Goal: Information Seeking & Learning: Find specific fact

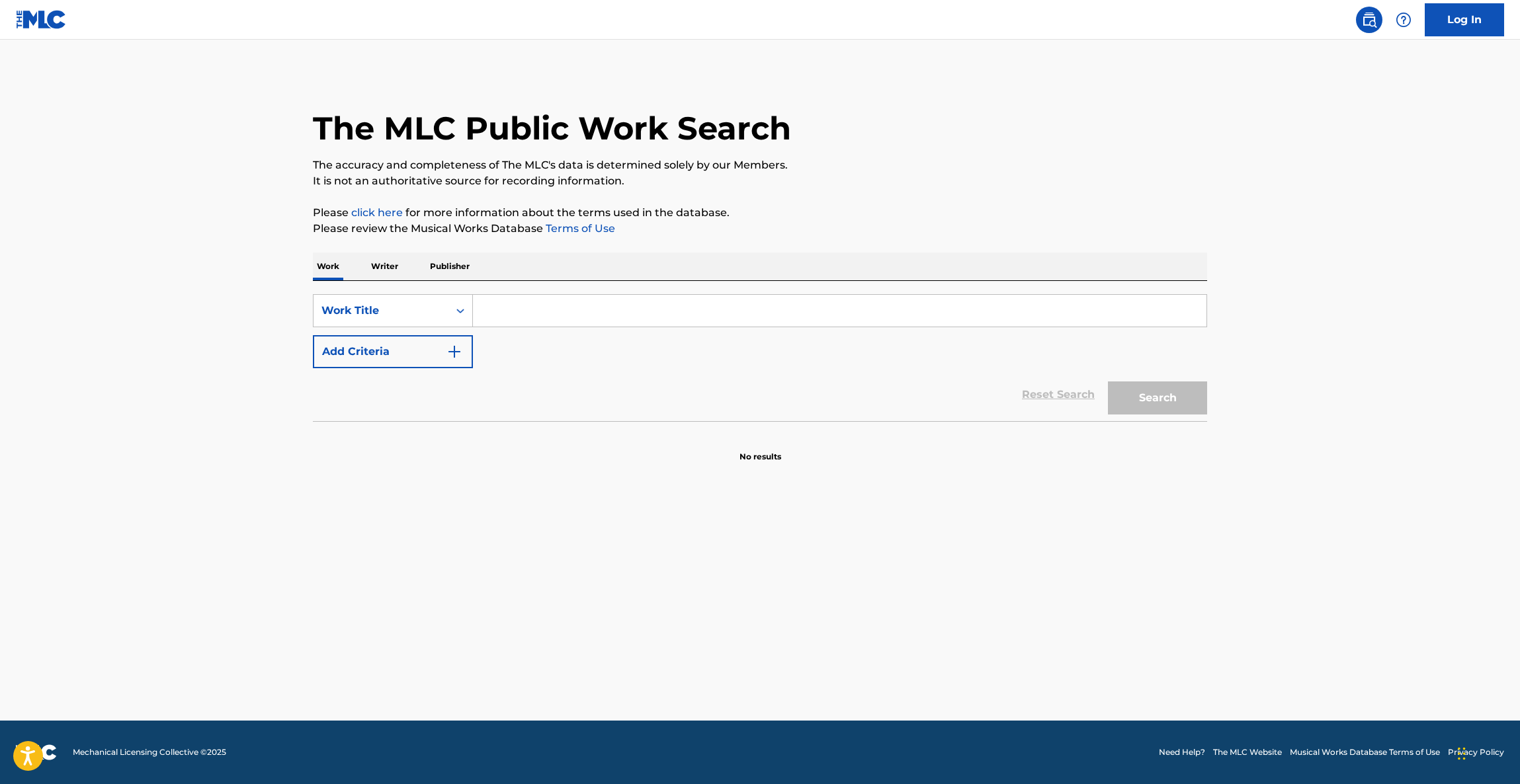
click at [582, 305] on input "Search Form" at bounding box center [839, 311] width 733 height 32
paste input "MY SWEETIE"
type input "MY SWEETIE"
click at [453, 336] on button "Add Criteria" at bounding box center [393, 351] width 160 height 33
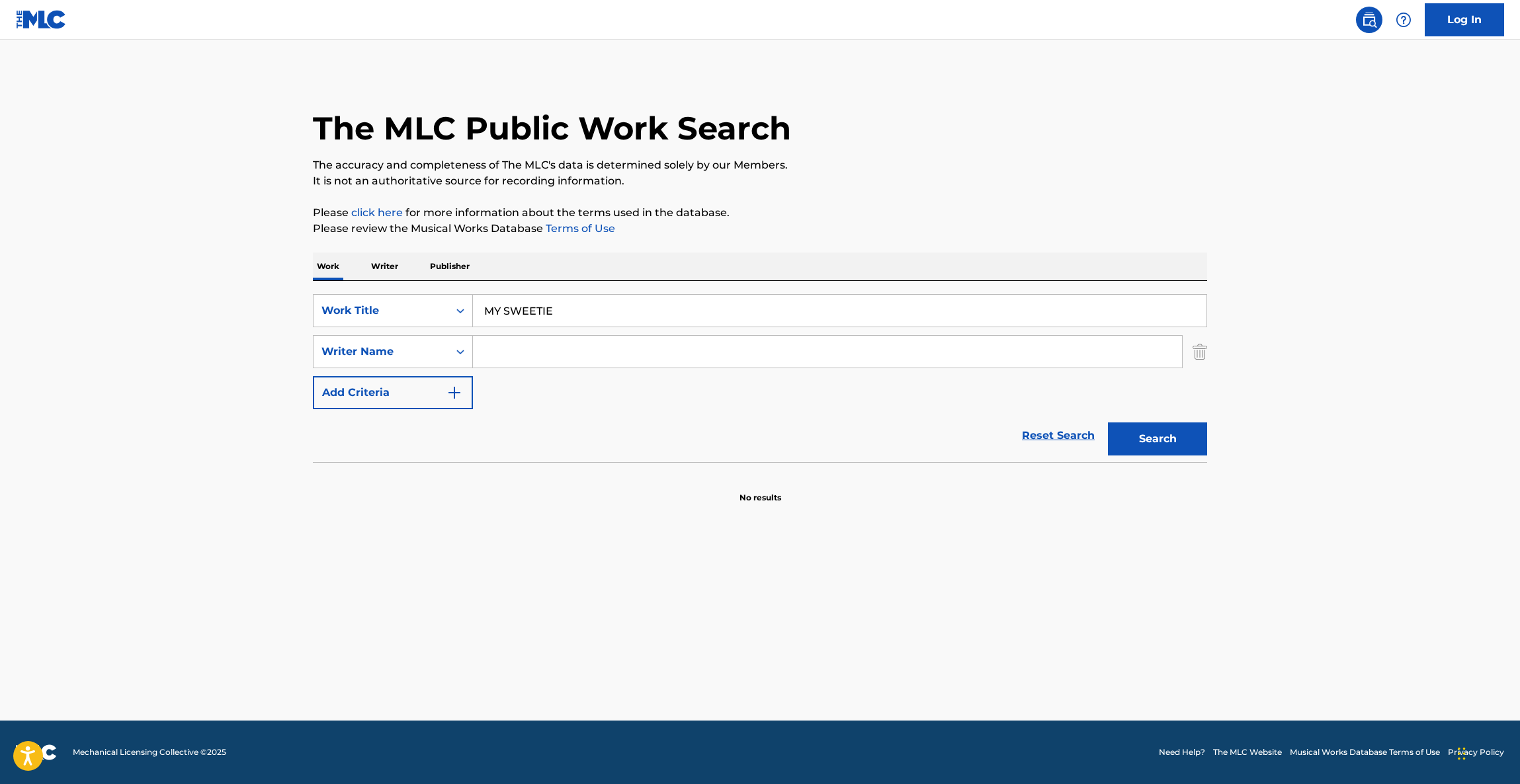
click at [553, 353] on input "Search Form" at bounding box center [827, 351] width 709 height 32
paste input "[PERSON_NAME]"
type input "[PERSON_NAME]"
click at [1177, 442] on button "Search" at bounding box center [1157, 439] width 99 height 33
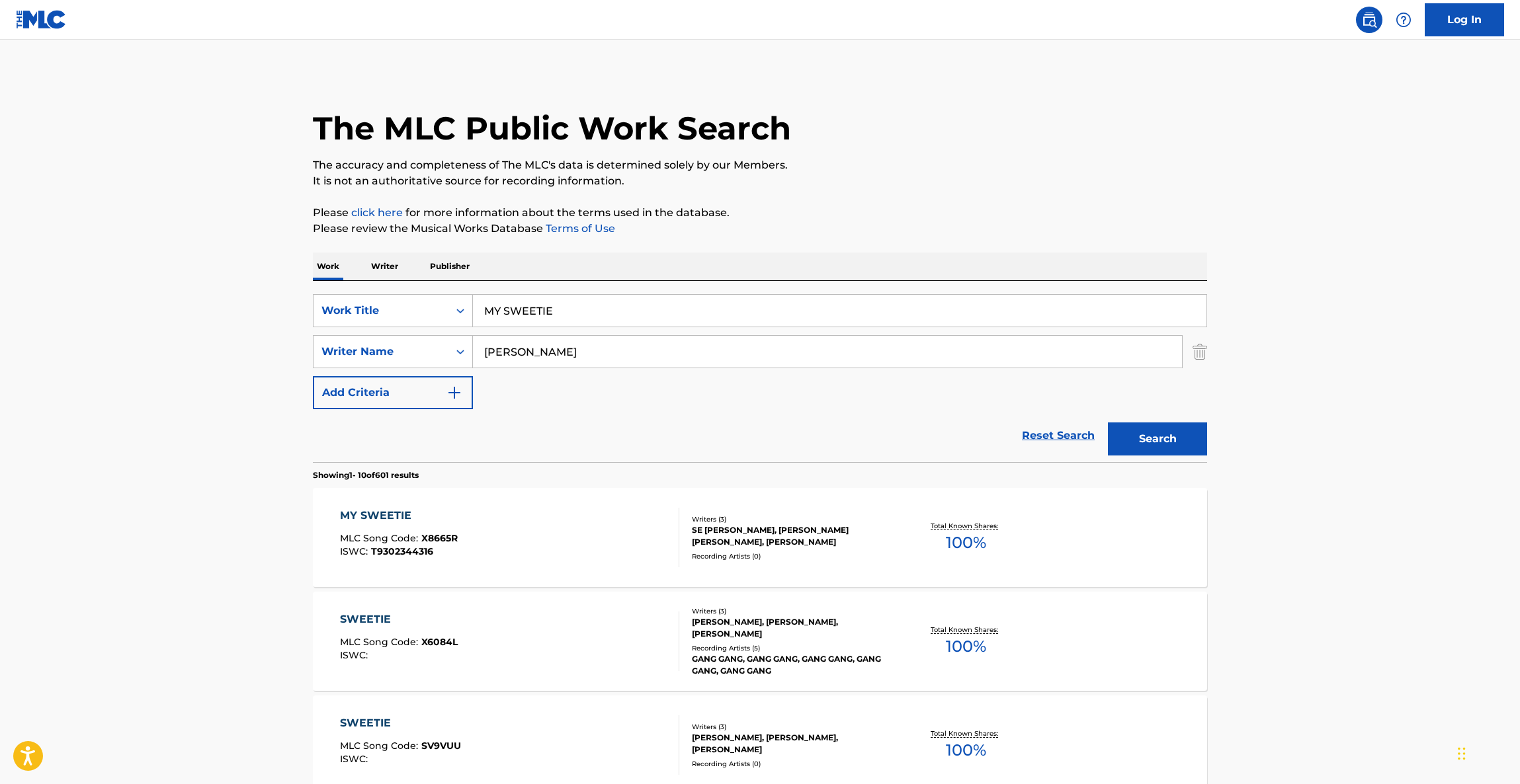
click at [378, 512] on div "MY SWEETIE" at bounding box center [398, 516] width 117 height 16
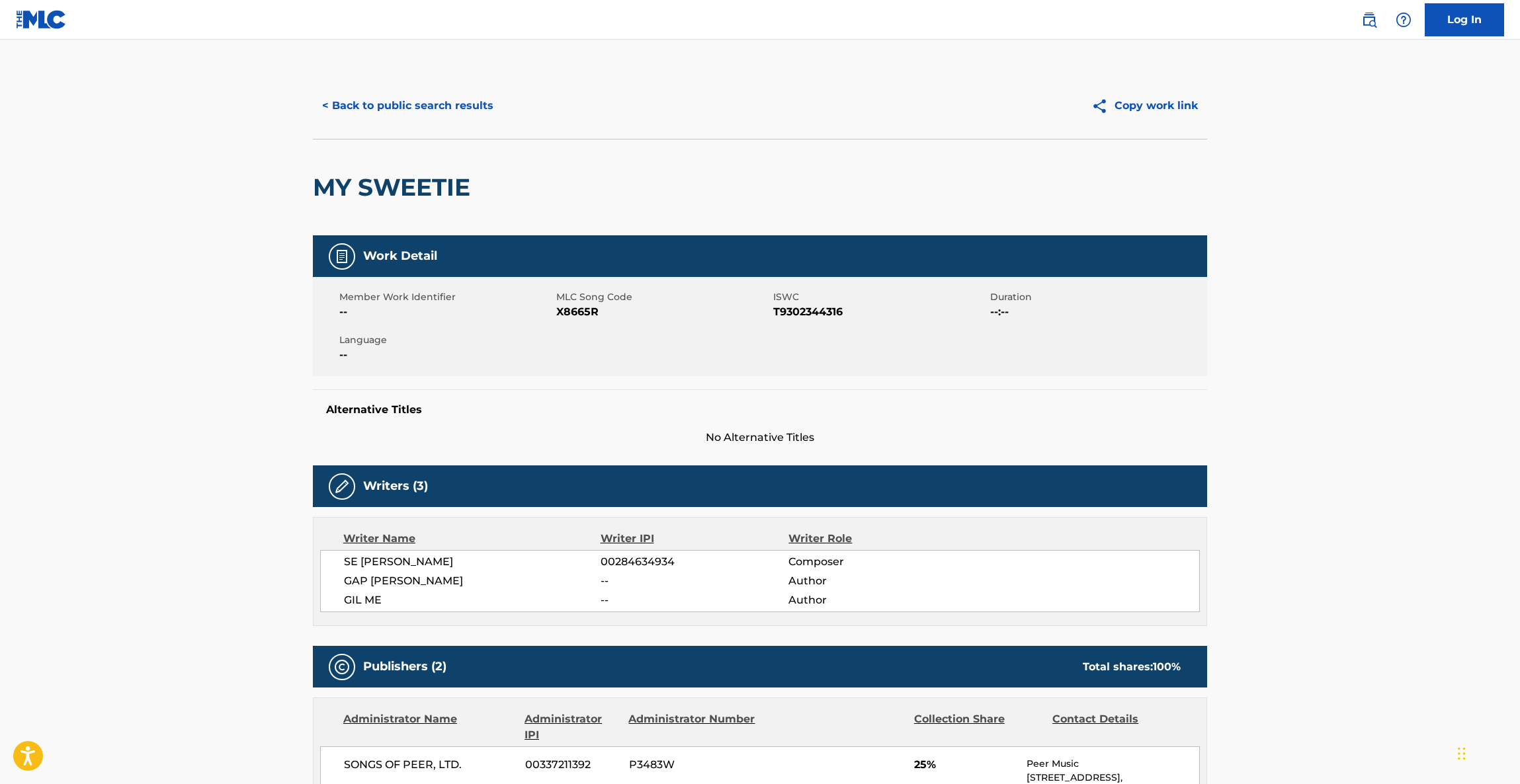
click at [436, 101] on button "< Back to public search results" at bounding box center [408, 106] width 190 height 33
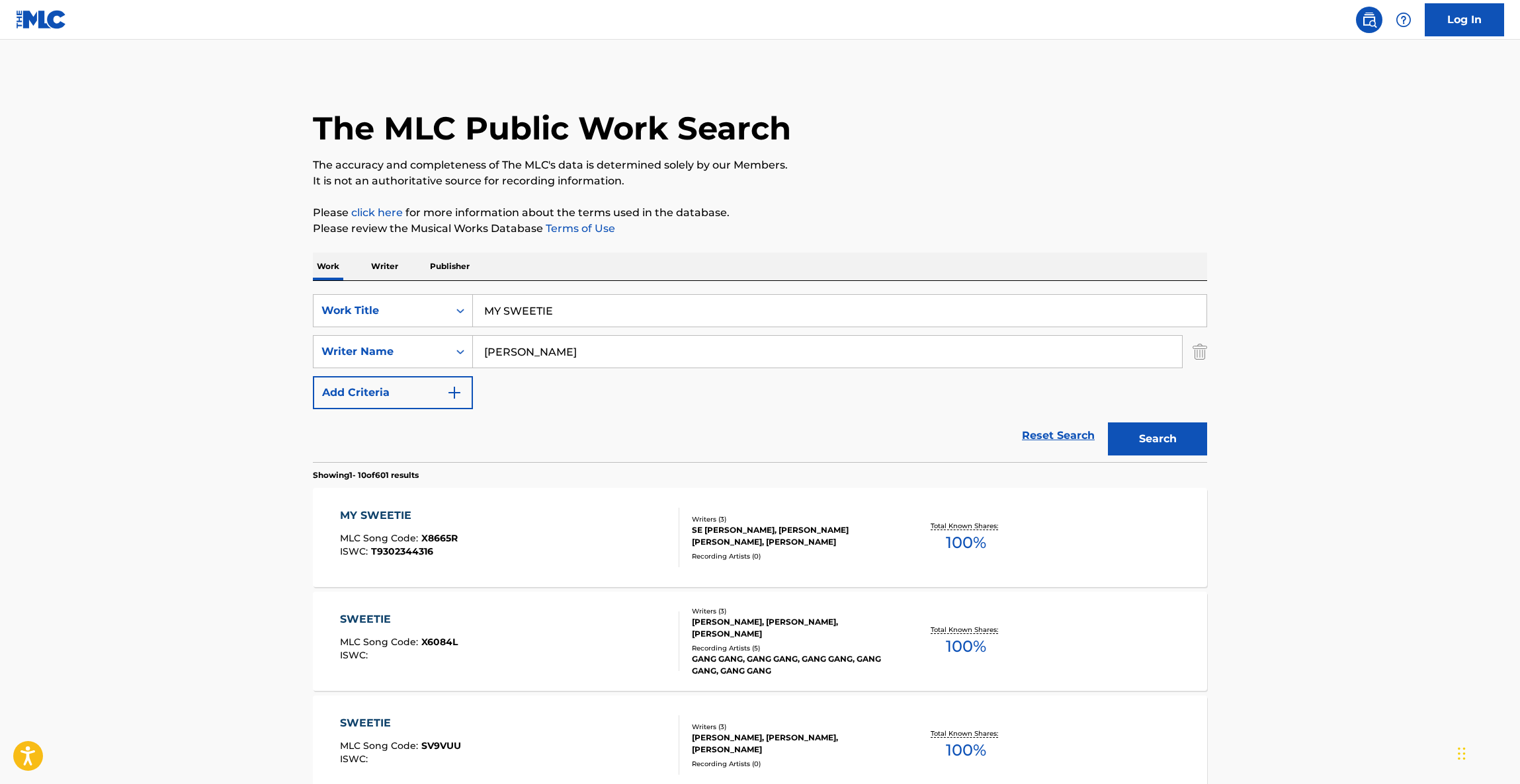
drag, startPoint x: 584, startPoint y: 319, endPoint x: 356, endPoint y: 277, distance: 231.8
paste input "Giallo"
type input "Giallo"
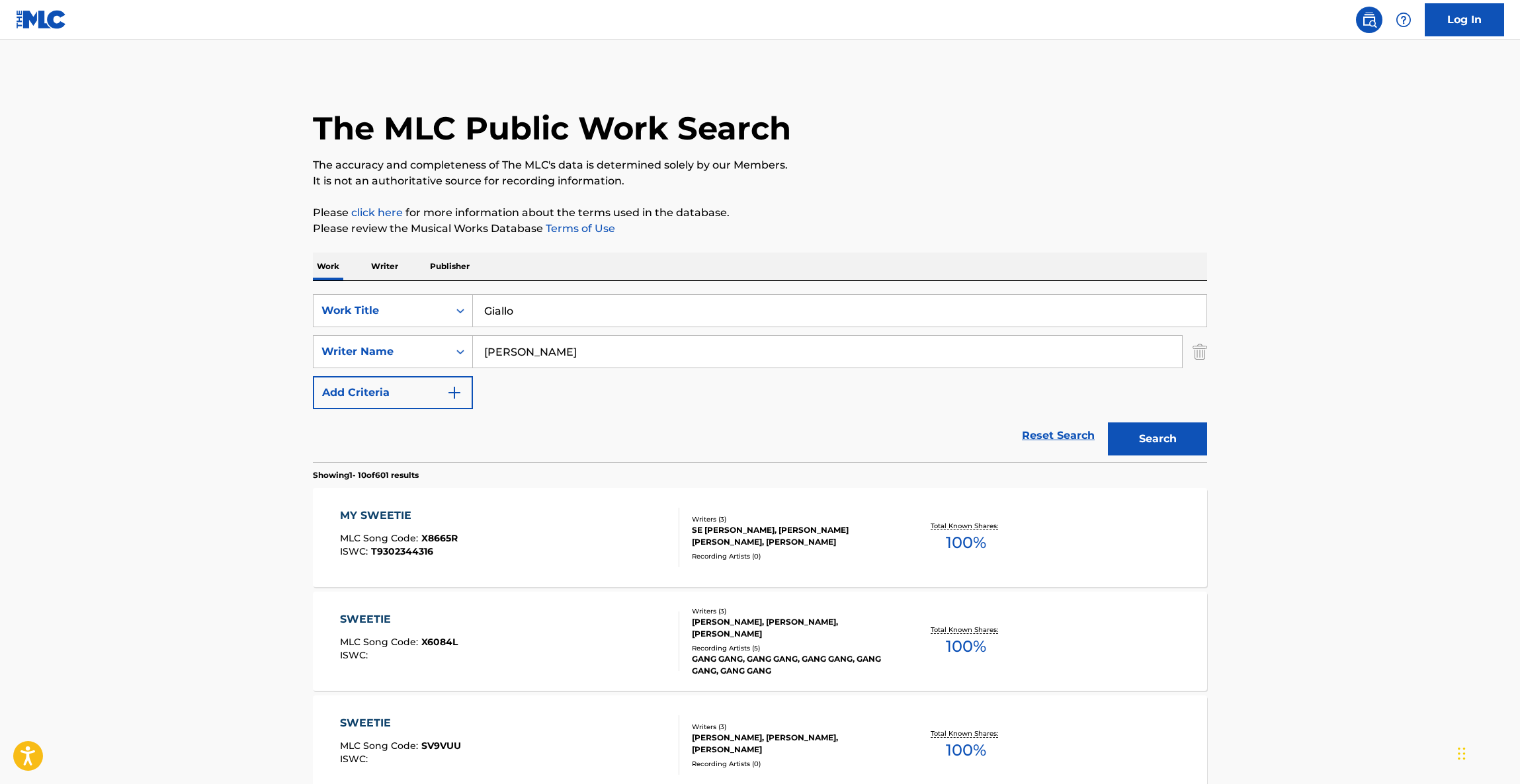
drag, startPoint x: 523, startPoint y: 347, endPoint x: 528, endPoint y: 359, distance: 13.0
click at [459, 347] on div "SearchWithCriteria41b12884-42b0-4d91-8cbb-c92416277b4f Writer Name [PERSON_NAME]" at bounding box center [760, 351] width 895 height 33
paste input "Kiers"
type input "Kiers"
click at [1141, 429] on button "Search" at bounding box center [1157, 439] width 99 height 33
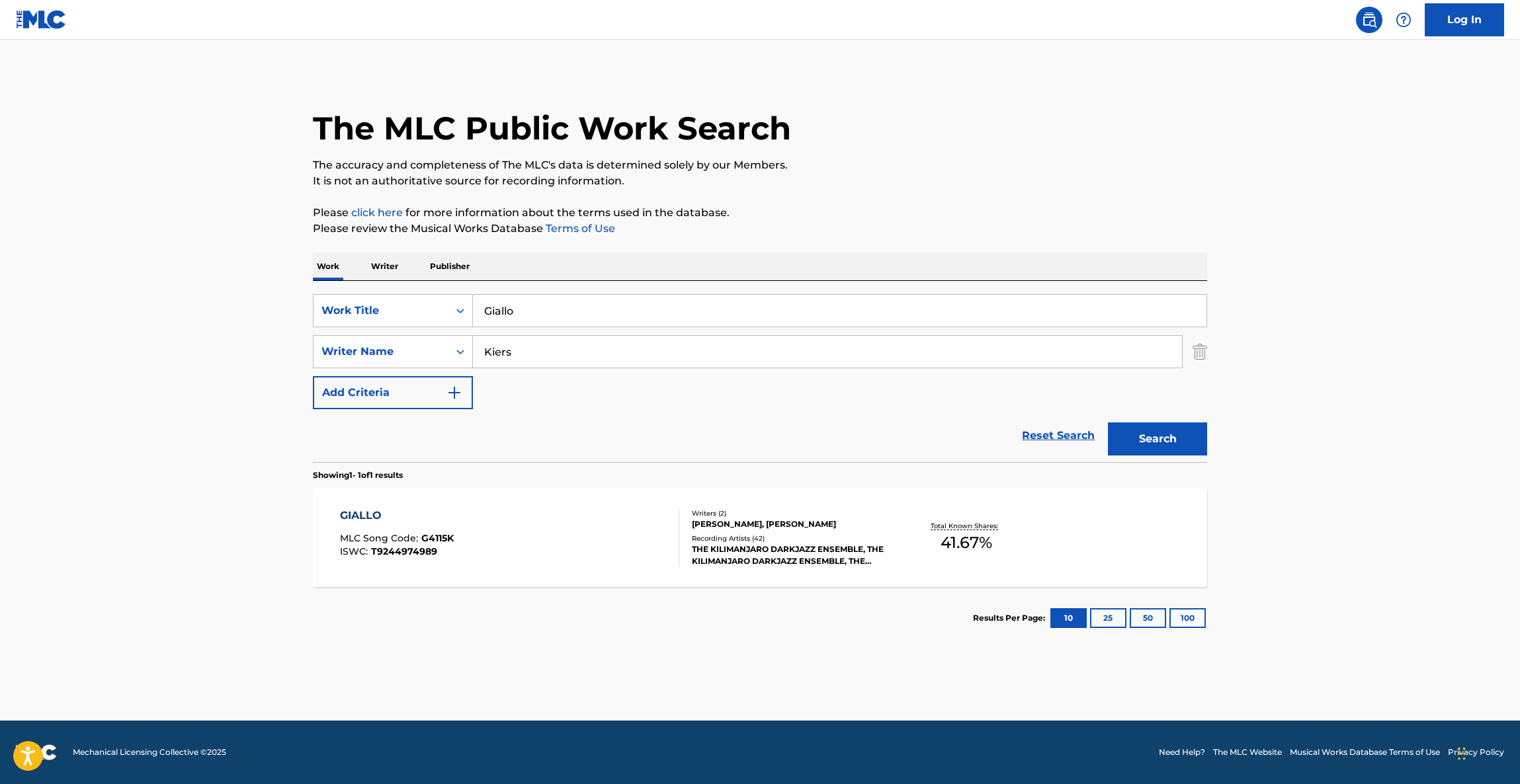
click at [1018, 174] on p "It is not an authoritative source for recording information." at bounding box center [760, 181] width 895 height 16
click at [383, 308] on div "SearchWithCriteriaa6033e79-1108-4ef3-95c4-90cd552206cc Work Title Giallo" at bounding box center [760, 311] width 895 height 33
paste input "Mista Lova 3.0"
type input "Mista Lova 3.0"
drag, startPoint x: 571, startPoint y: 335, endPoint x: 418, endPoint y: 324, distance: 153.4
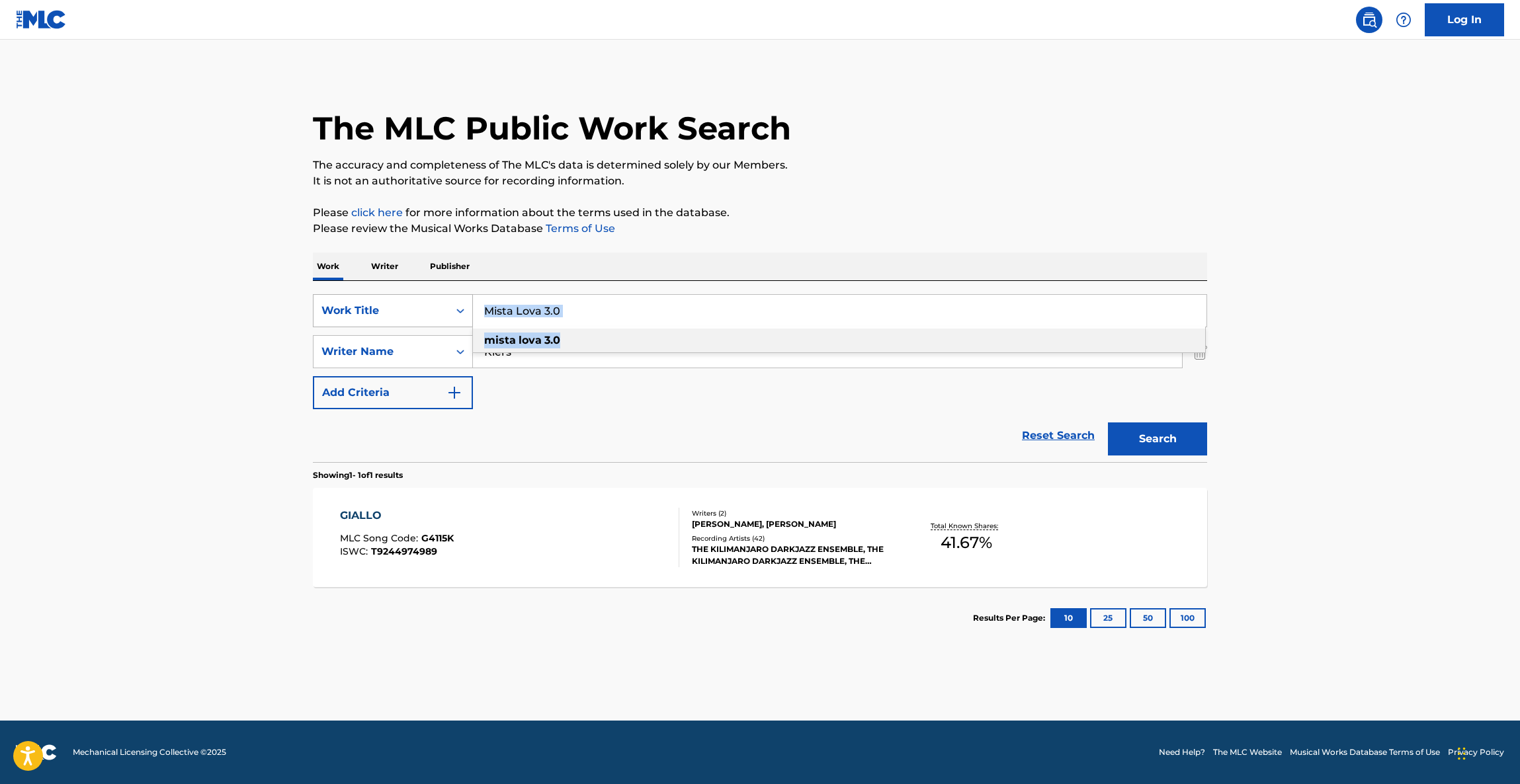
click at [419, 325] on div "SearchWithCriteriaa6033e79-1108-4ef3-95c4-90cd552206cc Work Title Mista Lova 3.…" at bounding box center [760, 311] width 895 height 33
click at [374, 262] on p "Writer" at bounding box center [384, 266] width 35 height 27
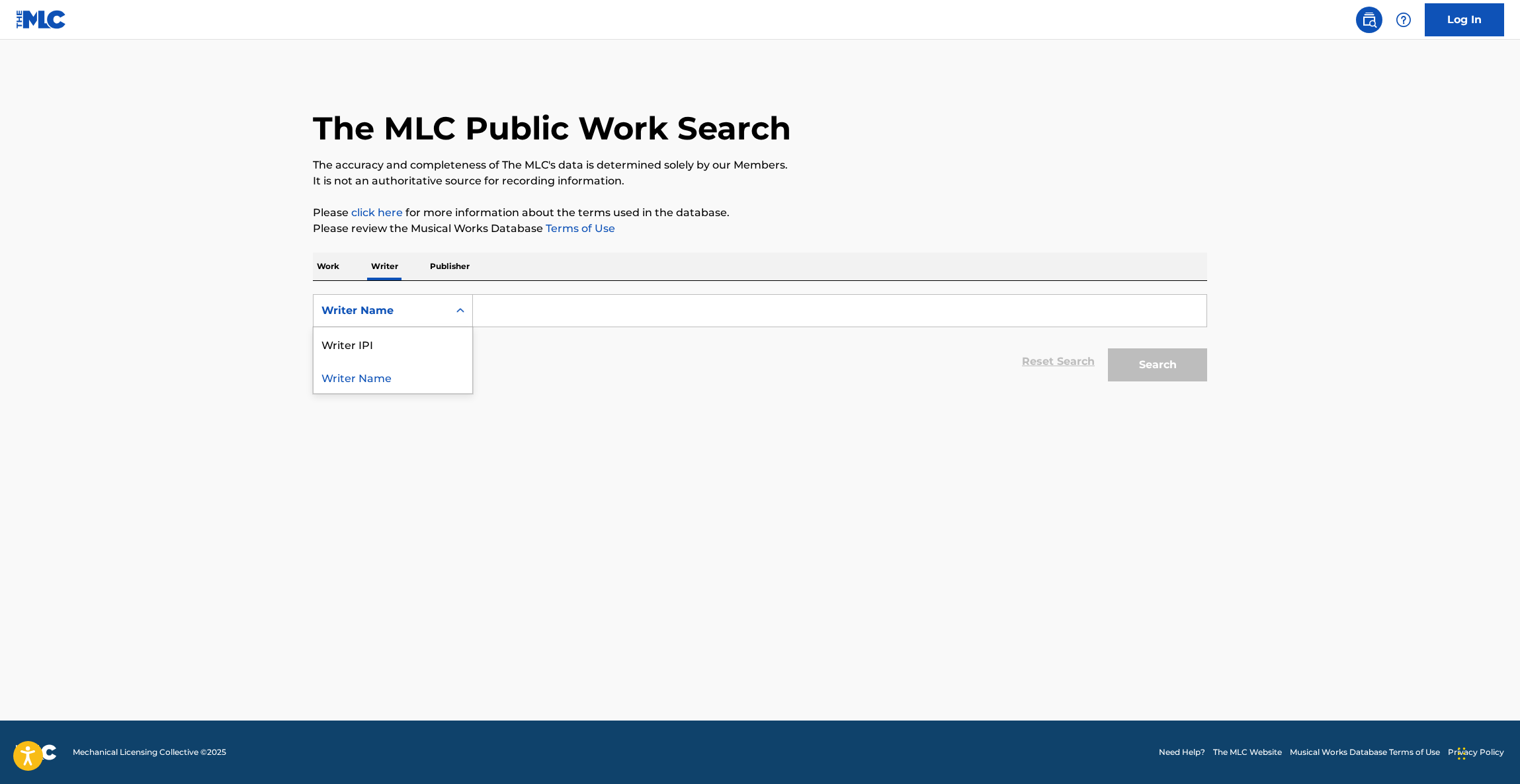
click at [413, 312] on div "Writer Name" at bounding box center [381, 311] width 119 height 16
click at [323, 263] on p "Work" at bounding box center [328, 266] width 31 height 27
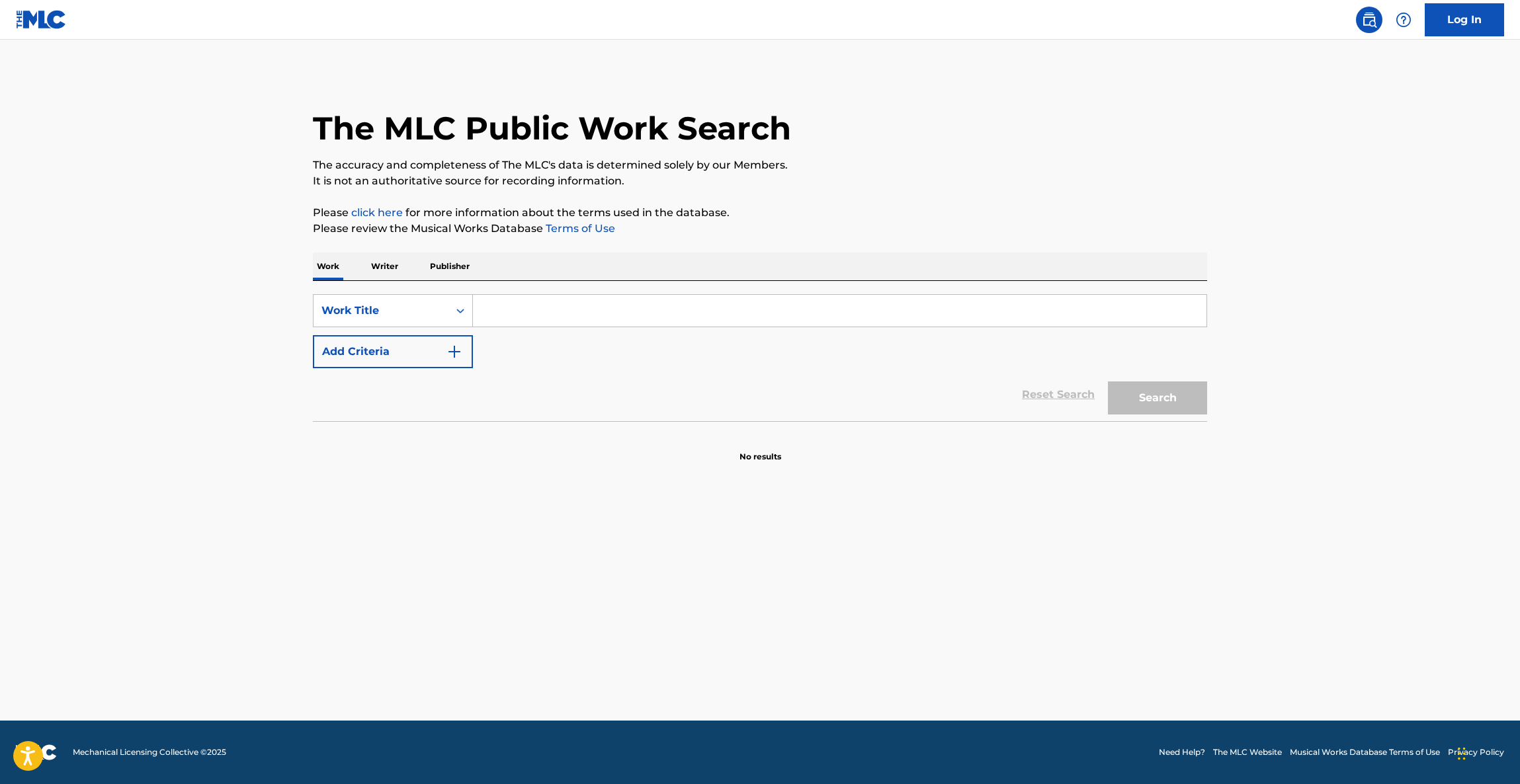
click at [535, 323] on input "Search Form" at bounding box center [839, 311] width 733 height 32
drag, startPoint x: 429, startPoint y: 348, endPoint x: 446, endPoint y: 349, distance: 17.0
click at [430, 348] on button "Add Criteria" at bounding box center [393, 351] width 160 height 33
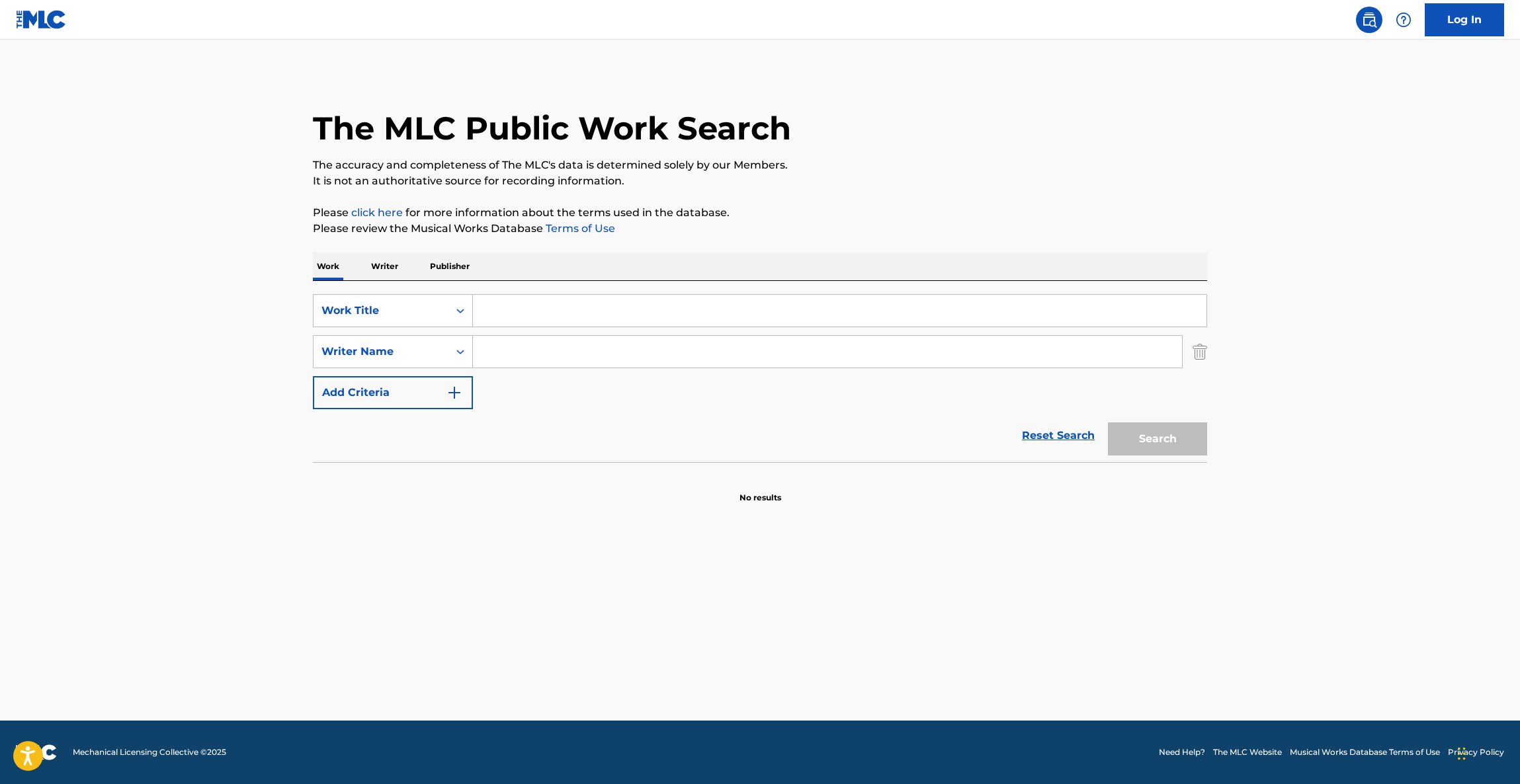
click at [558, 362] on input "Search Form" at bounding box center [827, 351] width 709 height 32
paste input "Ogriseck"
type input "Ogriseck"
click at [530, 311] on input "Search Form" at bounding box center [839, 311] width 733 height 32
paste input "Mista Lova 3.0"
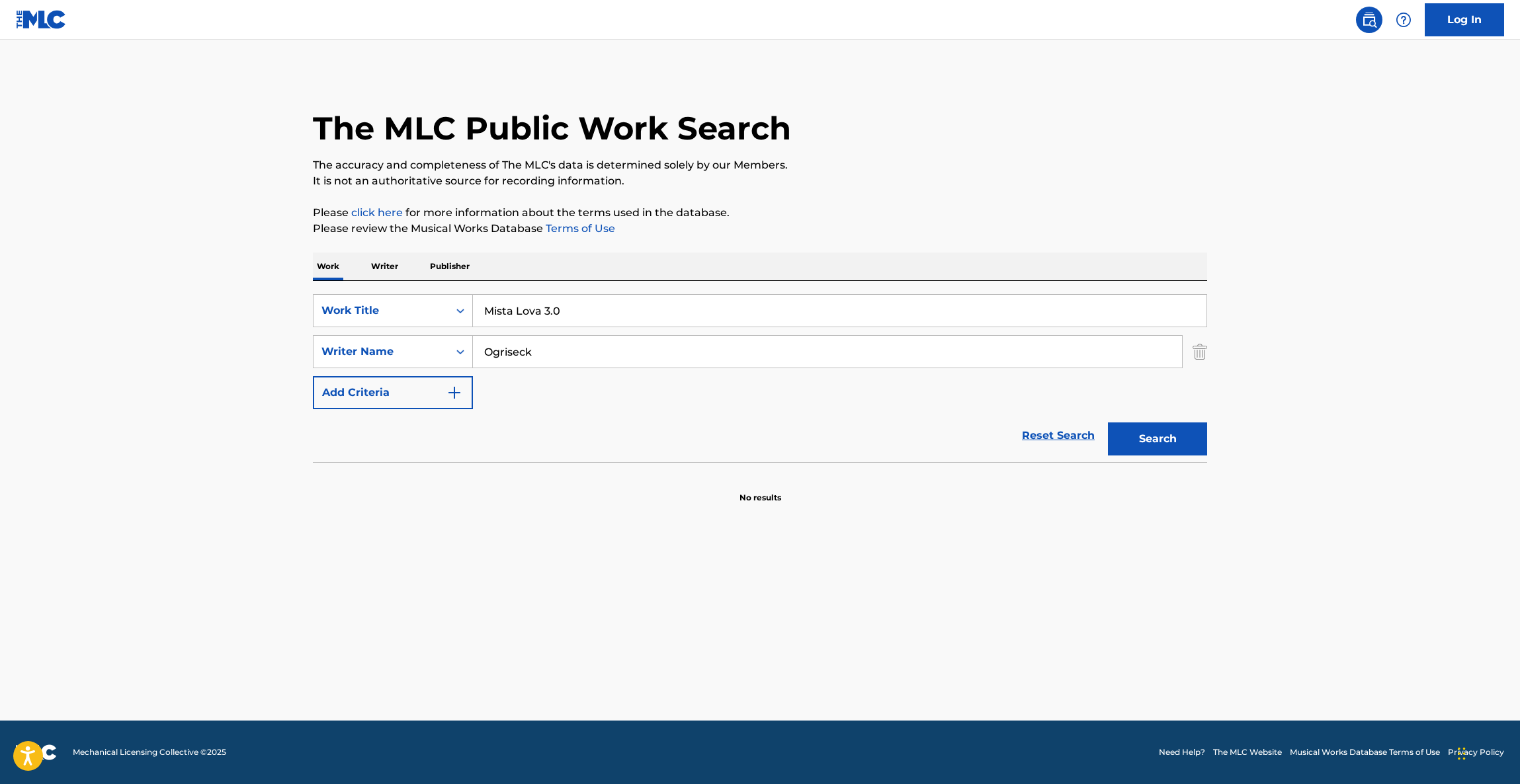
type input "Mista Lova 3.0"
click at [1183, 450] on button "Search" at bounding box center [1157, 439] width 99 height 33
click at [1061, 236] on p "Please review the Musical Works Database Terms of Use" at bounding box center [760, 228] width 895 height 16
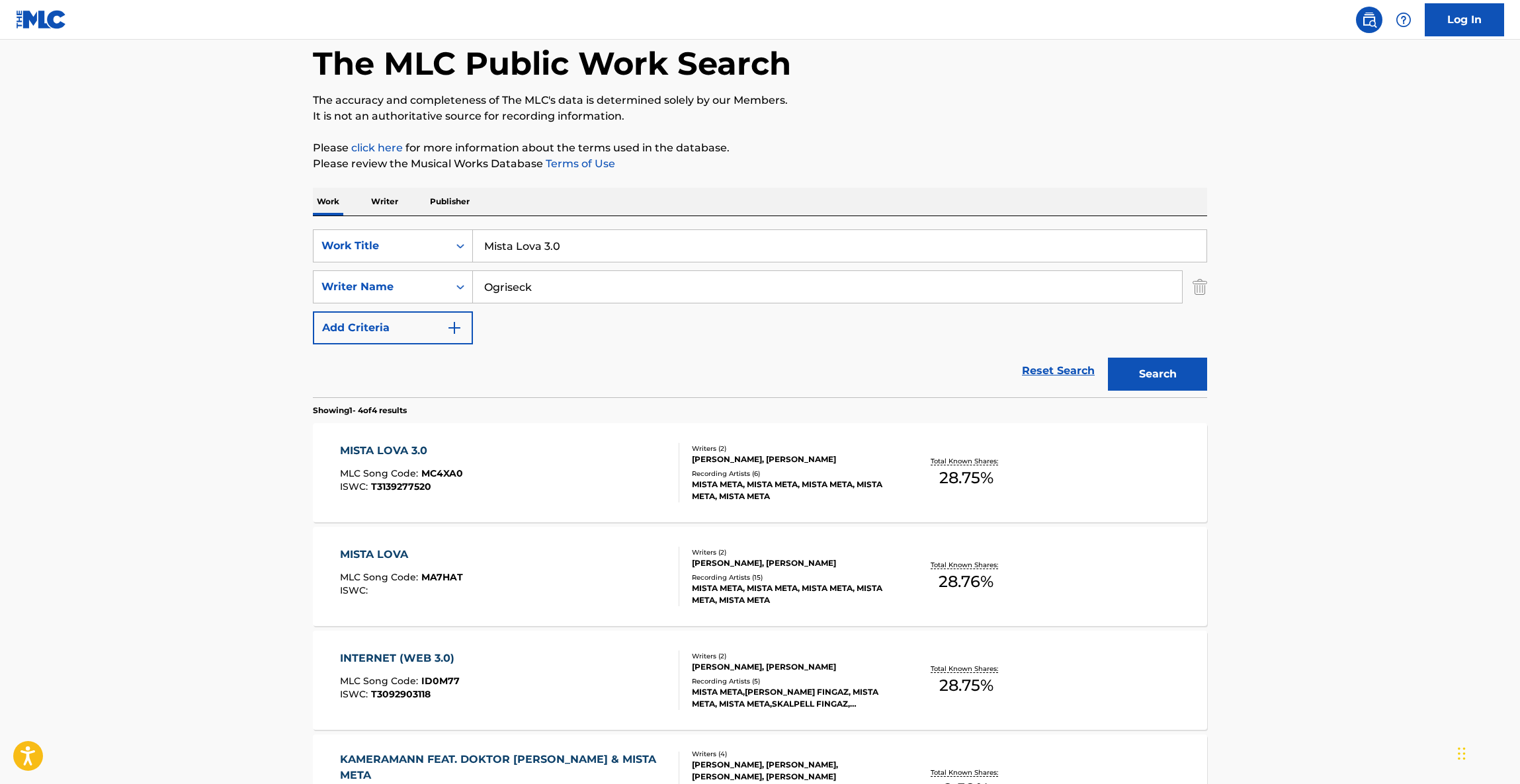
scroll to position [99, 0]
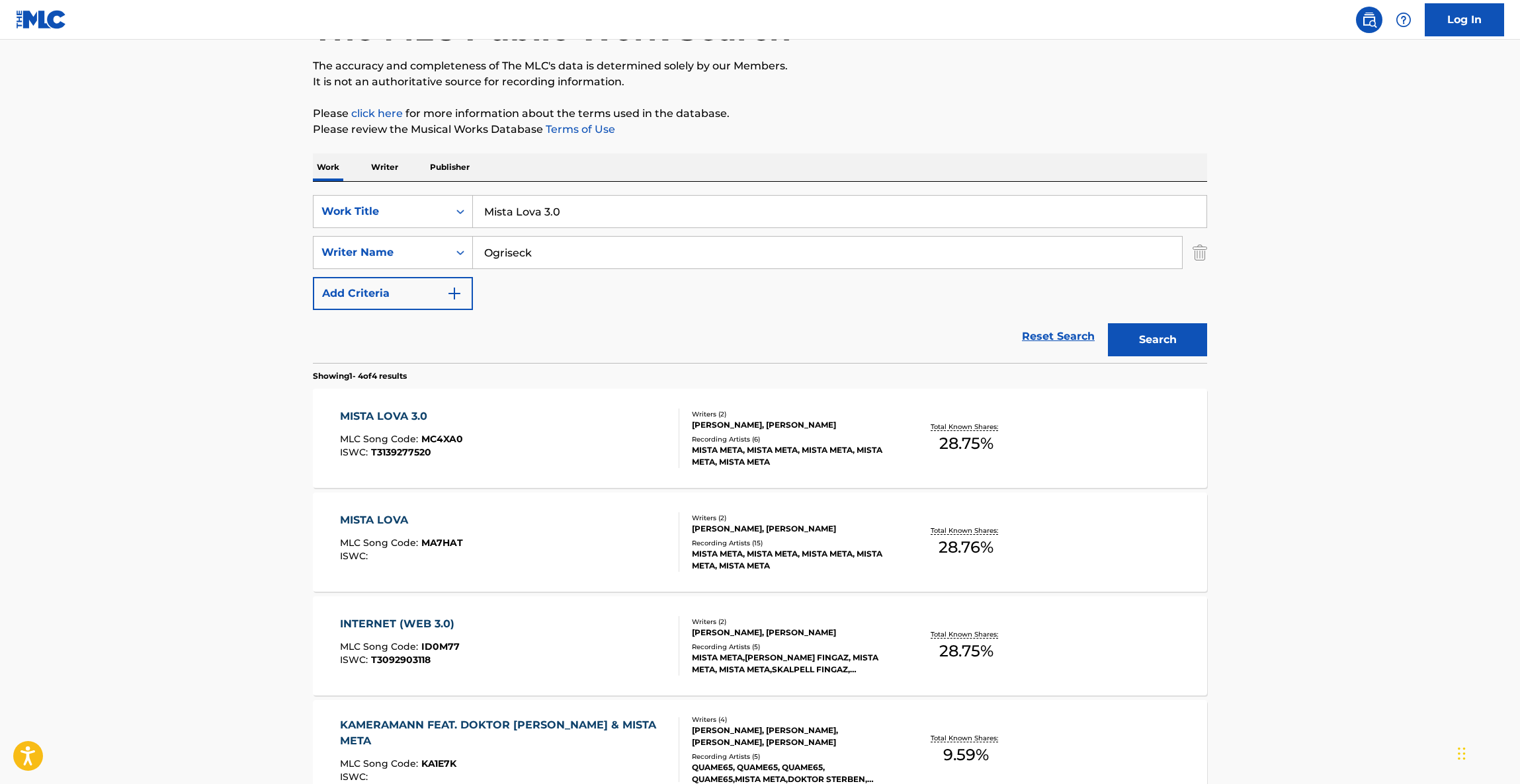
click at [402, 408] on div "MISTA LOVA 3.0" at bounding box center [401, 416] width 123 height 16
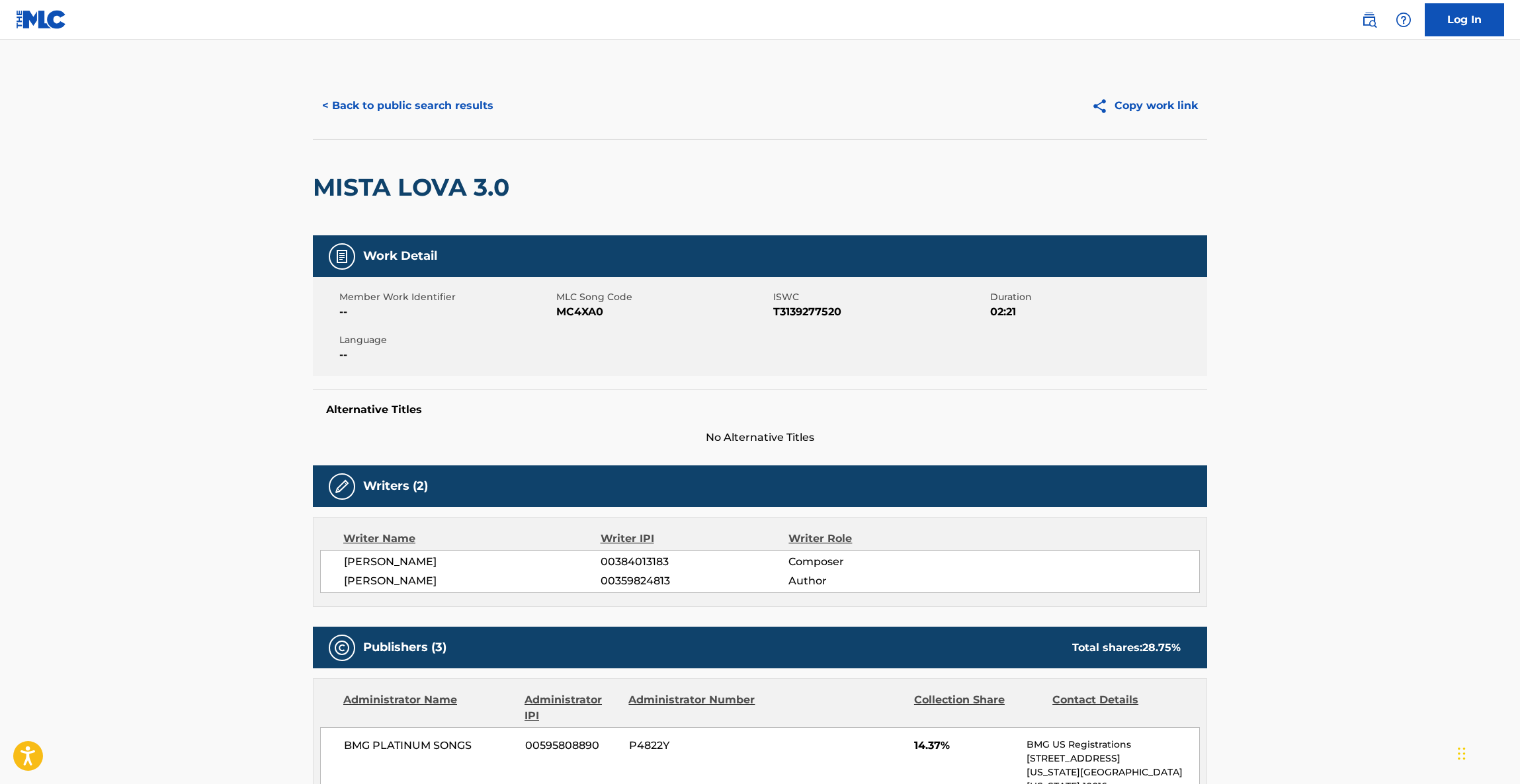
click at [402, 114] on button "< Back to public search results" at bounding box center [408, 106] width 190 height 33
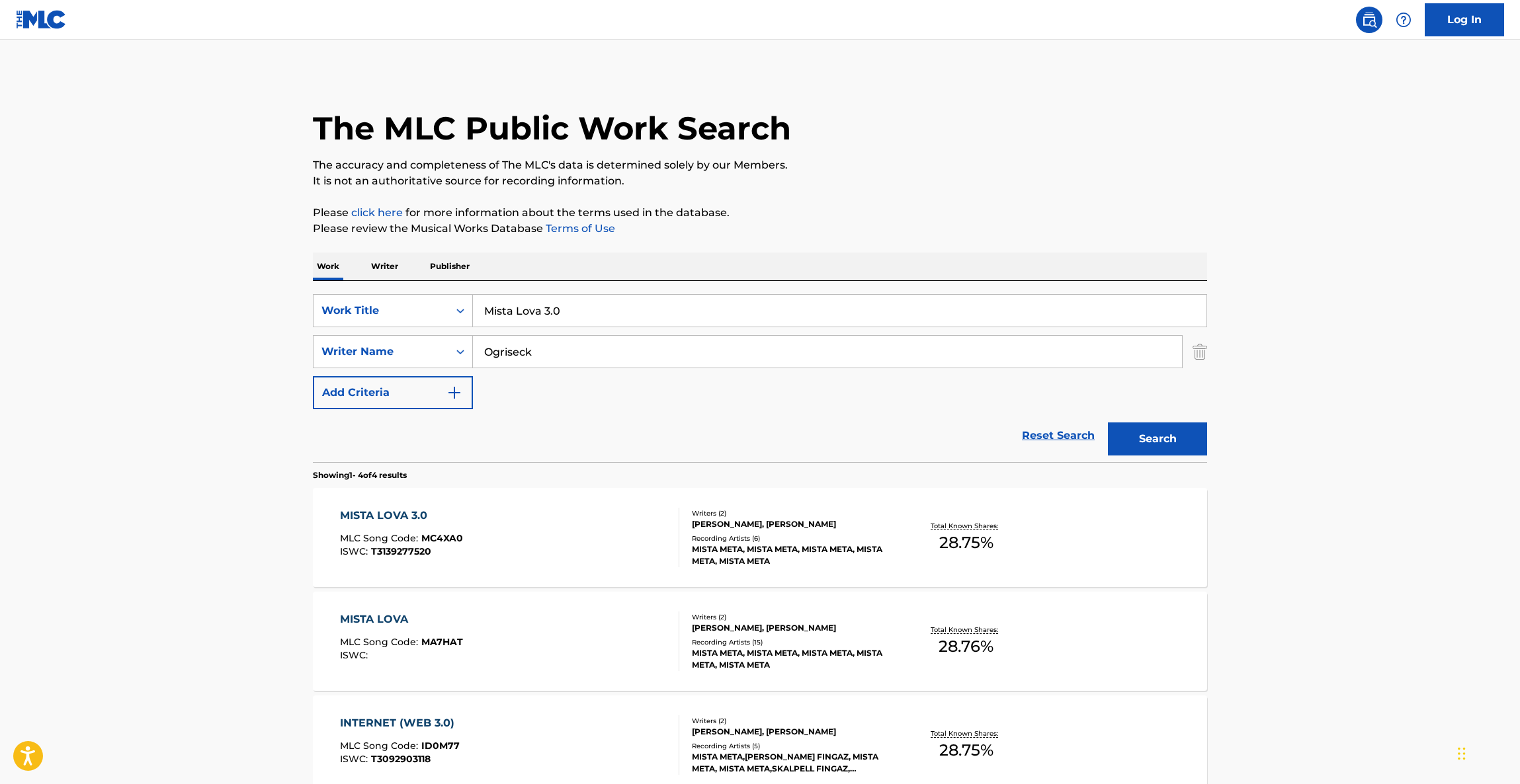
scroll to position [99, 0]
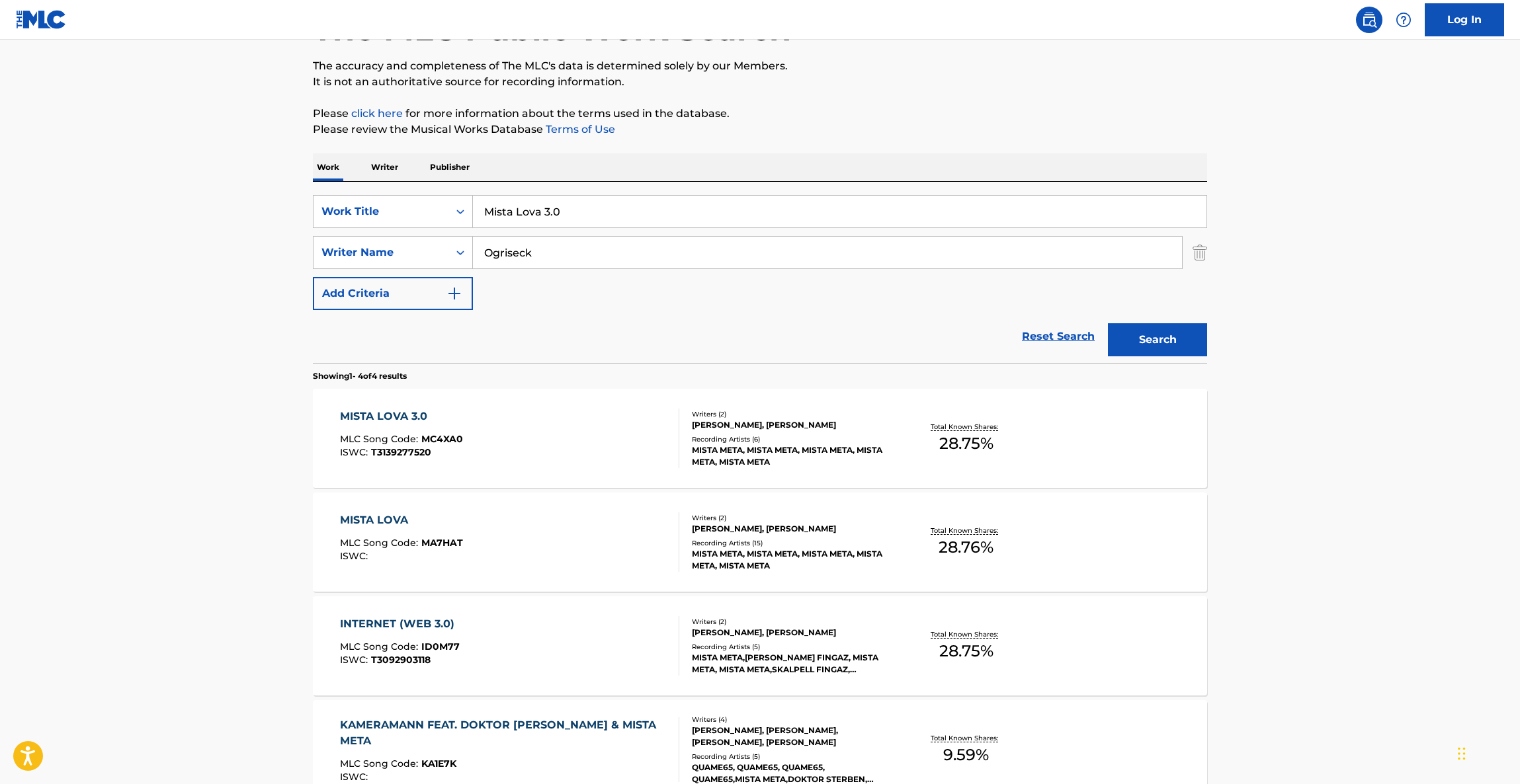
drag, startPoint x: 565, startPoint y: 209, endPoint x: 375, endPoint y: 189, distance: 191.0
click at [367, 189] on div "SearchWithCriteriaa6033e79-1108-4ef3-95c4-90cd552206cc Work Title Mista Lova 3.…" at bounding box center [760, 272] width 895 height 182
paste input "Green Light"
type input "Green Light"
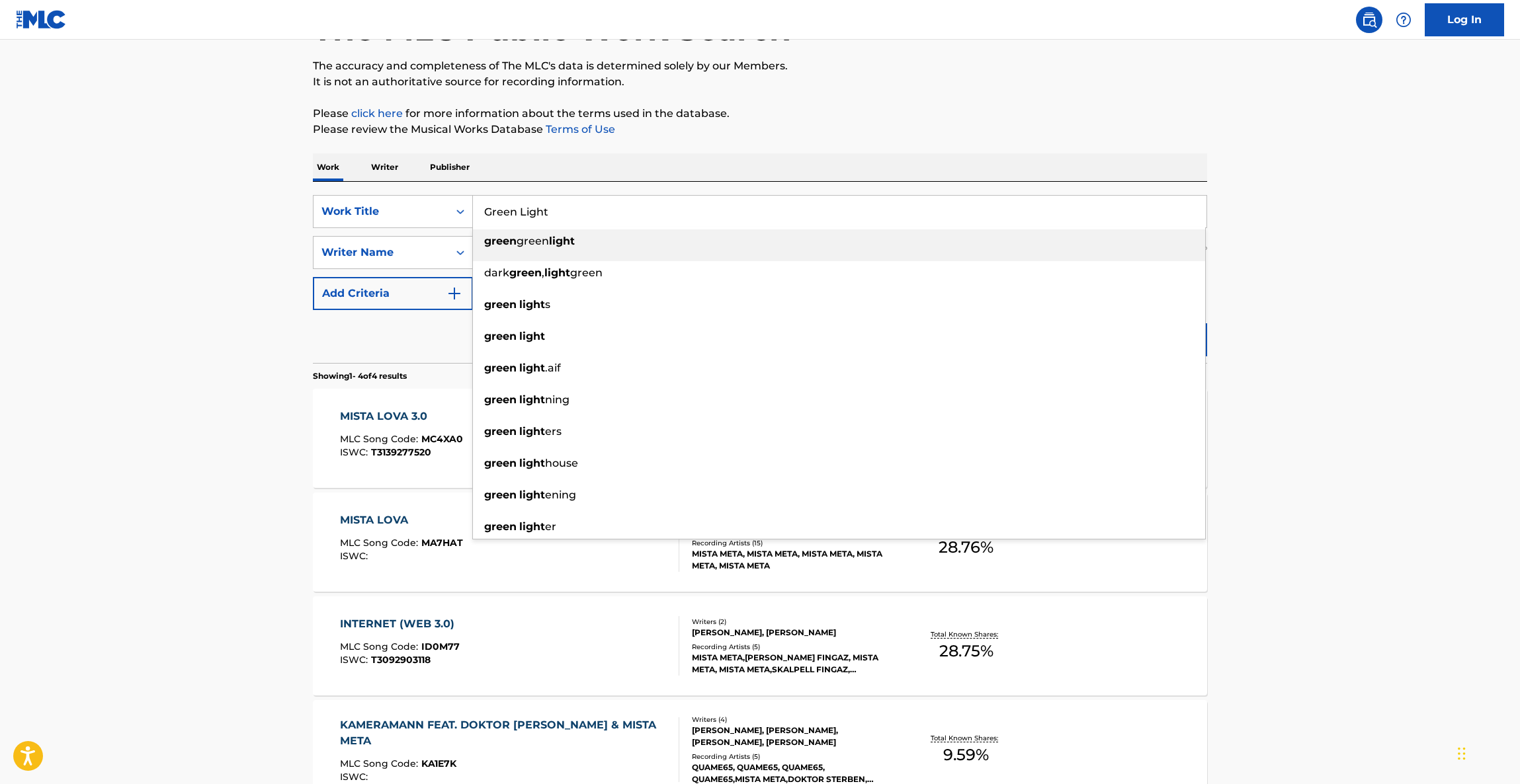
click at [240, 318] on main "The MLC Public Work Search The accuracy and completeness of The MLC's data is d…" at bounding box center [760, 405] width 1520 height 928
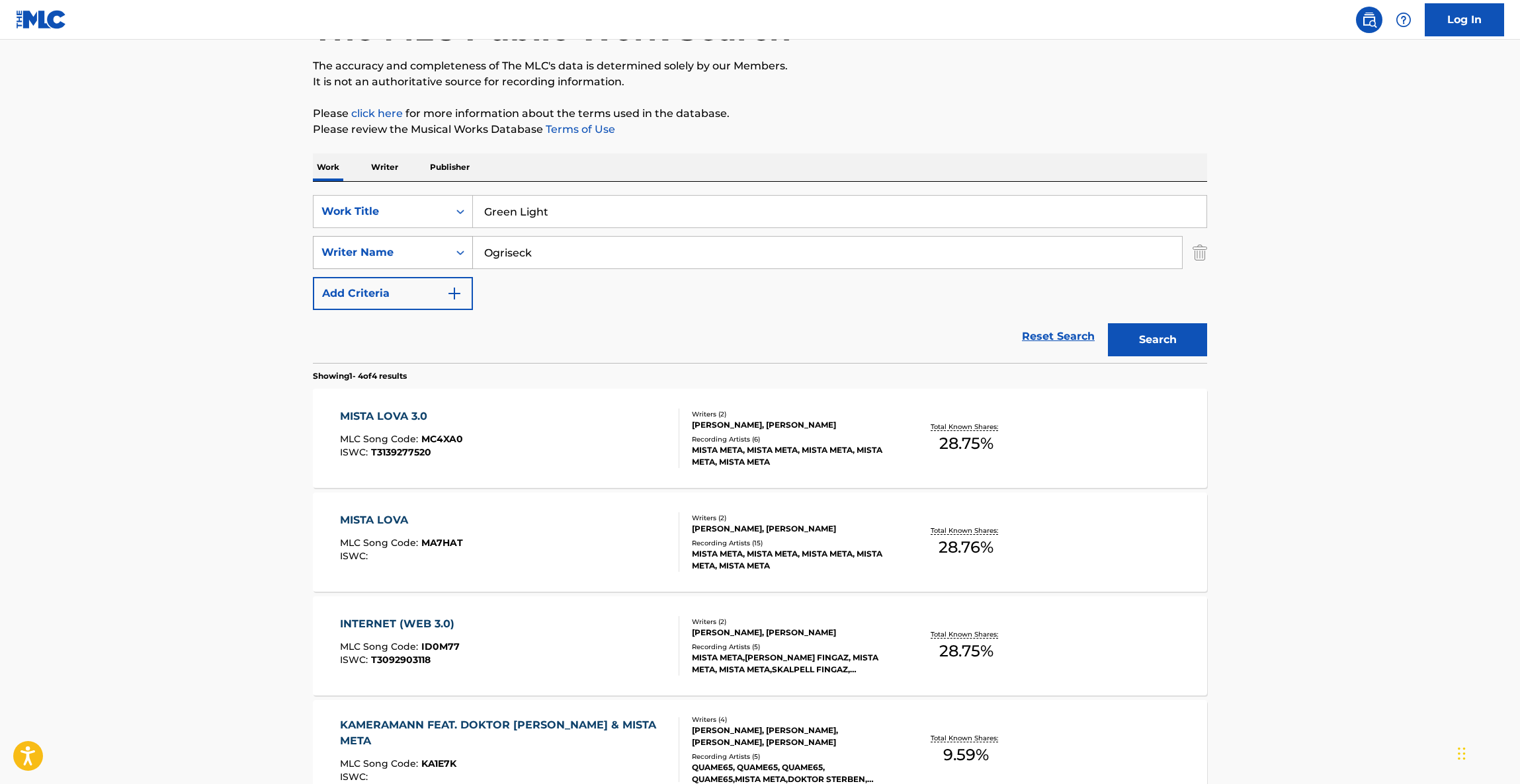
drag, startPoint x: 554, startPoint y: 252, endPoint x: 430, endPoint y: 240, distance: 124.6
click at [383, 237] on div "SearchWithCriteria41b12884-42b0-4d91-8cbb-c92416277b4f Writer Name [PERSON_NAME]" at bounding box center [760, 253] width 895 height 33
paste input "[PERSON_NAME]"
type input "[PERSON_NAME]"
click at [1136, 345] on button "Search" at bounding box center [1157, 340] width 99 height 33
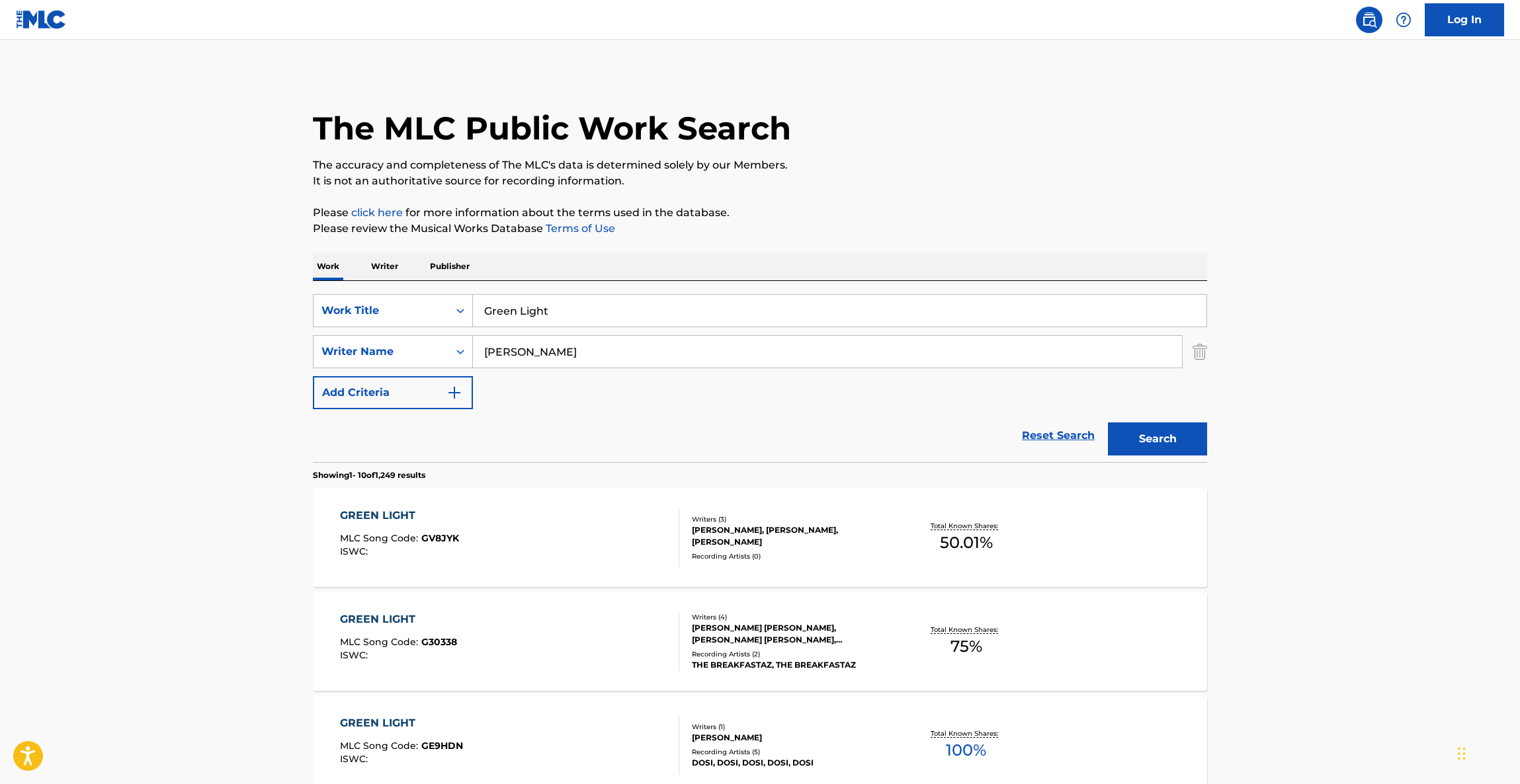
scroll to position [297, 0]
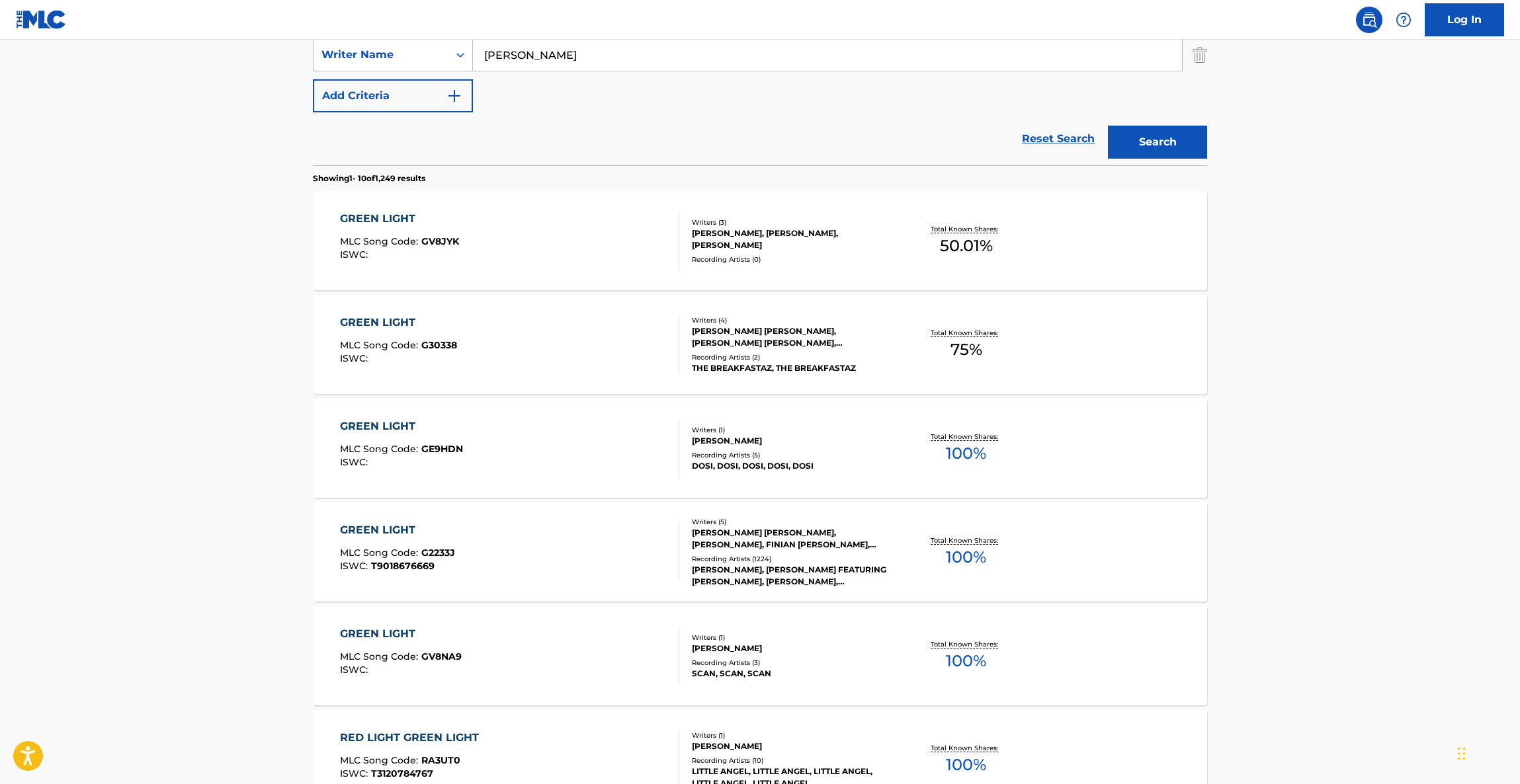
click at [1226, 385] on main "The MLC Public Work Search The accuracy and completeness of The MLC's data is d…" at bounding box center [760, 520] width 1520 height 1556
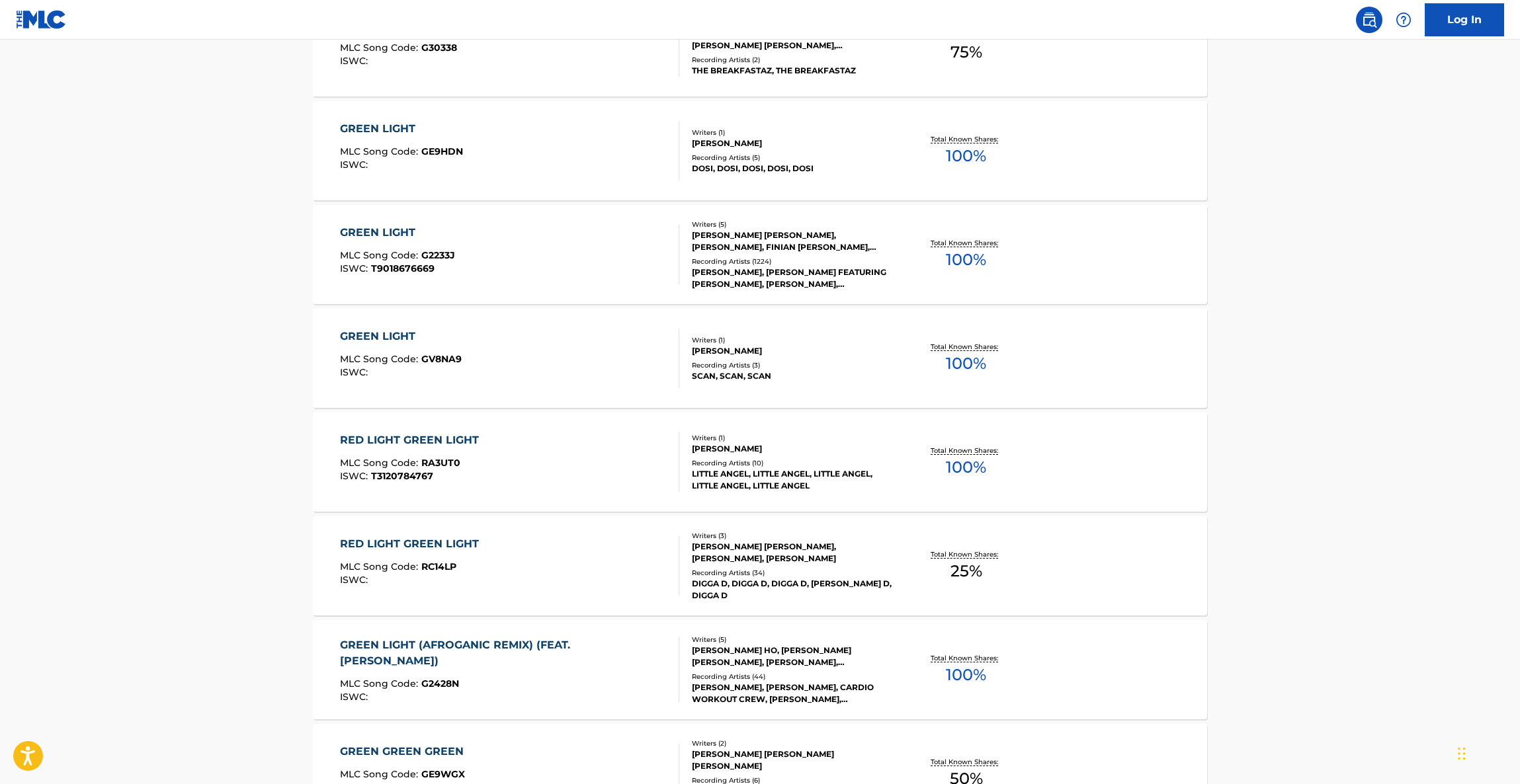
click at [1233, 447] on main "The MLC Public Work Search The accuracy and completeness of The MLC's data is d…" at bounding box center [760, 223] width 1520 height 1556
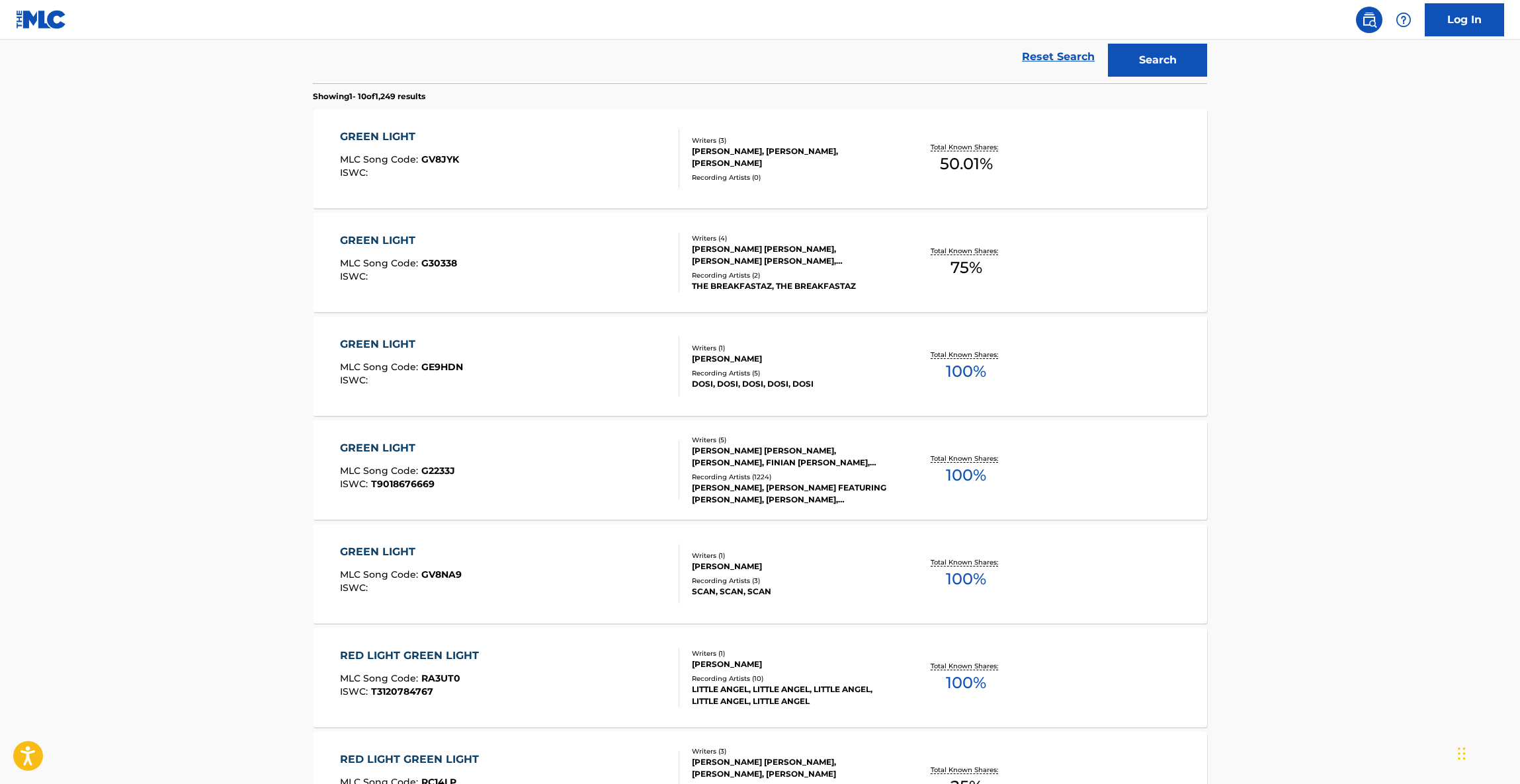
click at [1277, 488] on main "The MLC Public Work Search The accuracy and completeness of The MLC's data is d…" at bounding box center [760, 438] width 1520 height 1556
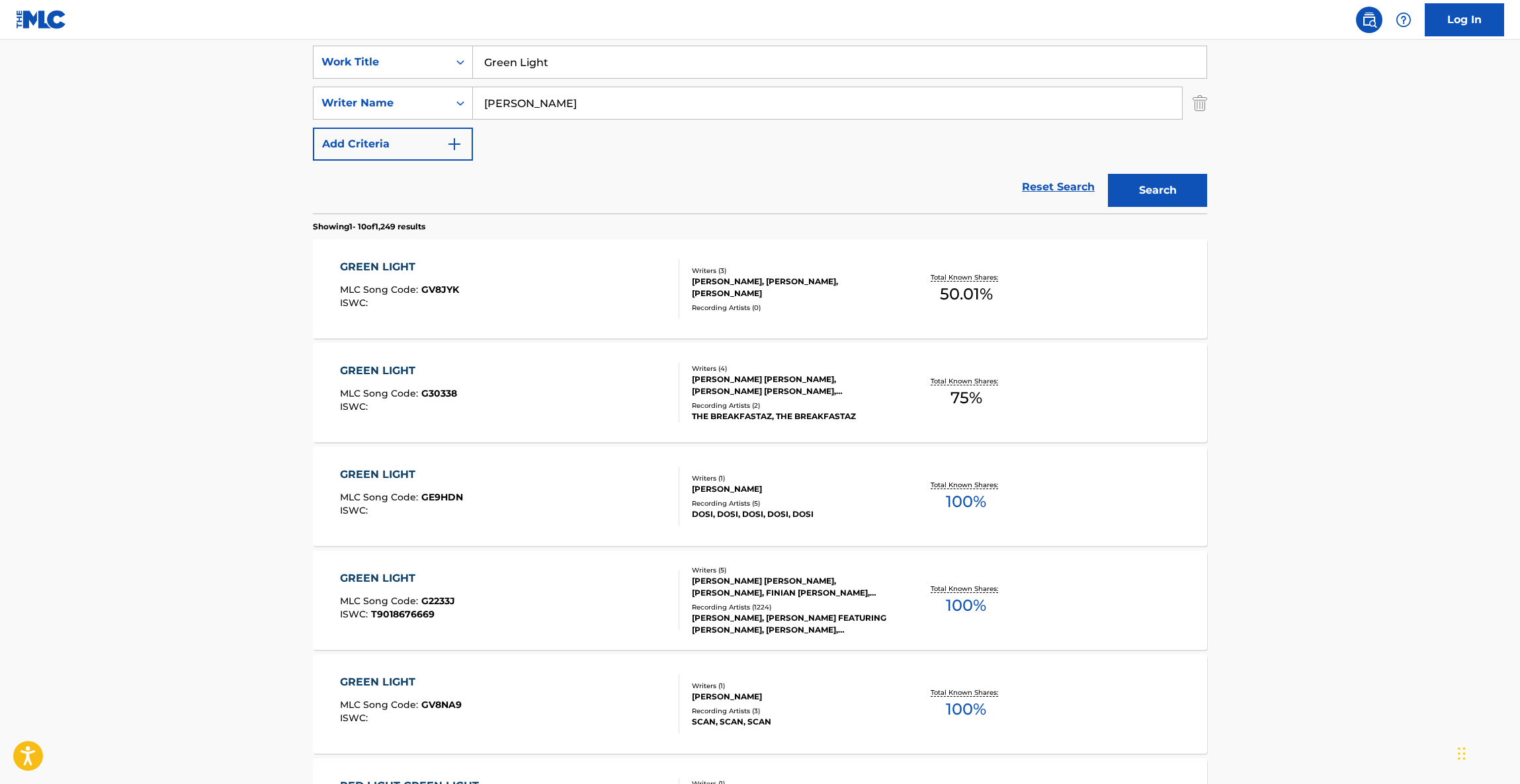
scroll to position [181, 0]
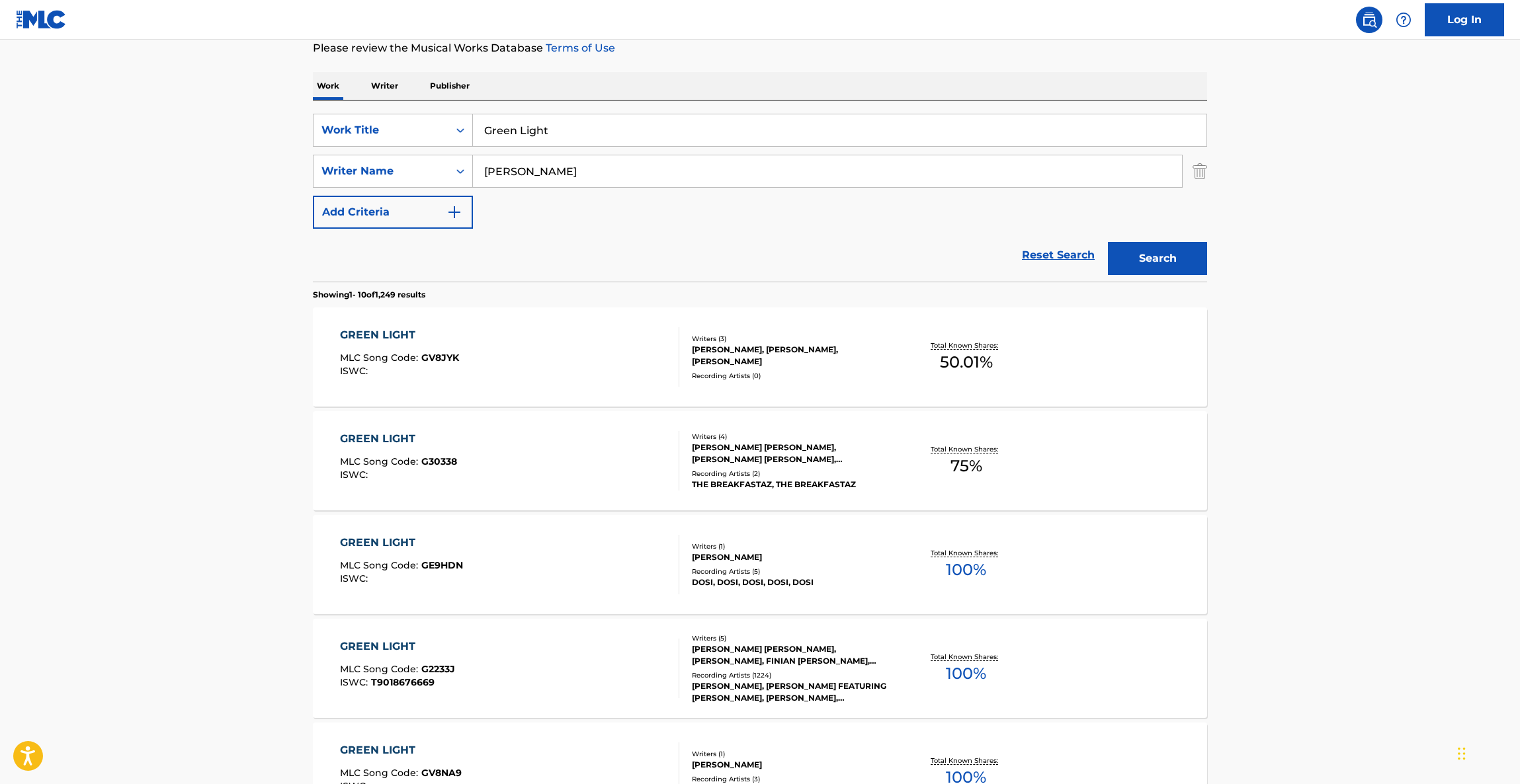
click at [1274, 493] on main "The MLC Public Work Search The accuracy and completeness of The MLC's data is d…" at bounding box center [760, 637] width 1520 height 1556
click at [1273, 493] on main "The MLC Public Work Search The accuracy and completeness of The MLC's data is d…" at bounding box center [760, 637] width 1520 height 1556
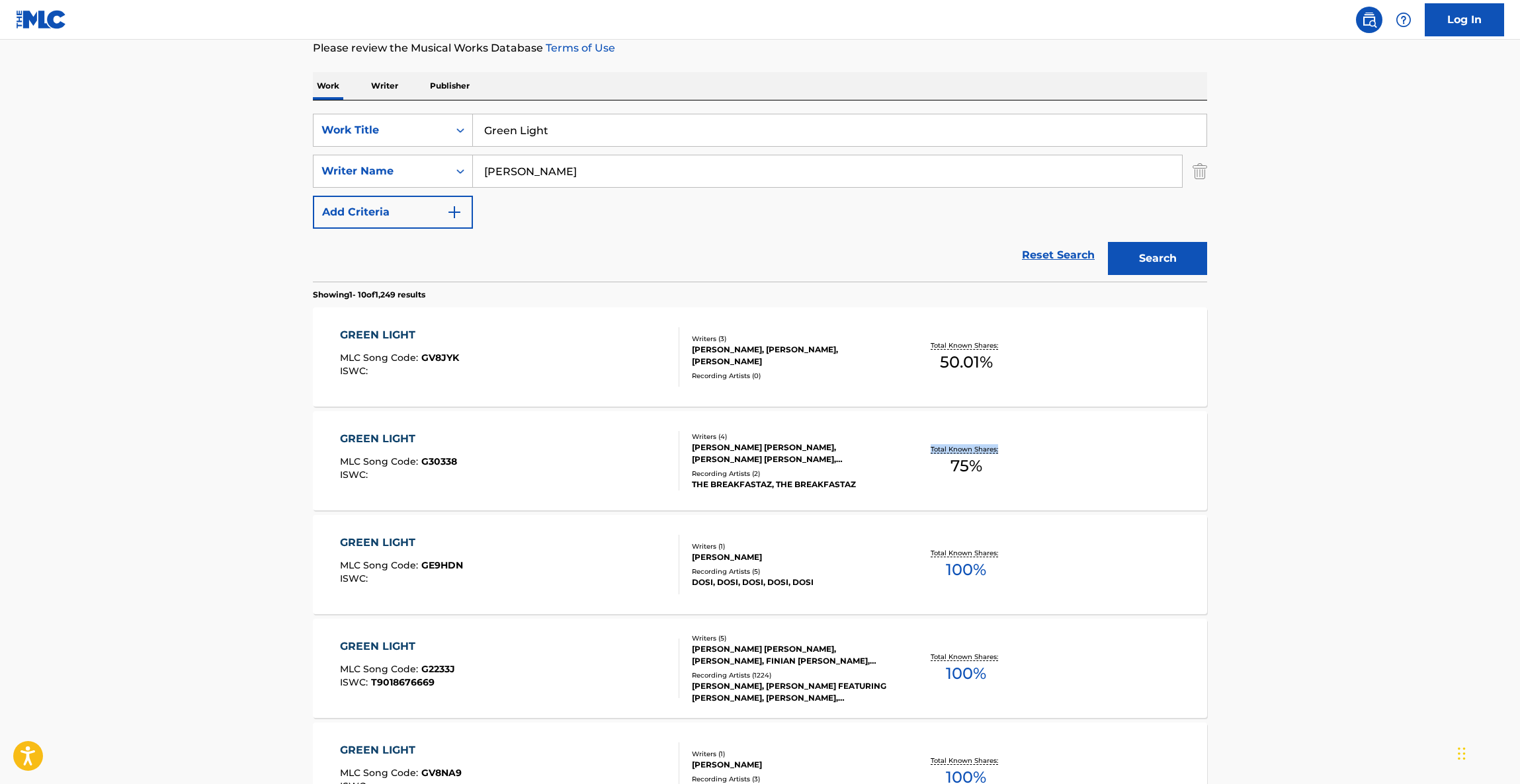
click at [1273, 493] on main "The MLC Public Work Search The accuracy and completeness of The MLC's data is d…" at bounding box center [760, 637] width 1520 height 1556
click at [797, 335] on div "Writers ( 3 )" at bounding box center [791, 339] width 200 height 10
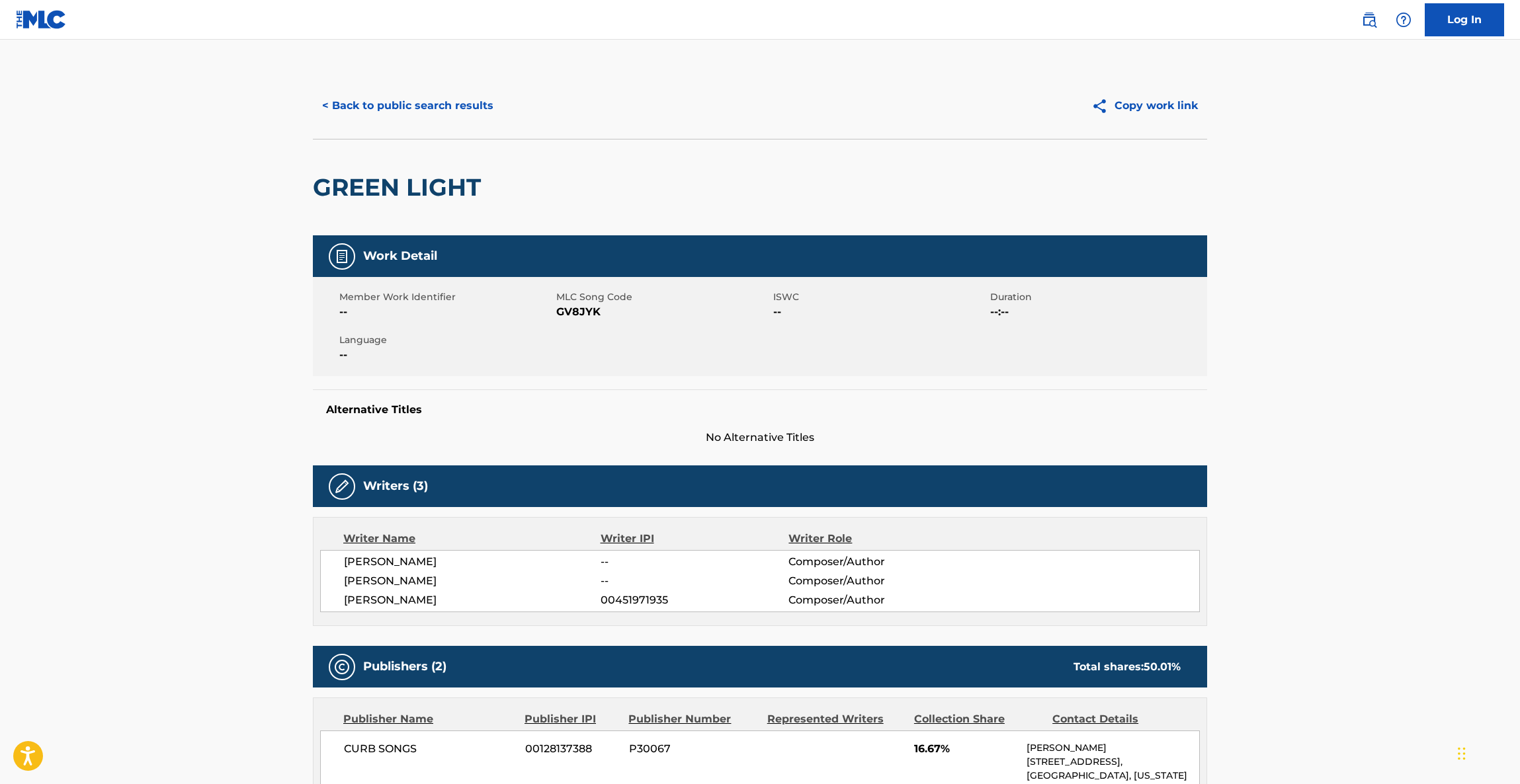
click at [585, 434] on span "No Alternative Titles" at bounding box center [760, 437] width 895 height 16
click at [462, 100] on button "< Back to public search results" at bounding box center [408, 106] width 190 height 33
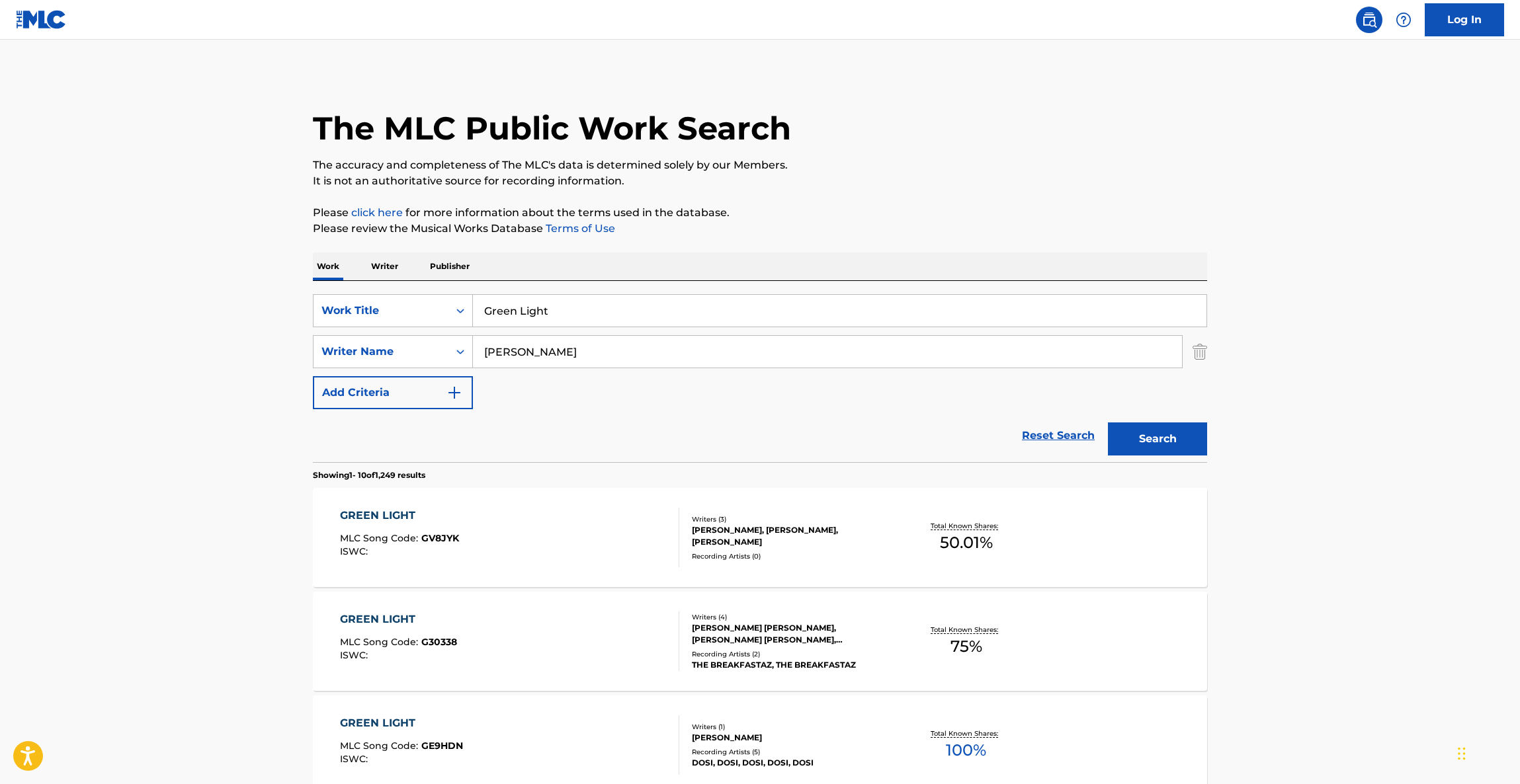
scroll to position [181, 0]
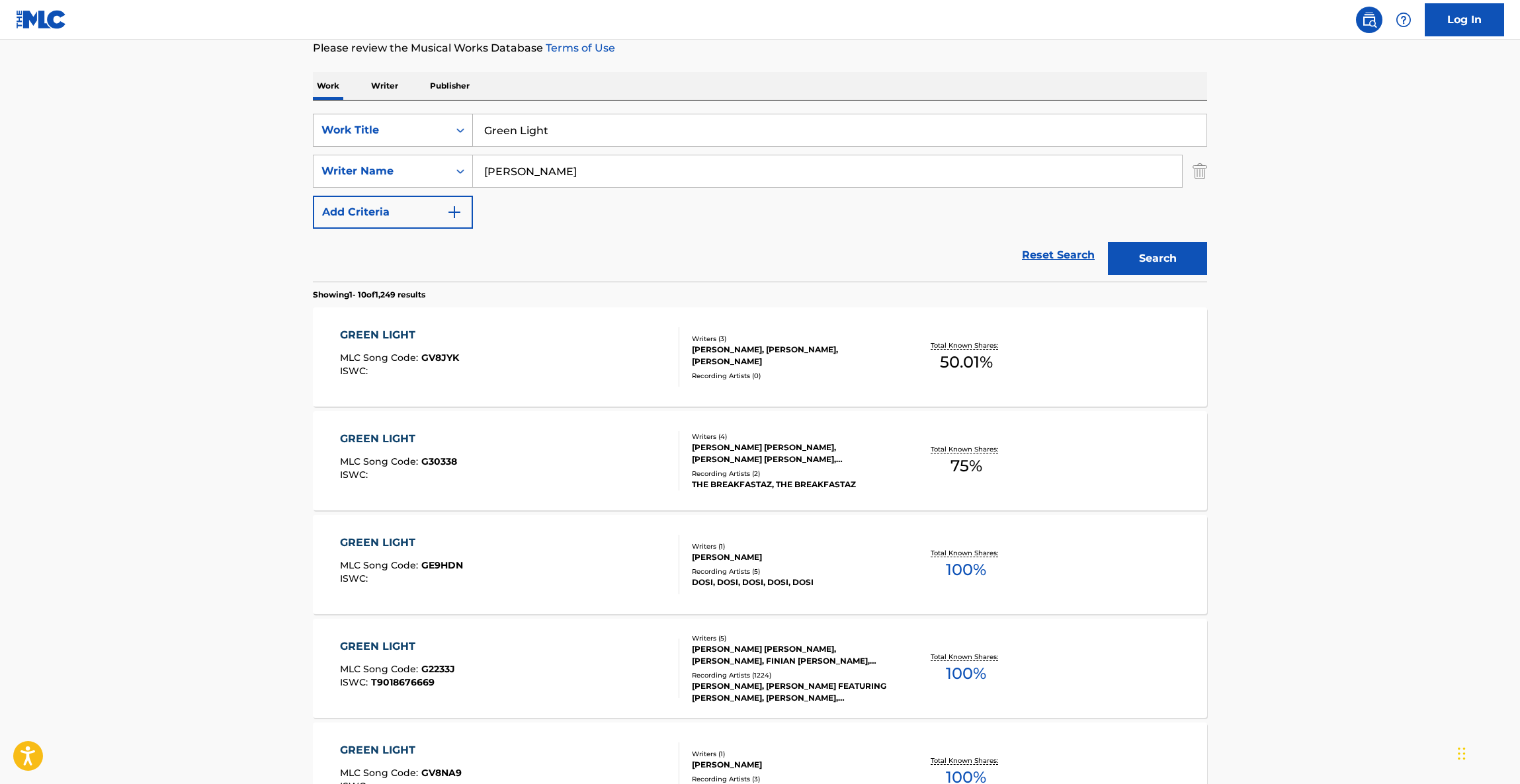
drag, startPoint x: 473, startPoint y: 114, endPoint x: 435, endPoint y: 120, distance: 38.5
click at [413, 113] on div "SearchWithCriteriaa6033e79-1108-4ef3-95c4-90cd552206cc Work Title Green Light" at bounding box center [760, 130] width 895 height 33
paste input "My Turn"
type input "My Turn"
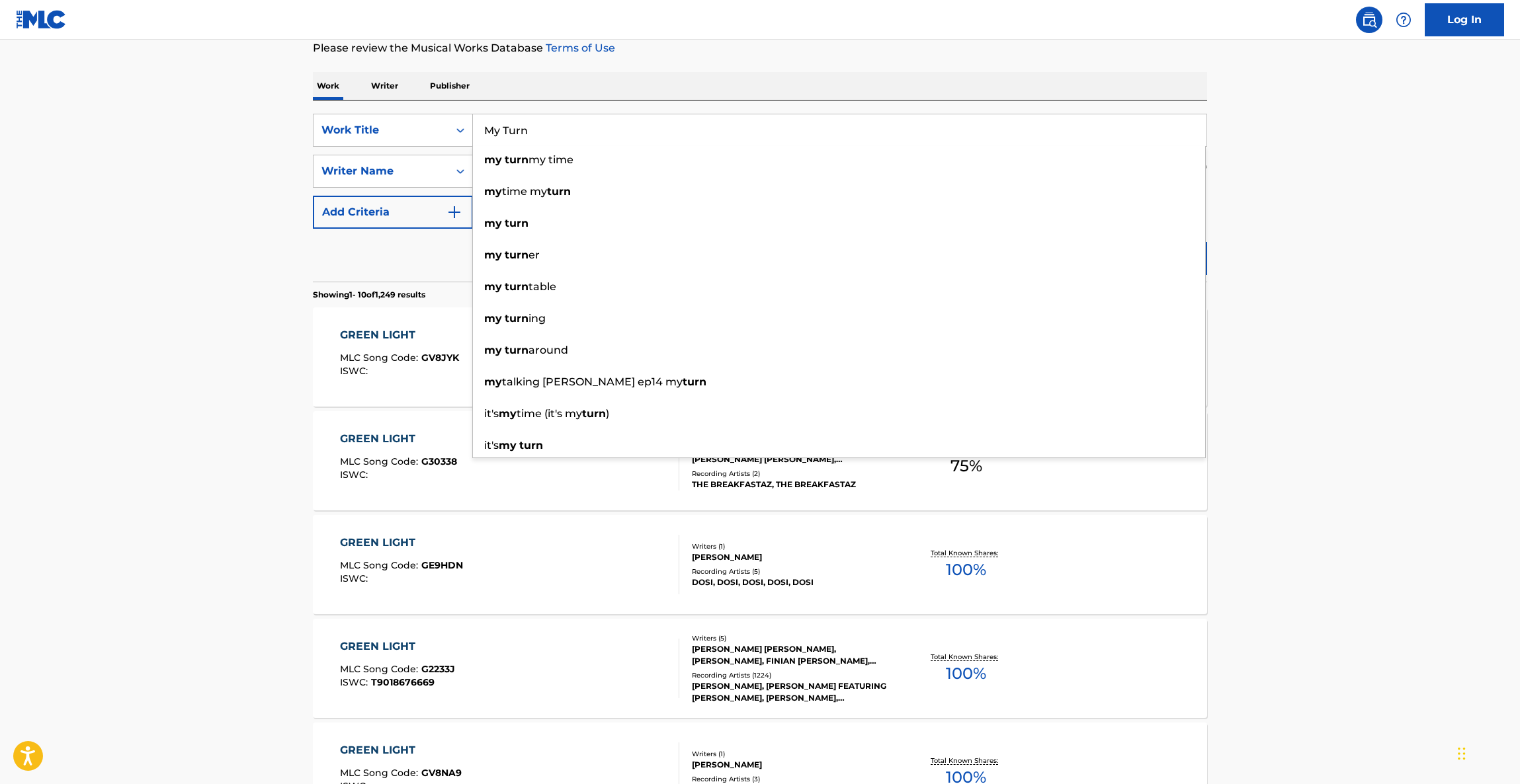
drag, startPoint x: 259, startPoint y: 216, endPoint x: 271, endPoint y: 216, distance: 12.0
click at [259, 215] on main "The MLC Public Work Search The accuracy and completeness of The MLC's data is d…" at bounding box center [760, 637] width 1520 height 1556
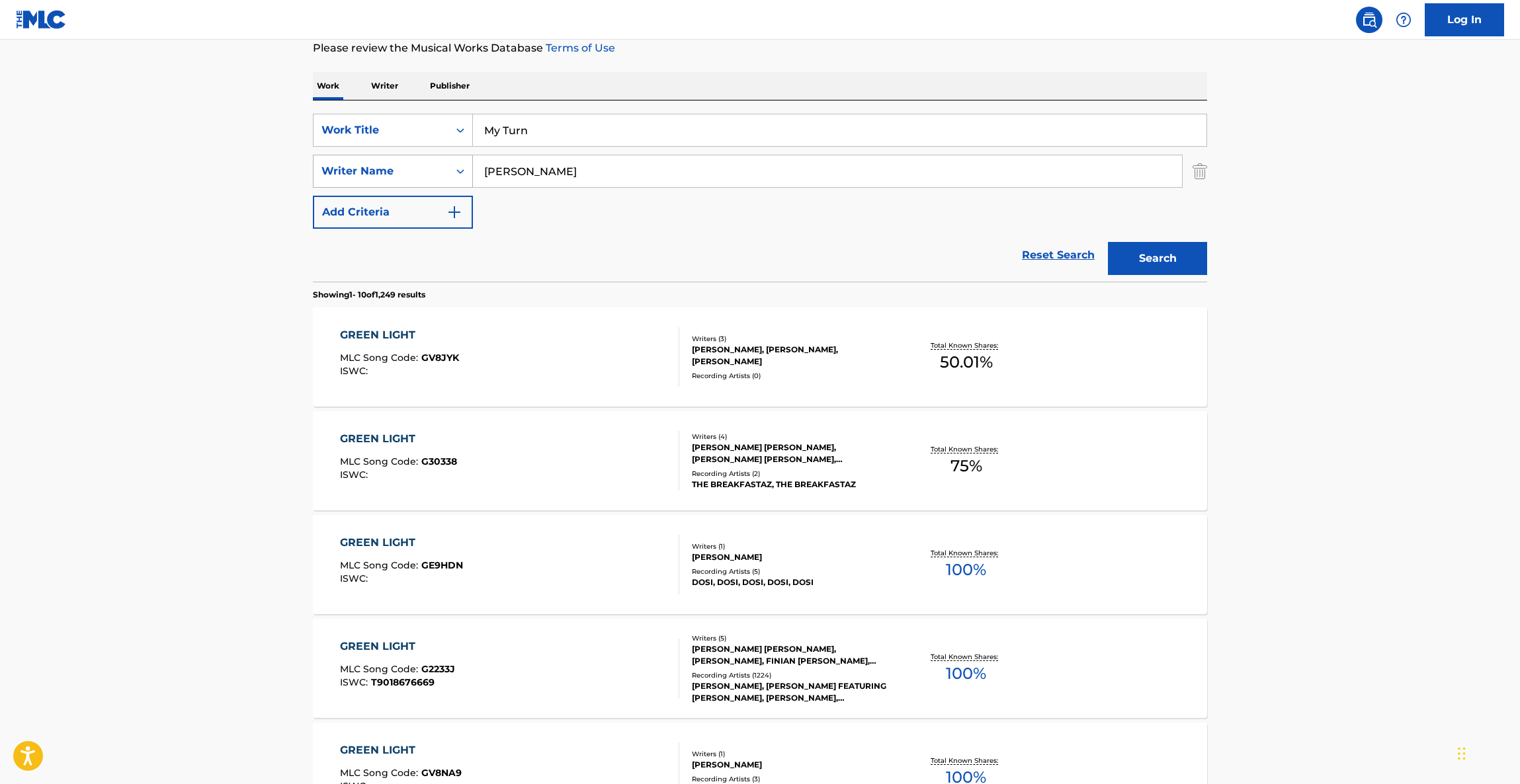
drag, startPoint x: 479, startPoint y: 168, endPoint x: 398, endPoint y: 162, distance: 81.2
click at [391, 162] on div "SearchWithCriteria41b12884-42b0-4d91-8cbb-c92416277b4f Writer Name [PERSON_NAME]" at bounding box center [760, 171] width 895 height 33
paste input "Keeproots"
type input "Keeproots"
click at [1147, 255] on button "Search" at bounding box center [1157, 258] width 99 height 33
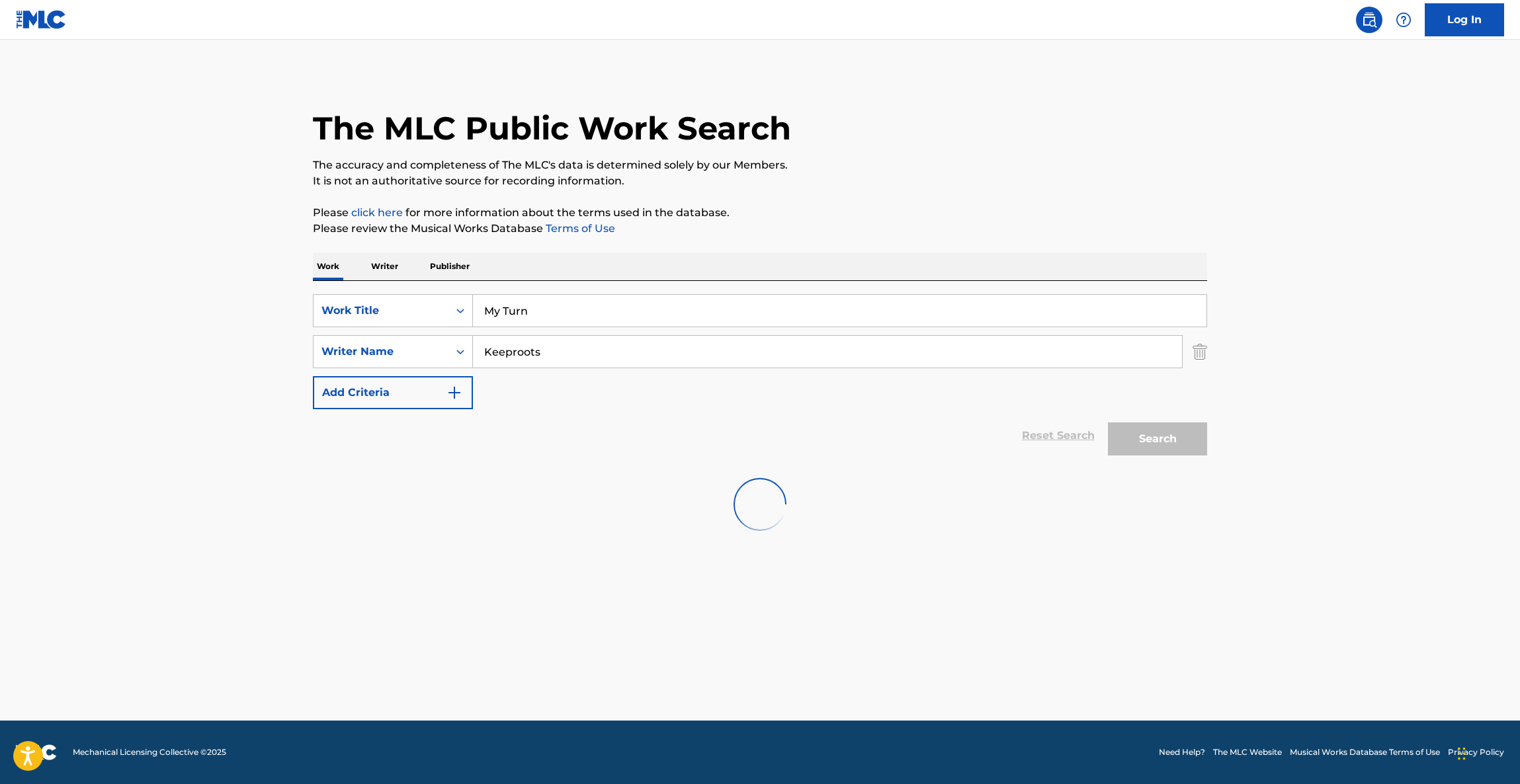
scroll to position [0, 0]
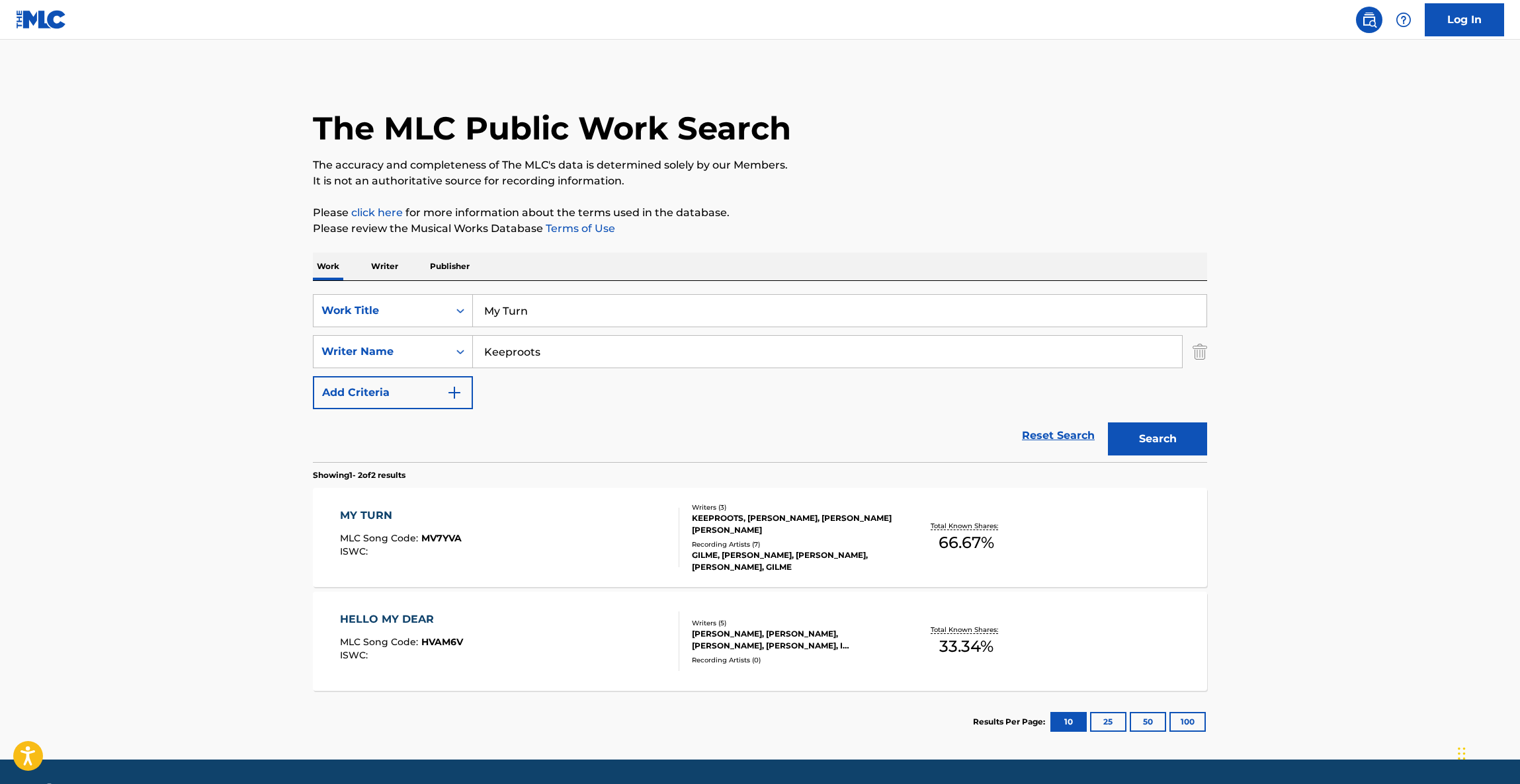
click at [1437, 295] on main "The MLC Public Work Search The accuracy and completeness of The MLC's data is d…" at bounding box center [760, 400] width 1520 height 720
click at [373, 519] on div "MY TURN" at bounding box center [400, 516] width 121 height 16
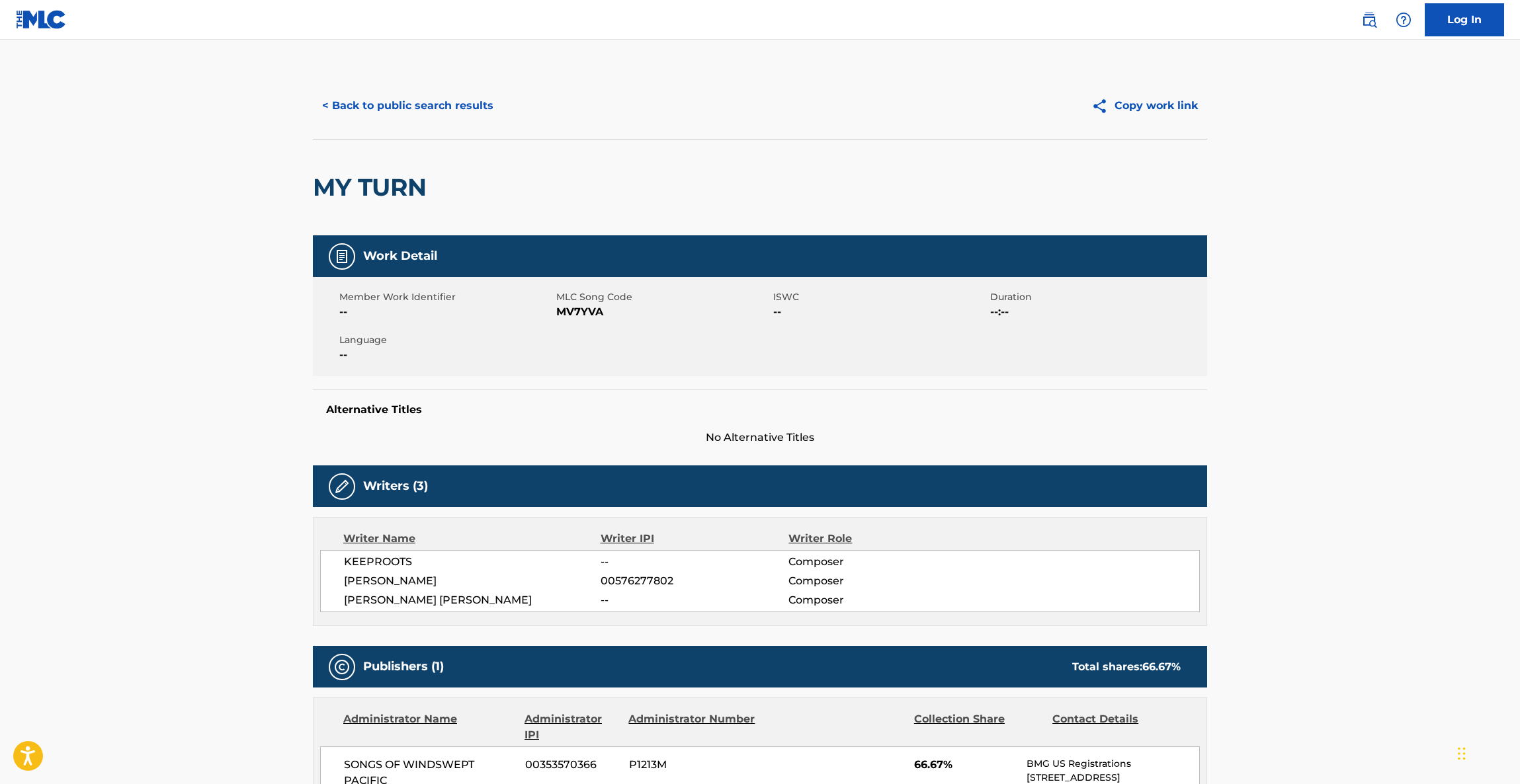
click at [1382, 404] on main "< Back to public search results Copy work link MY TURN Work Detail Member Work …" at bounding box center [760, 672] width 1520 height 1264
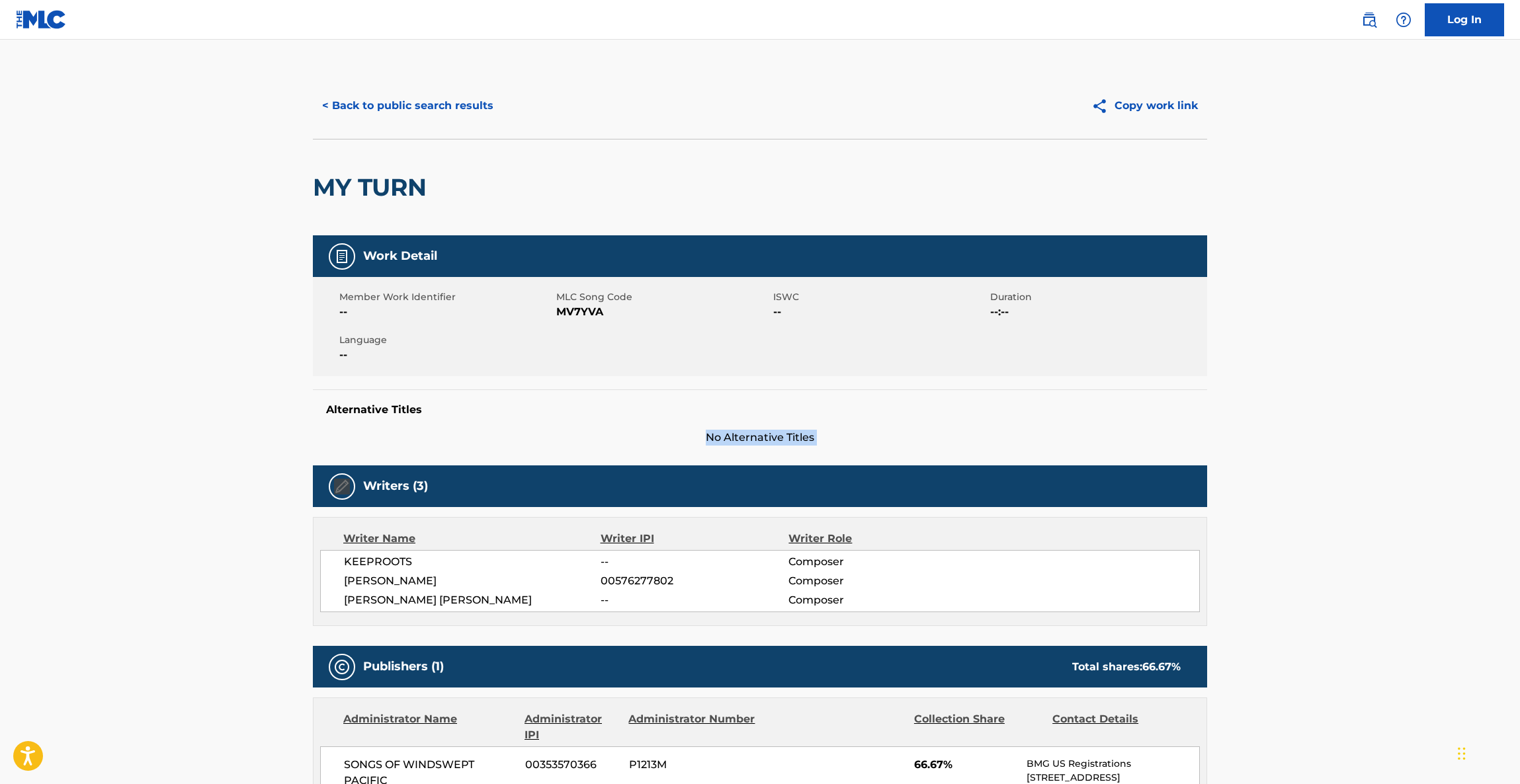
click at [1382, 404] on main "< Back to public search results Copy work link MY TURN Work Detail Member Work …" at bounding box center [760, 672] width 1520 height 1264
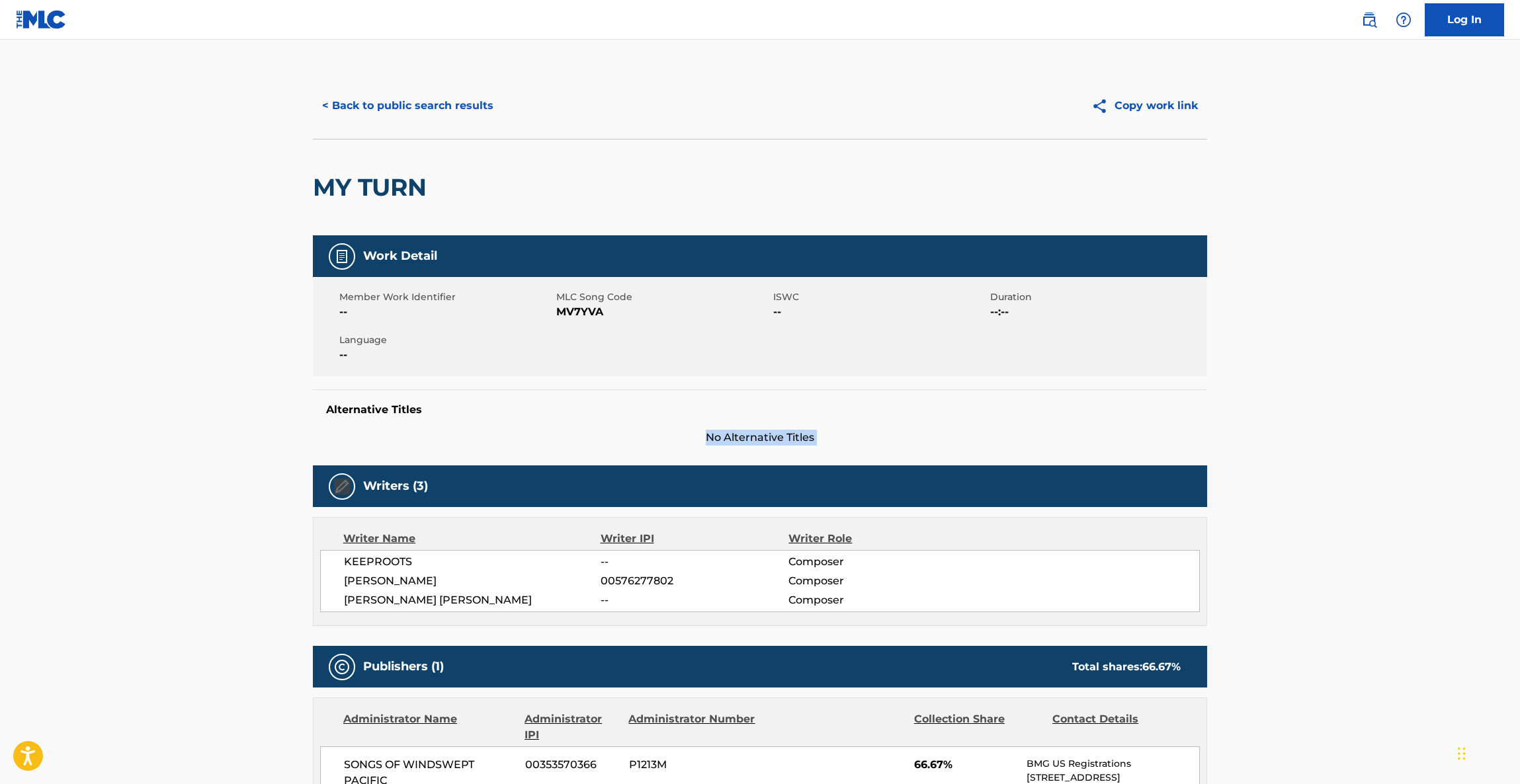
click at [1382, 404] on main "< Back to public search results Copy work link MY TURN Work Detail Member Work …" at bounding box center [760, 672] width 1520 height 1264
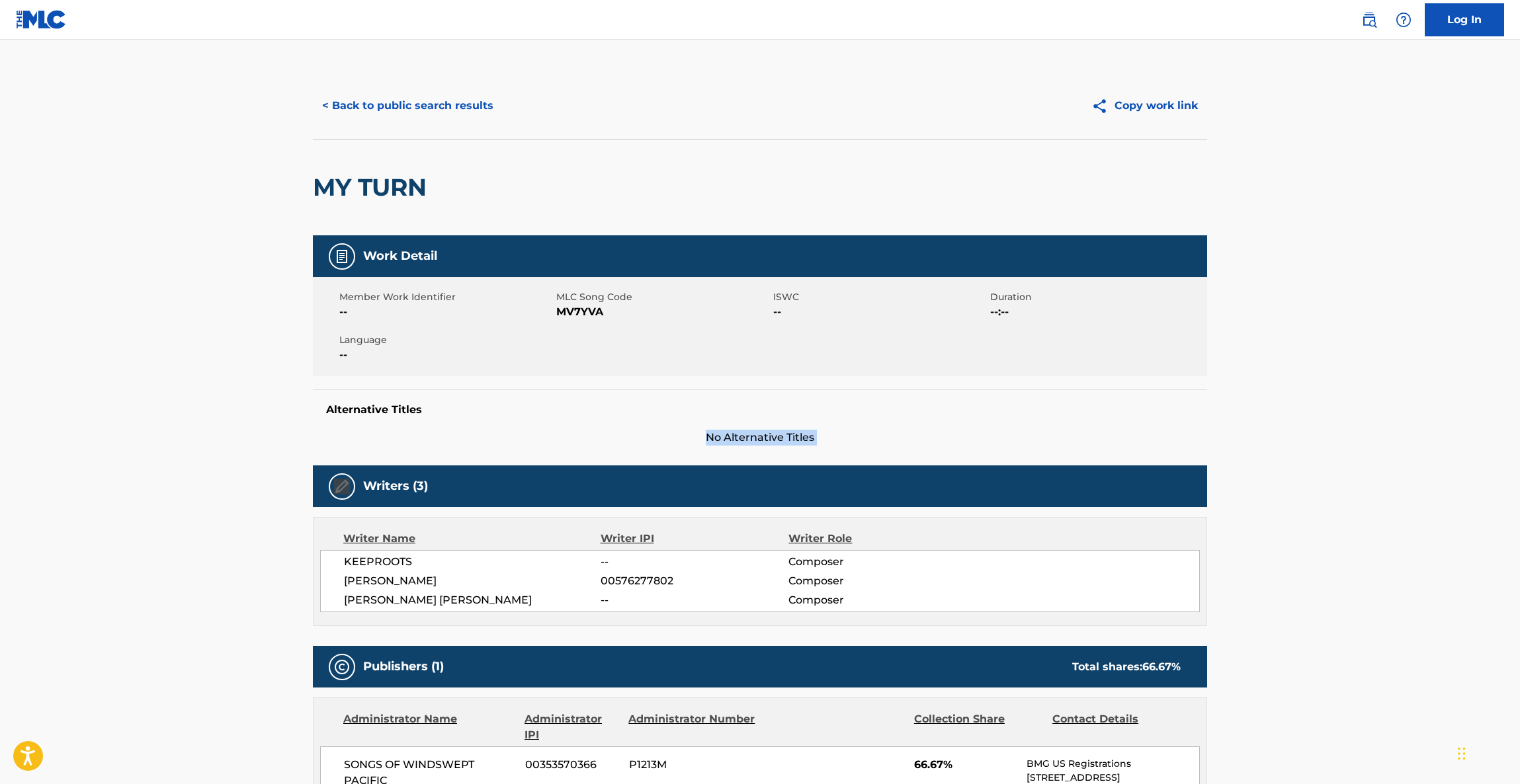
click at [1382, 404] on main "< Back to public search results Copy work link MY TURN Work Detail Member Work …" at bounding box center [760, 672] width 1520 height 1264
click at [1382, 406] on main "< Back to public search results Copy work link MY TURN Work Detail Member Work …" at bounding box center [760, 672] width 1520 height 1264
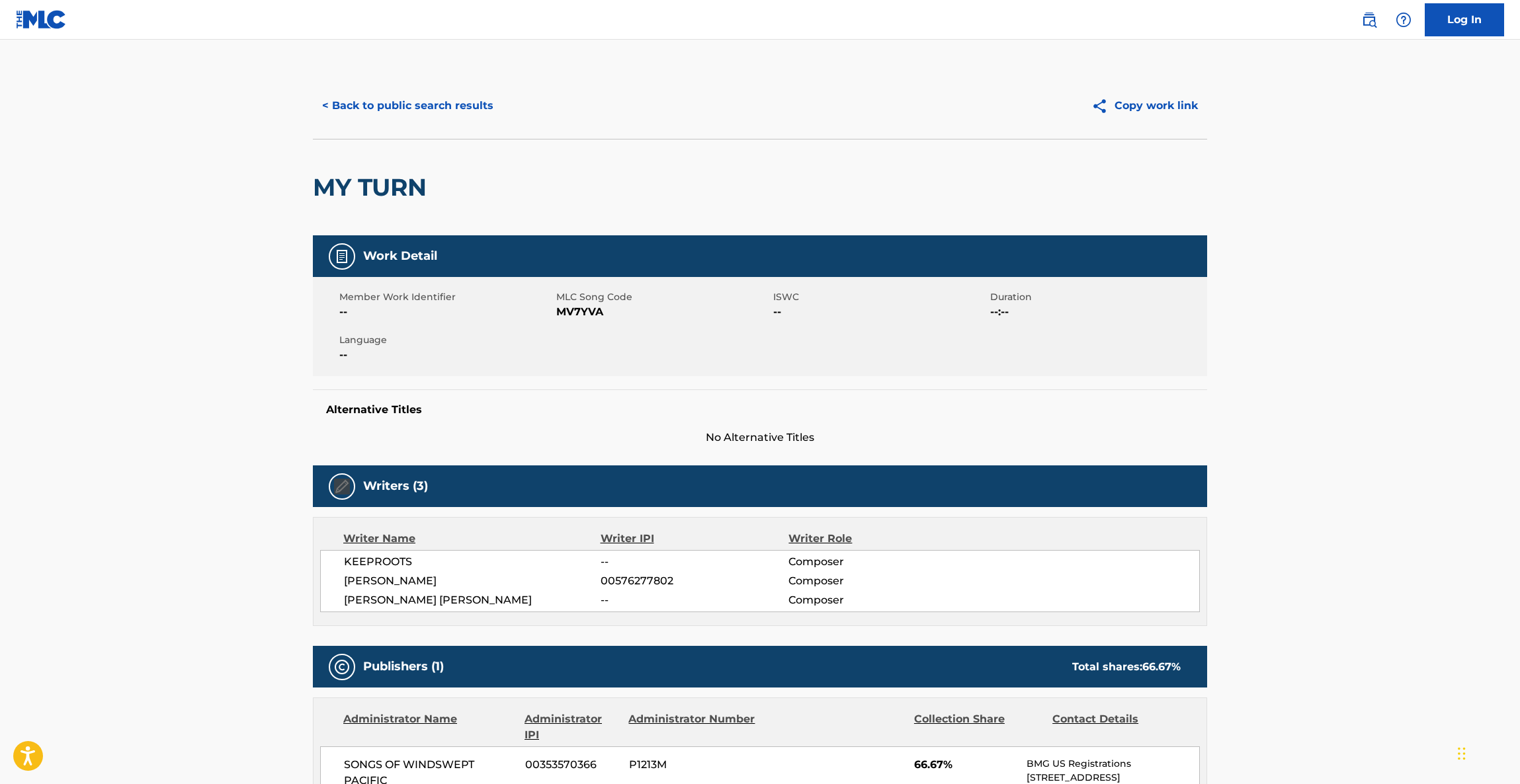
click at [1382, 406] on main "< Back to public search results Copy work link MY TURN Work Detail Member Work …" at bounding box center [760, 672] width 1520 height 1264
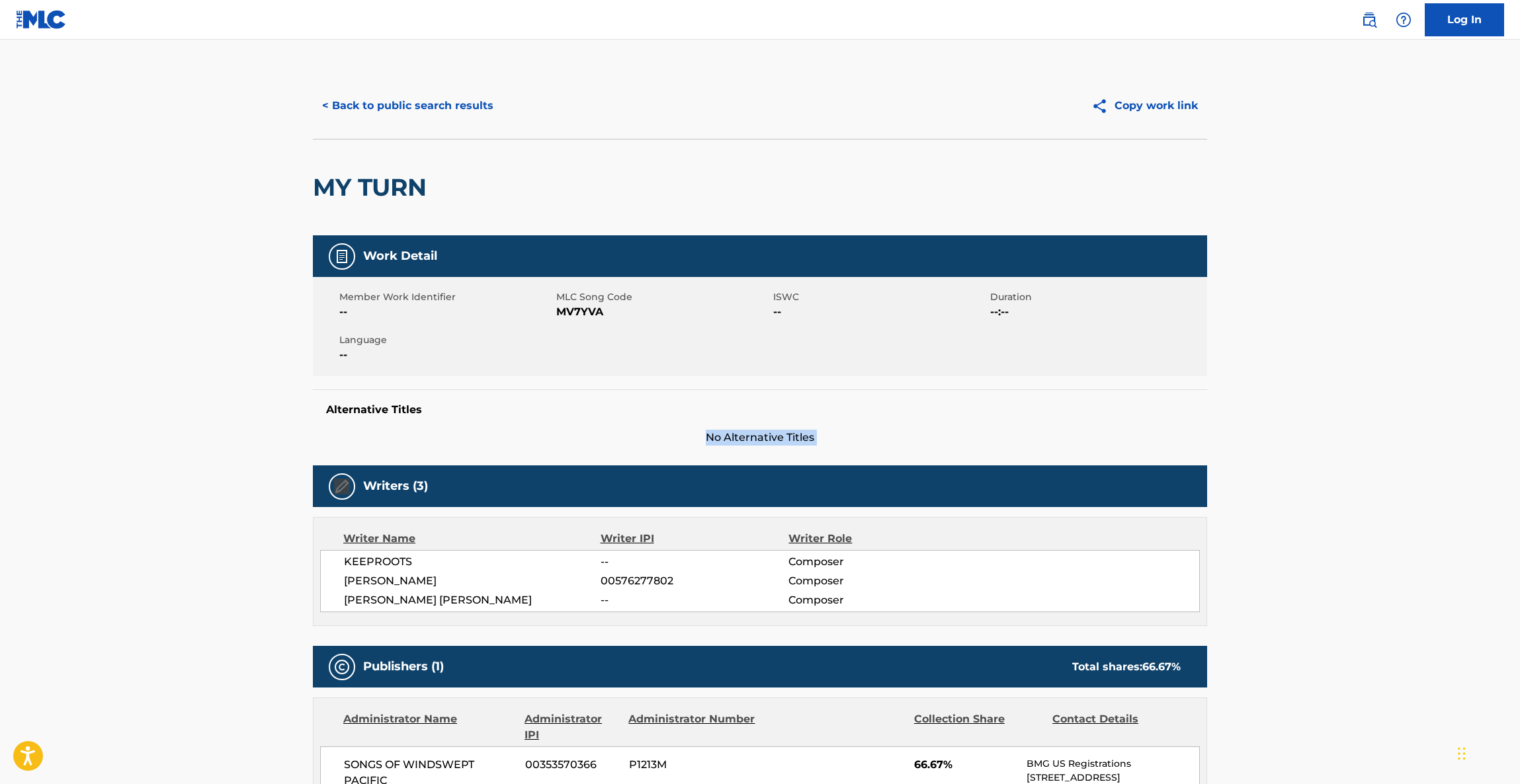
click at [1382, 406] on main "< Back to public search results Copy work link MY TURN Work Detail Member Work …" at bounding box center [760, 672] width 1520 height 1264
click at [1381, 407] on main "< Back to public search results Copy work link MY TURN Work Detail Member Work …" at bounding box center [760, 672] width 1520 height 1264
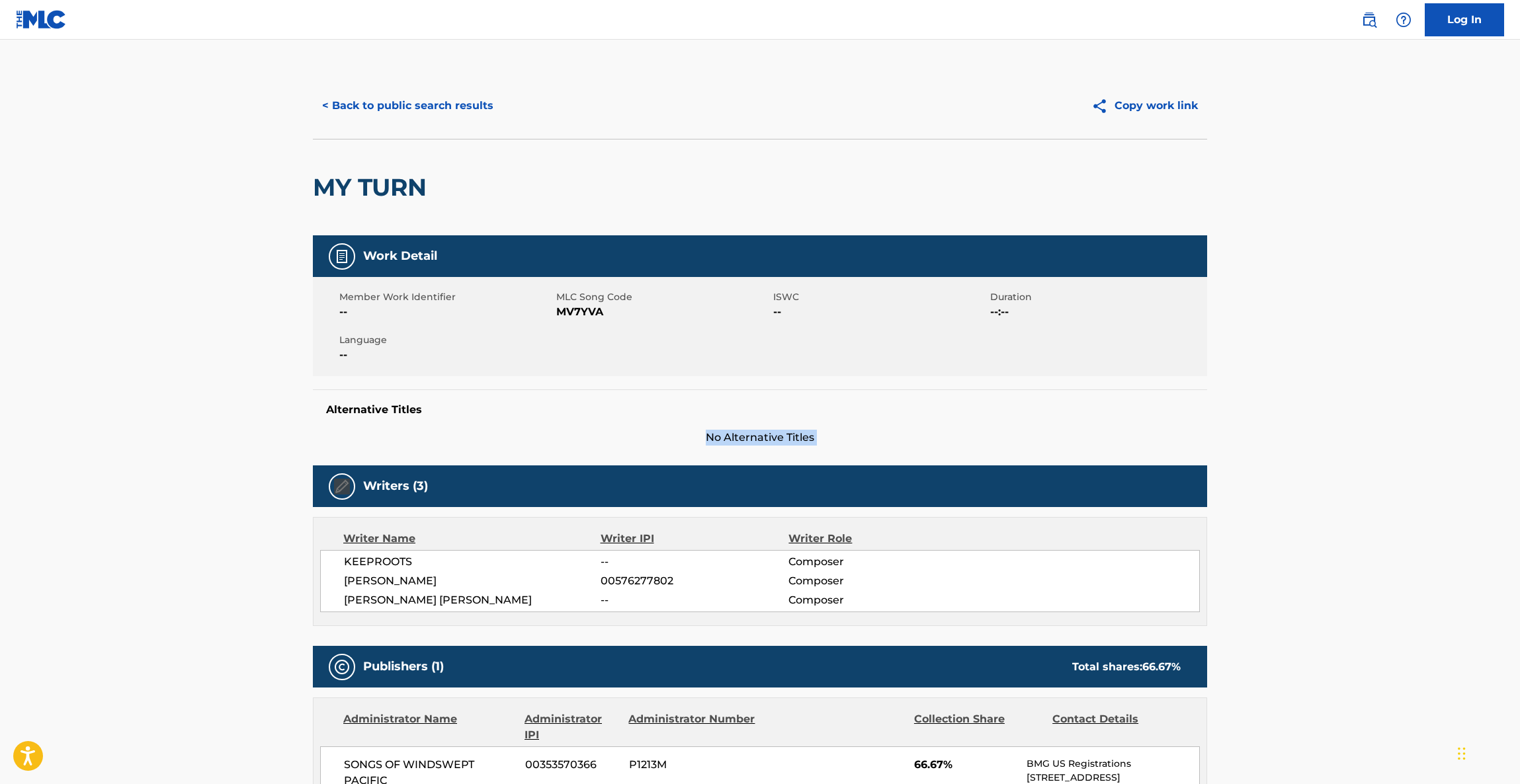
click at [1379, 407] on main "< Back to public search results Copy work link MY TURN Work Detail Member Work …" at bounding box center [760, 672] width 1520 height 1264
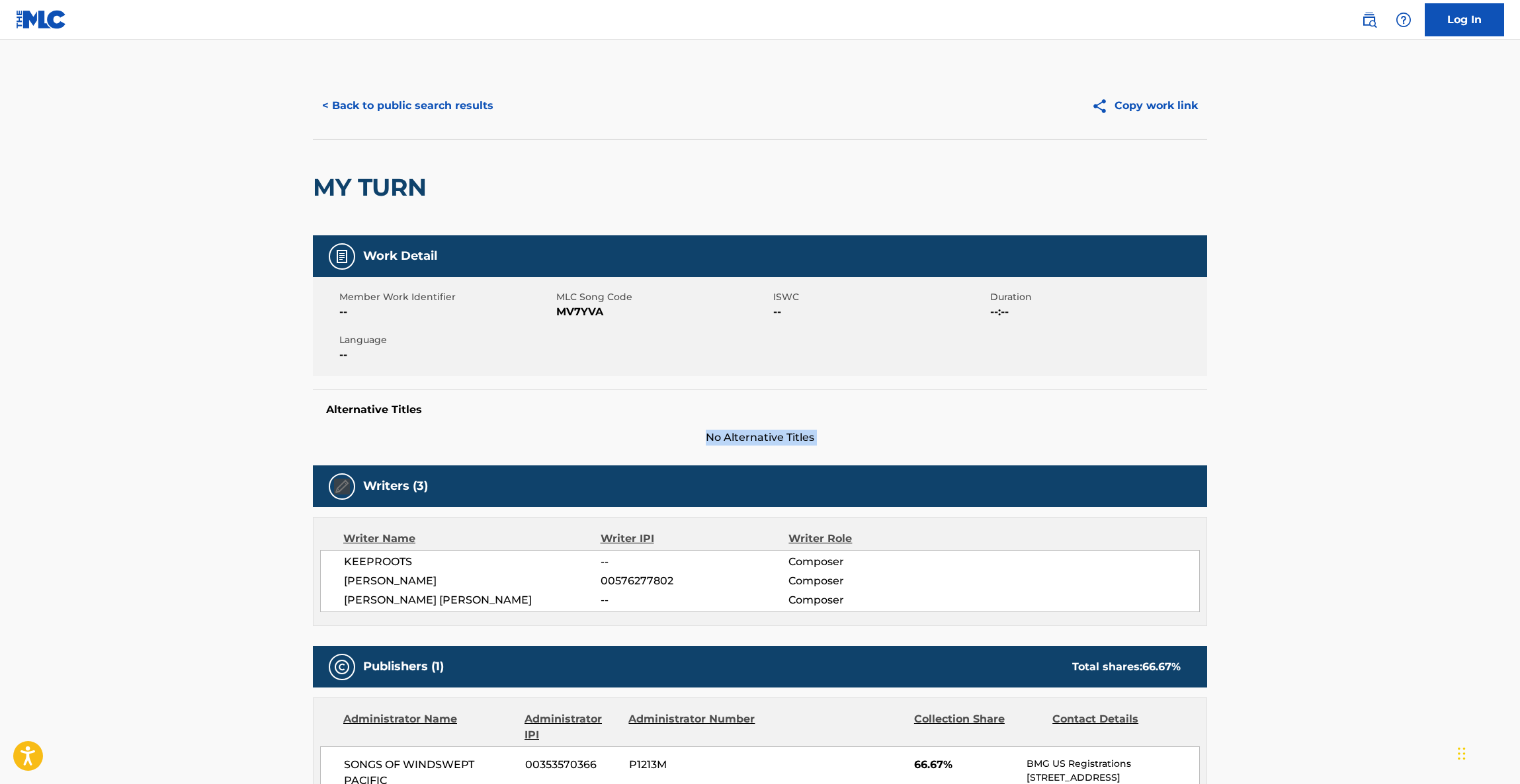
click at [1379, 407] on main "< Back to public search results Copy work link MY TURN Work Detail Member Work …" at bounding box center [760, 672] width 1520 height 1264
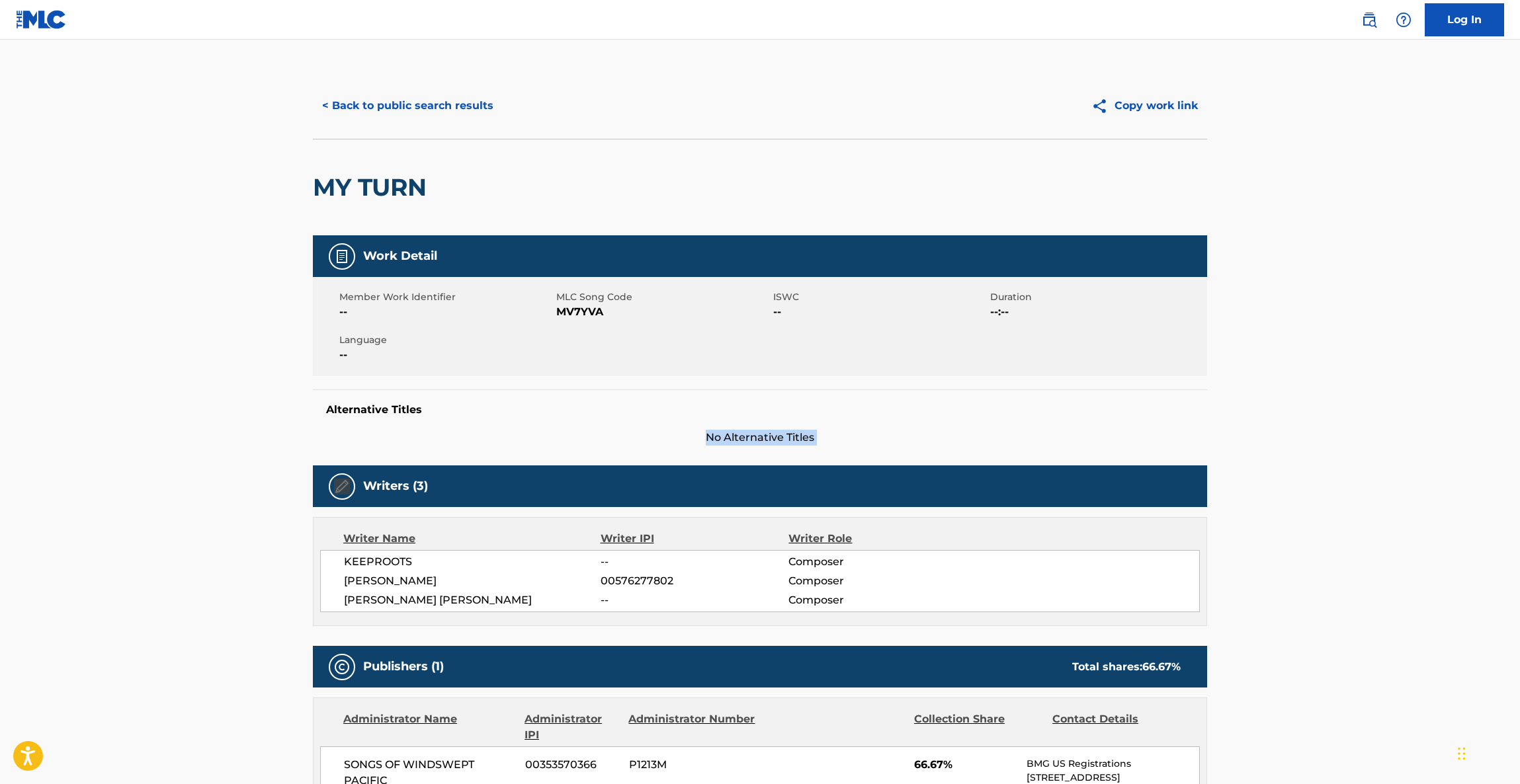
click at [1379, 407] on main "< Back to public search results Copy work link MY TURN Work Detail Member Work …" at bounding box center [760, 672] width 1520 height 1264
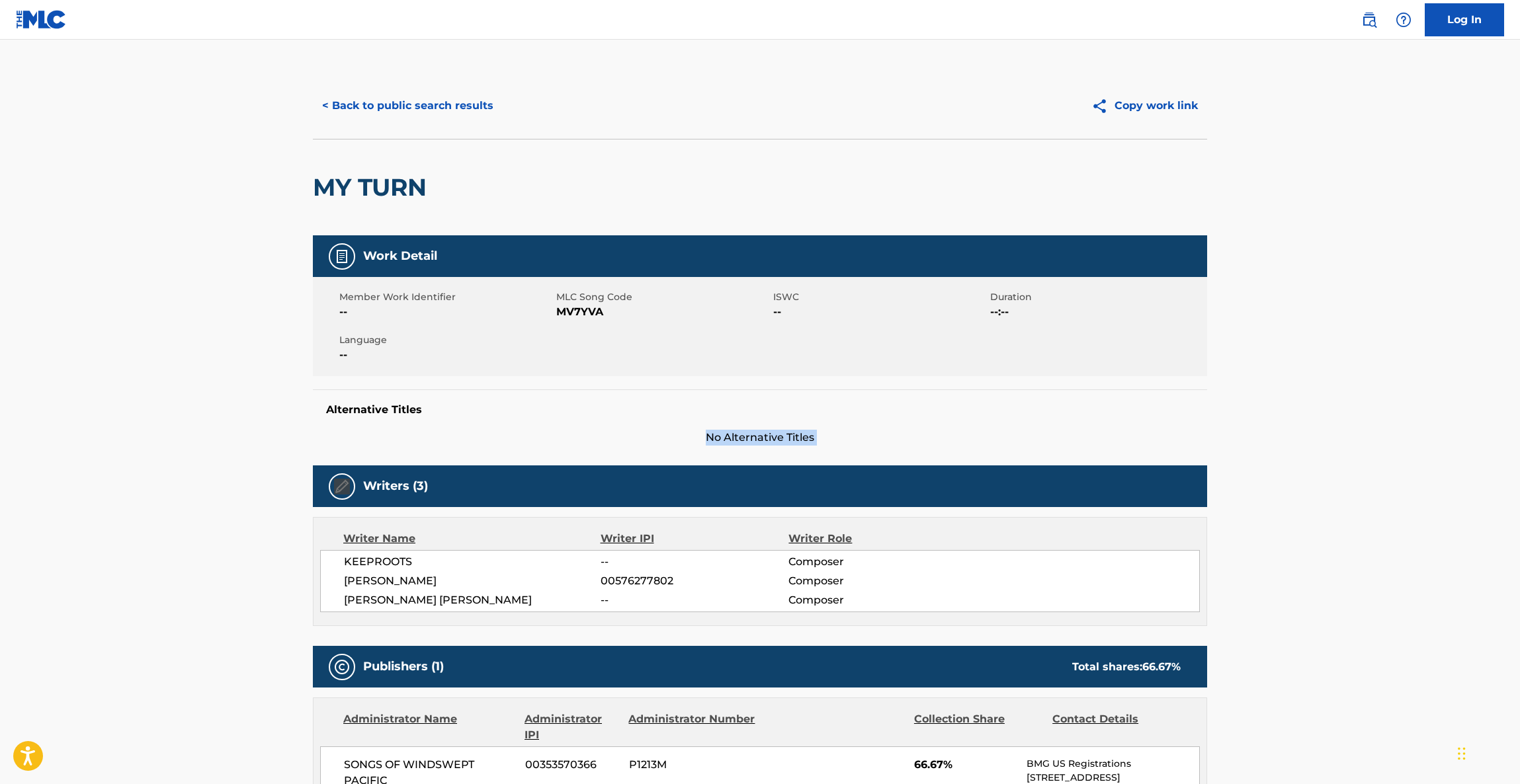
click at [1379, 407] on main "< Back to public search results Copy work link MY TURN Work Detail Member Work …" at bounding box center [760, 672] width 1520 height 1264
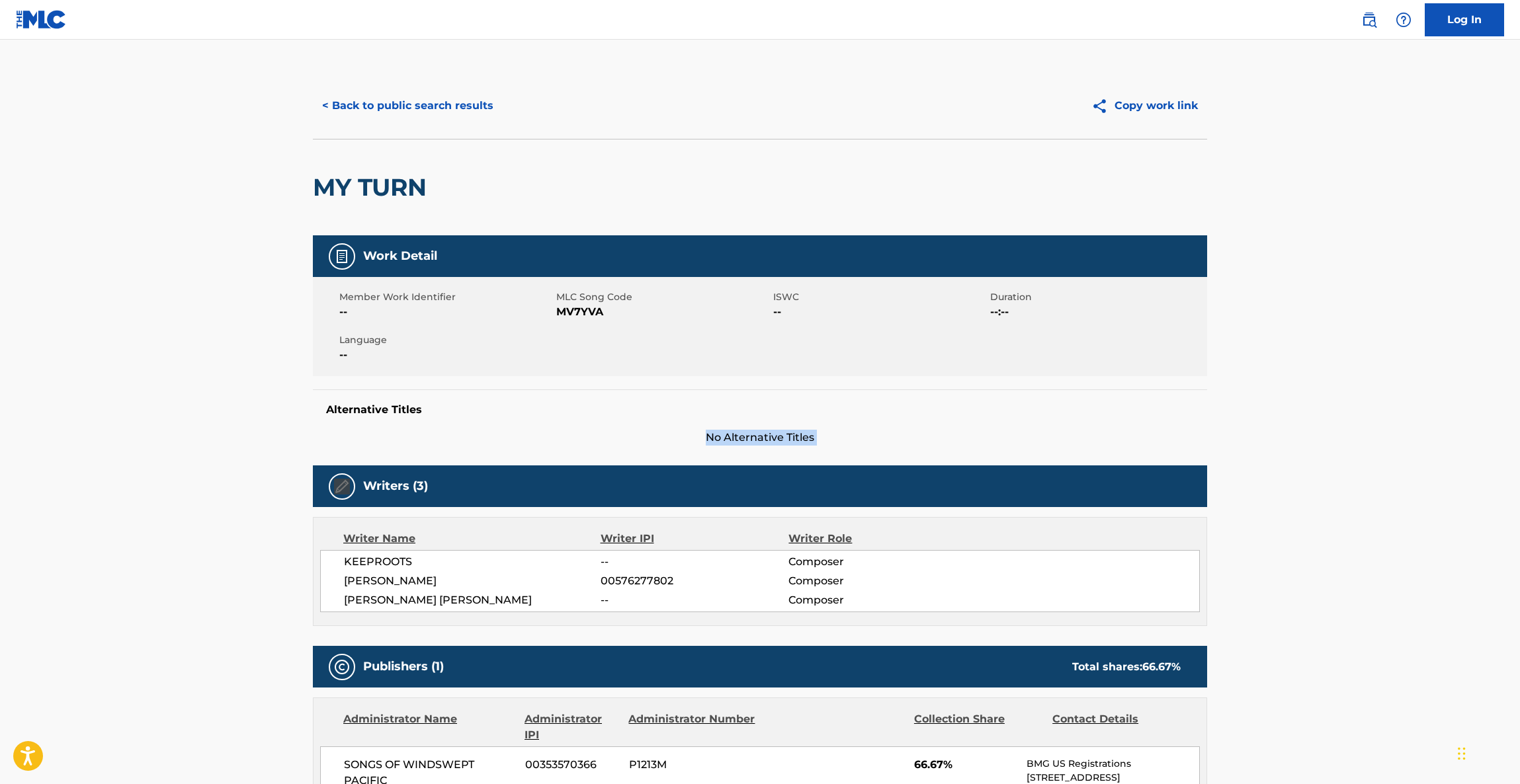
click at [1379, 407] on main "< Back to public search results Copy work link MY TURN Work Detail Member Work …" at bounding box center [760, 672] width 1520 height 1264
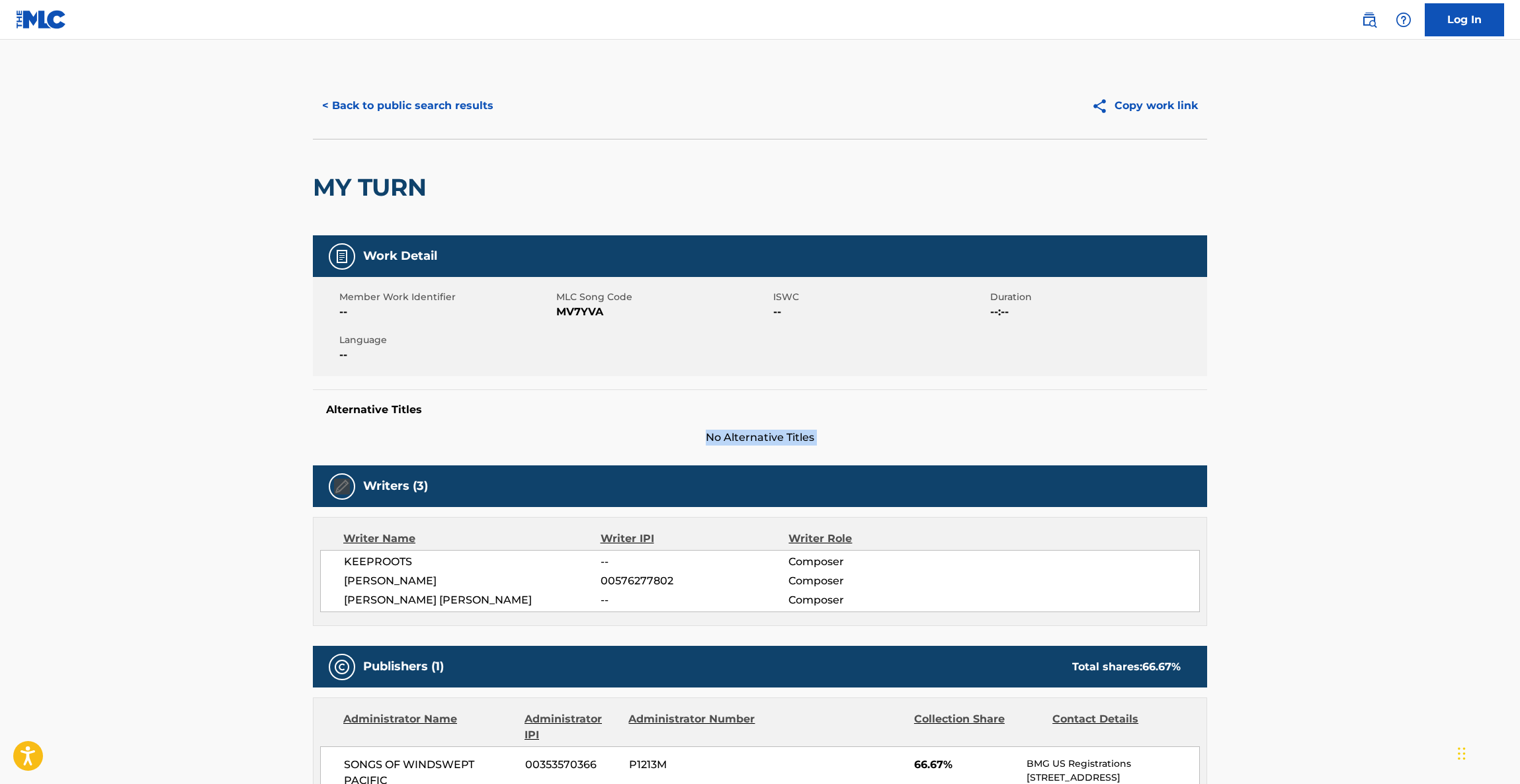
click at [1379, 407] on main "< Back to public search results Copy work link MY TURN Work Detail Member Work …" at bounding box center [760, 672] width 1520 height 1264
click at [1378, 407] on main "< Back to public search results Copy work link MY TURN Work Detail Member Work …" at bounding box center [760, 672] width 1520 height 1264
click at [1378, 408] on main "< Back to public search results Copy work link MY TURN Work Detail Member Work …" at bounding box center [760, 672] width 1520 height 1264
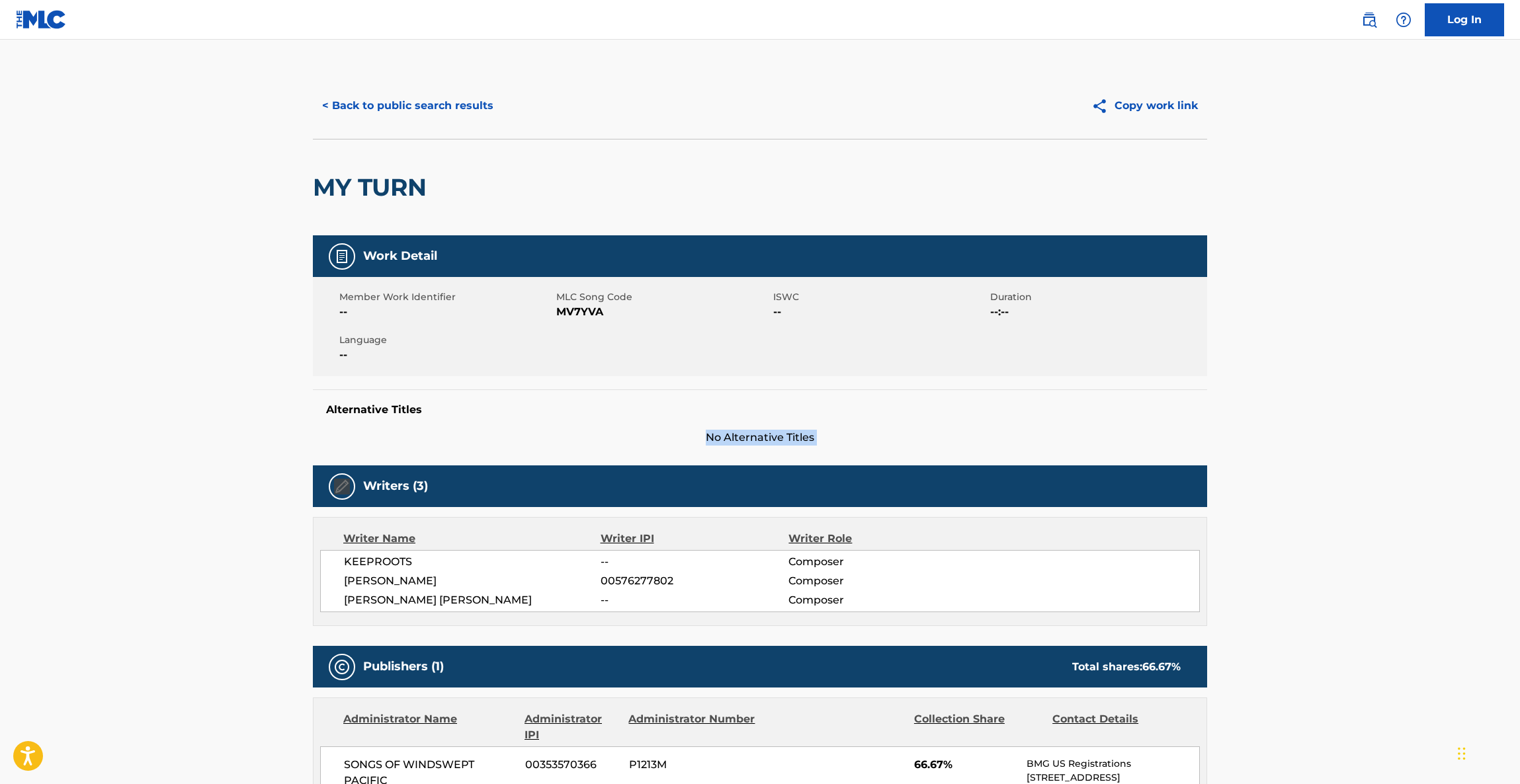
click at [1378, 408] on main "< Back to public search results Copy work link MY TURN Work Detail Member Work …" at bounding box center [760, 672] width 1520 height 1264
click at [1378, 408] on main "< Back to public search results Copy work link MY TURN Work Detail Member Work …" at bounding box center [760, 672] width 1520 height 1264
click at [1377, 408] on main "< Back to public search results Copy work link MY TURN Work Detail Member Work …" at bounding box center [760, 672] width 1520 height 1264
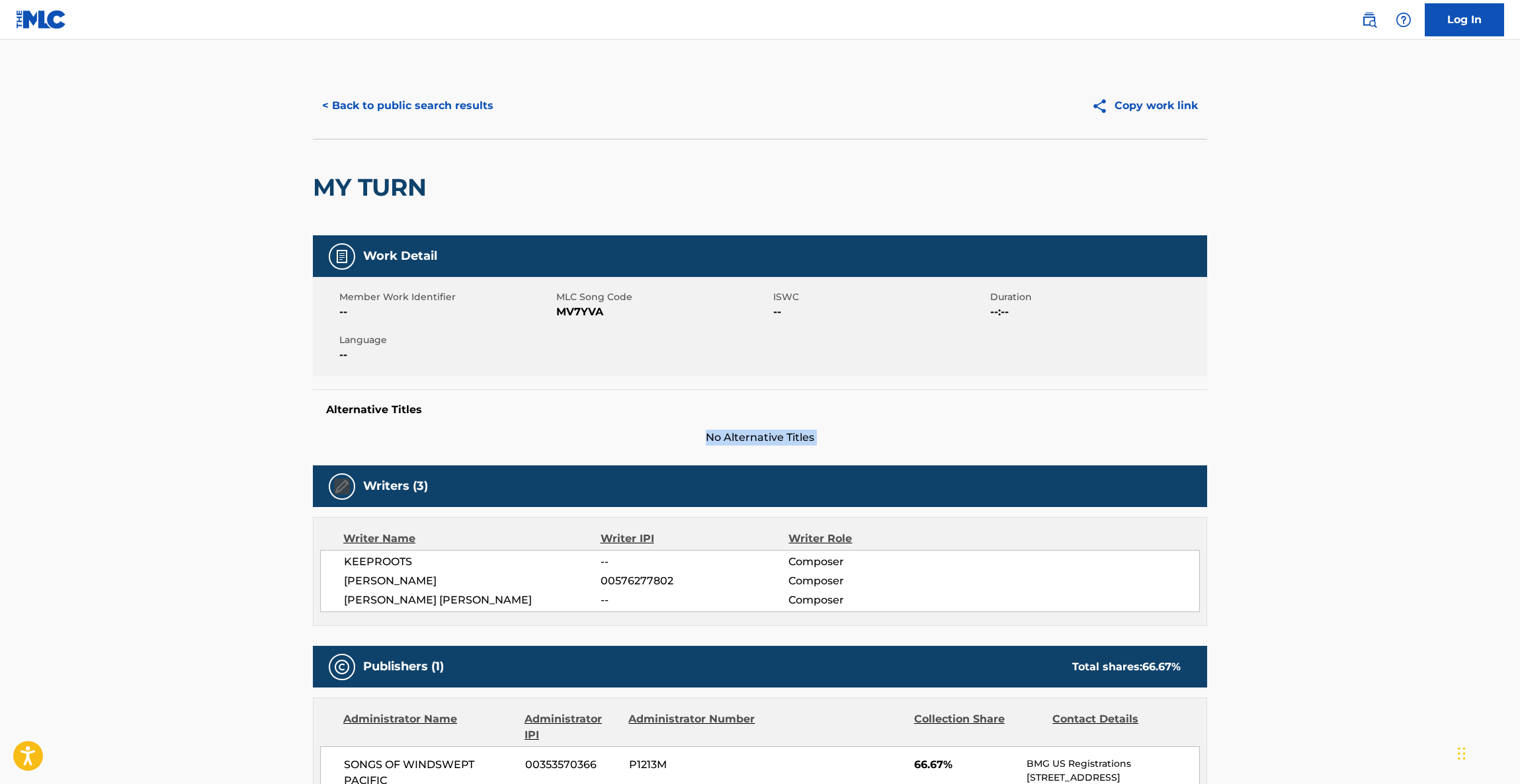
click at [1377, 408] on main "< Back to public search results Copy work link MY TURN Work Detail Member Work …" at bounding box center [760, 672] width 1520 height 1264
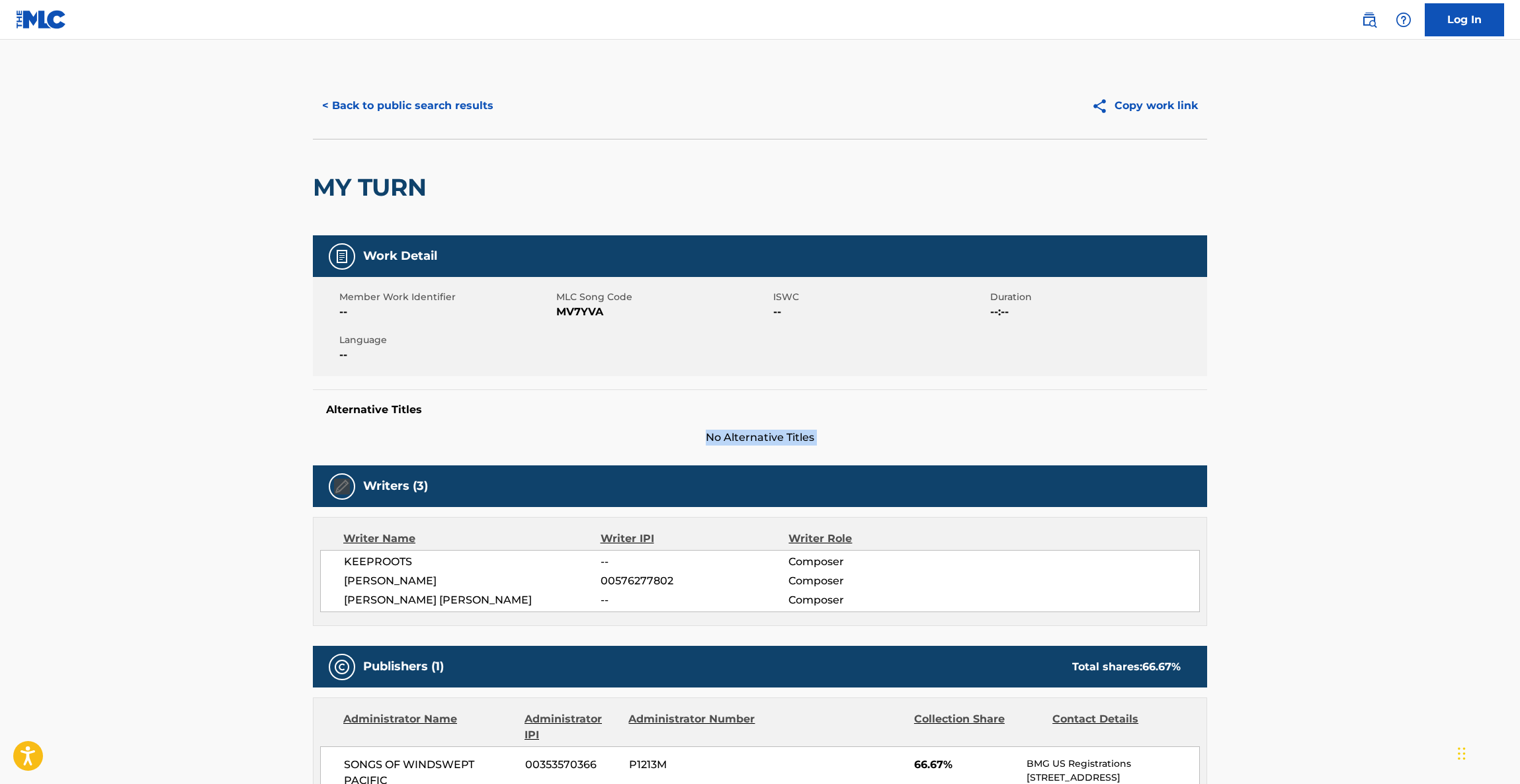
click at [1377, 408] on main "< Back to public search results Copy work link MY TURN Work Detail Member Work …" at bounding box center [760, 672] width 1520 height 1264
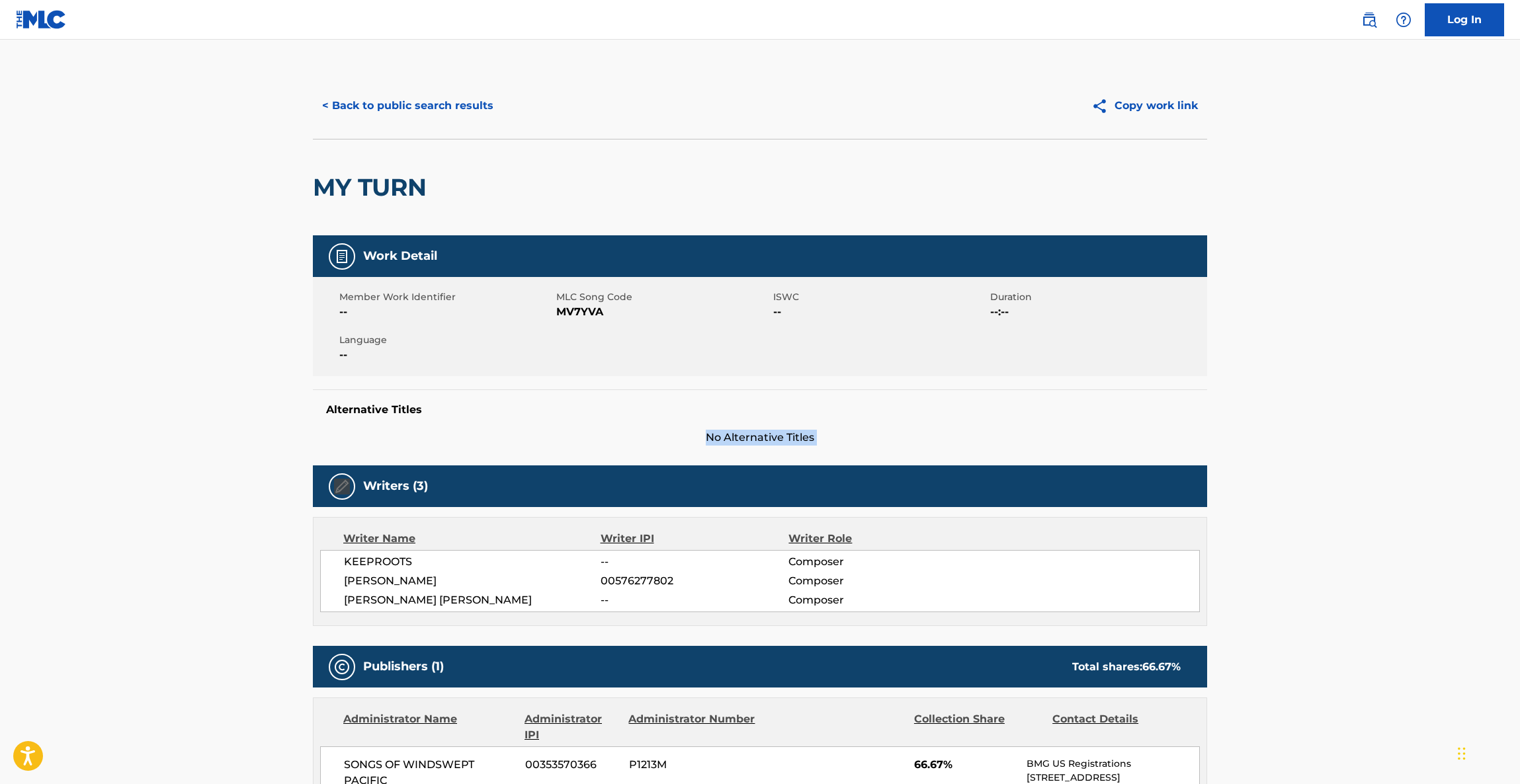
click at [1377, 408] on main "< Back to public search results Copy work link MY TURN Work Detail Member Work …" at bounding box center [760, 672] width 1520 height 1264
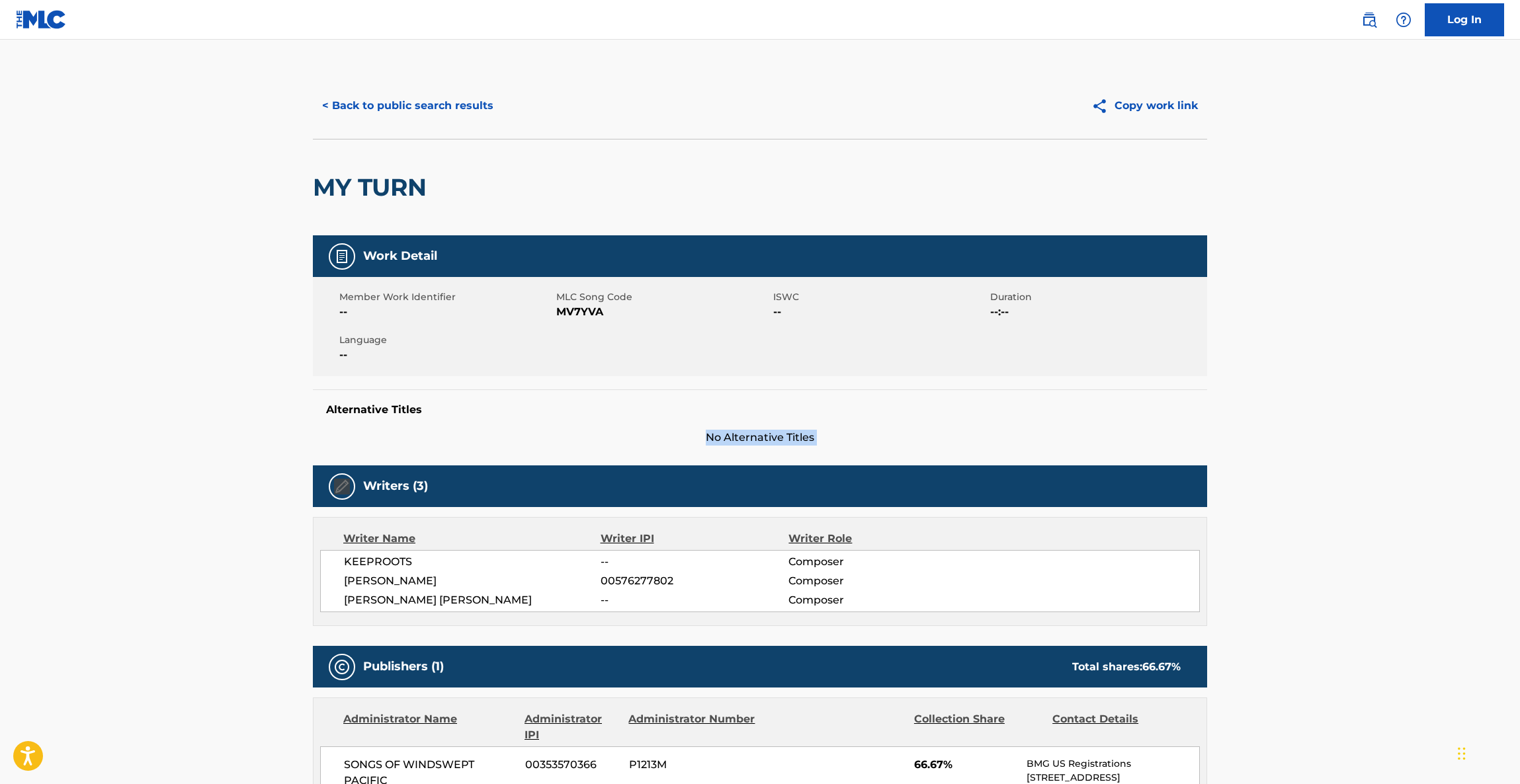
click at [1377, 408] on main "< Back to public search results Copy work link MY TURN Work Detail Member Work …" at bounding box center [760, 672] width 1520 height 1264
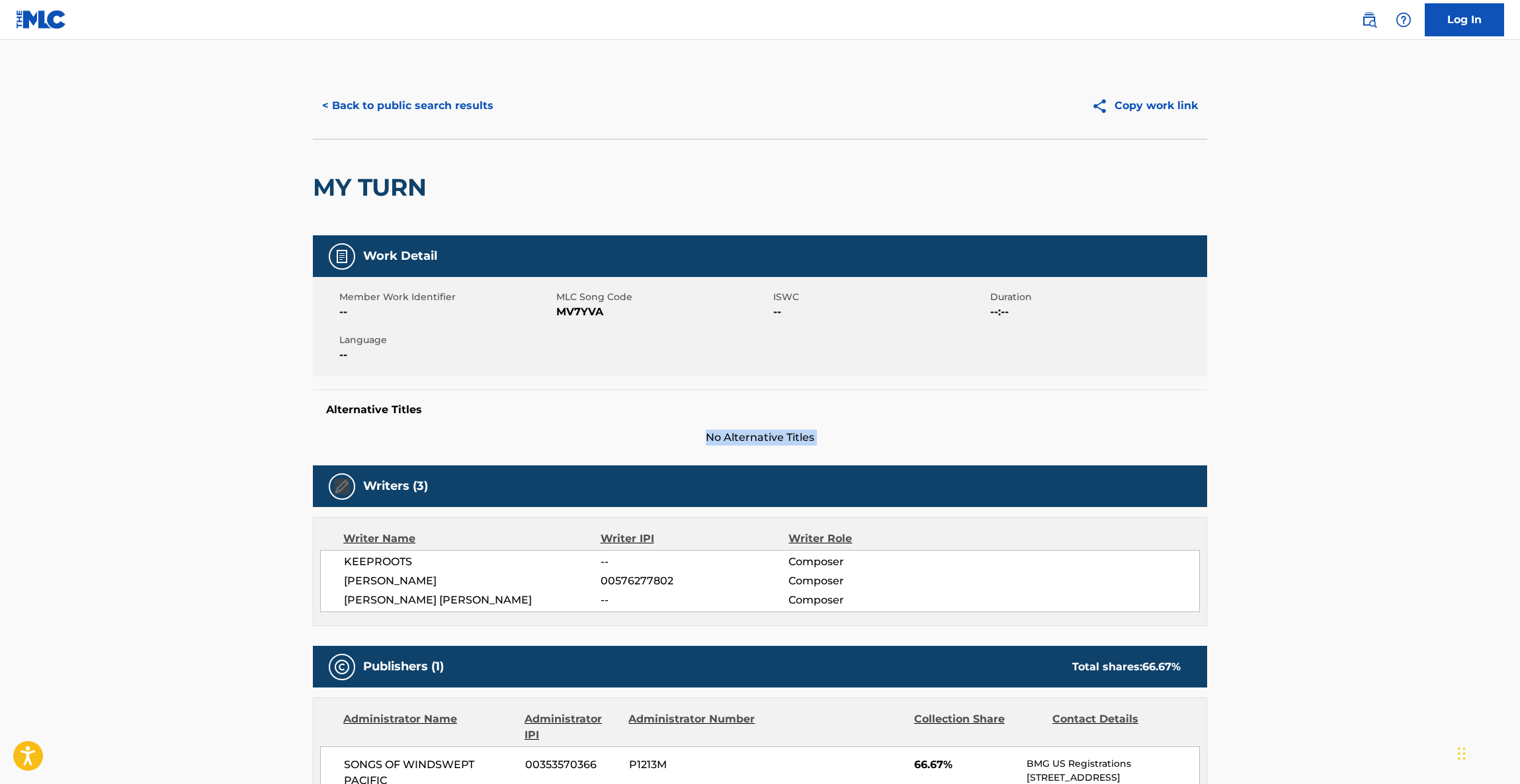
click at [1377, 408] on main "< Back to public search results Copy work link MY TURN Work Detail Member Work …" at bounding box center [760, 672] width 1520 height 1264
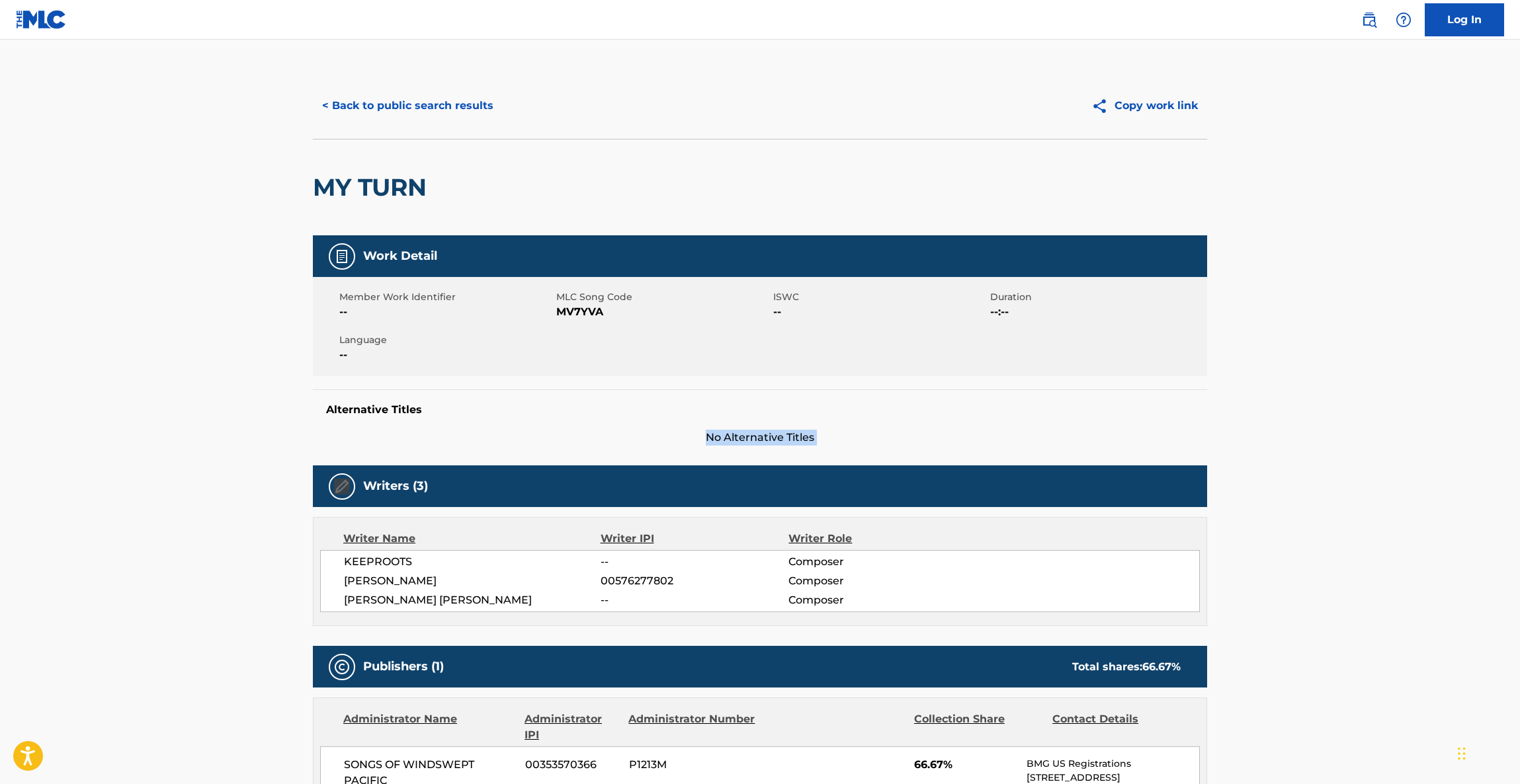
click at [1377, 408] on main "< Back to public search results Copy work link MY TURN Work Detail Member Work …" at bounding box center [760, 672] width 1520 height 1264
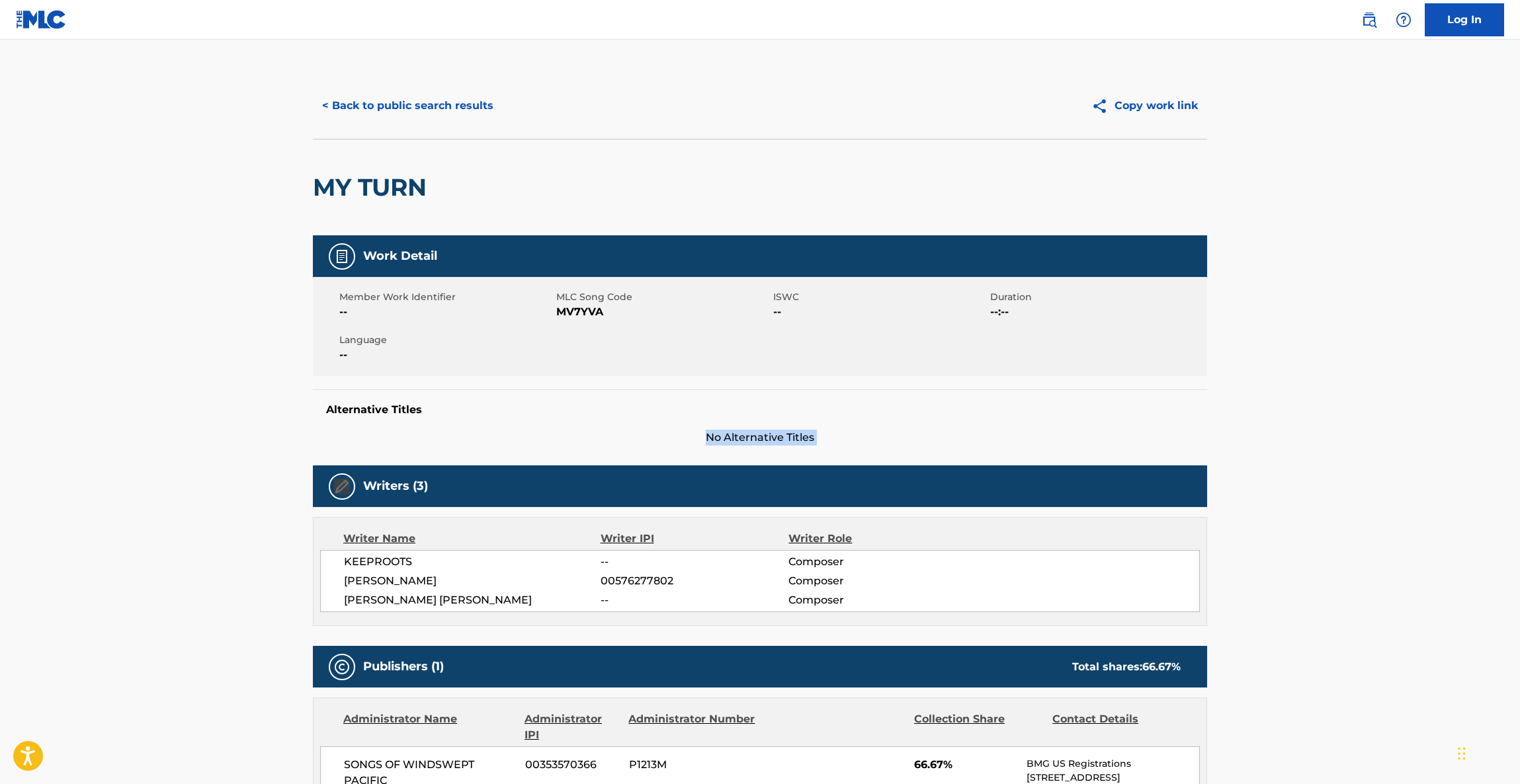
click at [1376, 408] on main "< Back to public search results Copy work link MY TURN Work Detail Member Work …" at bounding box center [760, 672] width 1520 height 1264
click at [1374, 408] on main "< Back to public search results Copy work link MY TURN Work Detail Member Work …" at bounding box center [760, 672] width 1520 height 1264
click at [1374, 408] on main "< Back to public search results Copy work link MY TURN Work Detail Member Work …" at bounding box center [760, 672] width 1520 height 1264
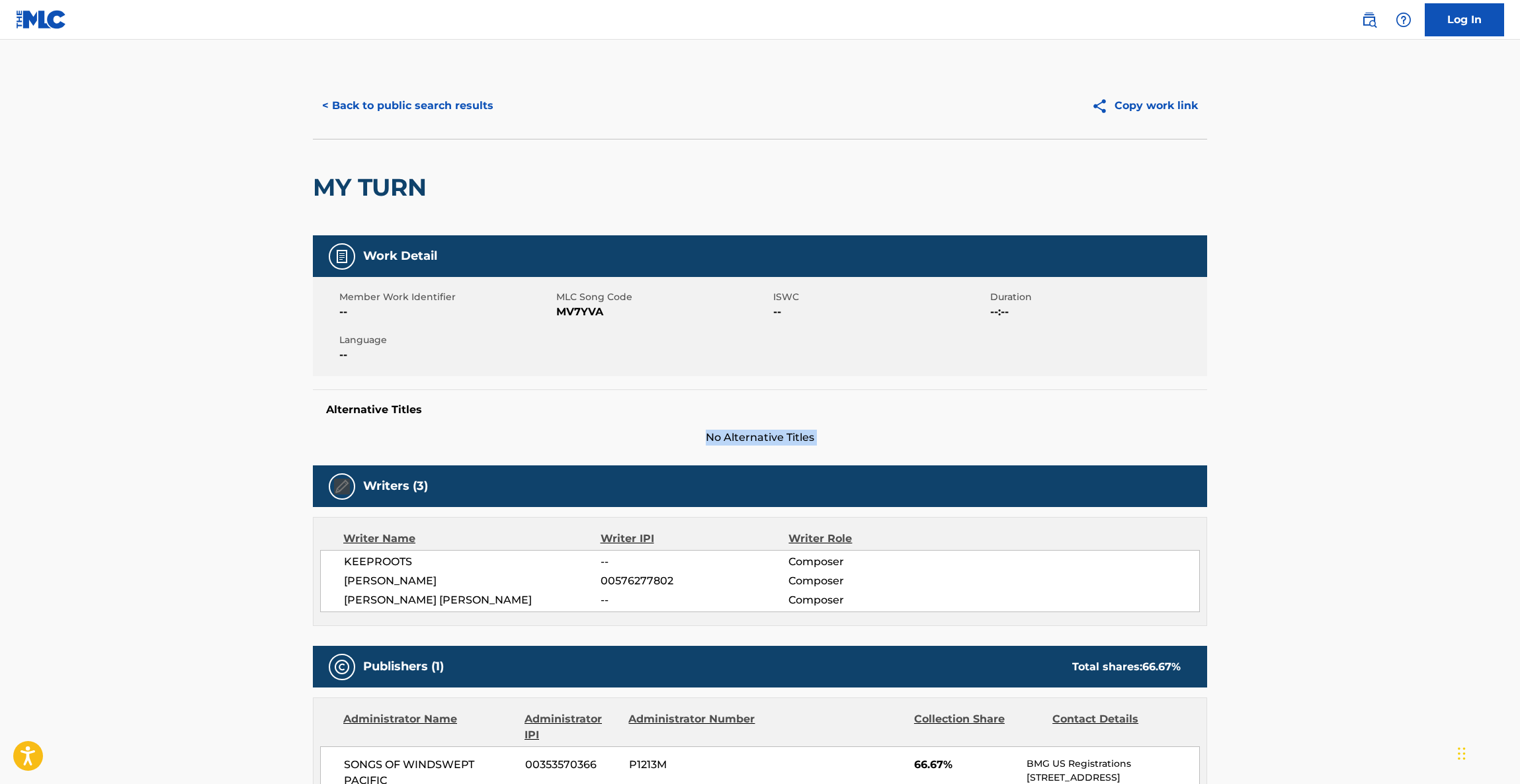
click at [1374, 408] on main "< Back to public search results Copy work link MY TURN Work Detail Member Work …" at bounding box center [760, 672] width 1520 height 1264
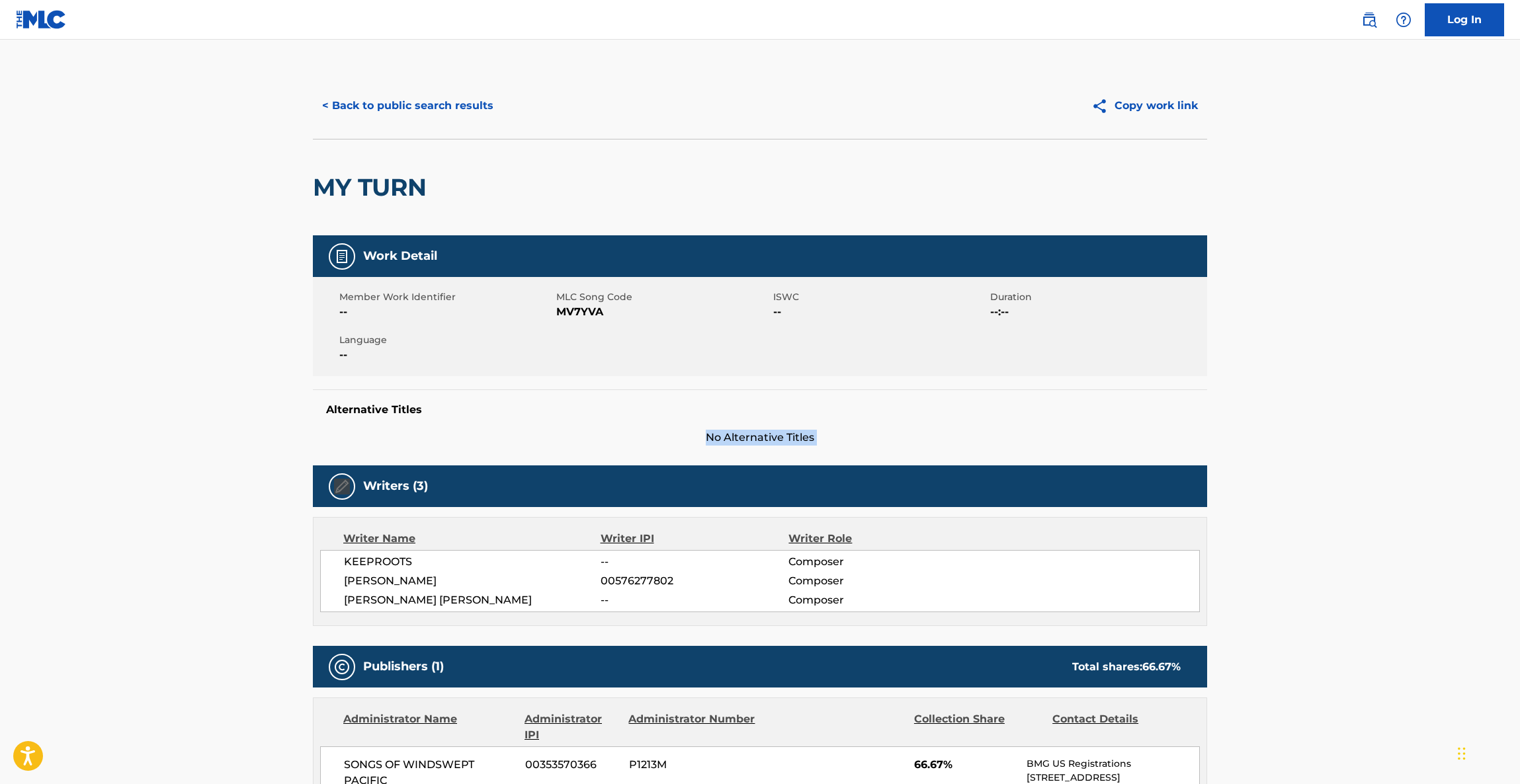
click at [1374, 408] on main "< Back to public search results Copy work link MY TURN Work Detail Member Work …" at bounding box center [760, 672] width 1520 height 1264
click at [1371, 408] on main "< Back to public search results Copy work link MY TURN Work Detail Member Work …" at bounding box center [760, 672] width 1520 height 1264
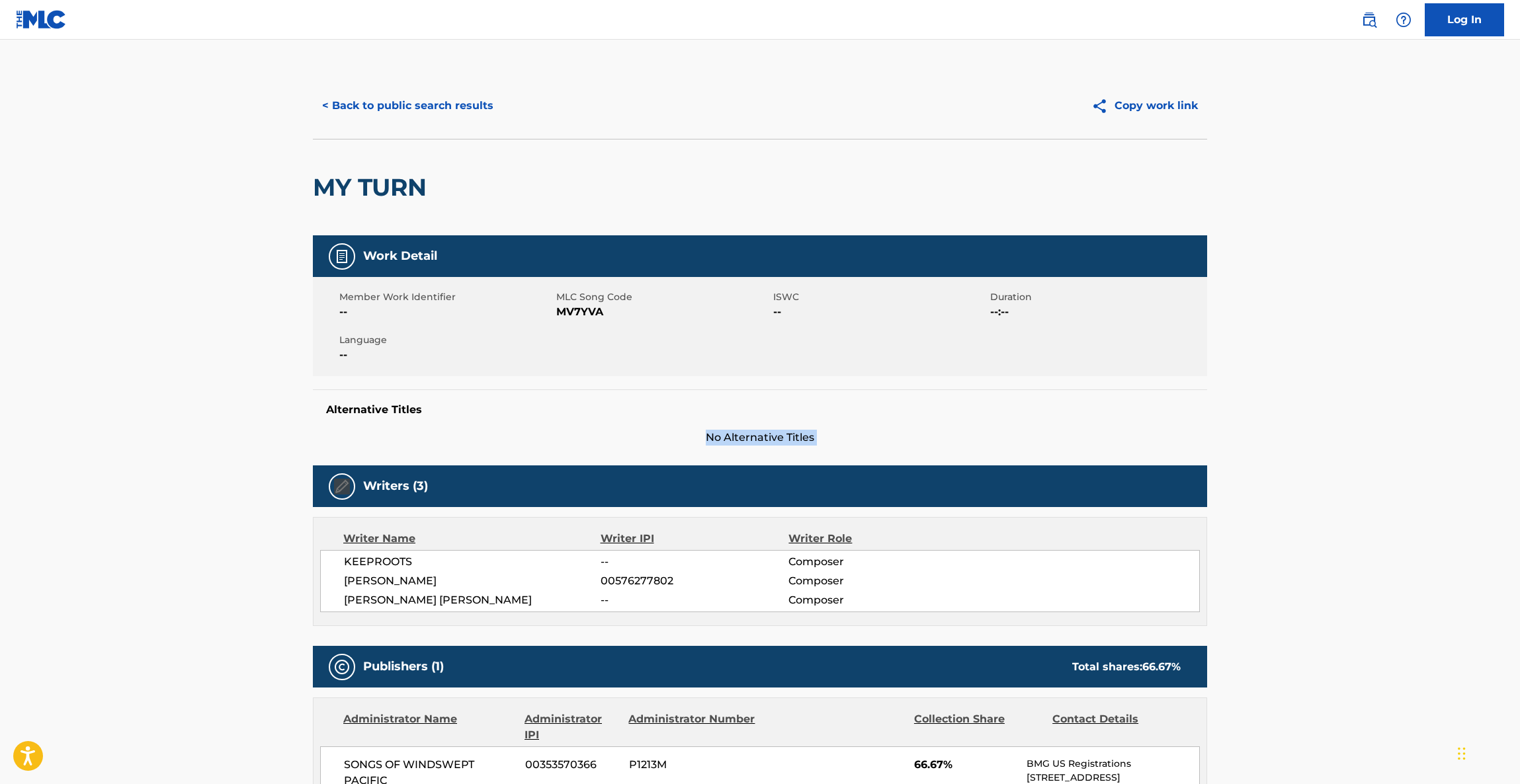
click at [1371, 408] on main "< Back to public search results Copy work link MY TURN Work Detail Member Work …" at bounding box center [760, 672] width 1520 height 1264
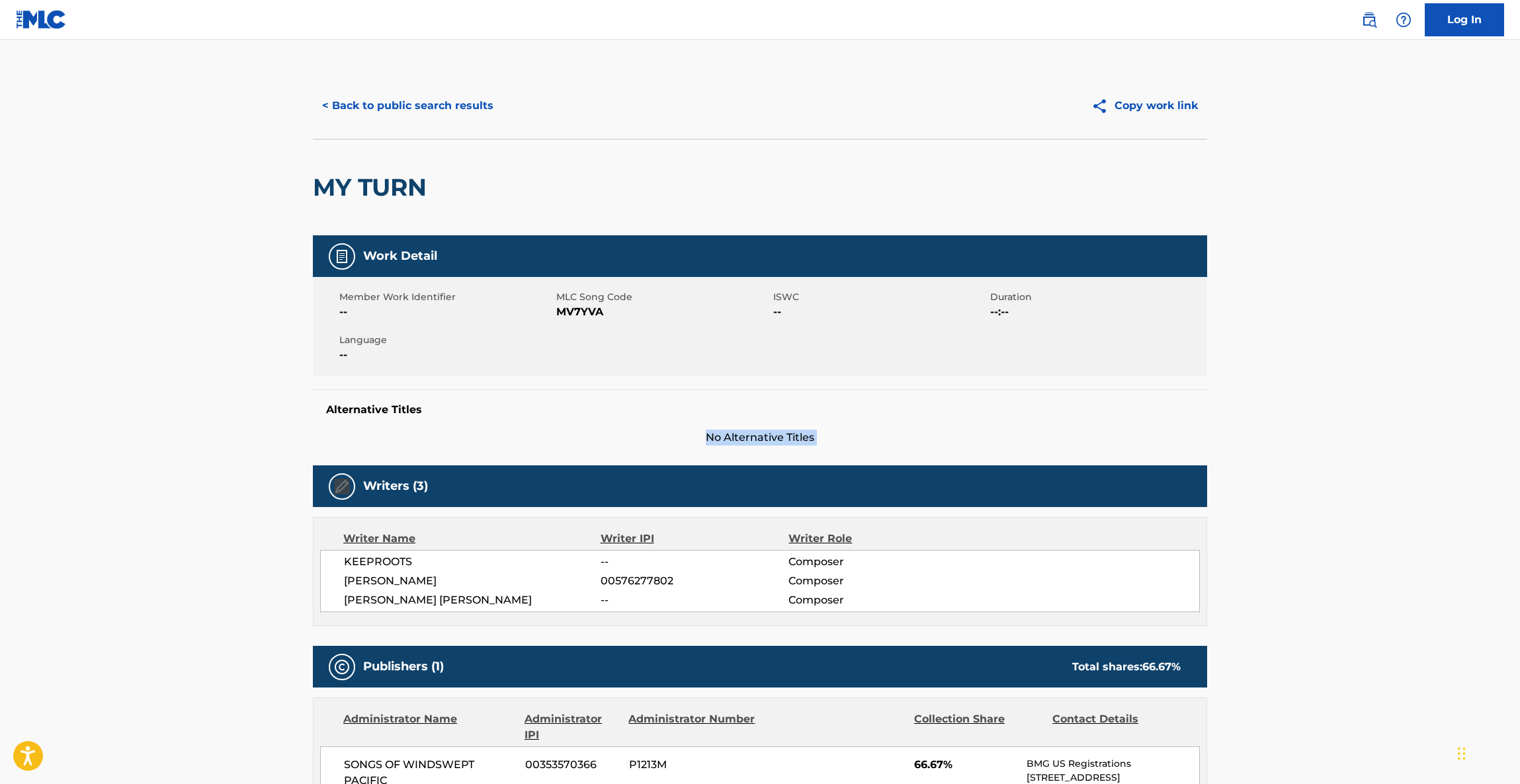
click at [1371, 408] on main "< Back to public search results Copy work link MY TURN Work Detail Member Work …" at bounding box center [760, 672] width 1520 height 1264
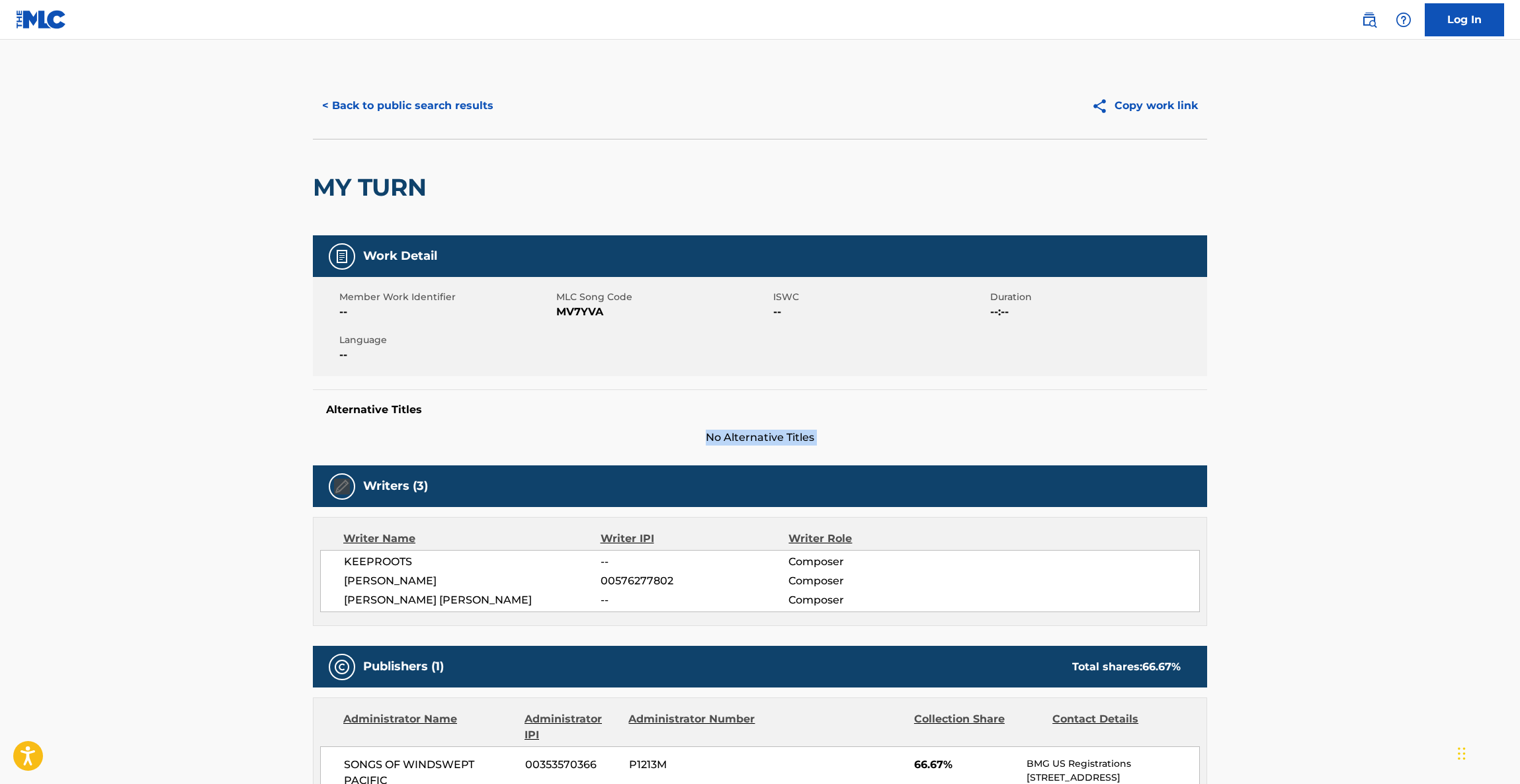
click at [1371, 408] on main "< Back to public search results Copy work link MY TURN Work Detail Member Work …" at bounding box center [760, 672] width 1520 height 1264
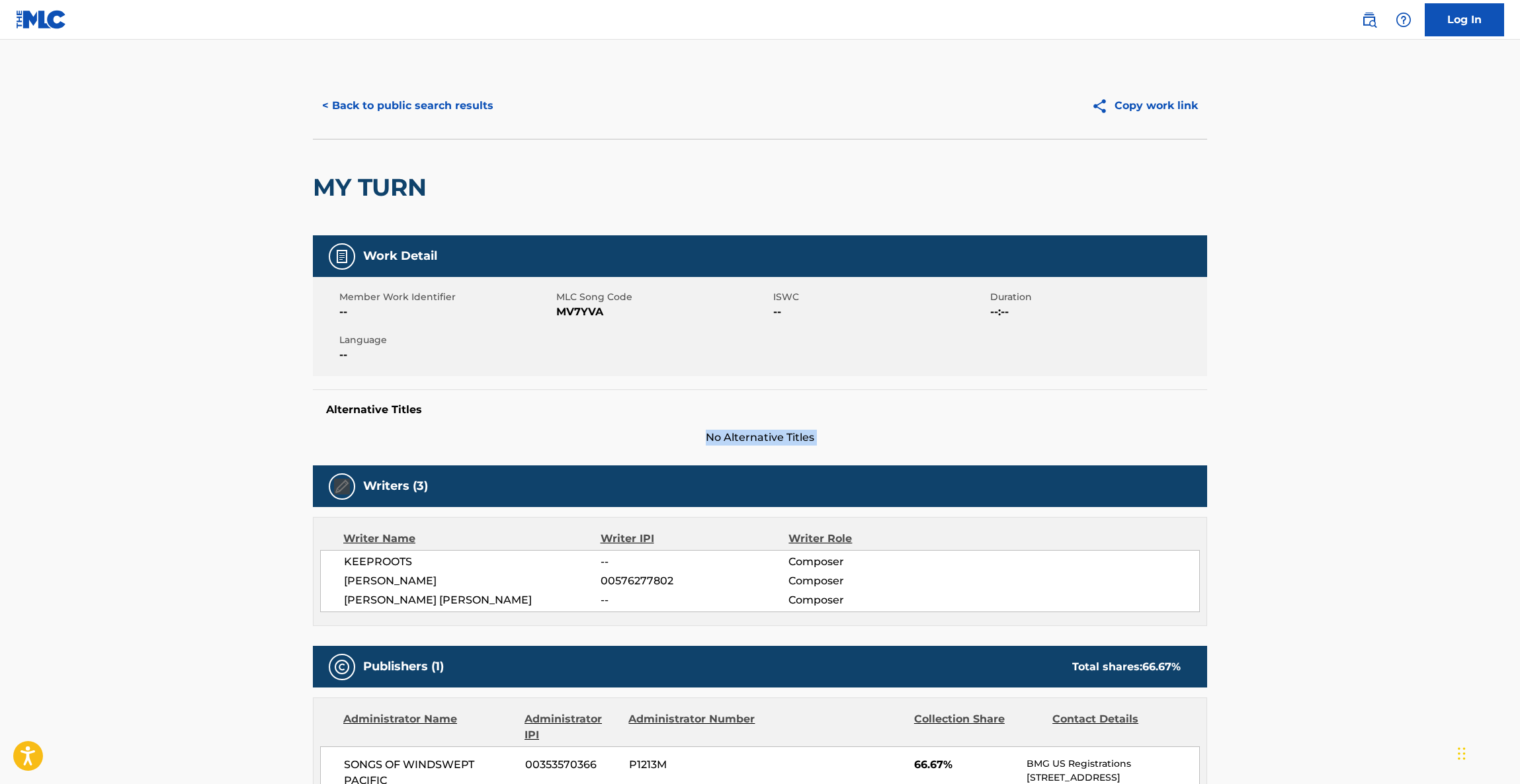
click at [1371, 408] on main "< Back to public search results Copy work link MY TURN Work Detail Member Work …" at bounding box center [760, 672] width 1520 height 1264
click at [1368, 410] on main "< Back to public search results Copy work link MY TURN Work Detail Member Work …" at bounding box center [760, 672] width 1520 height 1264
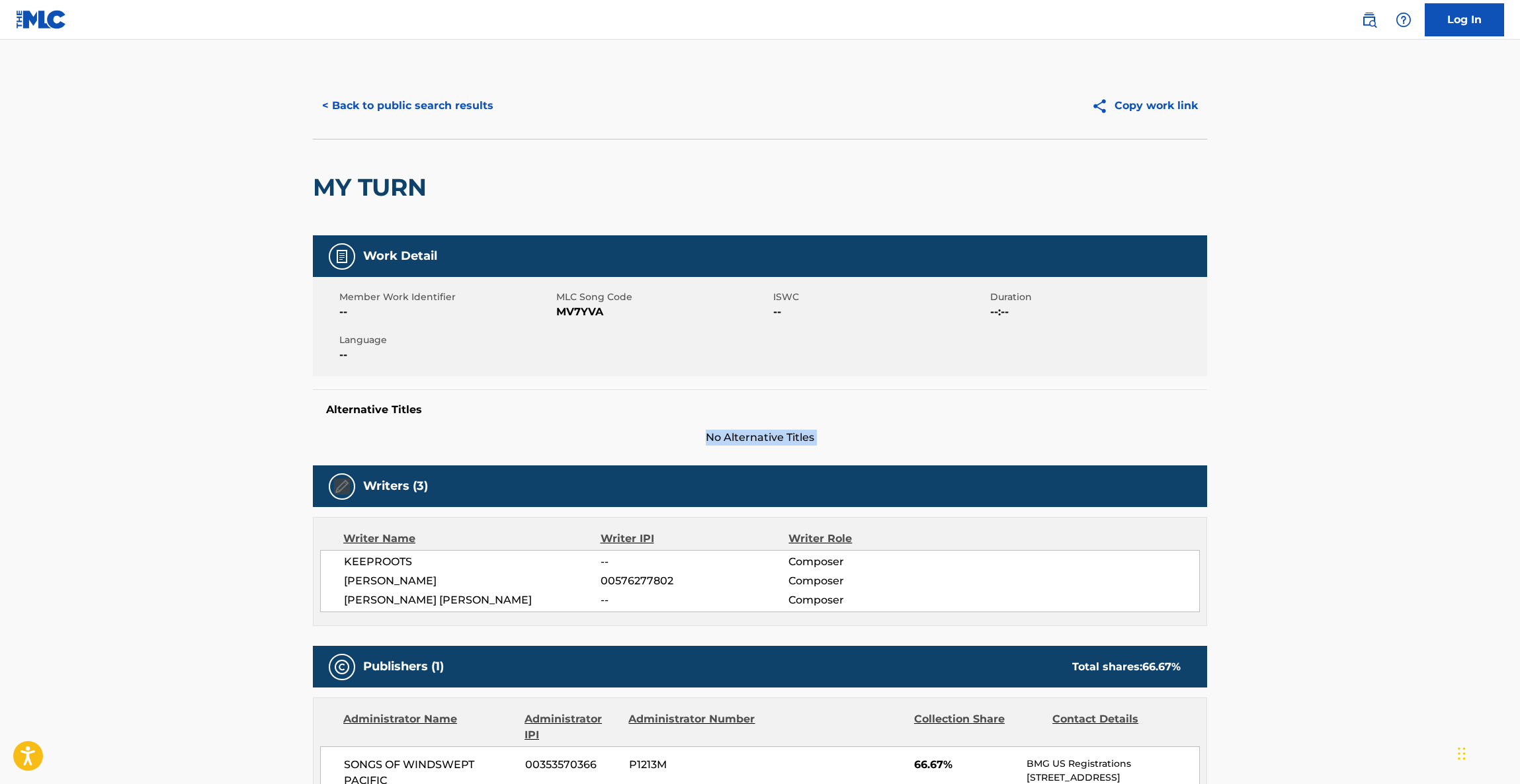
click at [1366, 411] on main "< Back to public search results Copy work link MY TURN Work Detail Member Work …" at bounding box center [760, 672] width 1520 height 1264
click at [1363, 412] on main "< Back to public search results Copy work link MY TURN Work Detail Member Work …" at bounding box center [760, 672] width 1520 height 1264
click at [1360, 412] on main "< Back to public search results Copy work link MY TURN Work Detail Member Work …" at bounding box center [760, 672] width 1520 height 1264
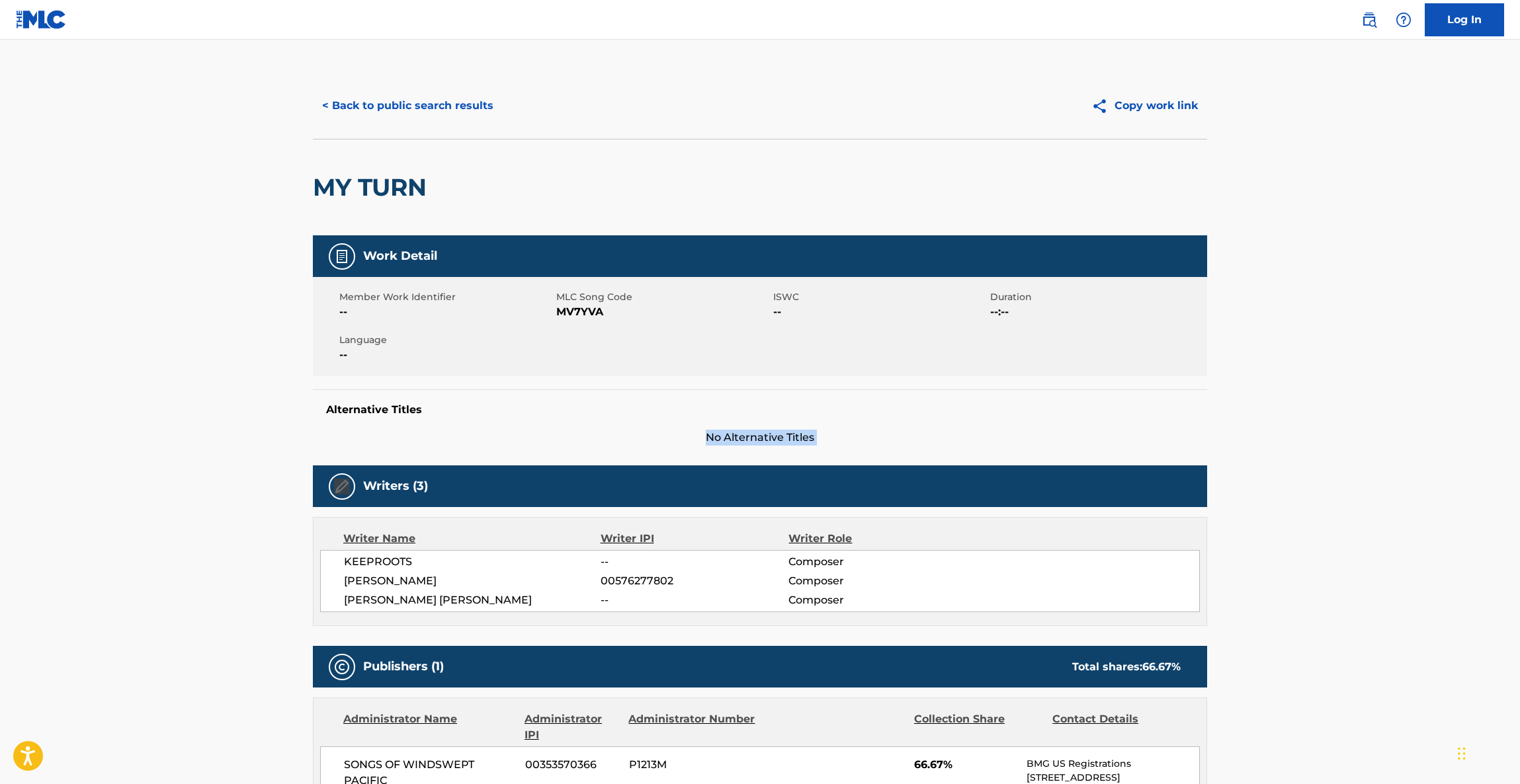
click at [1360, 412] on main "< Back to public search results Copy work link MY TURN Work Detail Member Work …" at bounding box center [760, 672] width 1520 height 1264
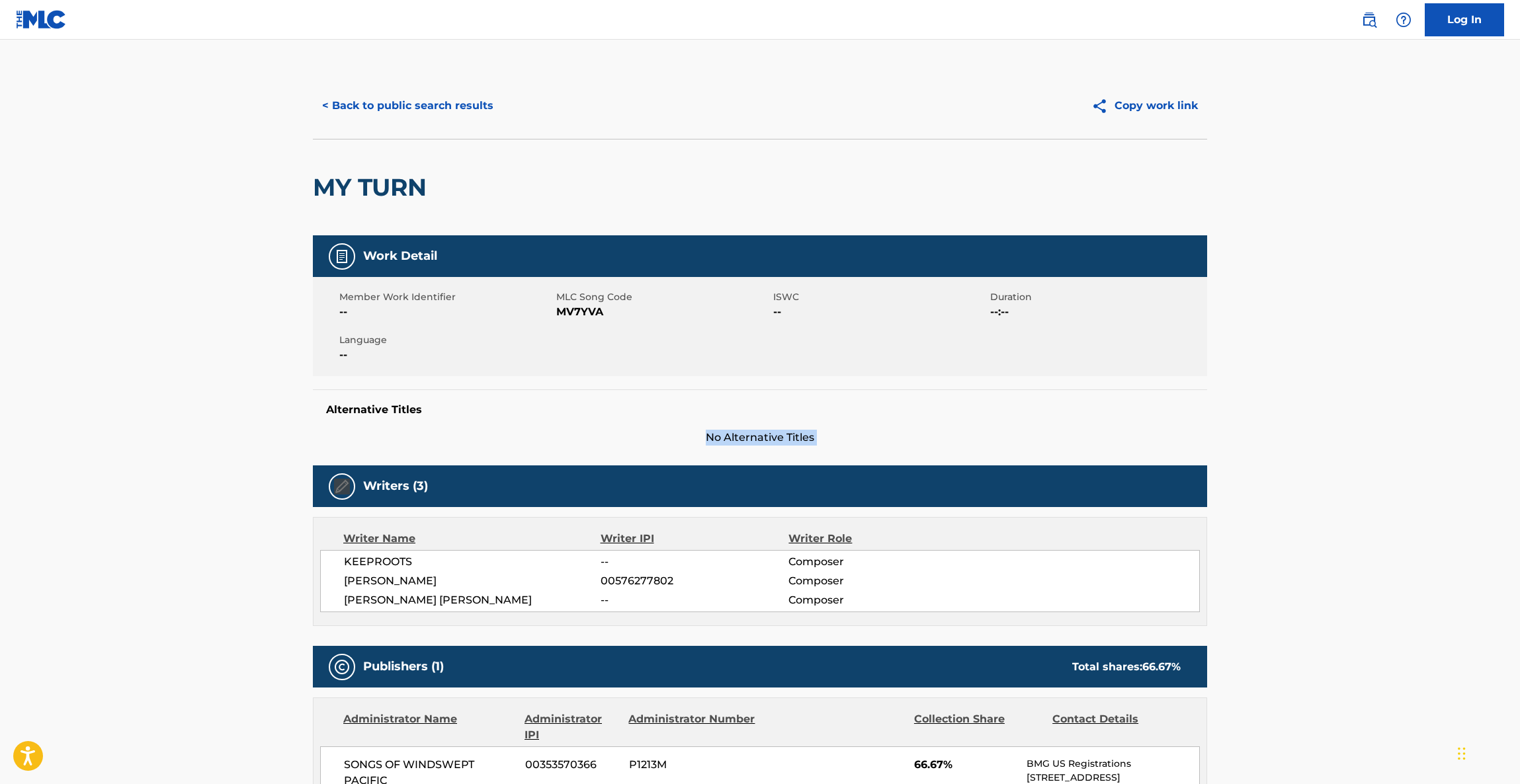
click at [1360, 412] on main "< Back to public search results Copy work link MY TURN Work Detail Member Work …" at bounding box center [760, 672] width 1520 height 1264
click at [1358, 412] on main "< Back to public search results Copy work link MY TURN Work Detail Member Work …" at bounding box center [760, 672] width 1520 height 1264
click at [1353, 412] on main "< Back to public search results Copy work link MY TURN Work Detail Member Work …" at bounding box center [760, 672] width 1520 height 1264
click at [1352, 412] on main "< Back to public search results Copy work link MY TURN Work Detail Member Work …" at bounding box center [760, 672] width 1520 height 1264
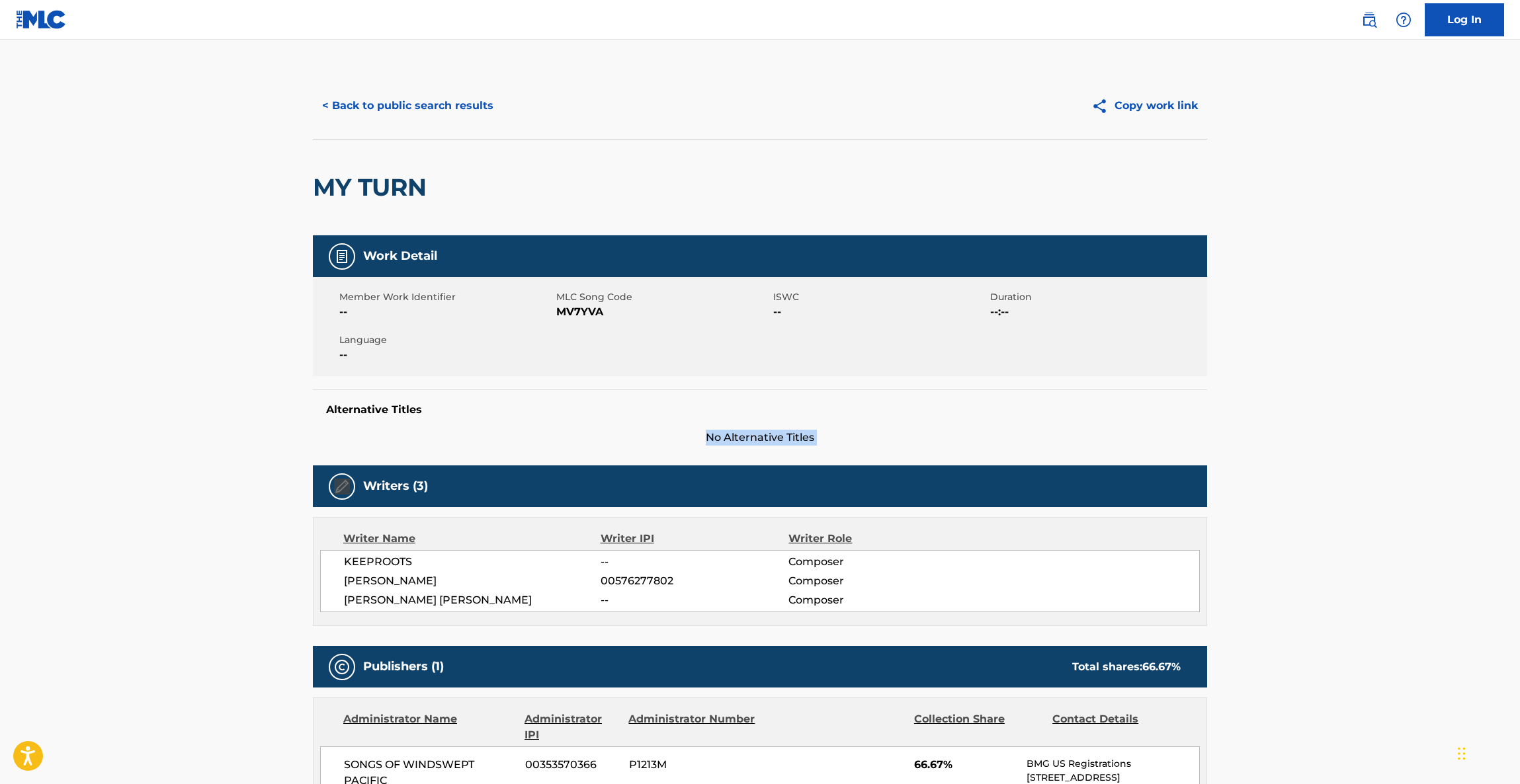
click at [1352, 412] on main "< Back to public search results Copy work link MY TURN Work Detail Member Work …" at bounding box center [760, 672] width 1520 height 1264
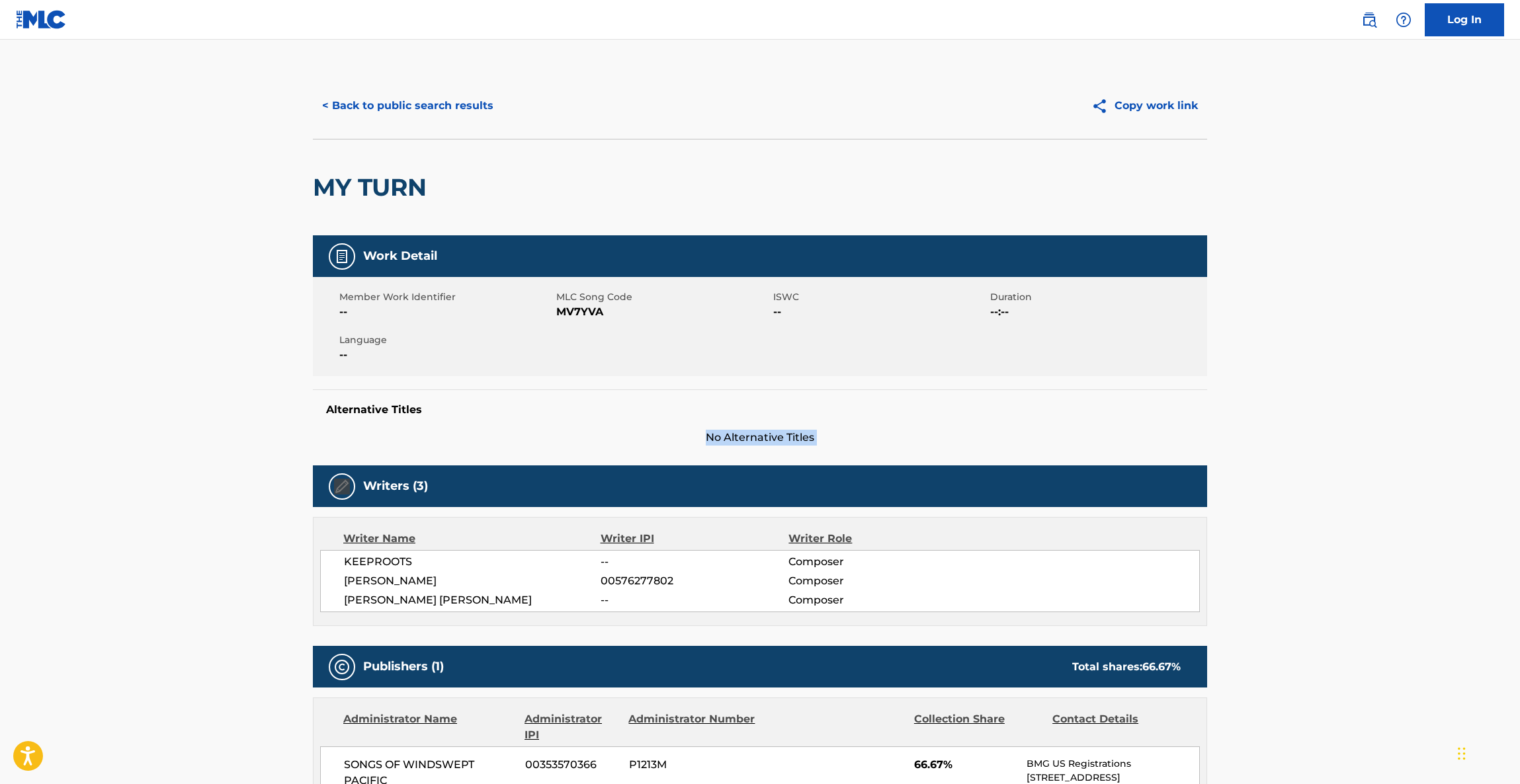
click at [1352, 412] on main "< Back to public search results Copy work link MY TURN Work Detail Member Work …" at bounding box center [760, 672] width 1520 height 1264
click at [1350, 412] on main "< Back to public search results Copy work link MY TURN Work Detail Member Work …" at bounding box center [760, 672] width 1520 height 1264
click at [1346, 415] on main "< Back to public search results Copy work link MY TURN Work Detail Member Work …" at bounding box center [760, 672] width 1520 height 1264
click at [1345, 415] on main "< Back to public search results Copy work link MY TURN Work Detail Member Work …" at bounding box center [760, 672] width 1520 height 1264
click at [1344, 415] on main "< Back to public search results Copy work link MY TURN Work Detail Member Work …" at bounding box center [760, 672] width 1520 height 1264
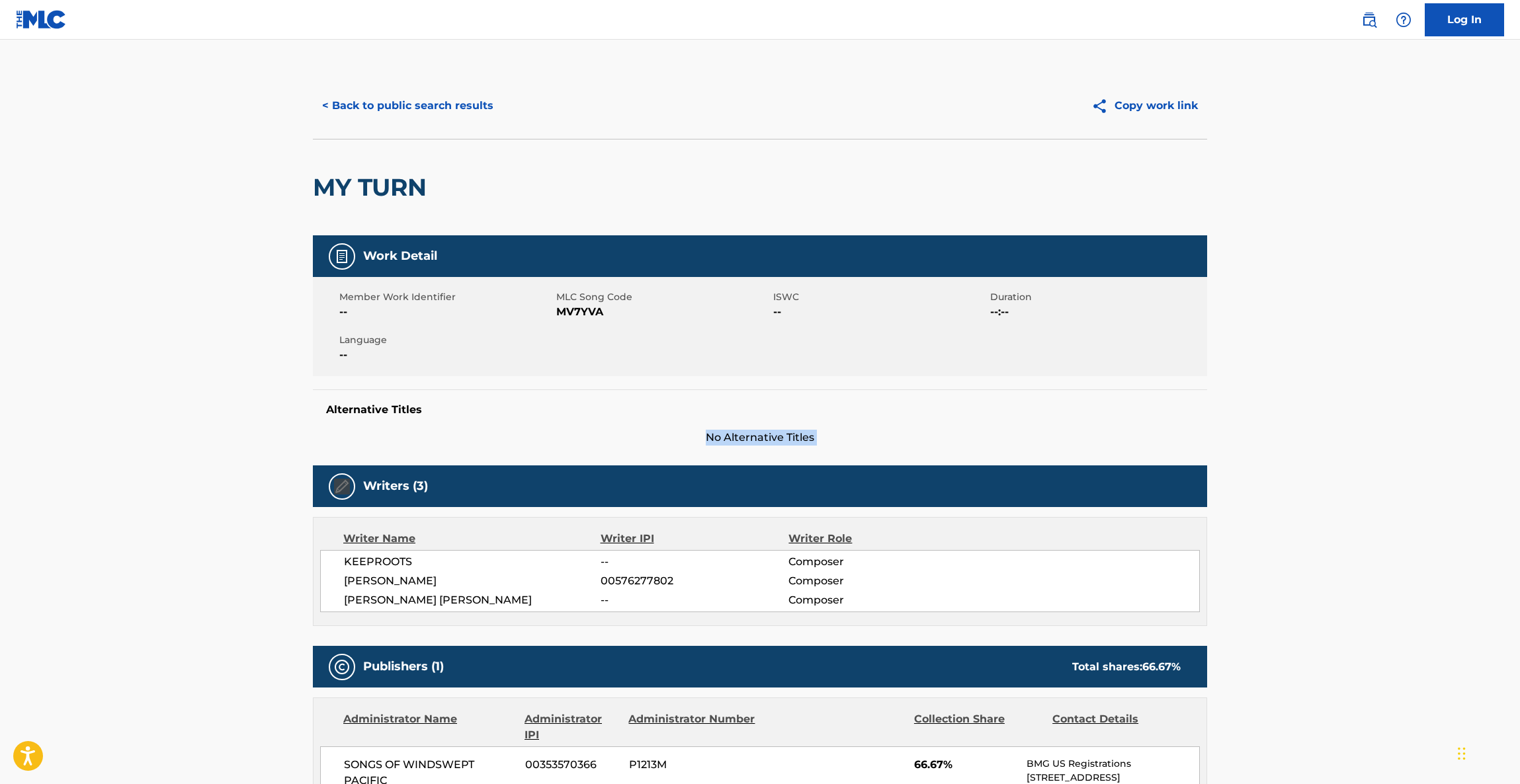
click at [1344, 415] on main "< Back to public search results Copy work link MY TURN Work Detail Member Work …" at bounding box center [760, 672] width 1520 height 1264
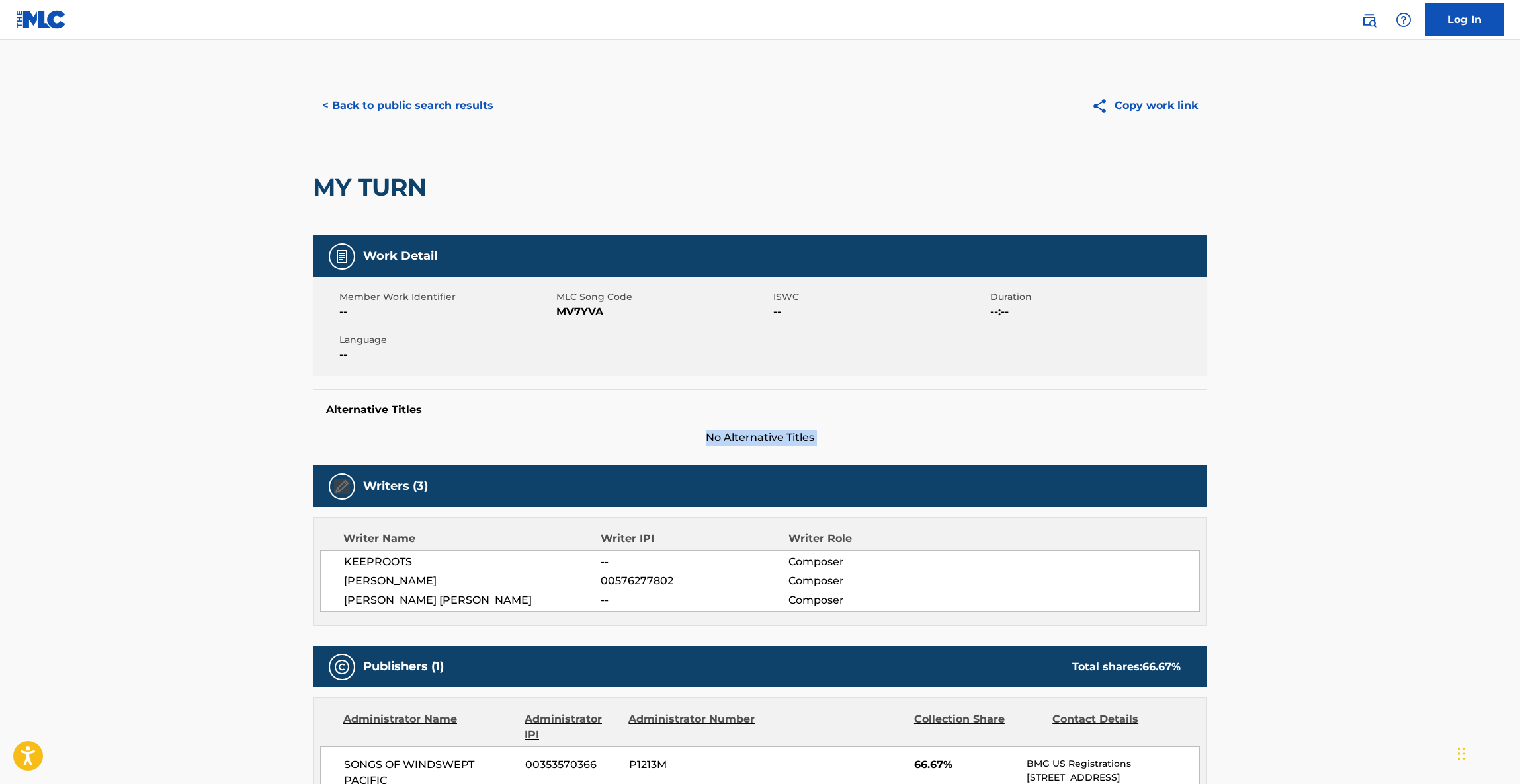
click at [1344, 415] on main "< Back to public search results Copy work link MY TURN Work Detail Member Work …" at bounding box center [760, 672] width 1520 height 1264
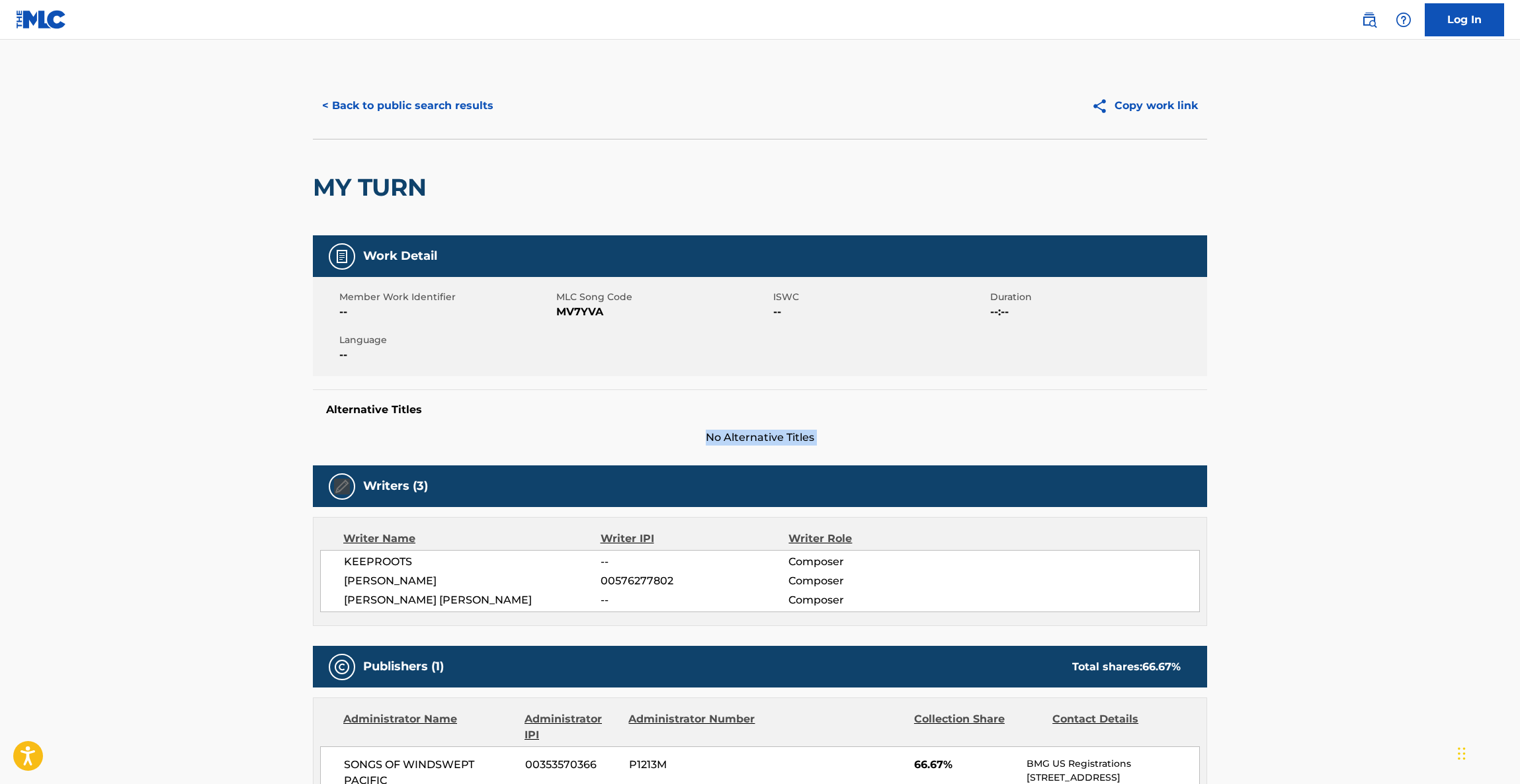
click at [1344, 415] on main "< Back to public search results Copy work link MY TURN Work Detail Member Work …" at bounding box center [760, 672] width 1520 height 1264
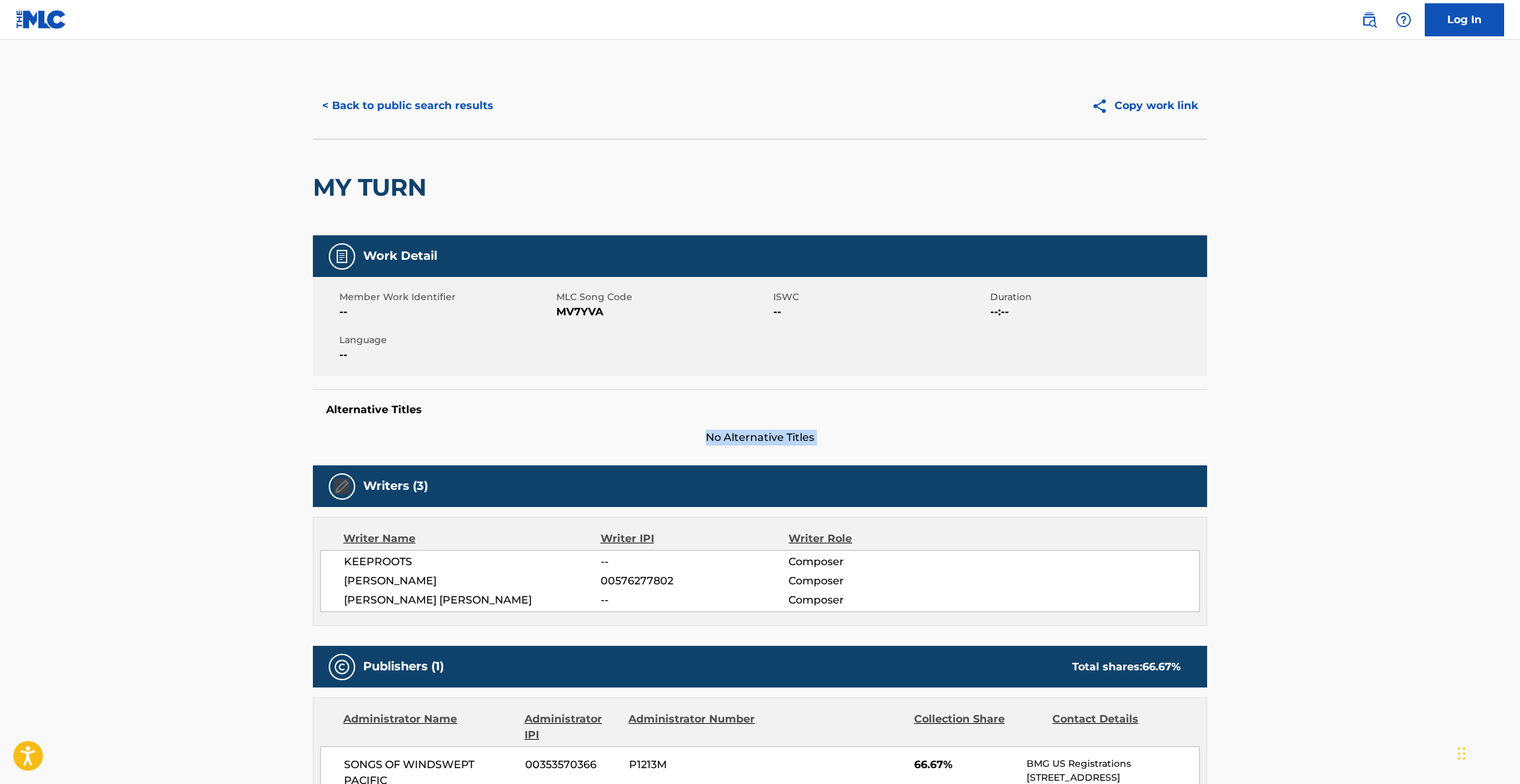
click at [1344, 415] on main "< Back to public search results Copy work link MY TURN Work Detail Member Work …" at bounding box center [760, 672] width 1520 height 1264
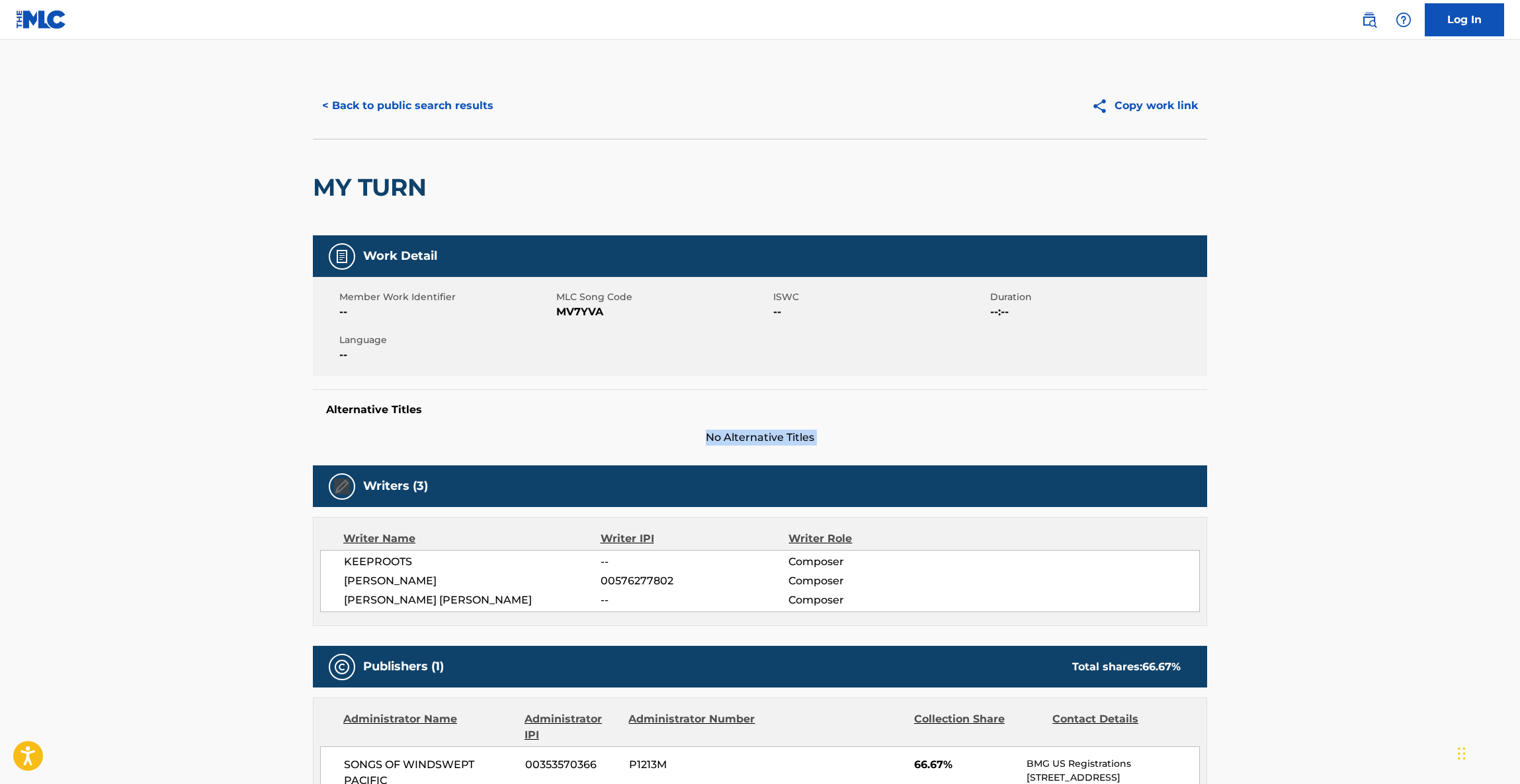
click at [1343, 415] on main "< Back to public search results Copy work link MY TURN Work Detail Member Work …" at bounding box center [760, 672] width 1520 height 1264
click at [1342, 415] on main "< Back to public search results Copy work link MY TURN Work Detail Member Work …" at bounding box center [760, 672] width 1520 height 1264
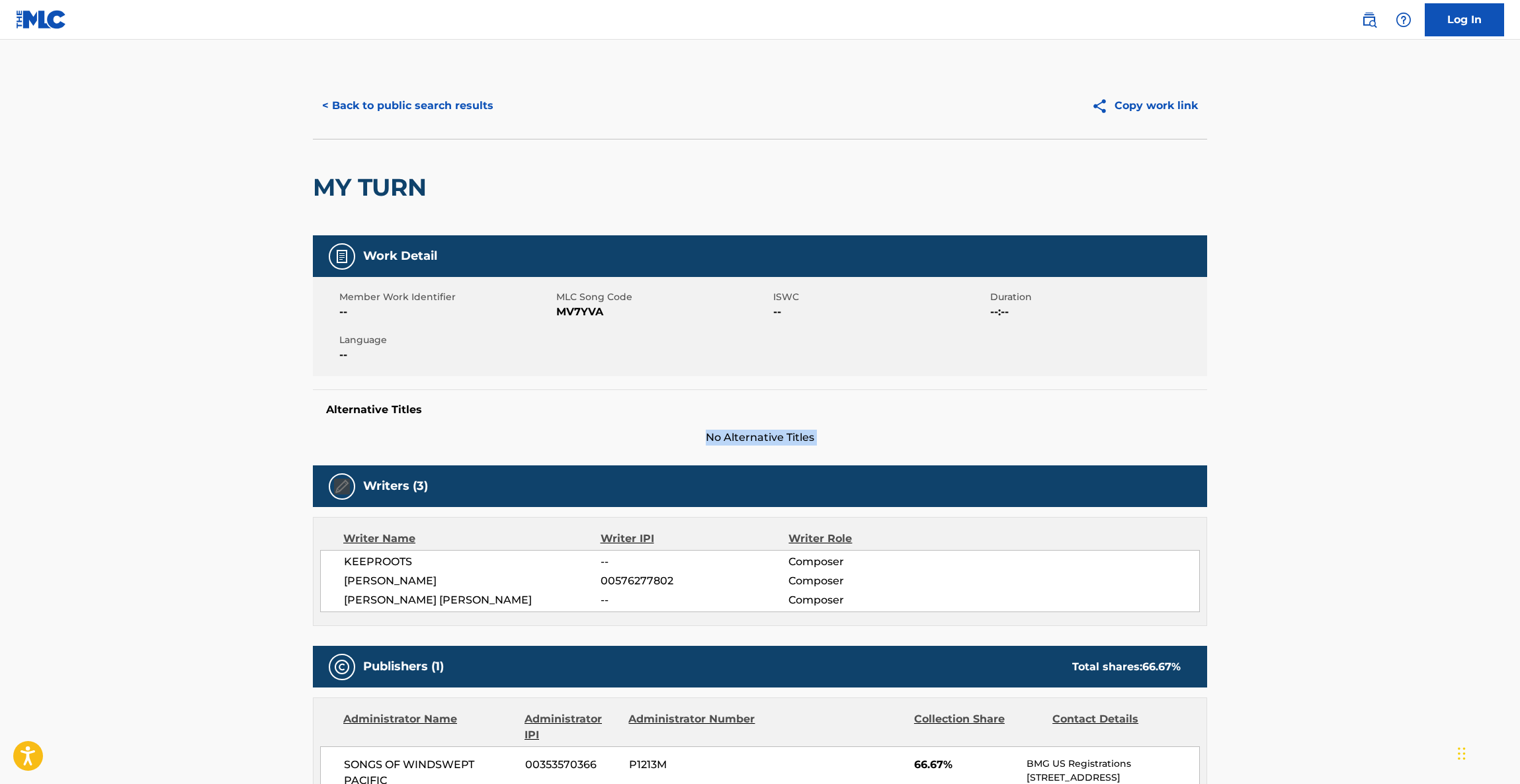
click at [1339, 418] on main "< Back to public search results Copy work link MY TURN Work Detail Member Work …" at bounding box center [760, 672] width 1520 height 1264
click at [1338, 420] on main "< Back to public search results Copy work link MY TURN Work Detail Member Work …" at bounding box center [760, 672] width 1520 height 1264
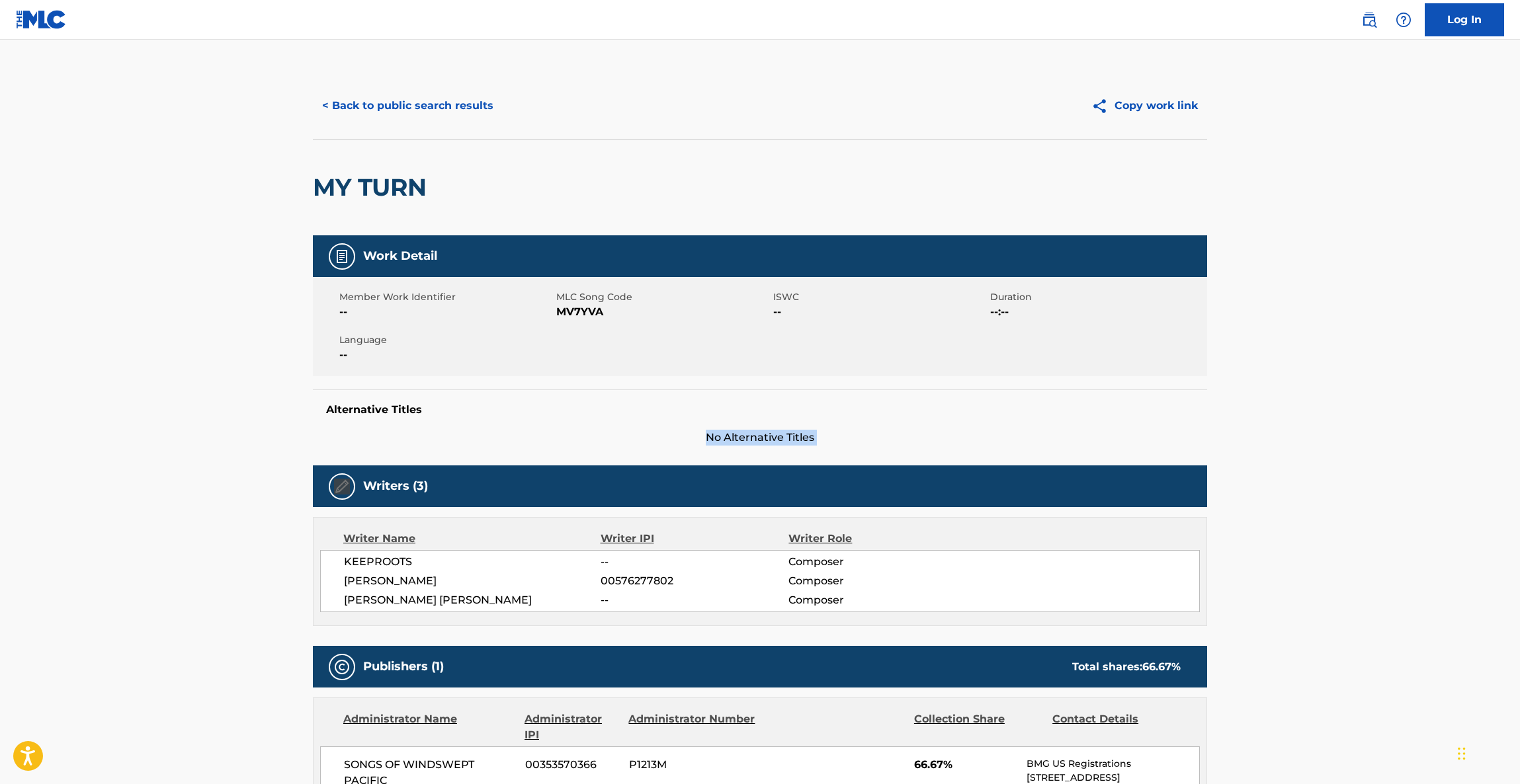
click at [1338, 420] on main "< Back to public search results Copy work link MY TURN Work Detail Member Work …" at bounding box center [760, 672] width 1520 height 1264
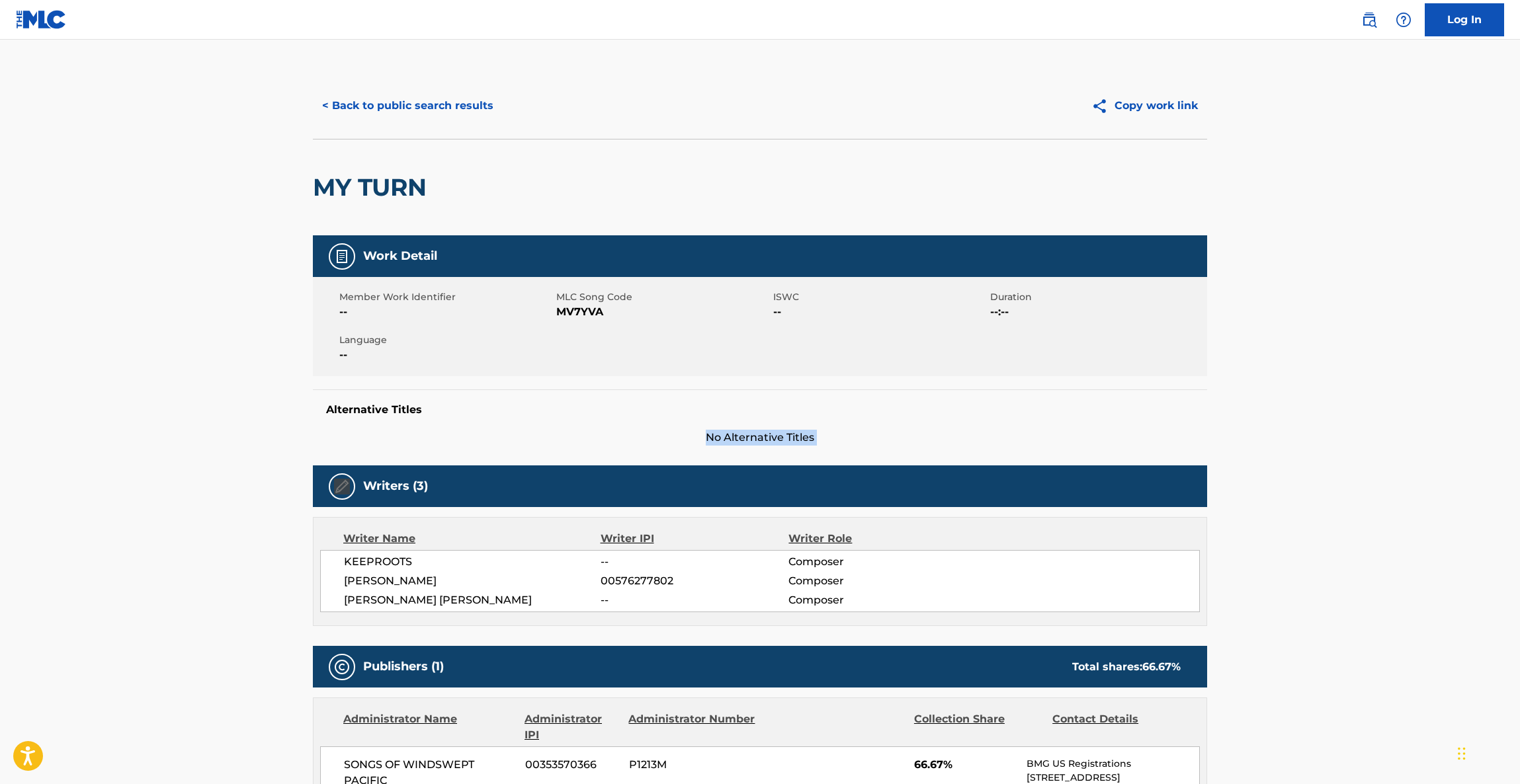
click at [1338, 420] on main "< Back to public search results Copy work link MY TURN Work Detail Member Work …" at bounding box center [760, 672] width 1520 height 1264
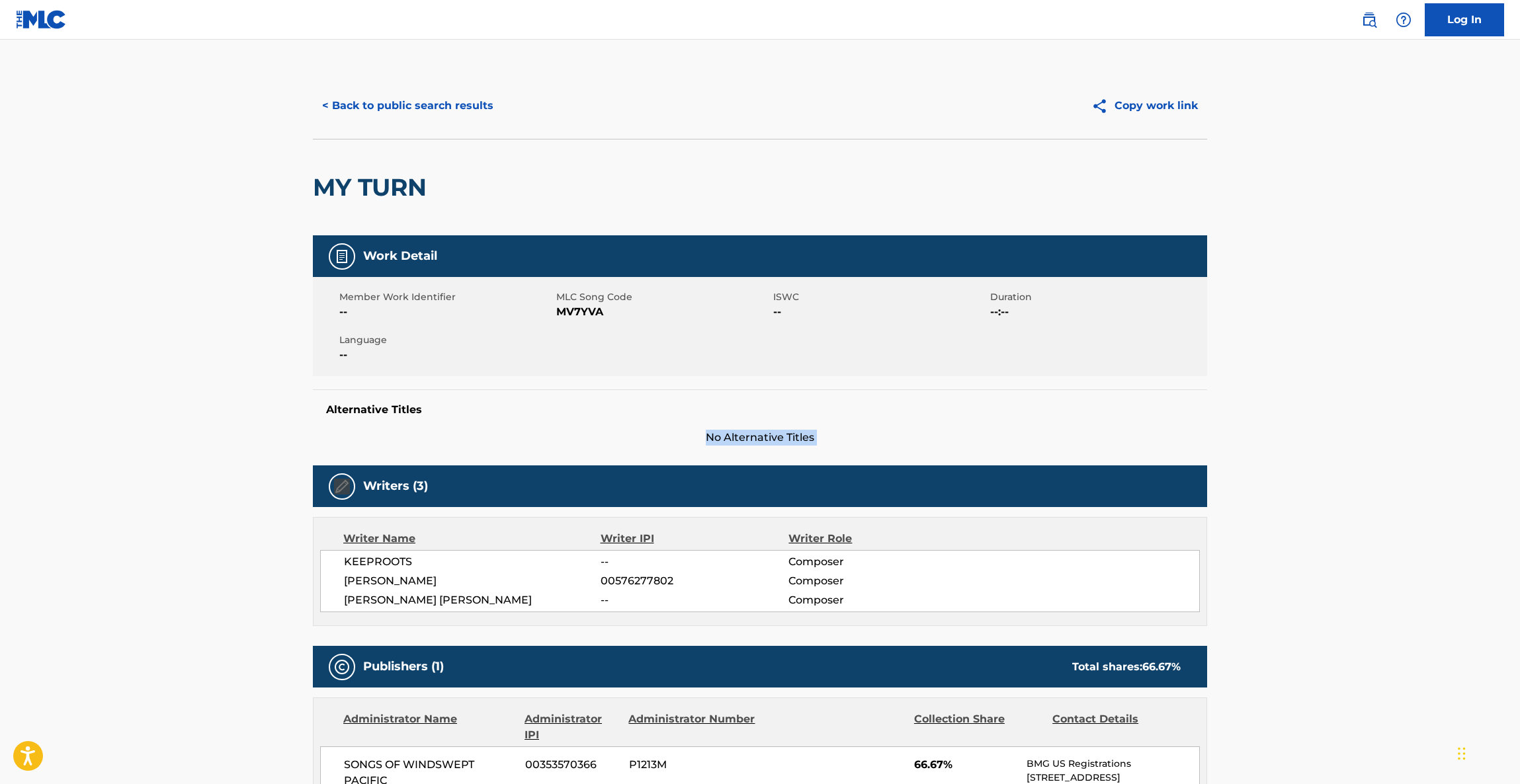
click at [1338, 420] on main "< Back to public search results Copy work link MY TURN Work Detail Member Work …" at bounding box center [760, 672] width 1520 height 1264
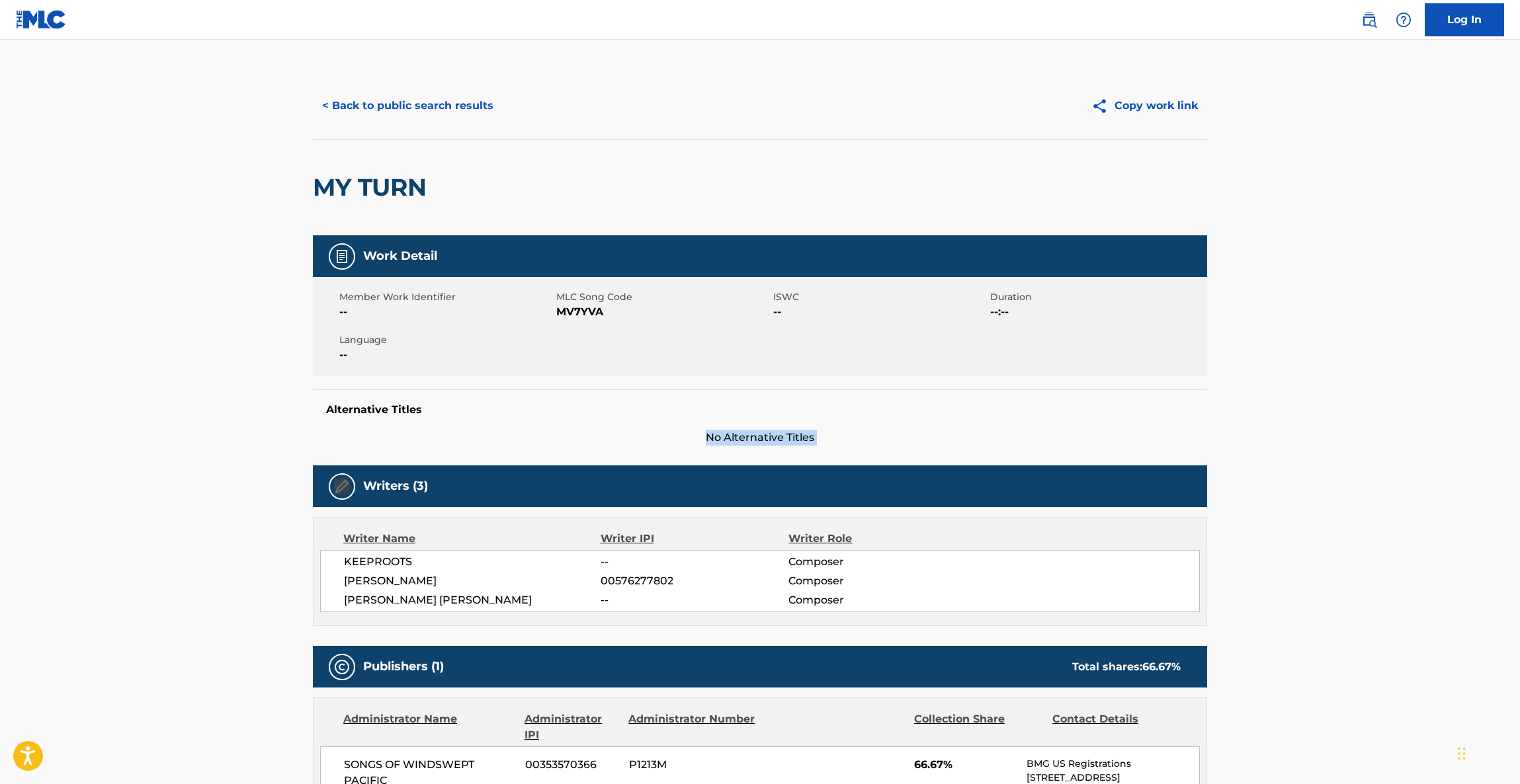
click at [1338, 420] on main "< Back to public search results Copy work link MY TURN Work Detail Member Work …" at bounding box center [760, 672] width 1520 height 1264
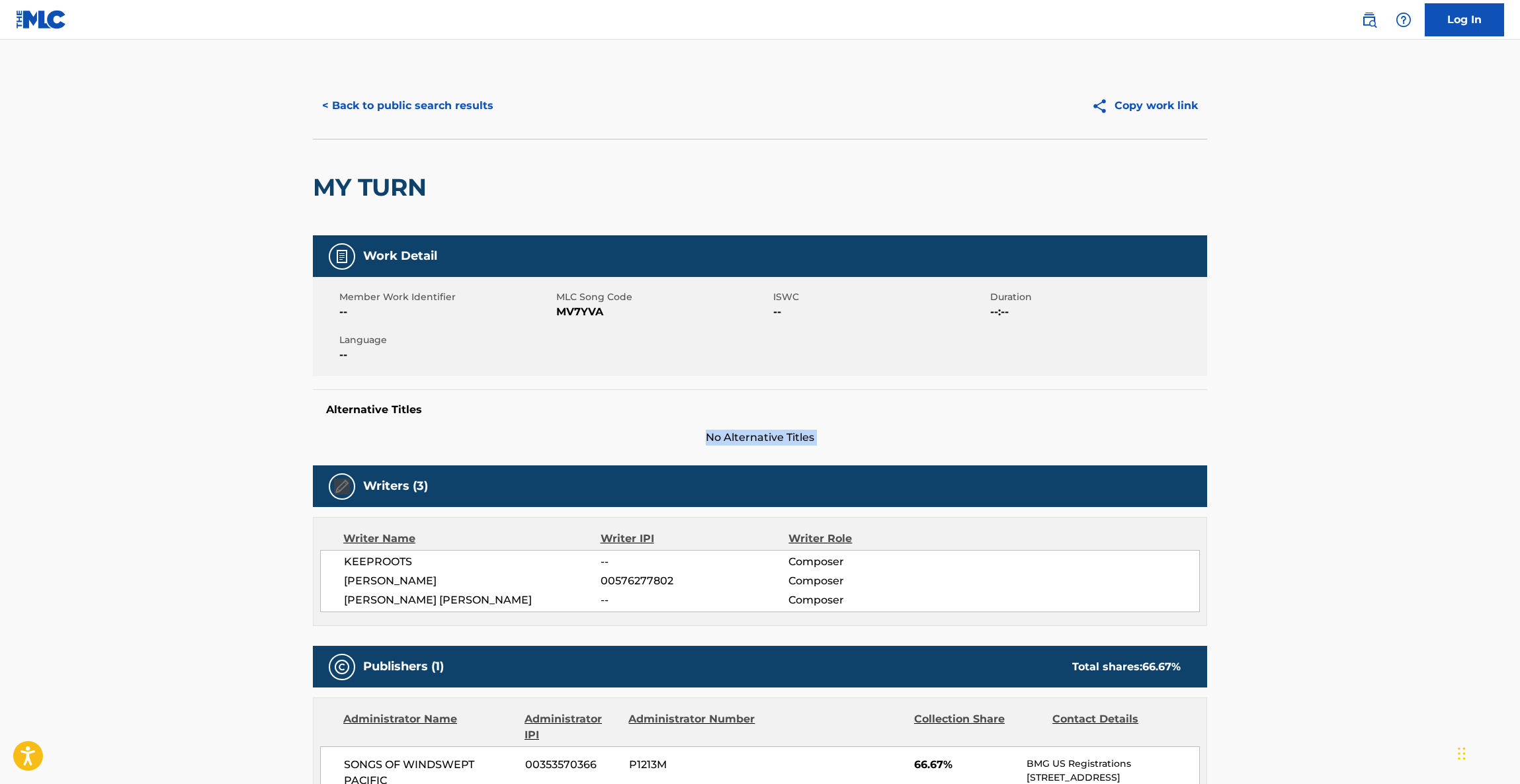
click at [1338, 420] on main "< Back to public search results Copy work link MY TURN Work Detail Member Work …" at bounding box center [760, 672] width 1520 height 1264
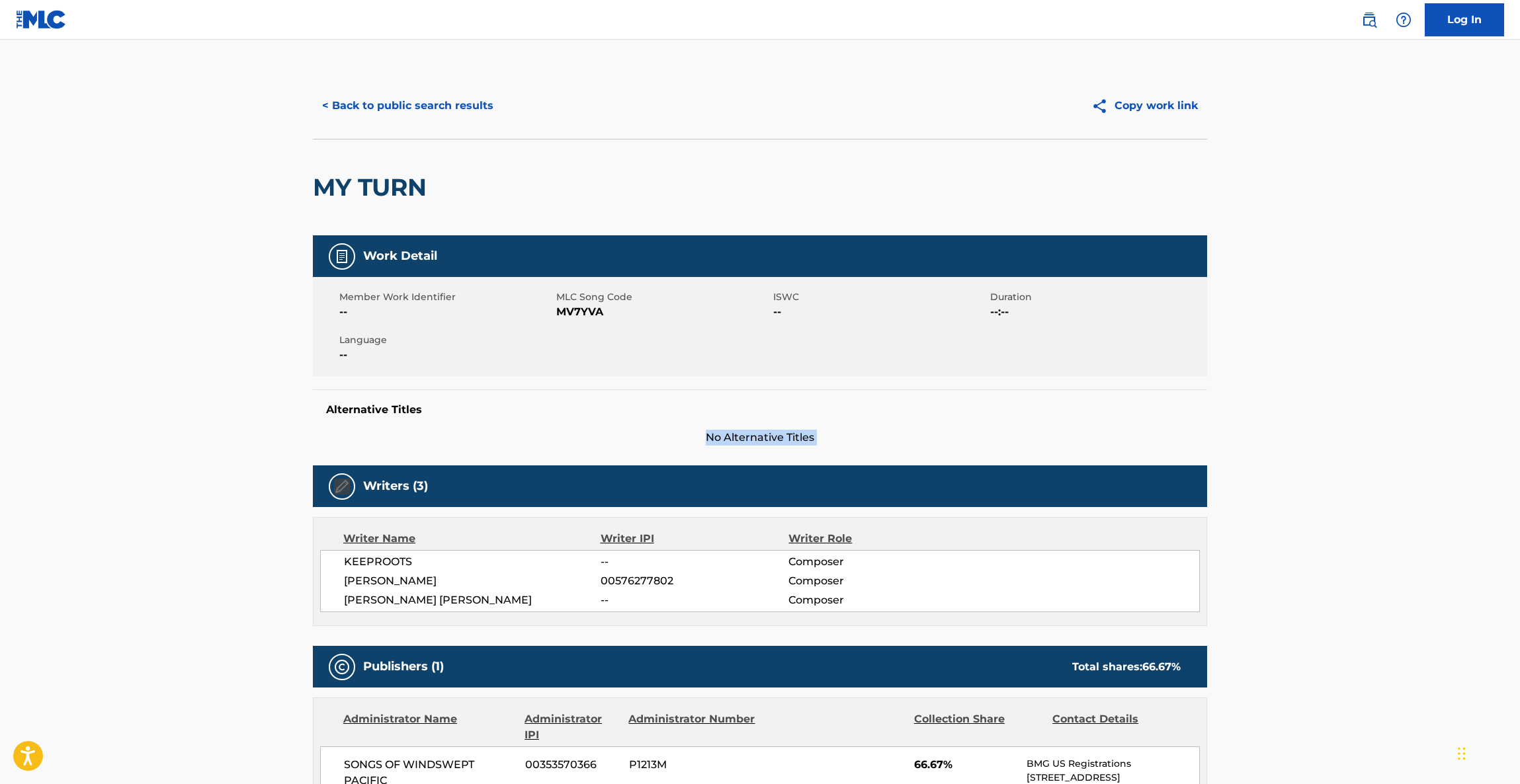
click at [1338, 420] on main "< Back to public search results Copy work link MY TURN Work Detail Member Work …" at bounding box center [760, 672] width 1520 height 1264
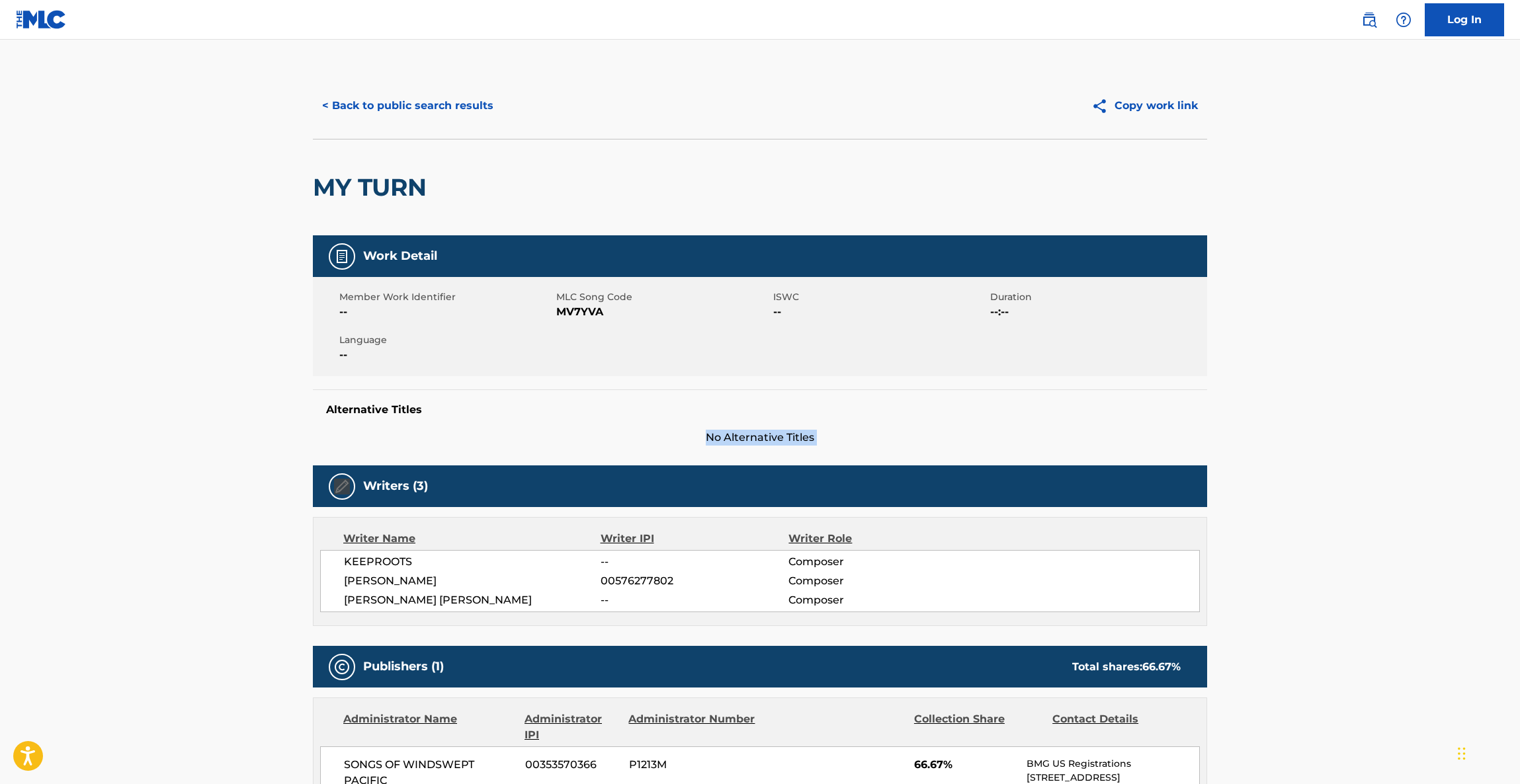
click at [1338, 420] on main "< Back to public search results Copy work link MY TURN Work Detail Member Work …" at bounding box center [760, 672] width 1520 height 1264
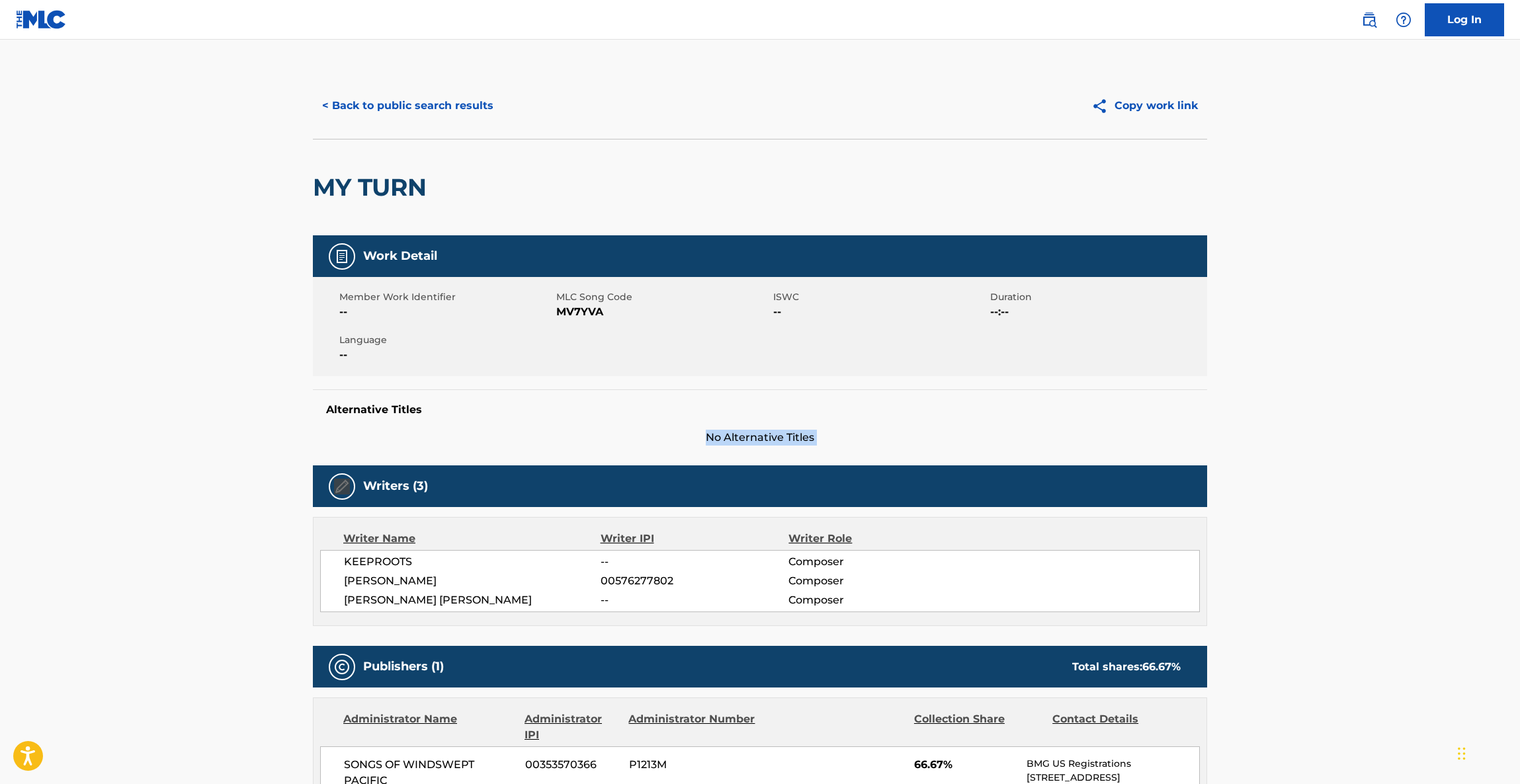
click at [1338, 420] on main "< Back to public search results Copy work link MY TURN Work Detail Member Work …" at bounding box center [760, 672] width 1520 height 1264
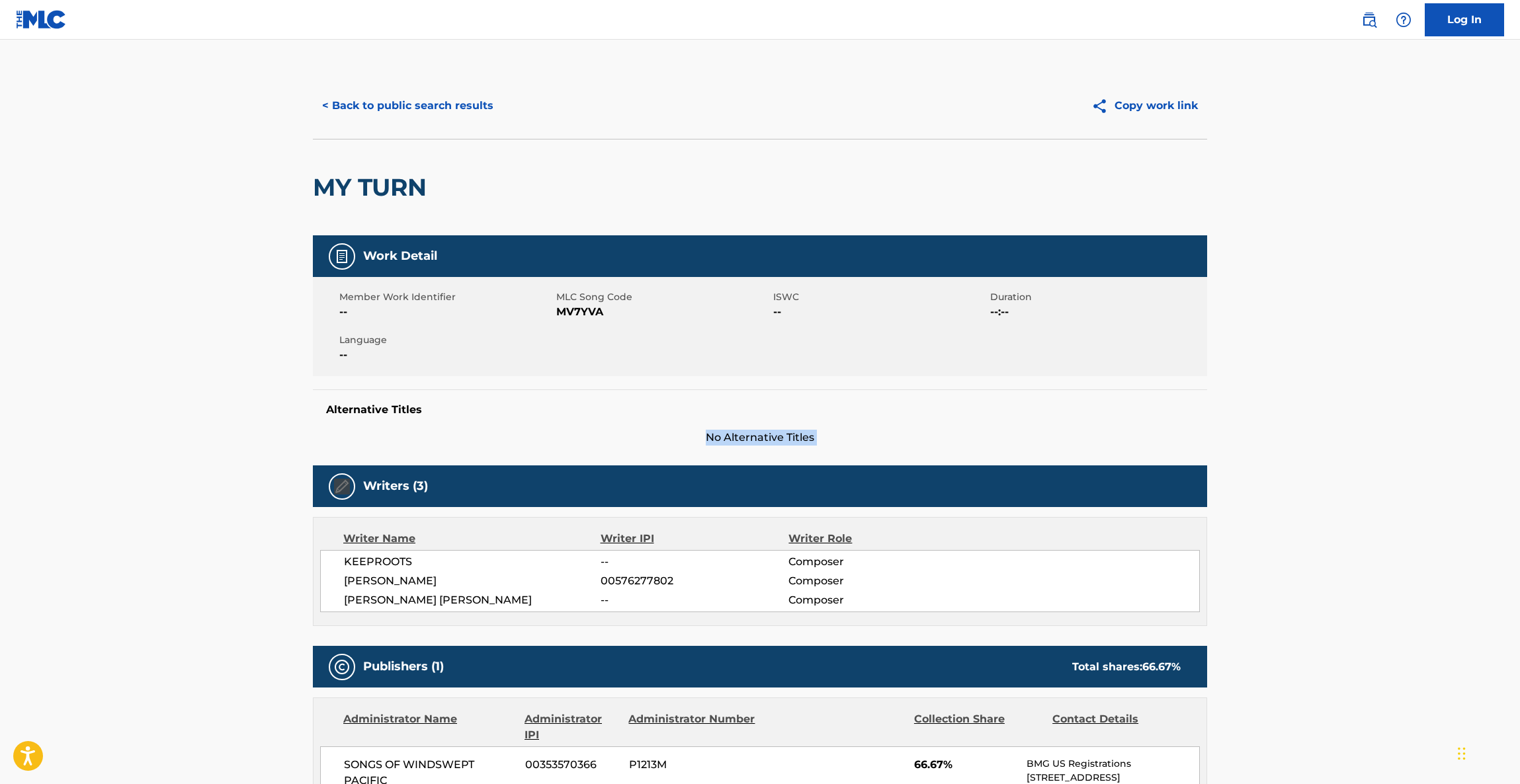
click at [1338, 420] on main "< Back to public search results Copy work link MY TURN Work Detail Member Work …" at bounding box center [760, 672] width 1520 height 1264
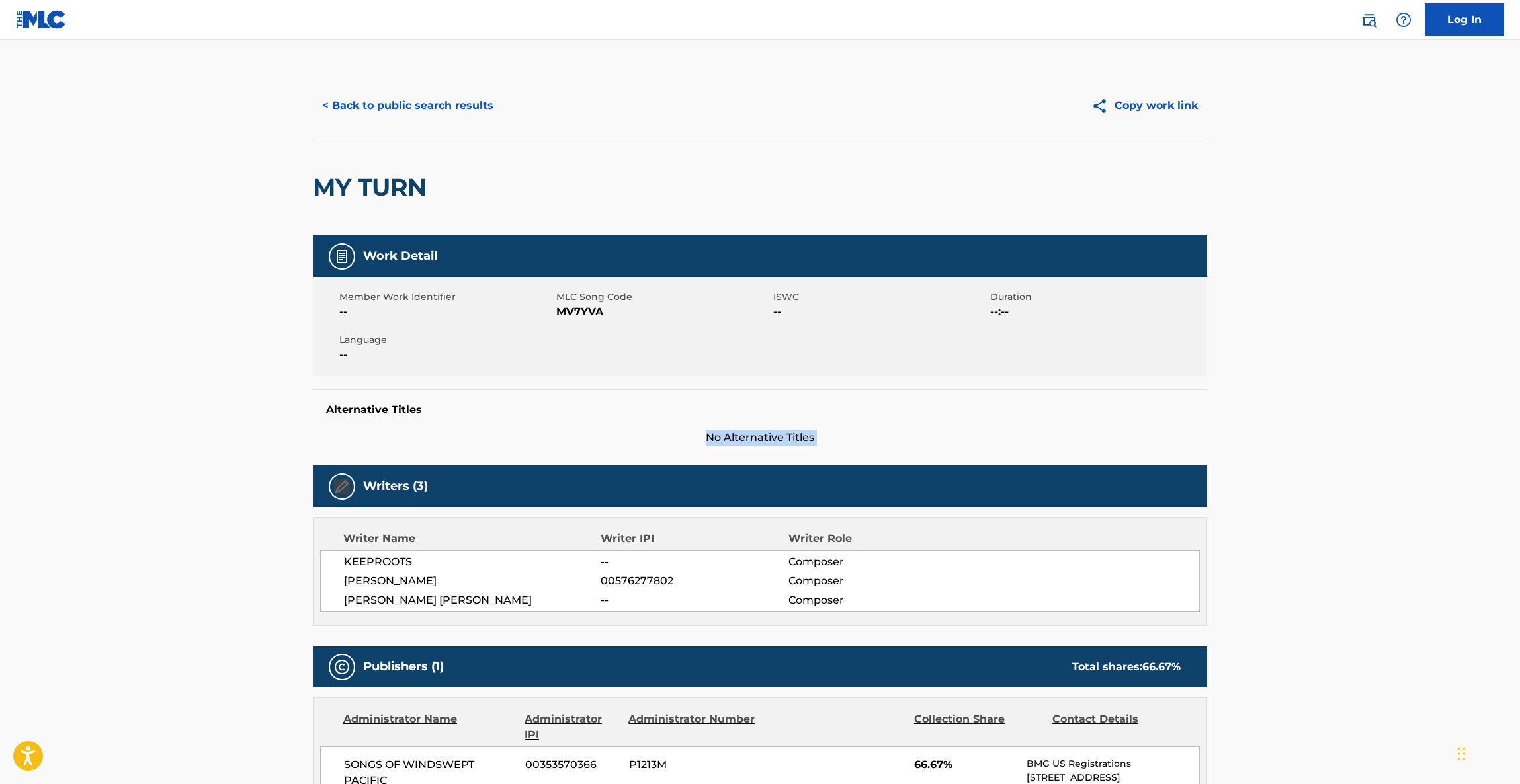
click at [1338, 420] on main "< Back to public search results Copy work link MY TURN Work Detail Member Work …" at bounding box center [760, 672] width 1520 height 1264
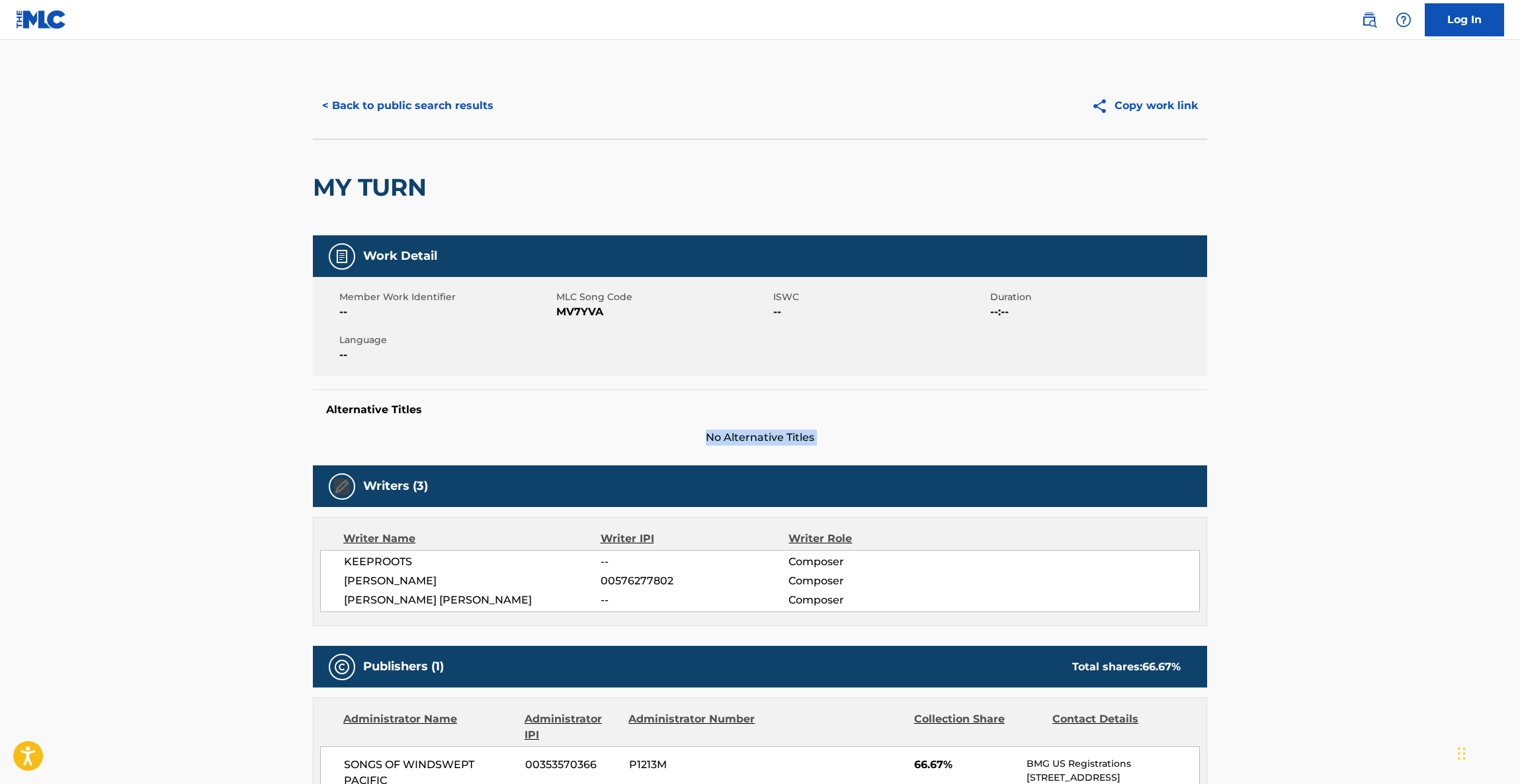
click at [1338, 420] on main "< Back to public search results Copy work link MY TURN Work Detail Member Work …" at bounding box center [760, 672] width 1520 height 1264
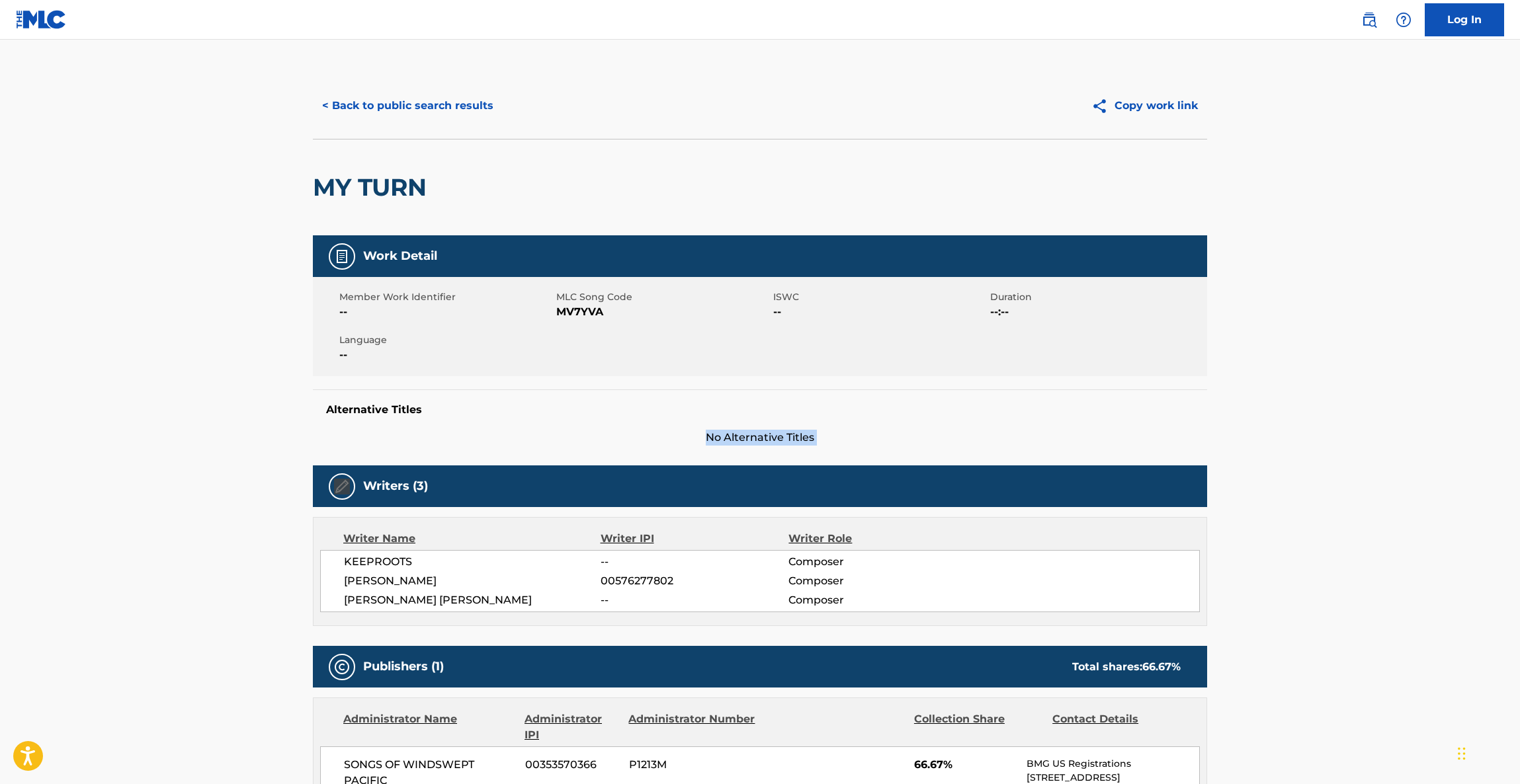
click at [1338, 420] on main "< Back to public search results Copy work link MY TURN Work Detail Member Work …" at bounding box center [760, 672] width 1520 height 1264
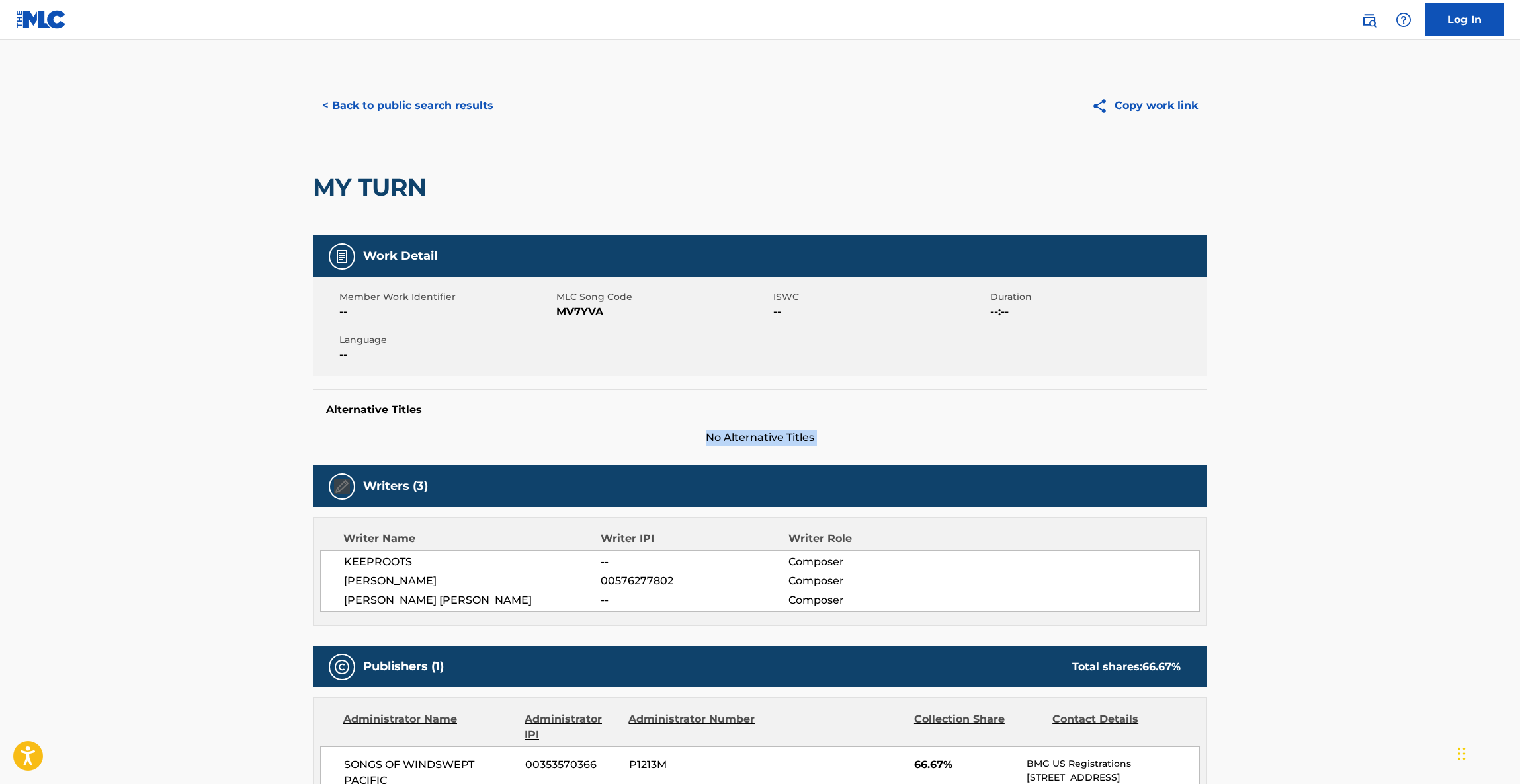
click at [1338, 420] on main "< Back to public search results Copy work link MY TURN Work Detail Member Work …" at bounding box center [760, 672] width 1520 height 1264
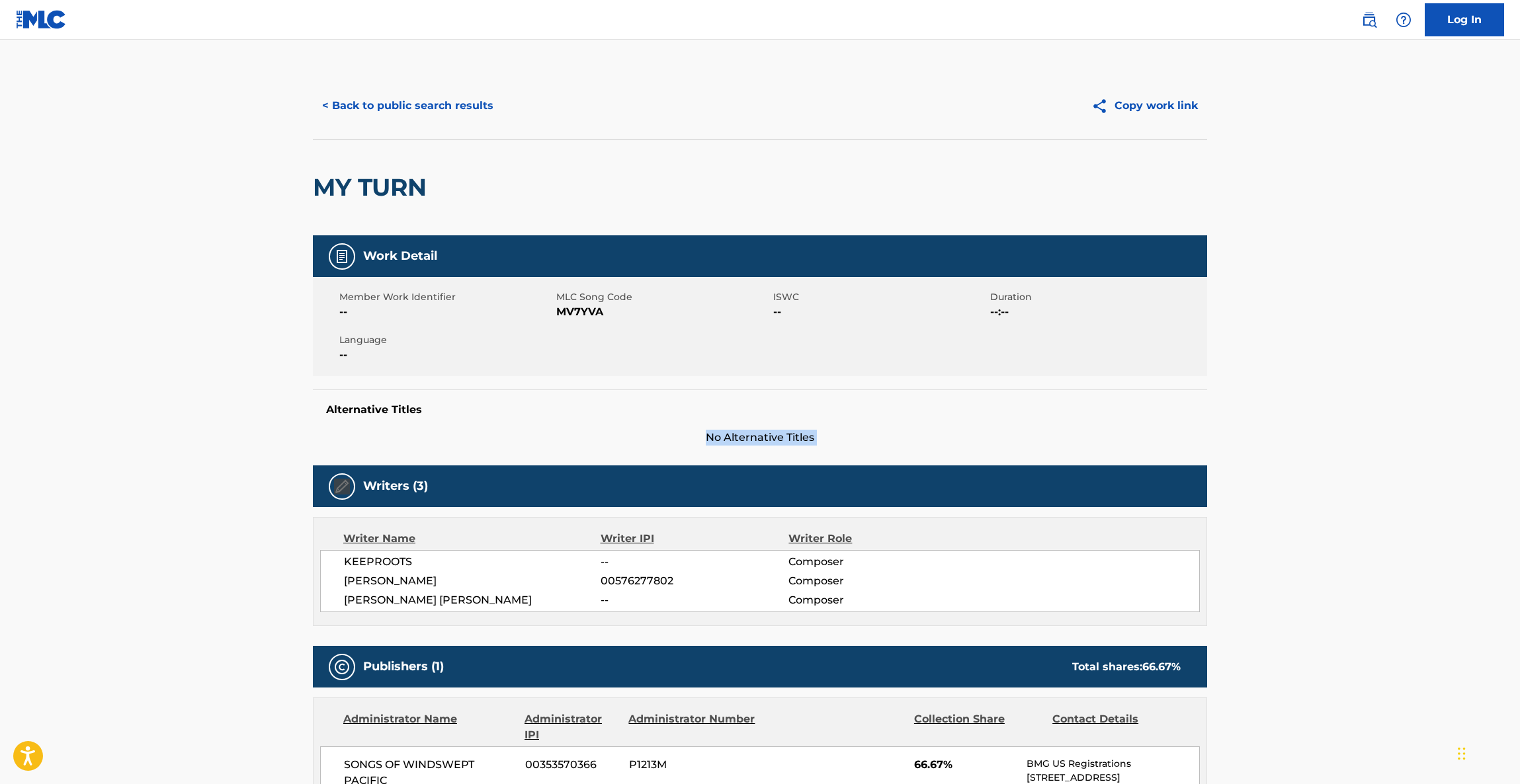
click at [1338, 420] on main "< Back to public search results Copy work link MY TURN Work Detail Member Work …" at bounding box center [760, 672] width 1520 height 1264
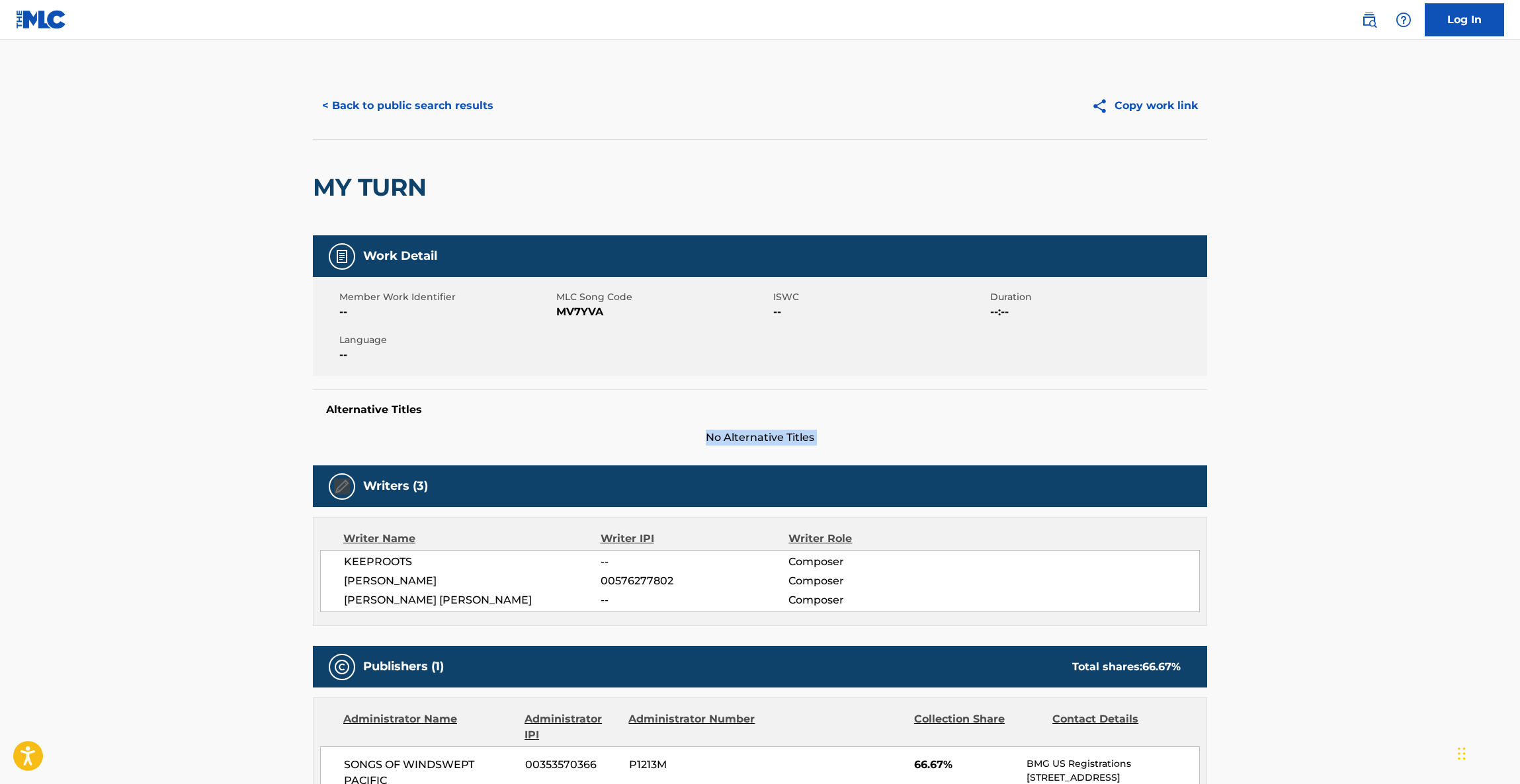
click at [1338, 420] on main "< Back to public search results Copy work link MY TURN Work Detail Member Work …" at bounding box center [760, 672] width 1520 height 1264
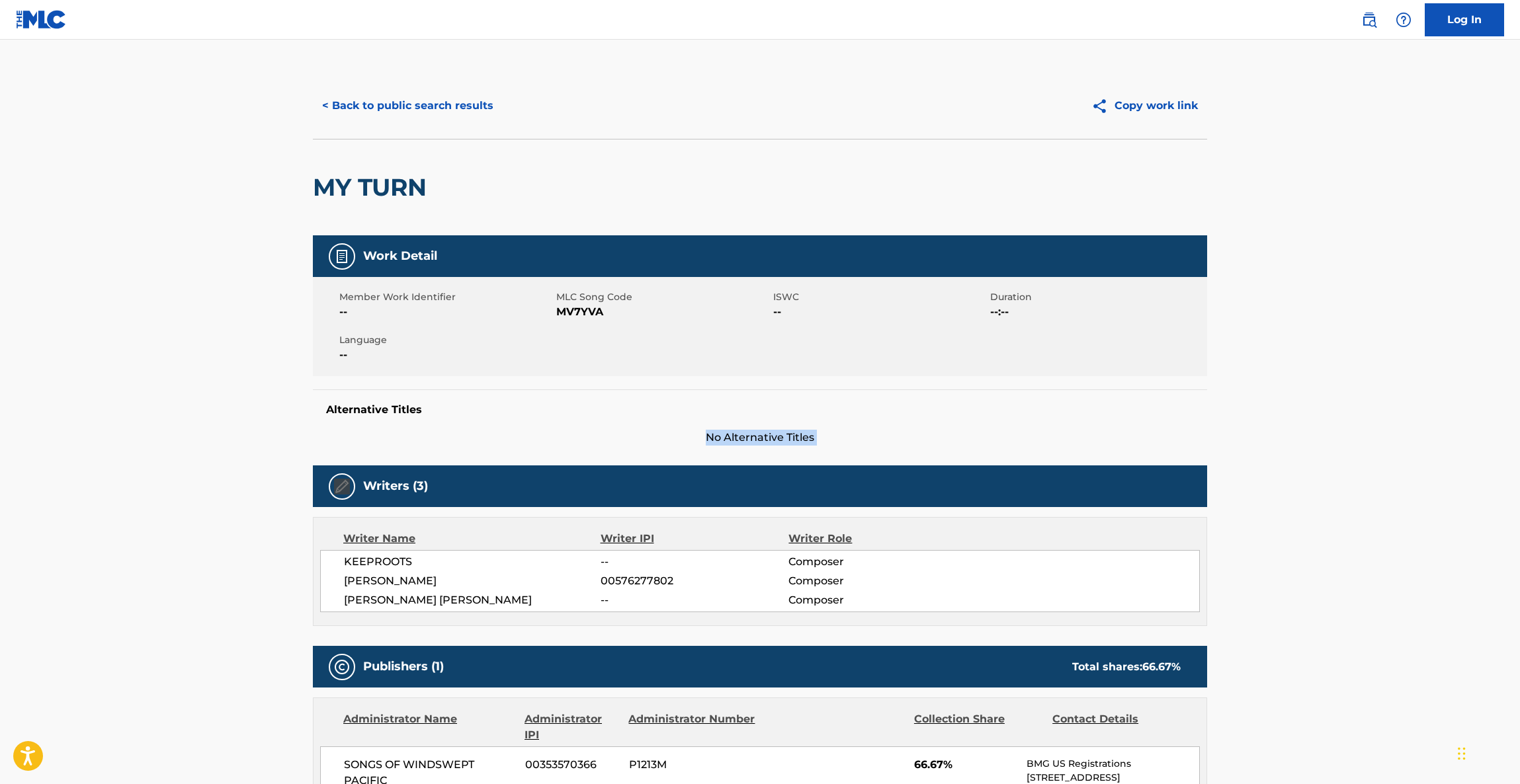
click at [1338, 420] on main "< Back to public search results Copy work link MY TURN Work Detail Member Work …" at bounding box center [760, 672] width 1520 height 1264
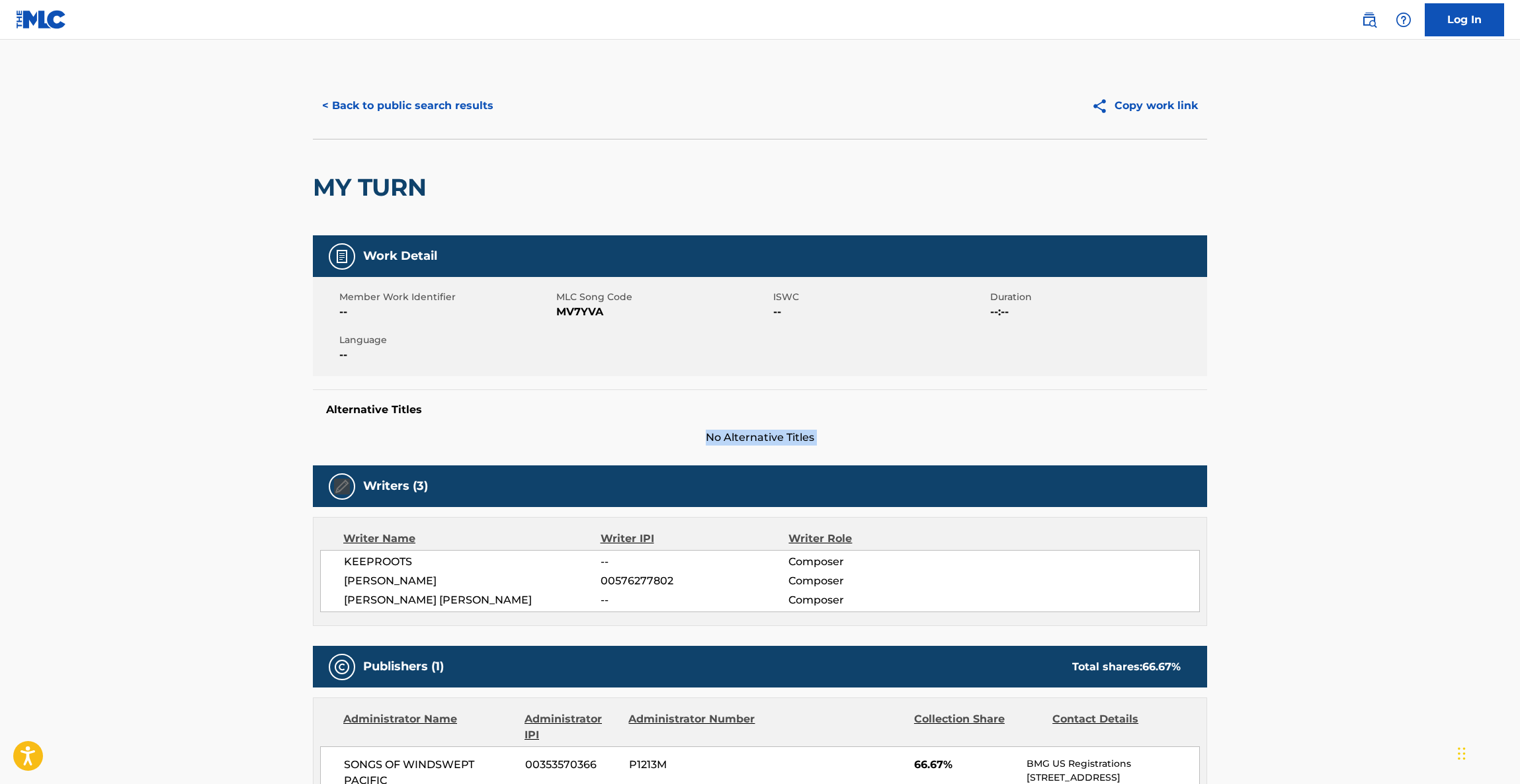
click at [1338, 420] on main "< Back to public search results Copy work link MY TURN Work Detail Member Work …" at bounding box center [760, 672] width 1520 height 1264
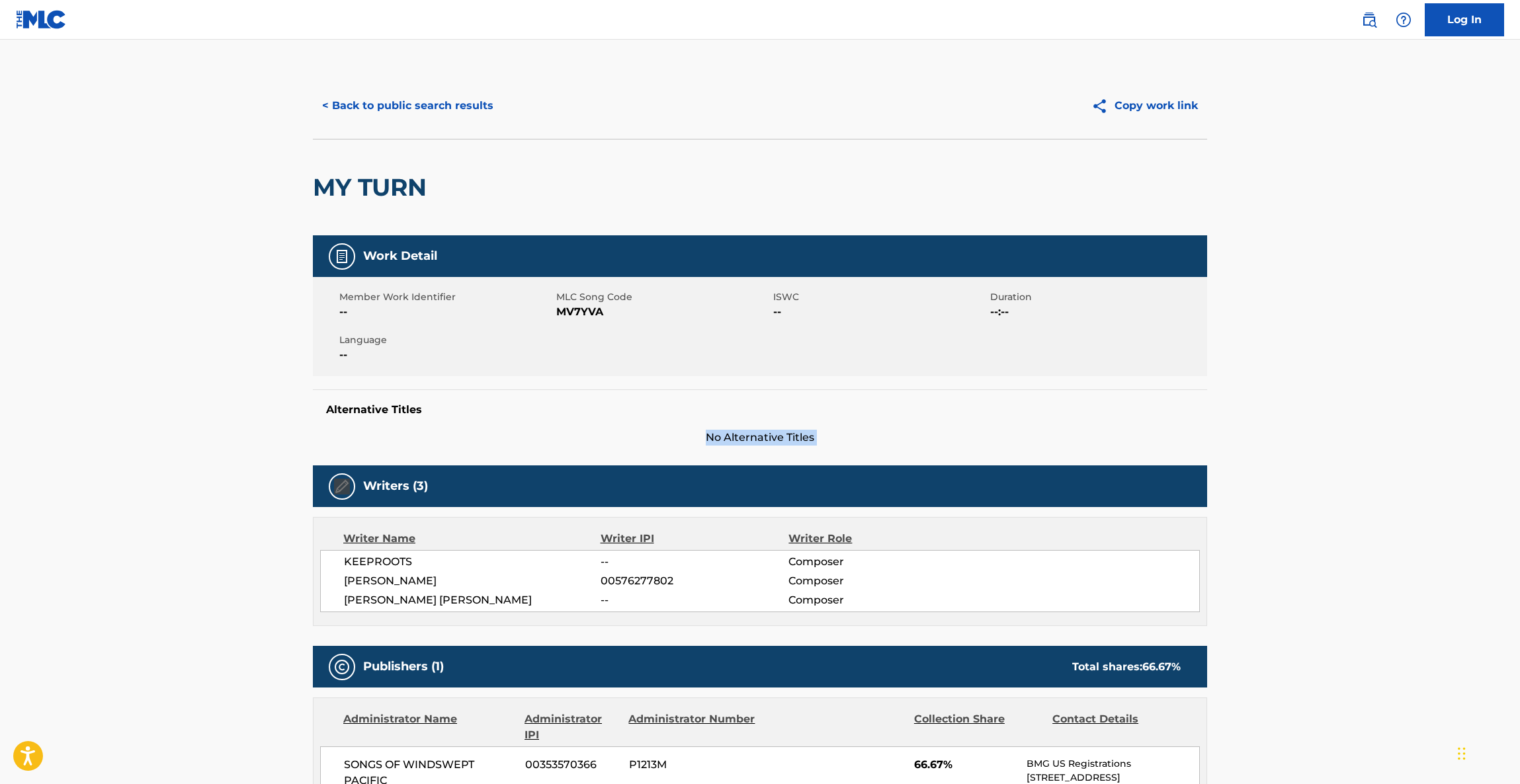
click at [1338, 420] on main "< Back to public search results Copy work link MY TURN Work Detail Member Work …" at bounding box center [760, 672] width 1520 height 1264
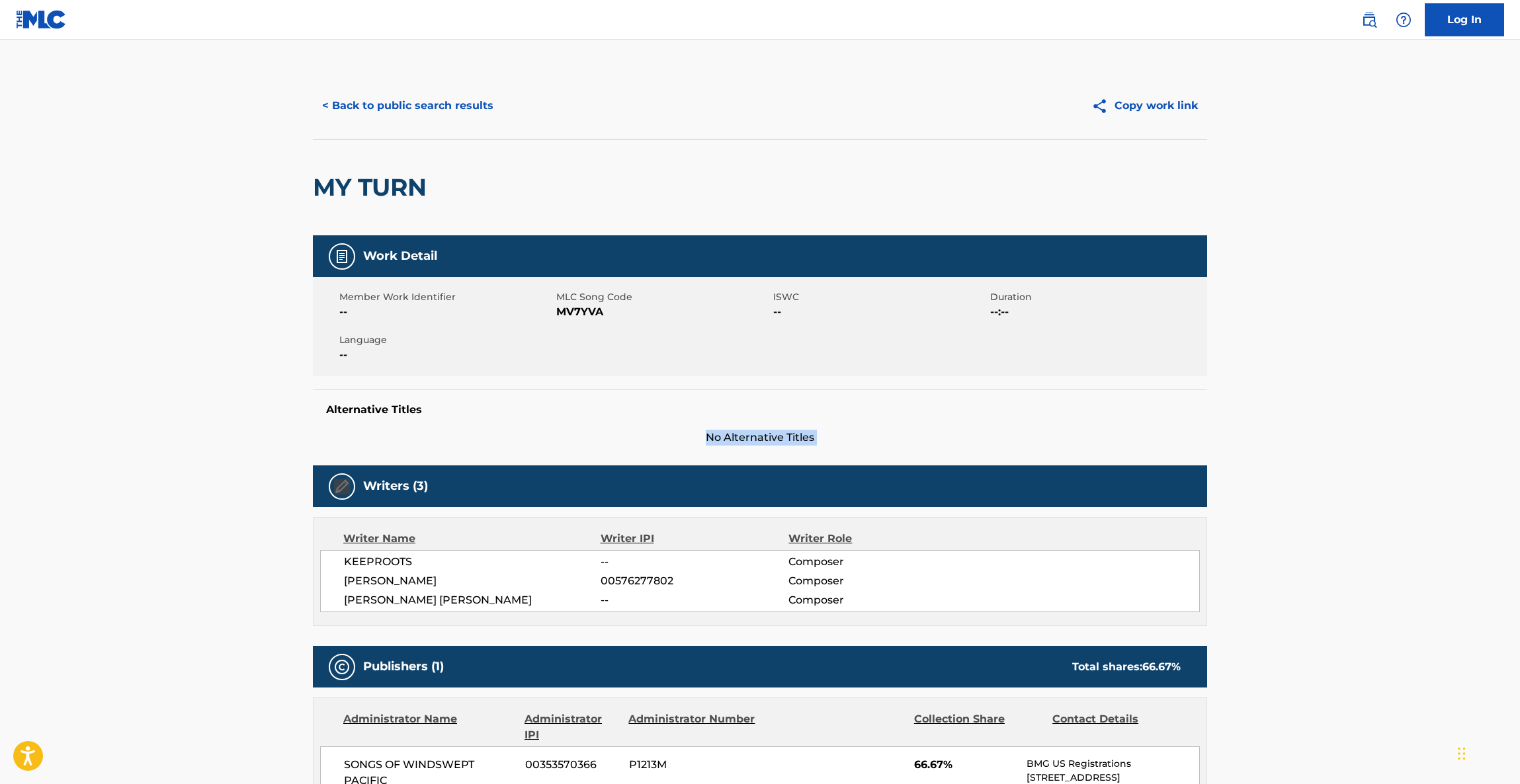
click at [1338, 420] on main "< Back to public search results Copy work link MY TURN Work Detail Member Work …" at bounding box center [760, 672] width 1520 height 1264
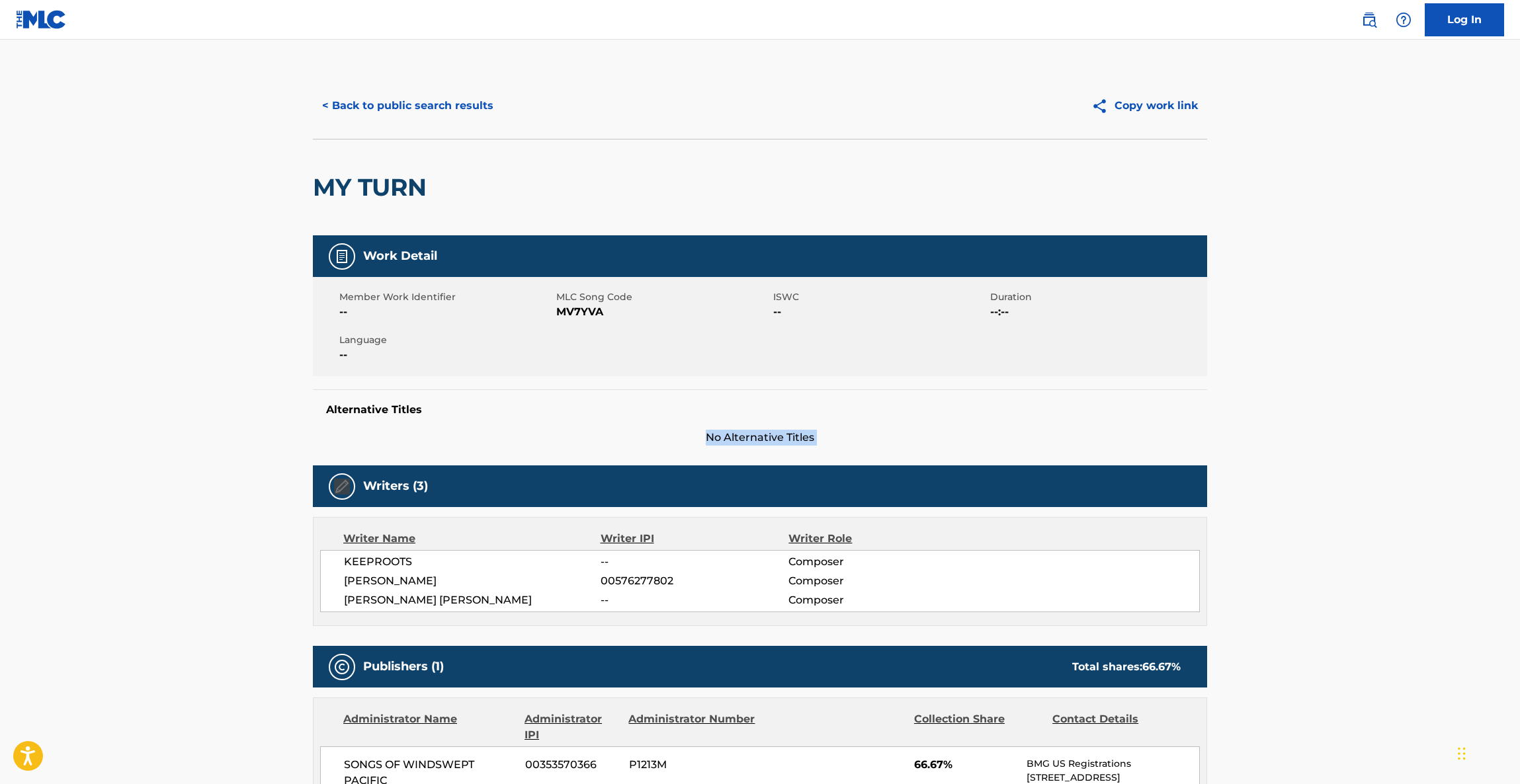
click at [1338, 420] on main "< Back to public search results Copy work link MY TURN Work Detail Member Work …" at bounding box center [760, 672] width 1520 height 1264
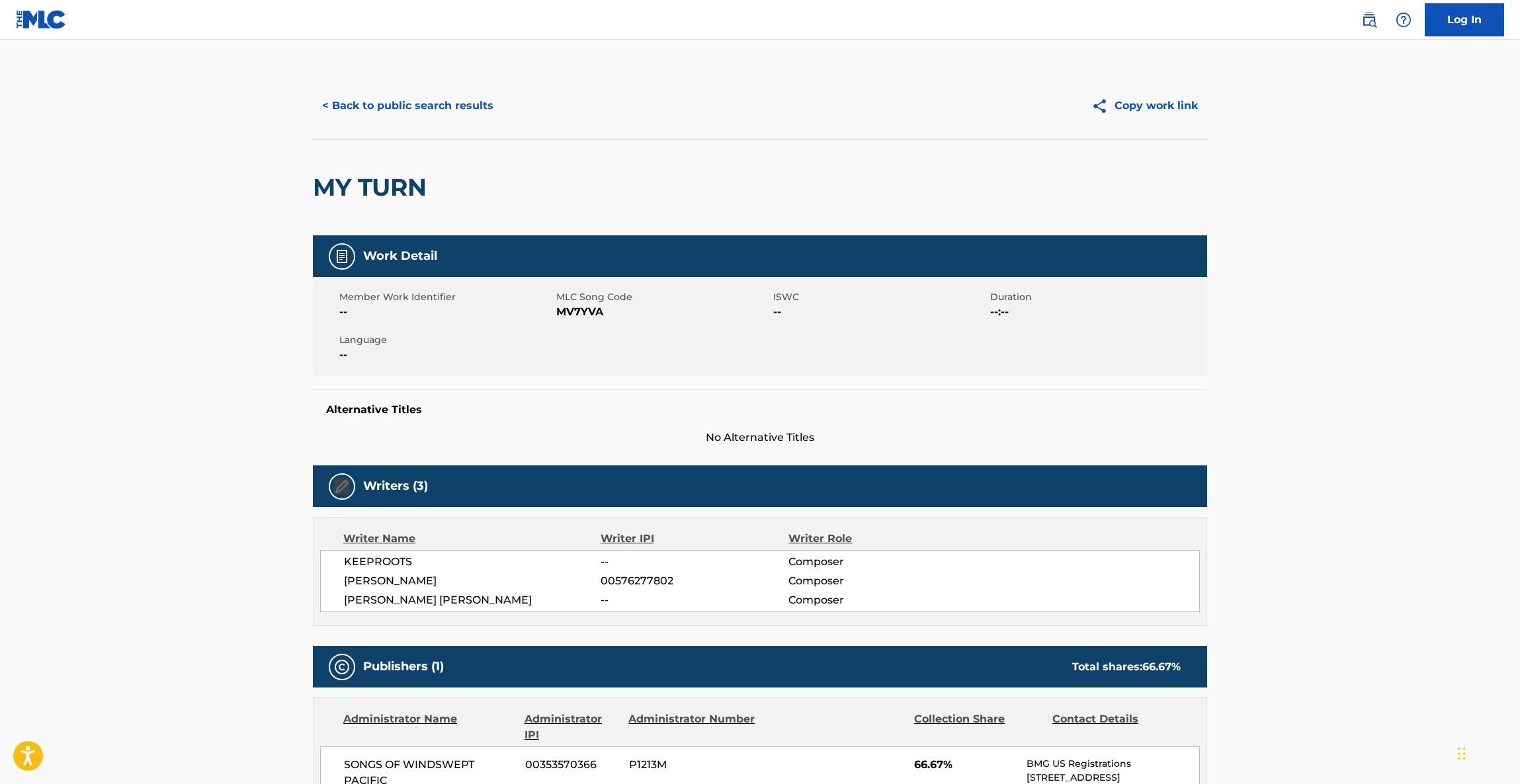
click at [1338, 420] on main "< Back to public search results Copy work link MY TURN Work Detail Member Work …" at bounding box center [760, 672] width 1520 height 1264
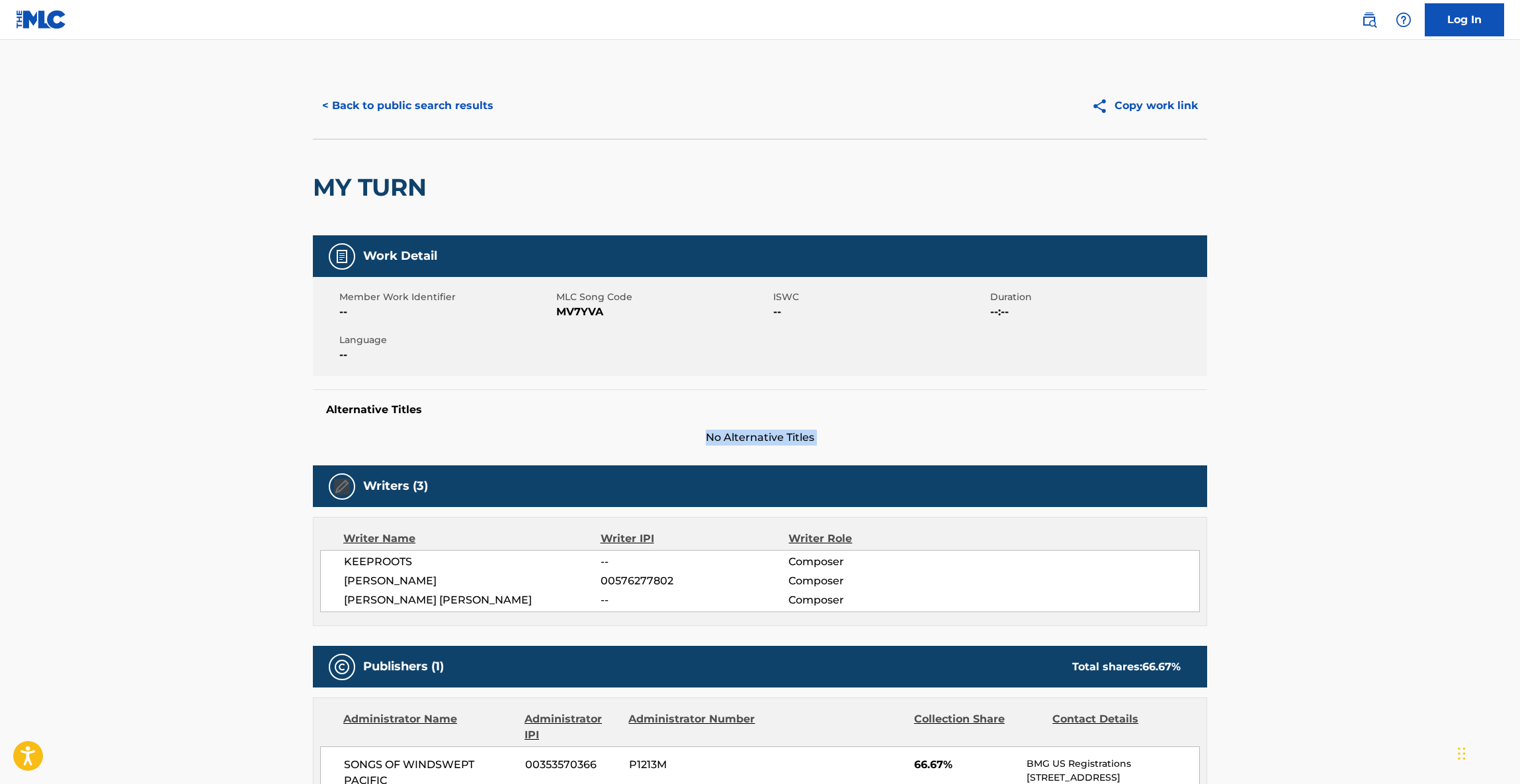
click at [1338, 420] on main "< Back to public search results Copy work link MY TURN Work Detail Member Work …" at bounding box center [760, 672] width 1520 height 1264
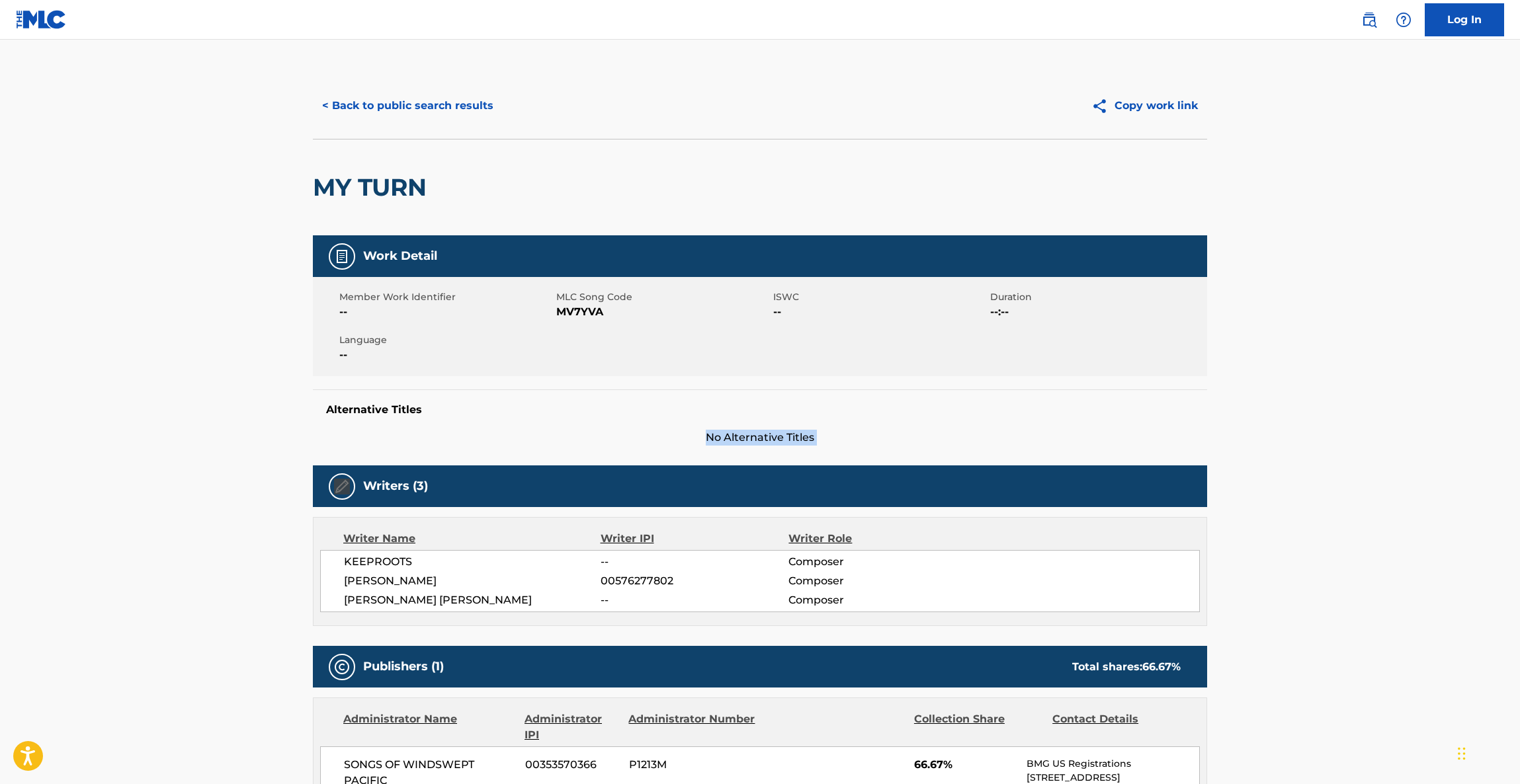
click at [1338, 420] on main "< Back to public search results Copy work link MY TURN Work Detail Member Work …" at bounding box center [760, 672] width 1520 height 1264
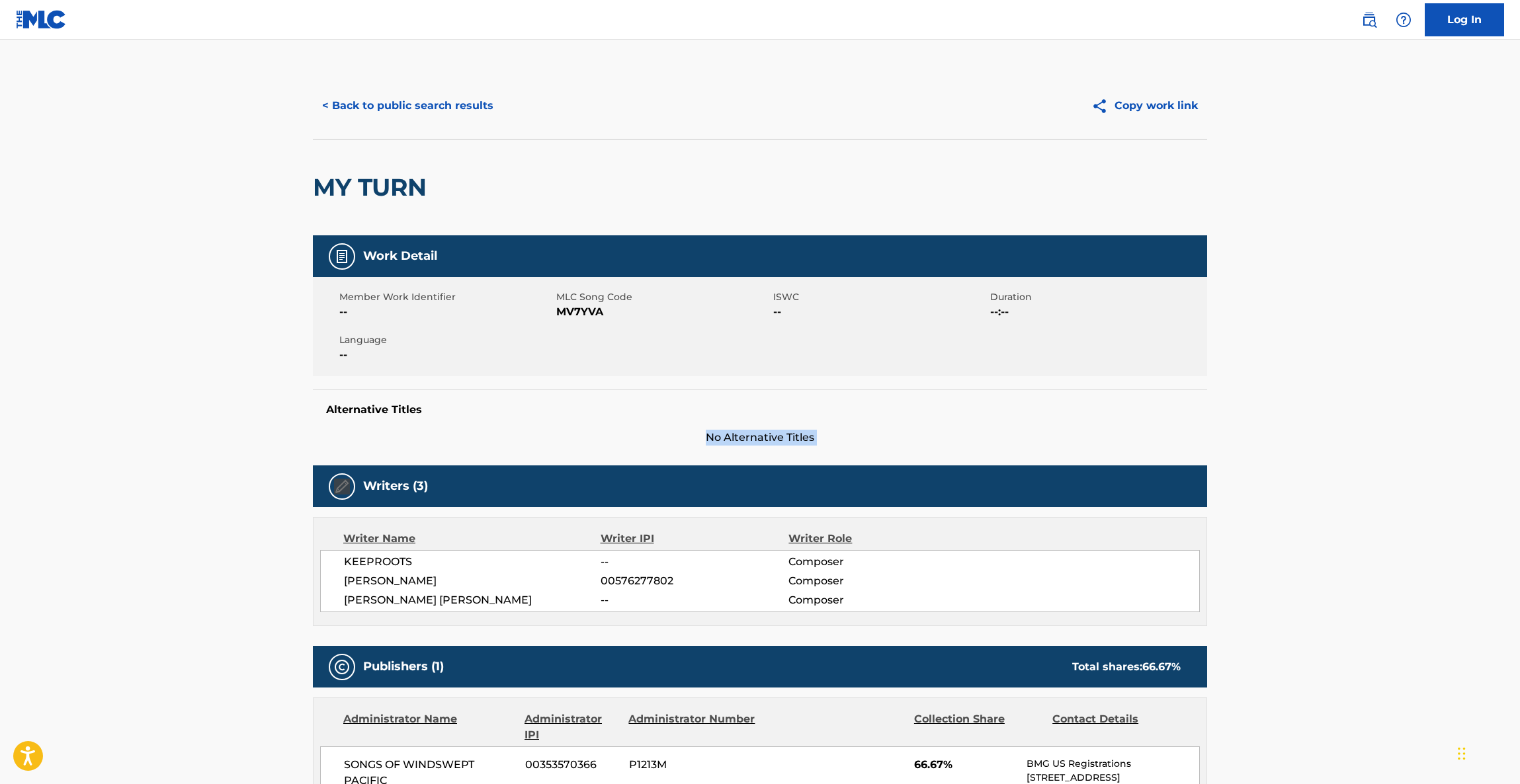
click at [1338, 420] on main "< Back to public search results Copy work link MY TURN Work Detail Member Work …" at bounding box center [760, 672] width 1520 height 1264
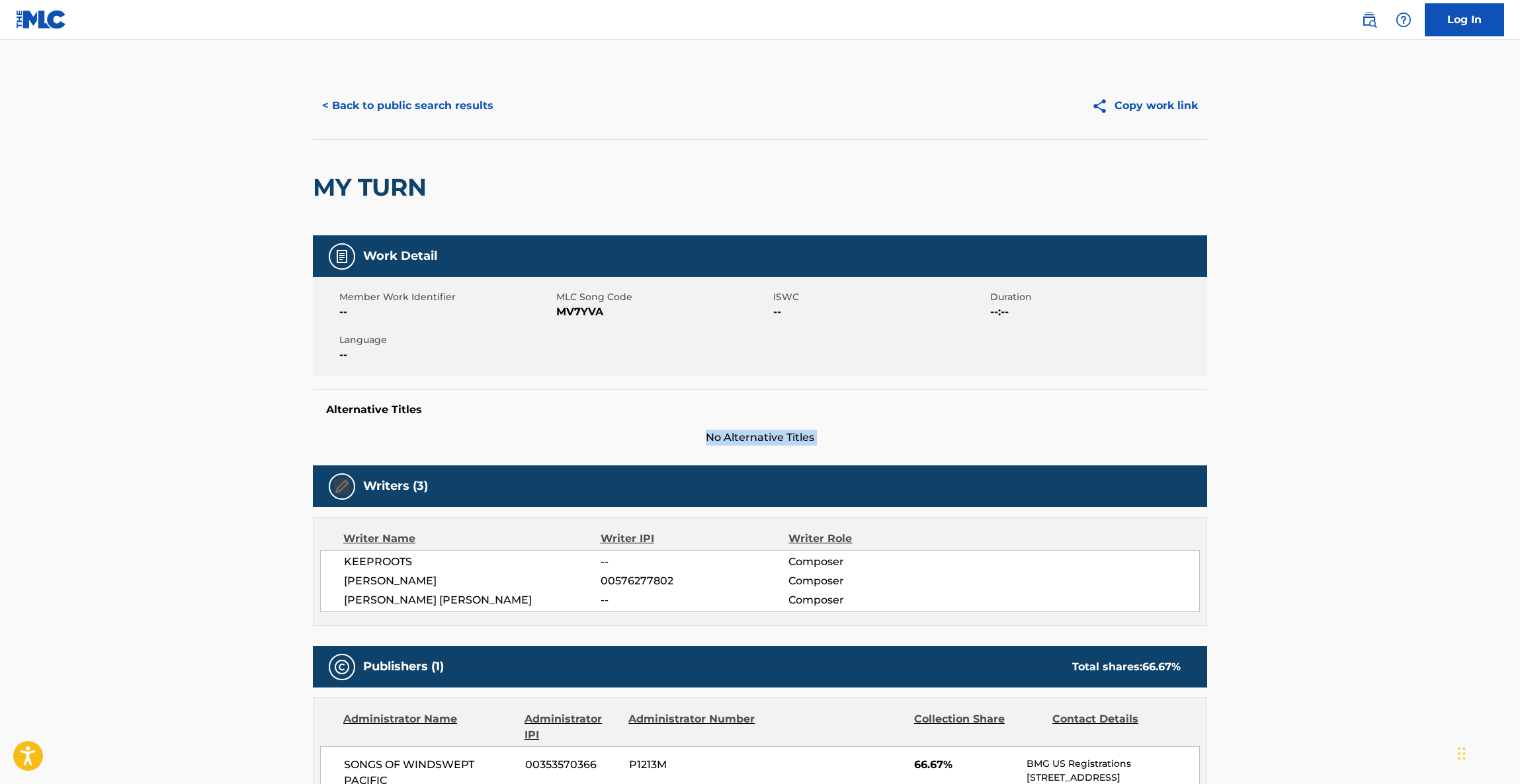
click at [1338, 420] on main "< Back to public search results Copy work link MY TURN Work Detail Member Work …" at bounding box center [760, 672] width 1520 height 1264
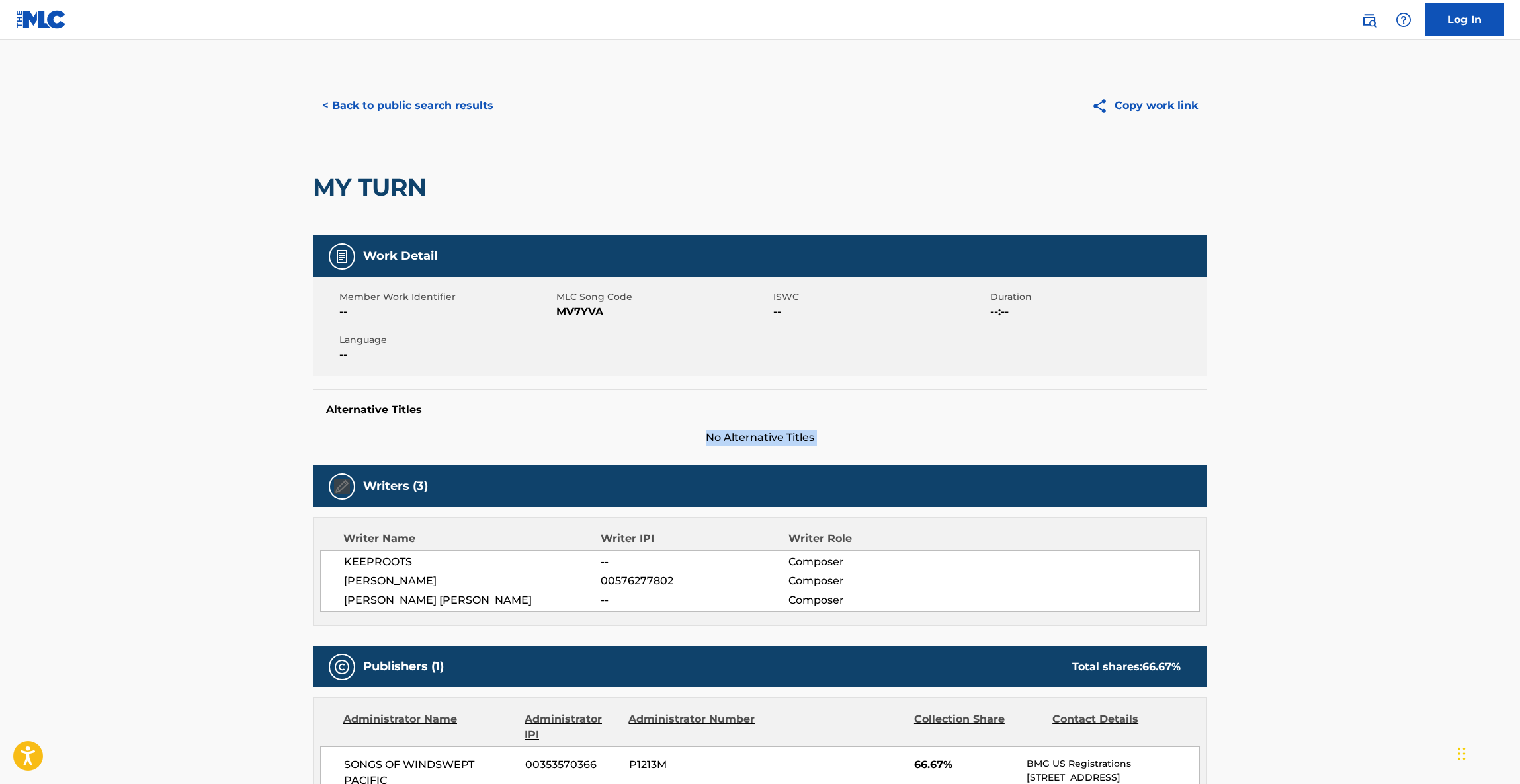
click at [1338, 420] on main "< Back to public search results Copy work link MY TURN Work Detail Member Work …" at bounding box center [760, 672] width 1520 height 1264
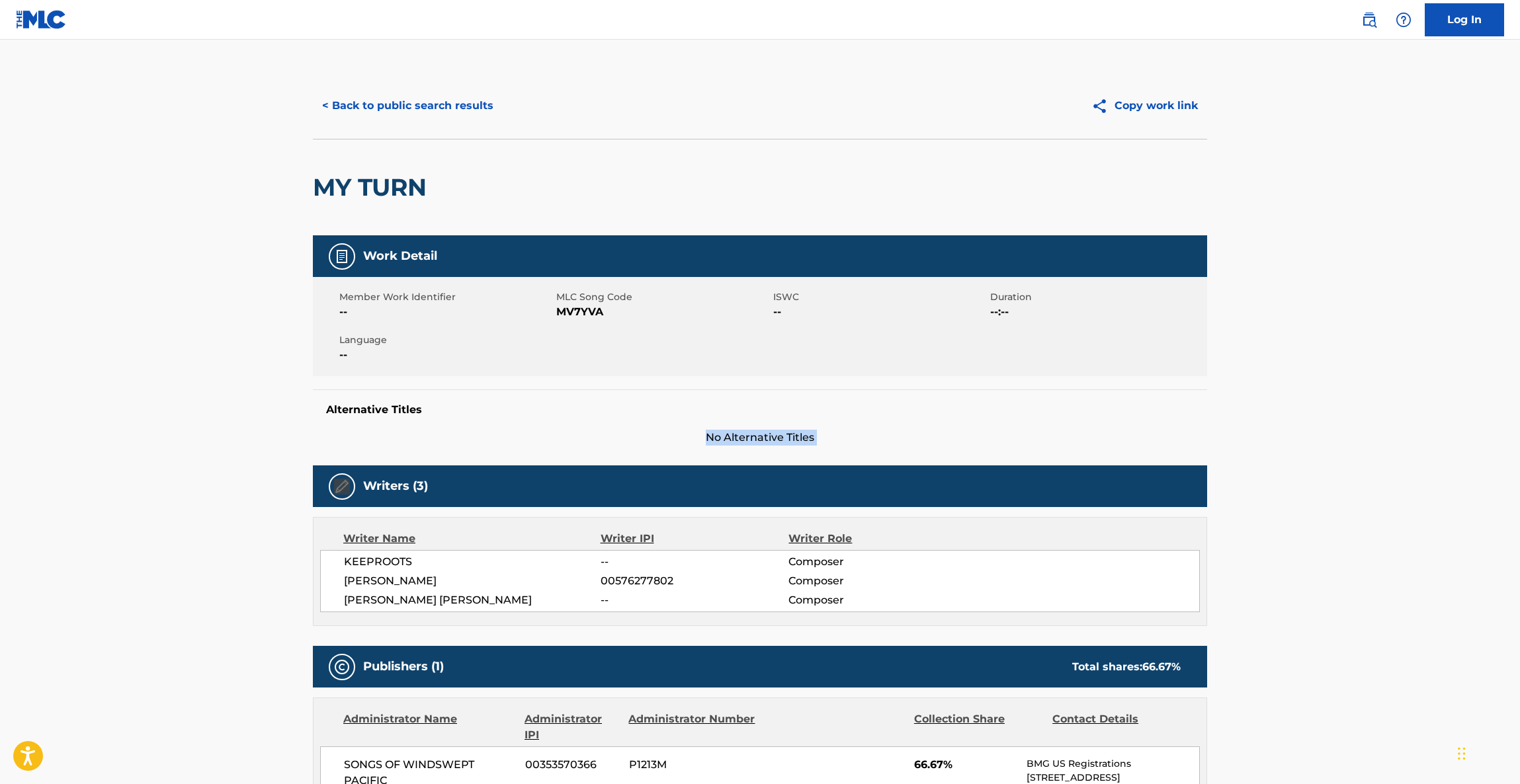
click at [1338, 420] on main "< Back to public search results Copy work link MY TURN Work Detail Member Work …" at bounding box center [760, 672] width 1520 height 1264
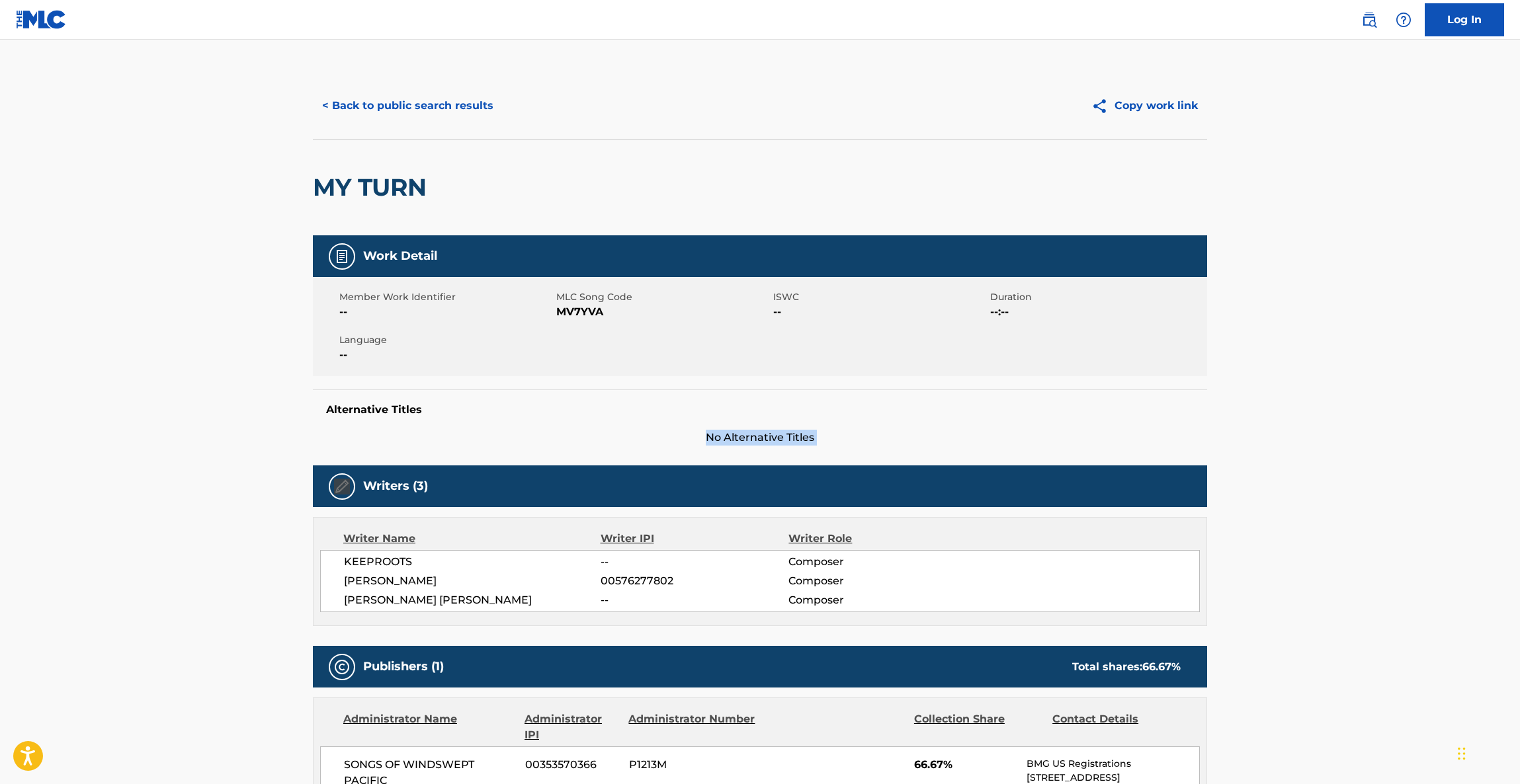
click at [1338, 420] on main "< Back to public search results Copy work link MY TURN Work Detail Member Work …" at bounding box center [760, 672] width 1520 height 1264
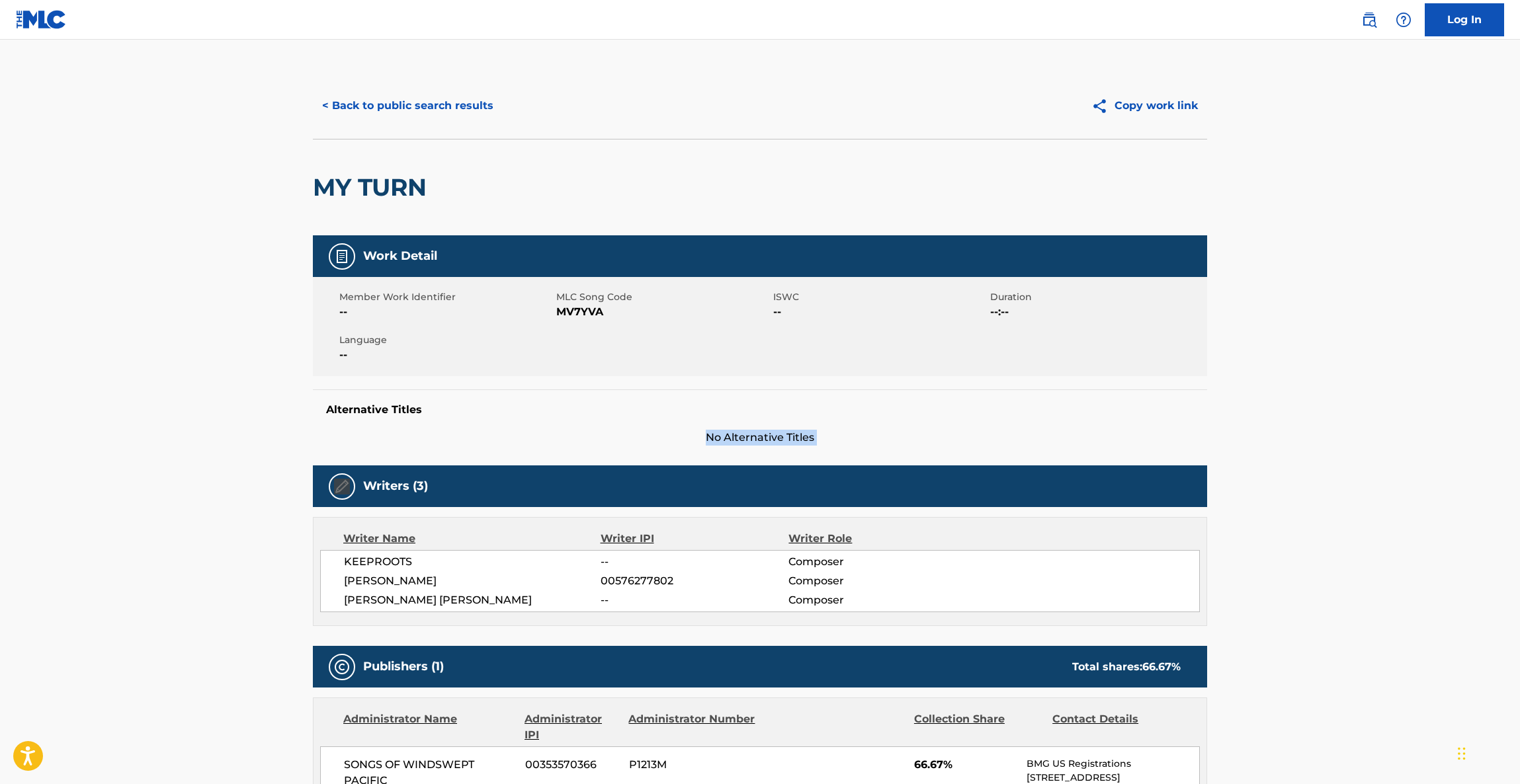
click at [1338, 420] on main "< Back to public search results Copy work link MY TURN Work Detail Member Work …" at bounding box center [760, 672] width 1520 height 1264
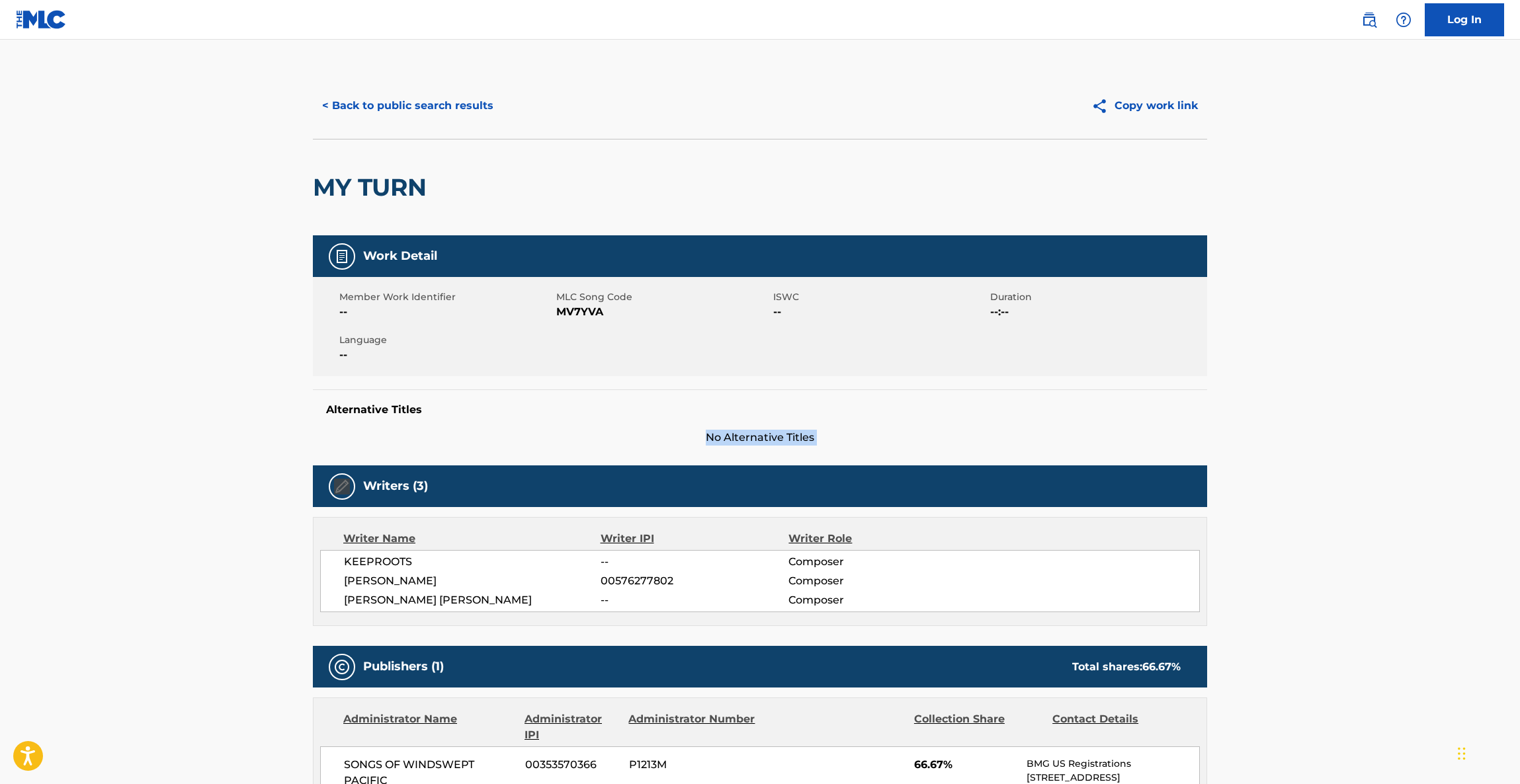
click at [1338, 420] on main "< Back to public search results Copy work link MY TURN Work Detail Member Work …" at bounding box center [760, 672] width 1520 height 1264
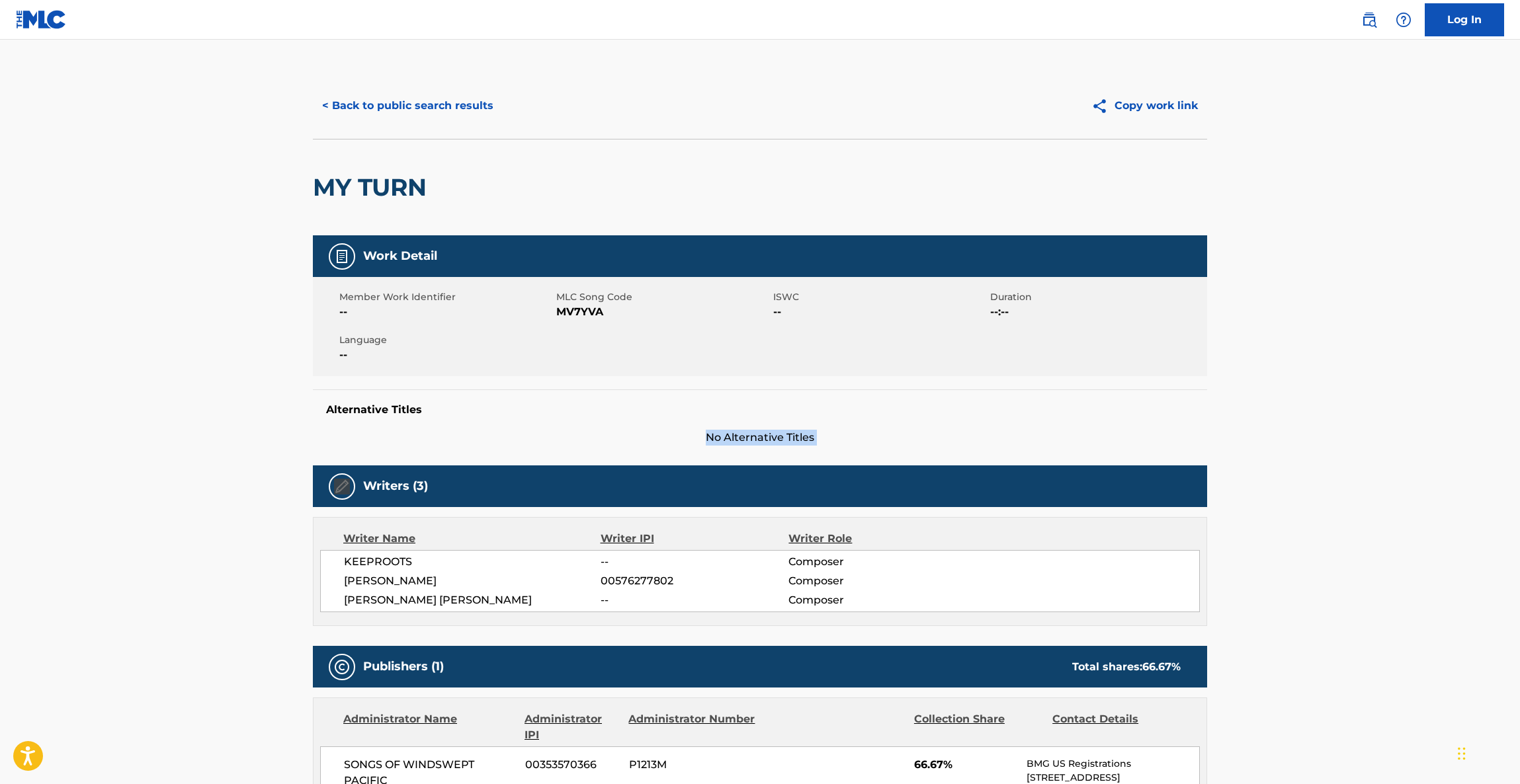
click at [1338, 420] on main "< Back to public search results Copy work link MY TURN Work Detail Member Work …" at bounding box center [760, 672] width 1520 height 1264
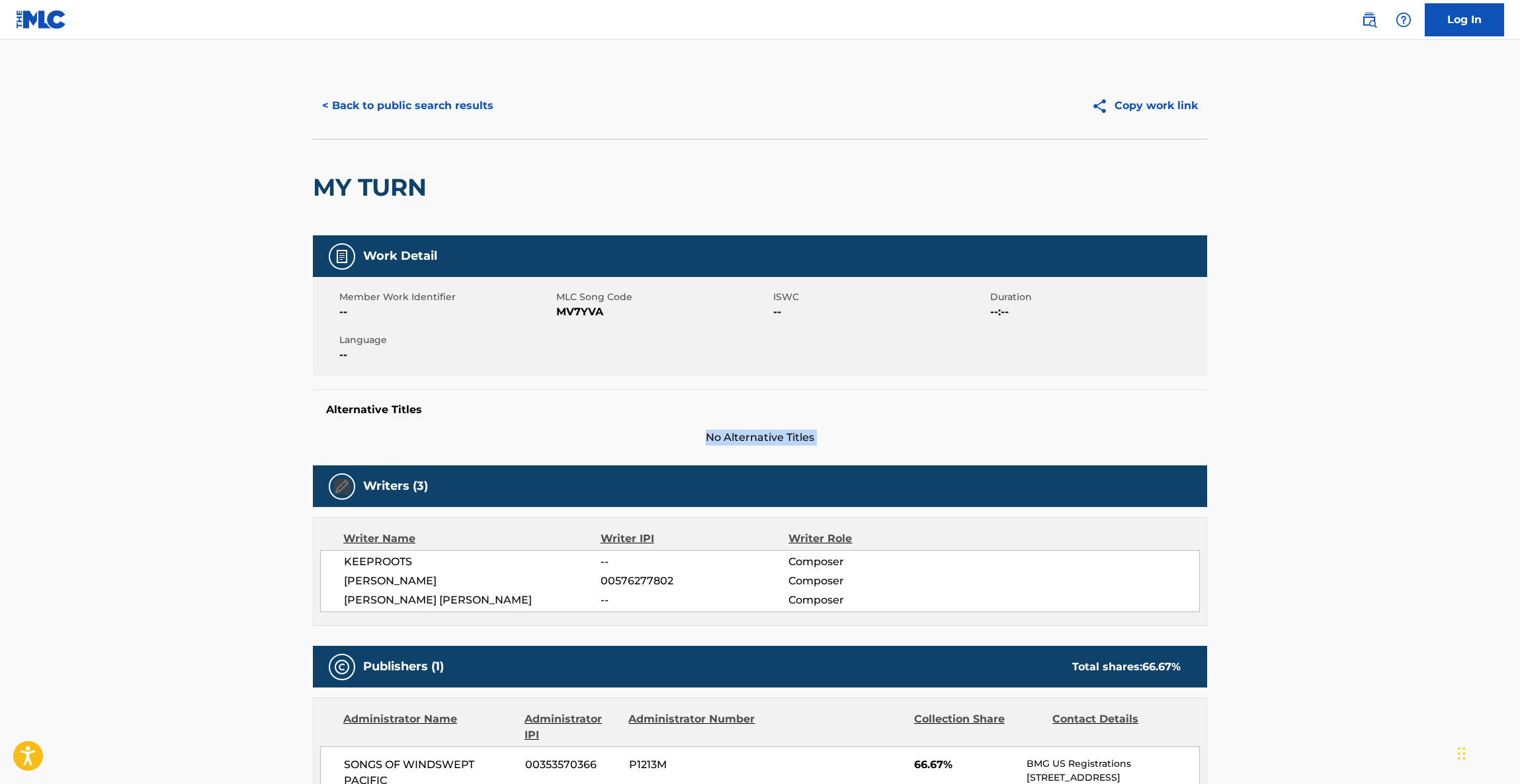
drag, startPoint x: 1338, startPoint y: 420, endPoint x: 1336, endPoint y: 410, distance: 10.2
click at [1338, 416] on main "< Back to public search results Copy work link MY TURN Work Detail Member Work …" at bounding box center [760, 672] width 1520 height 1264
click at [1336, 410] on main "< Back to public search results Copy work link MY TURN Work Detail Member Work …" at bounding box center [760, 672] width 1520 height 1264
click at [1335, 405] on main "< Back to public search results Copy work link MY TURN Work Detail Member Work …" at bounding box center [760, 672] width 1520 height 1264
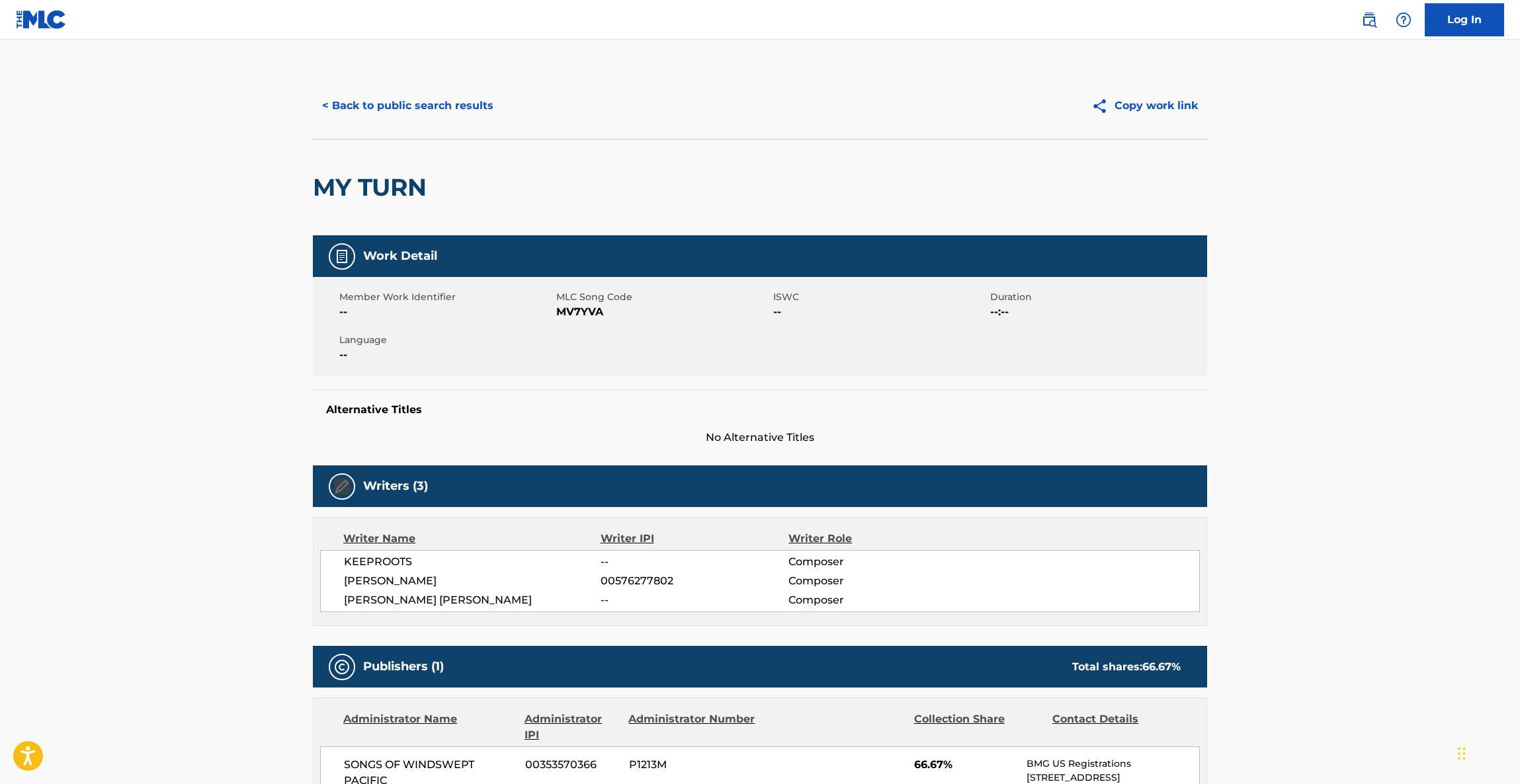
click at [1332, 403] on main "< Back to public search results Copy work link MY TURN Work Detail Member Work …" at bounding box center [760, 672] width 1520 height 1264
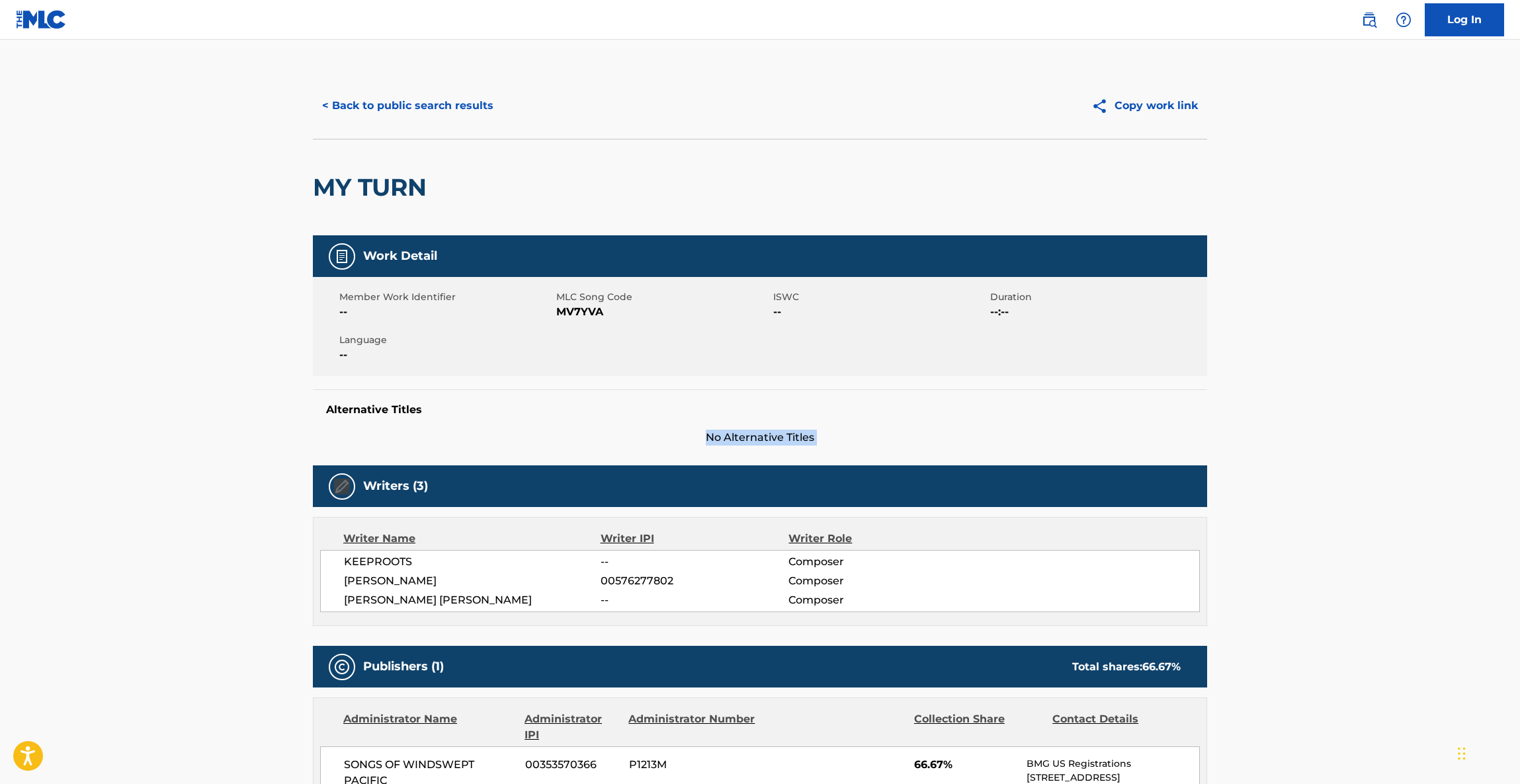
click at [1332, 403] on main "< Back to public search results Copy work link MY TURN Work Detail Member Work …" at bounding box center [760, 672] width 1520 height 1264
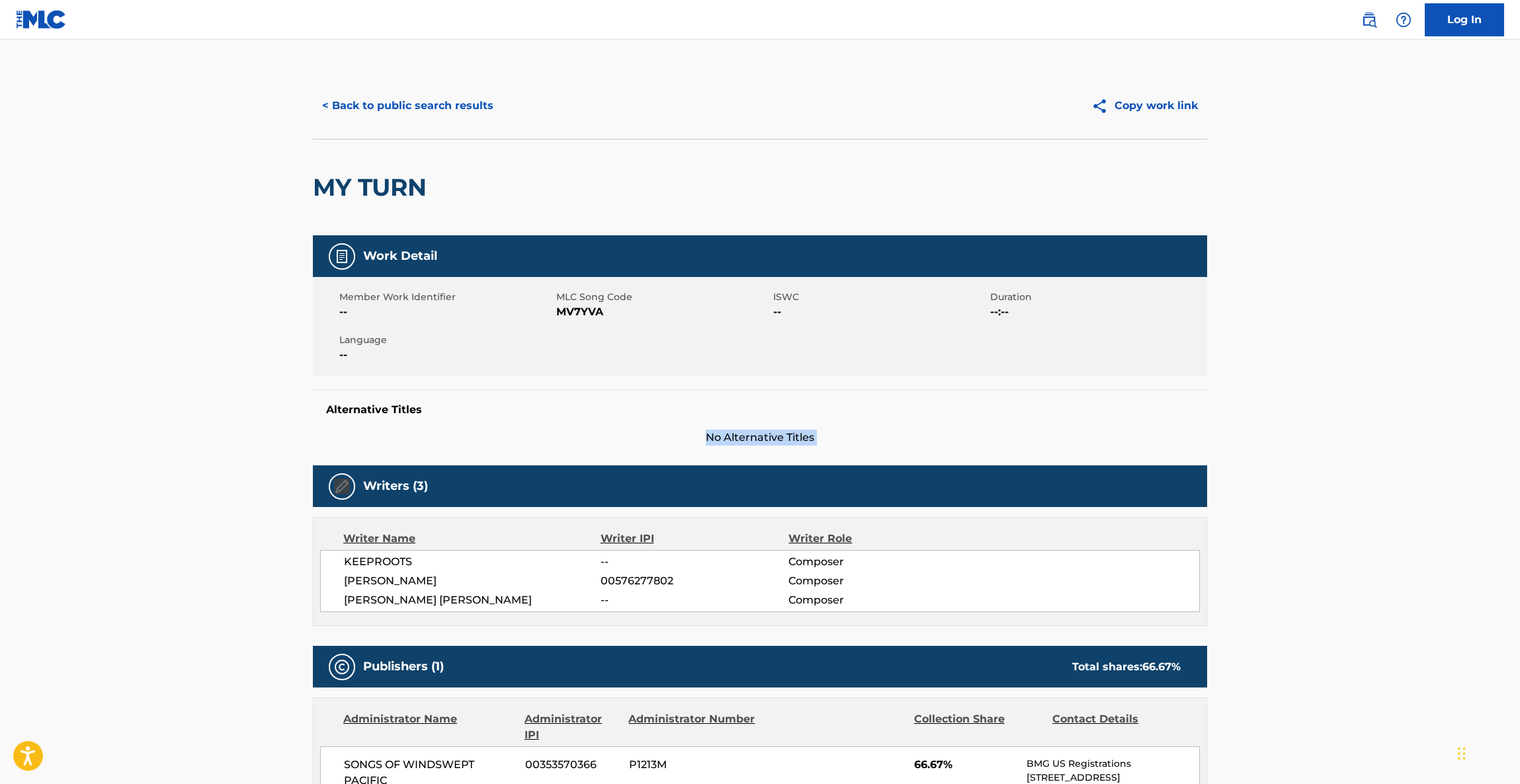
click at [1332, 403] on main "< Back to public search results Copy work link MY TURN Work Detail Member Work …" at bounding box center [760, 672] width 1520 height 1264
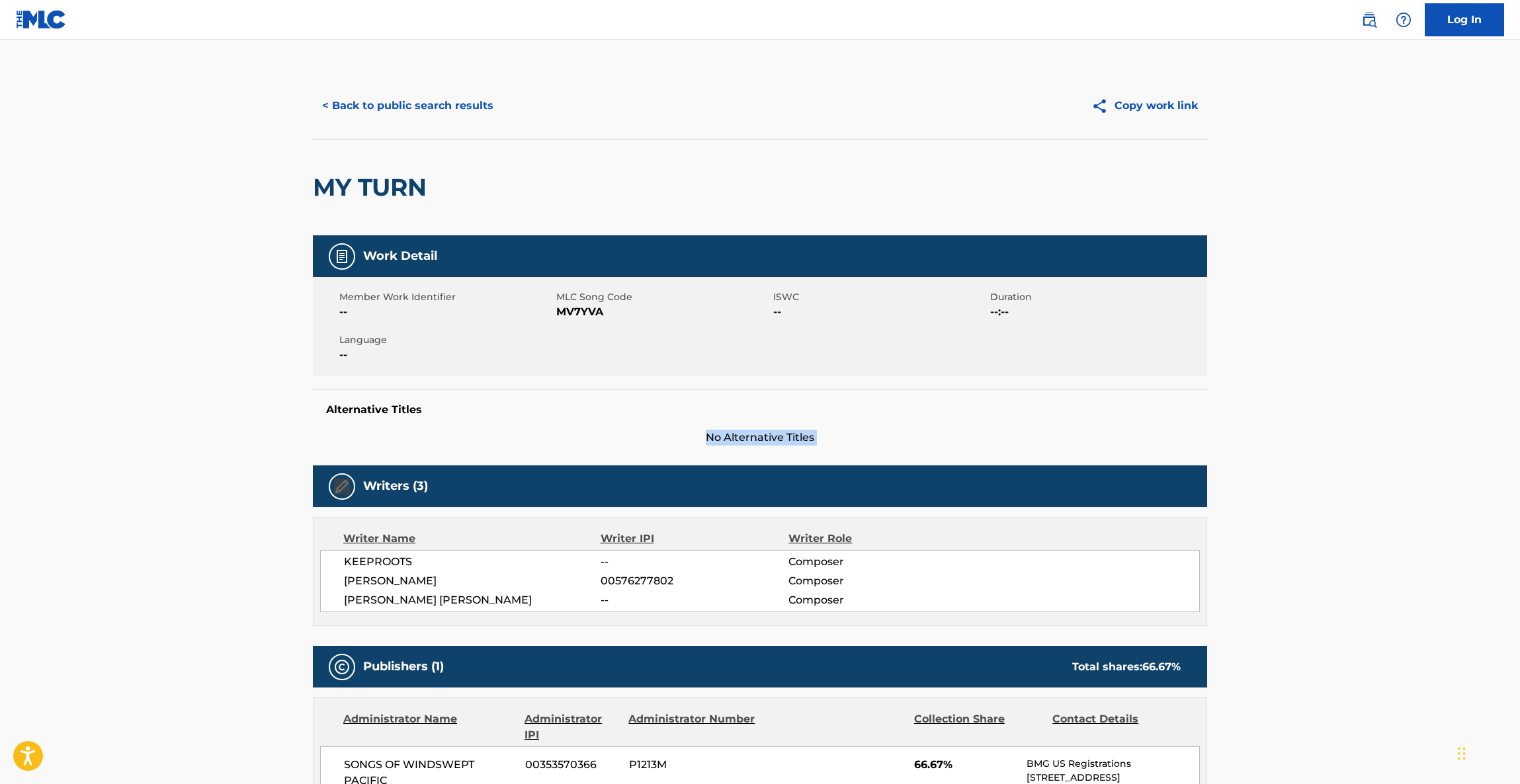
click at [1332, 403] on main "< Back to public search results Copy work link MY TURN Work Detail Member Work …" at bounding box center [760, 672] width 1520 height 1264
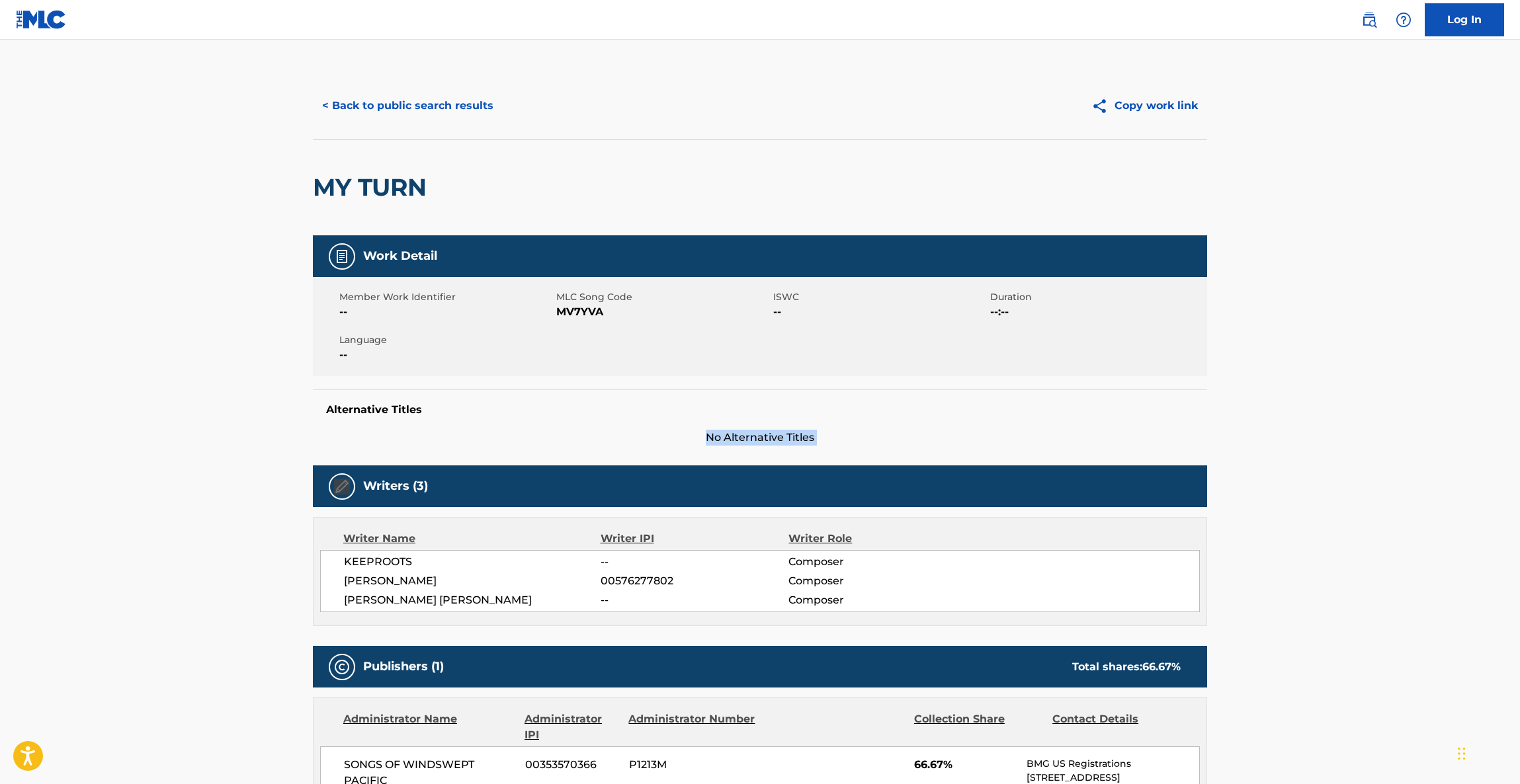
click at [1332, 403] on main "< Back to public search results Copy work link MY TURN Work Detail Member Work …" at bounding box center [760, 672] width 1520 height 1264
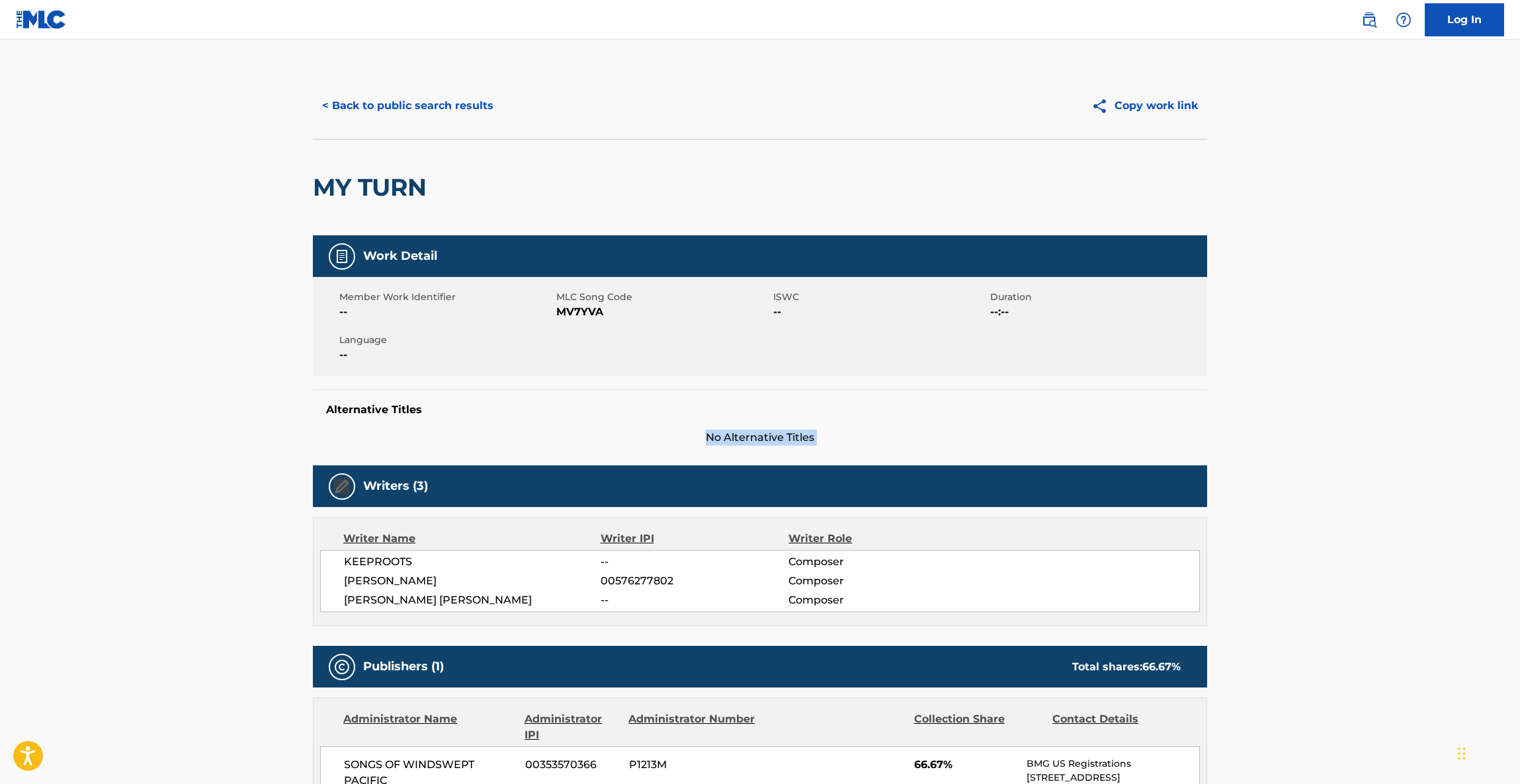
click at [1332, 403] on main "< Back to public search results Copy work link MY TURN Work Detail Member Work …" at bounding box center [760, 672] width 1520 height 1264
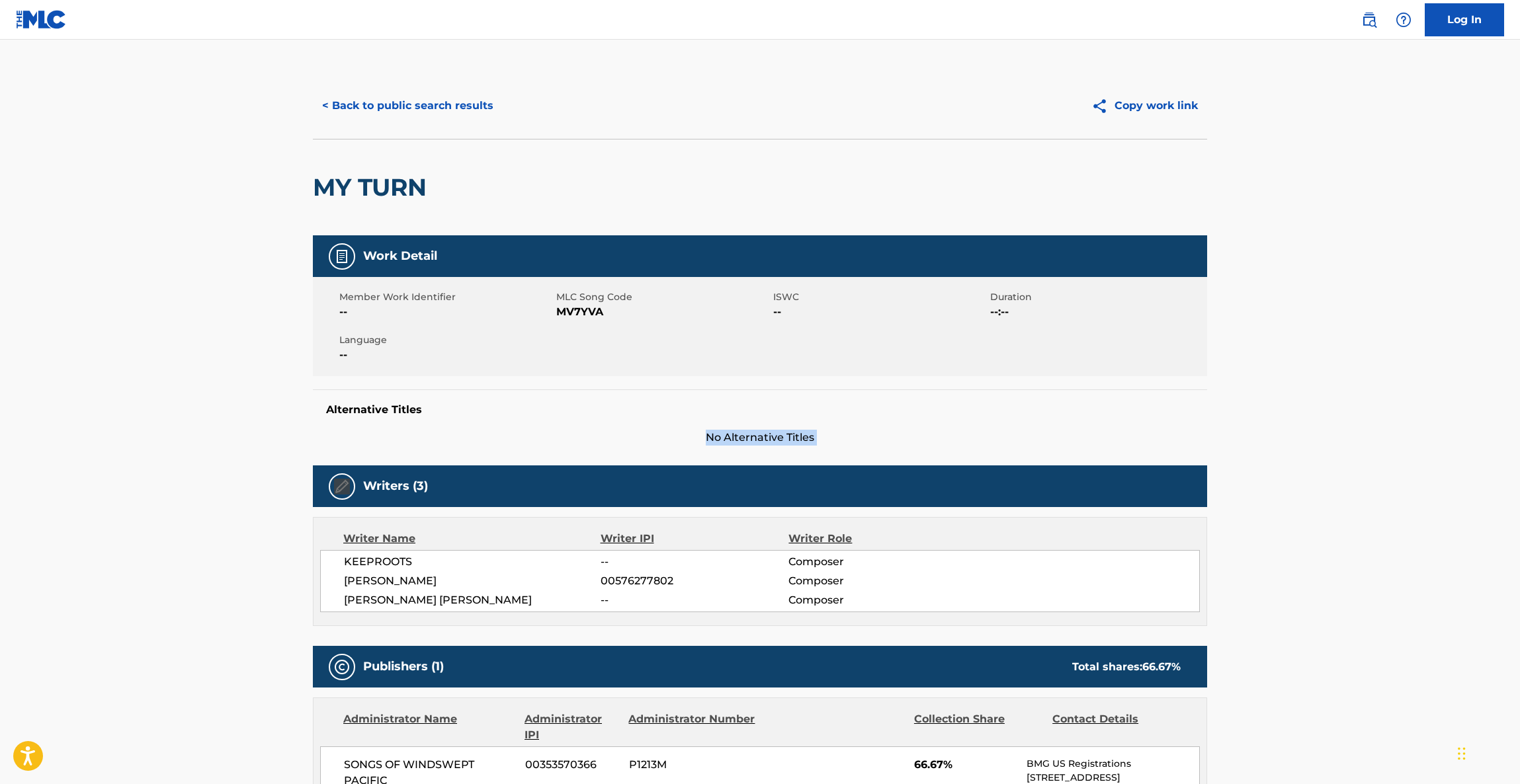
click at [1332, 403] on main "< Back to public search results Copy work link MY TURN Work Detail Member Work …" at bounding box center [760, 672] width 1520 height 1264
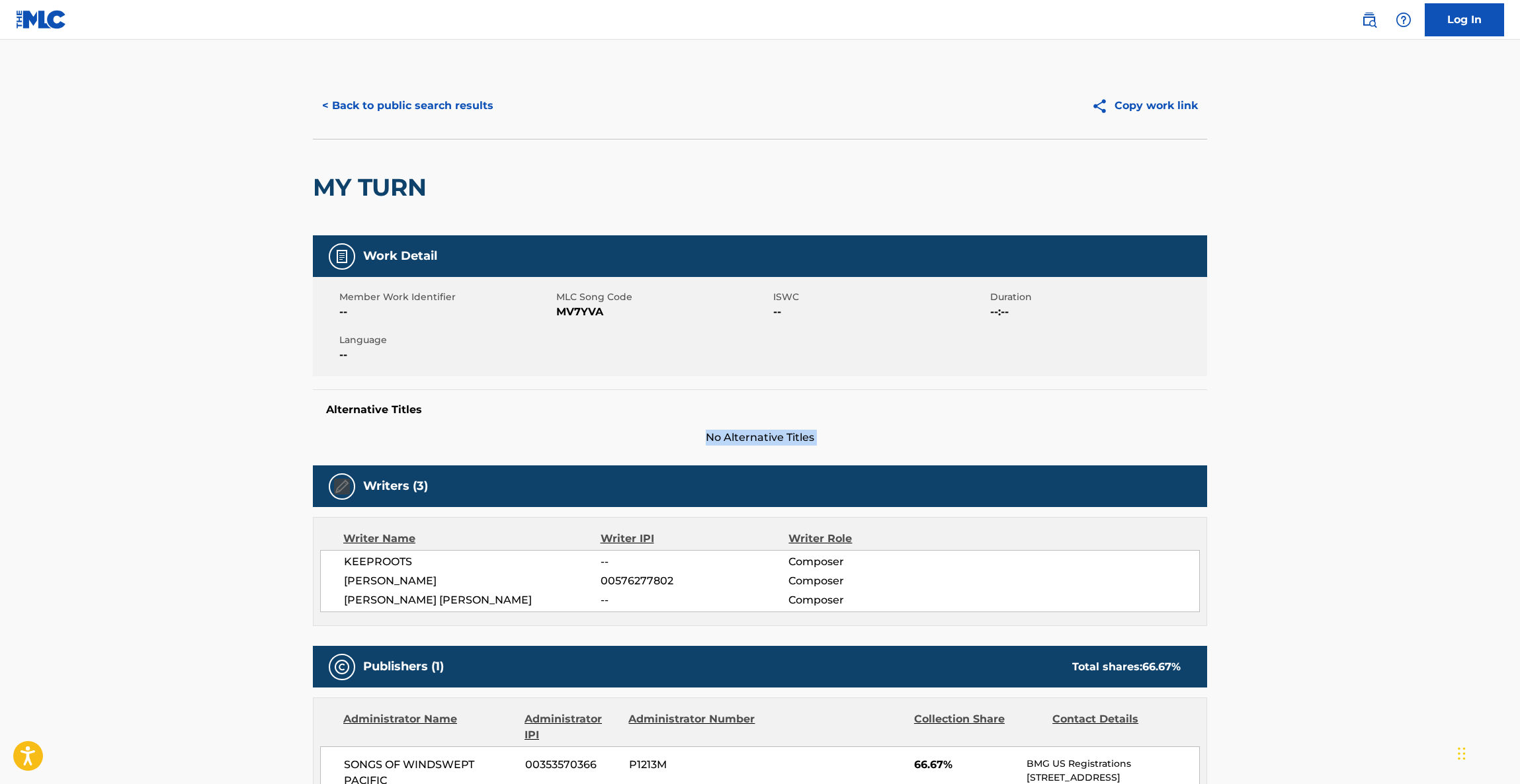
click at [1332, 403] on main "< Back to public search results Copy work link MY TURN Work Detail Member Work …" at bounding box center [760, 672] width 1520 height 1264
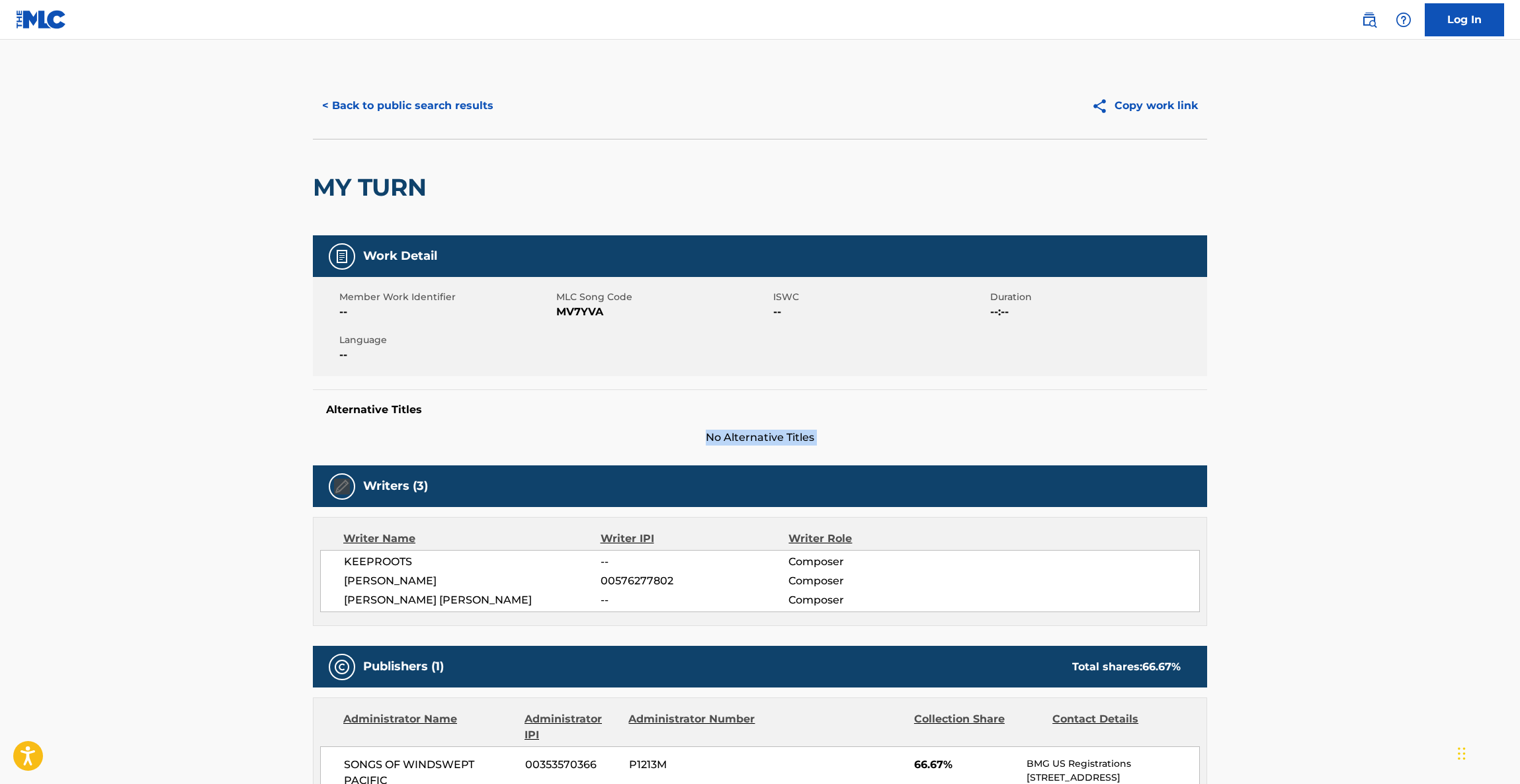
click at [1332, 403] on main "< Back to public search results Copy work link MY TURN Work Detail Member Work …" at bounding box center [760, 672] width 1520 height 1264
click at [1331, 403] on main "< Back to public search results Copy work link MY TURN Work Detail Member Work …" at bounding box center [760, 672] width 1520 height 1264
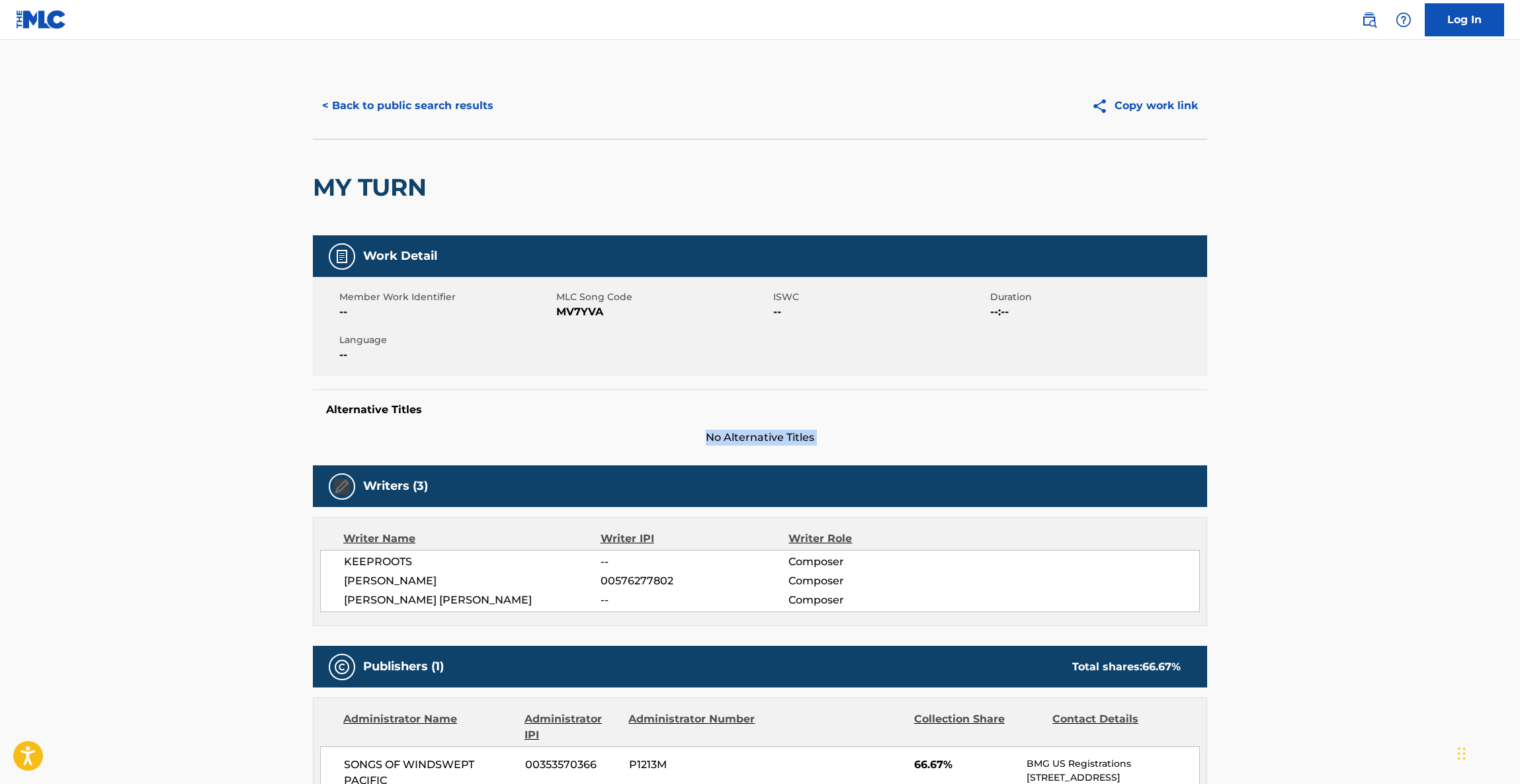
click at [1331, 403] on main "< Back to public search results Copy work link MY TURN Work Detail Member Work …" at bounding box center [760, 672] width 1520 height 1264
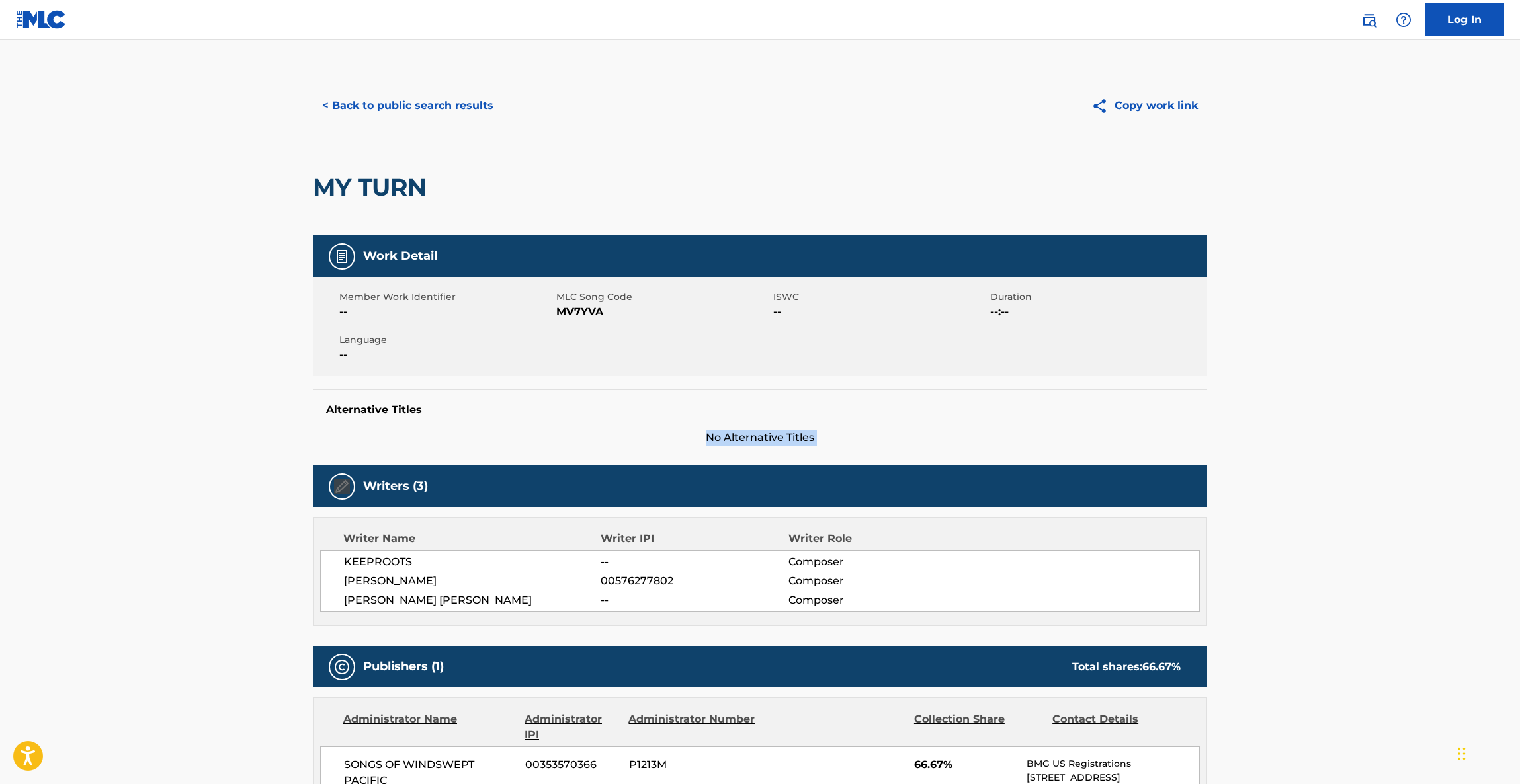
click at [1331, 403] on main "< Back to public search results Copy work link MY TURN Work Detail Member Work …" at bounding box center [760, 672] width 1520 height 1264
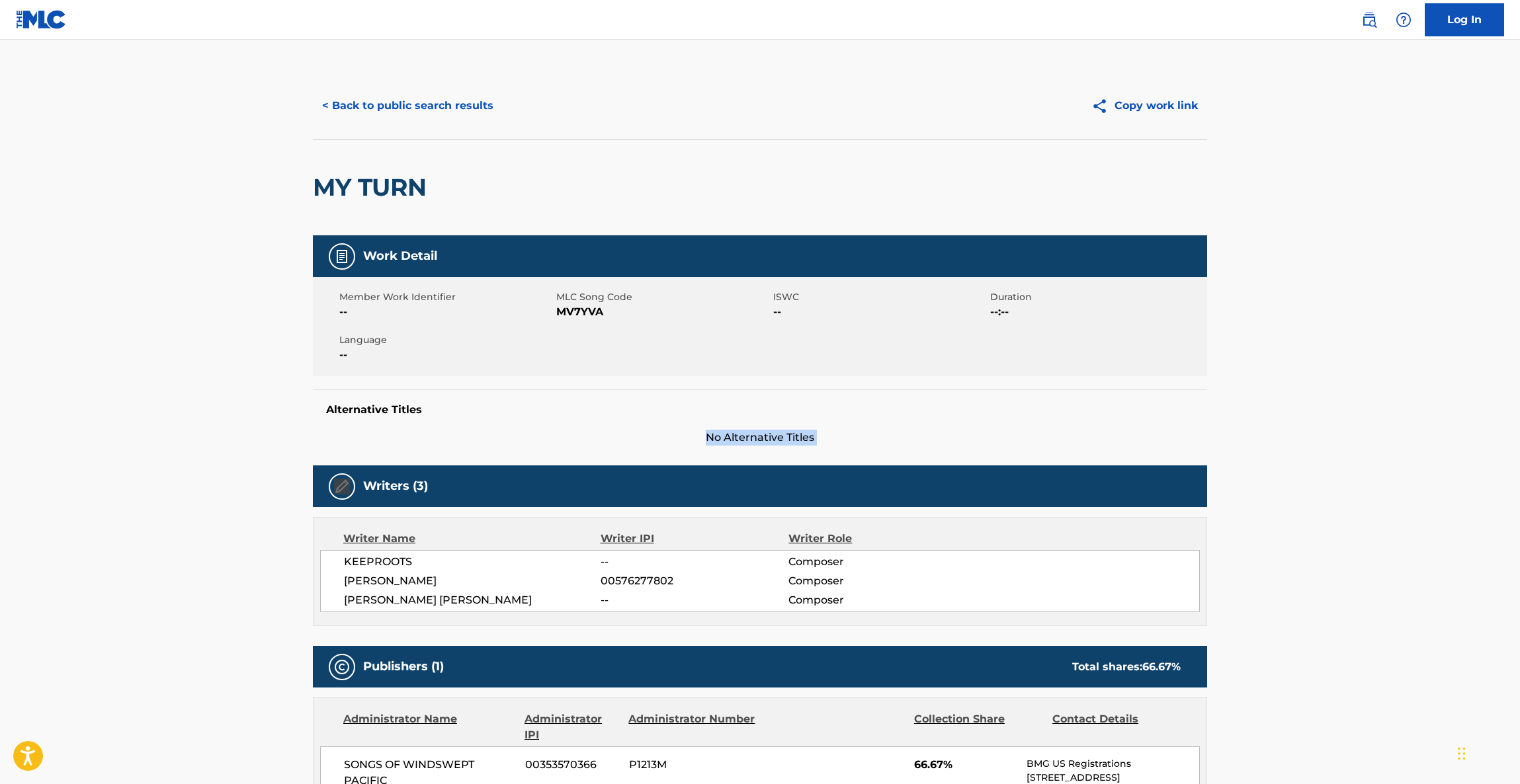
click at [1331, 403] on main "< Back to public search results Copy work link MY TURN Work Detail Member Work …" at bounding box center [760, 672] width 1520 height 1264
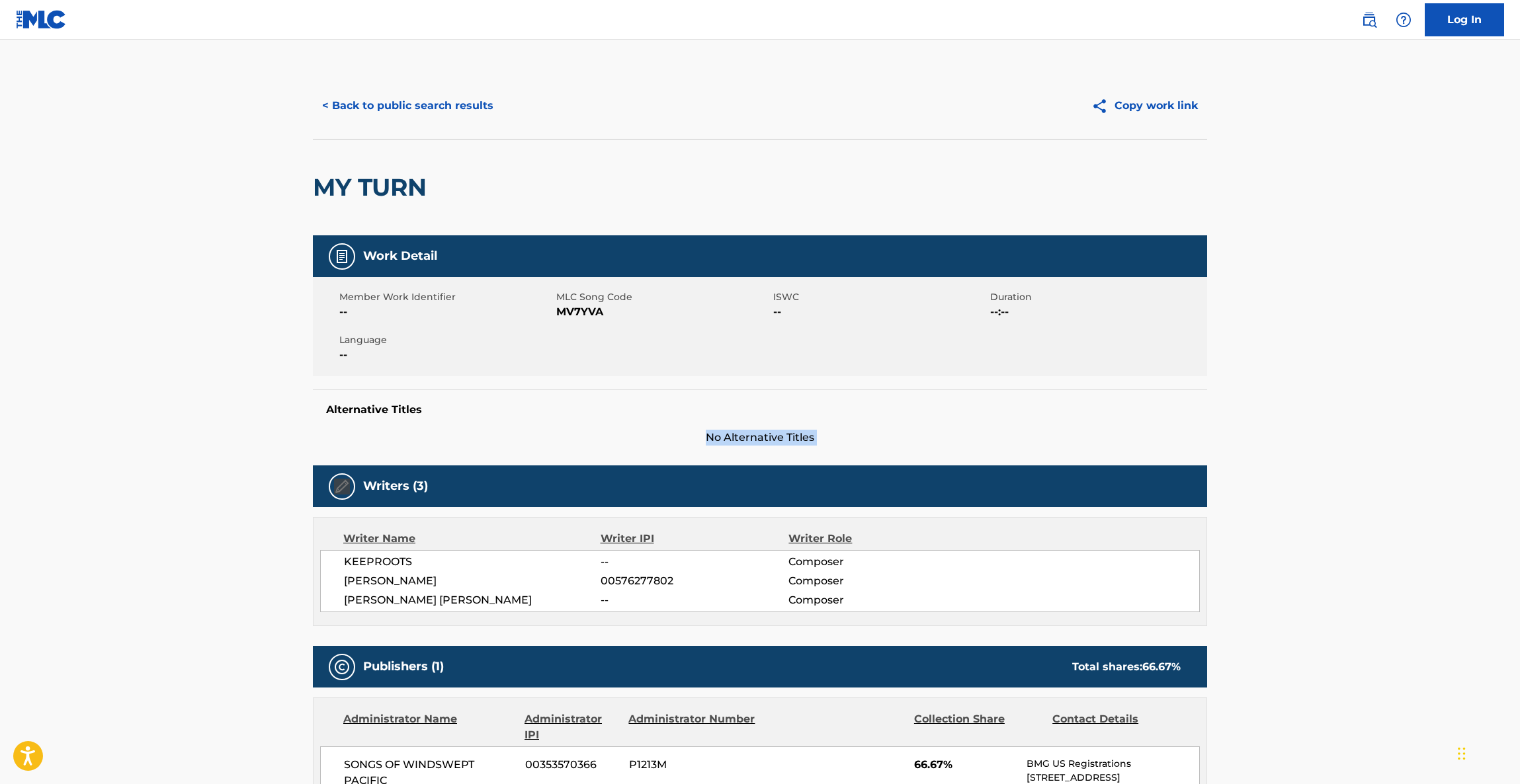
click at [1331, 403] on main "< Back to public search results Copy work link MY TURN Work Detail Member Work …" at bounding box center [760, 672] width 1520 height 1264
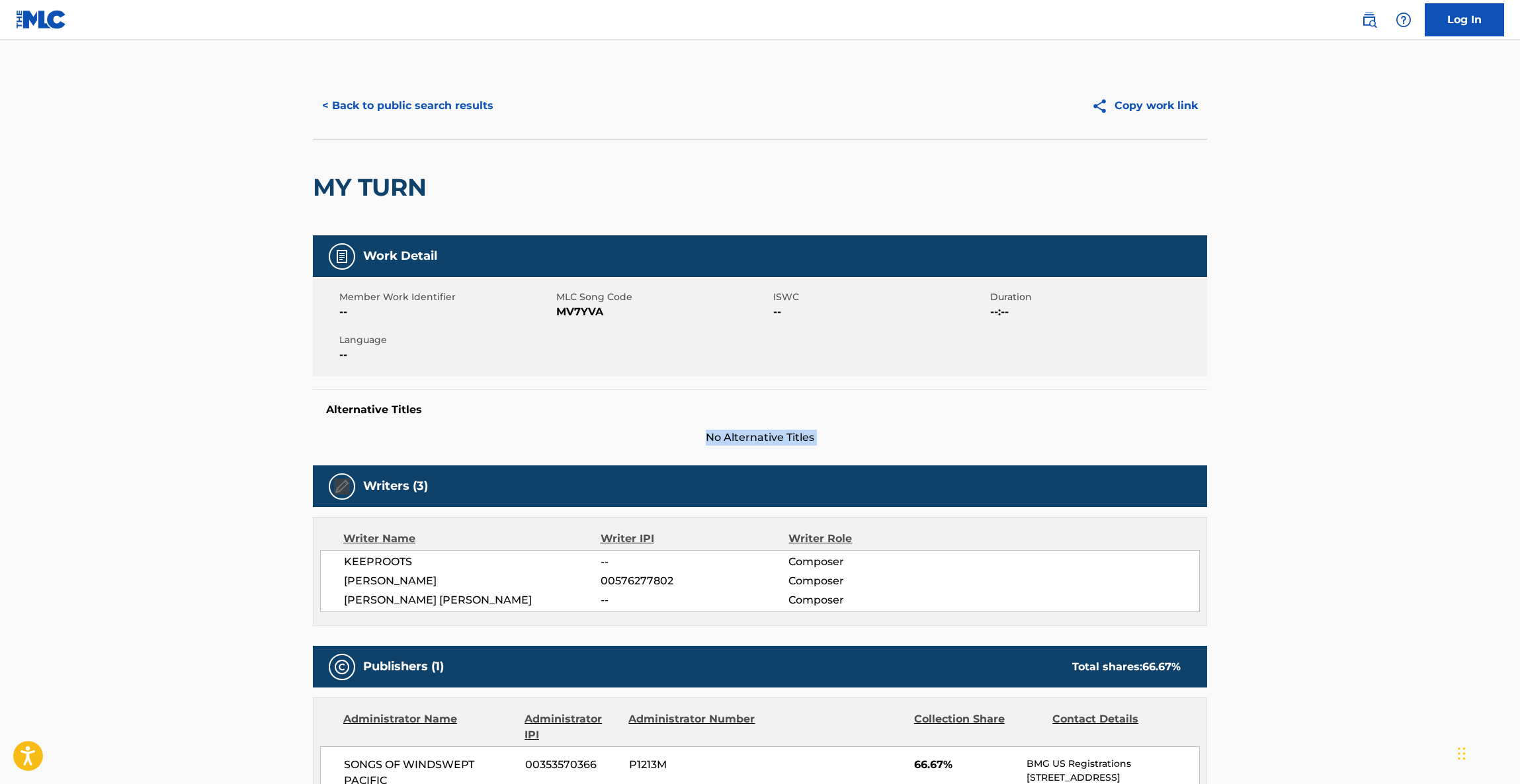
click at [1331, 403] on main "< Back to public search results Copy work link MY TURN Work Detail Member Work …" at bounding box center [760, 672] width 1520 height 1264
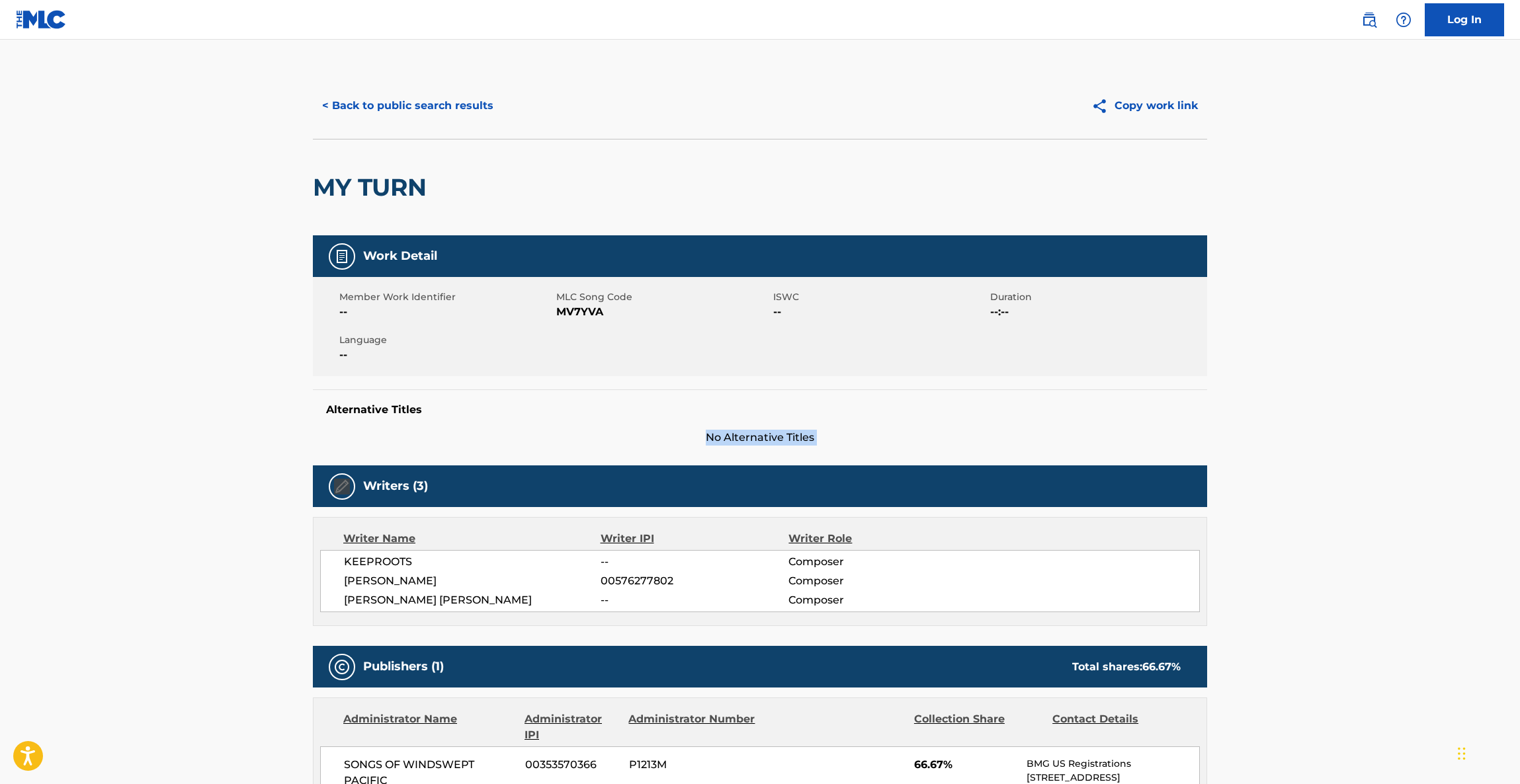
click at [1331, 403] on main "< Back to public search results Copy work link MY TURN Work Detail Member Work …" at bounding box center [760, 672] width 1520 height 1264
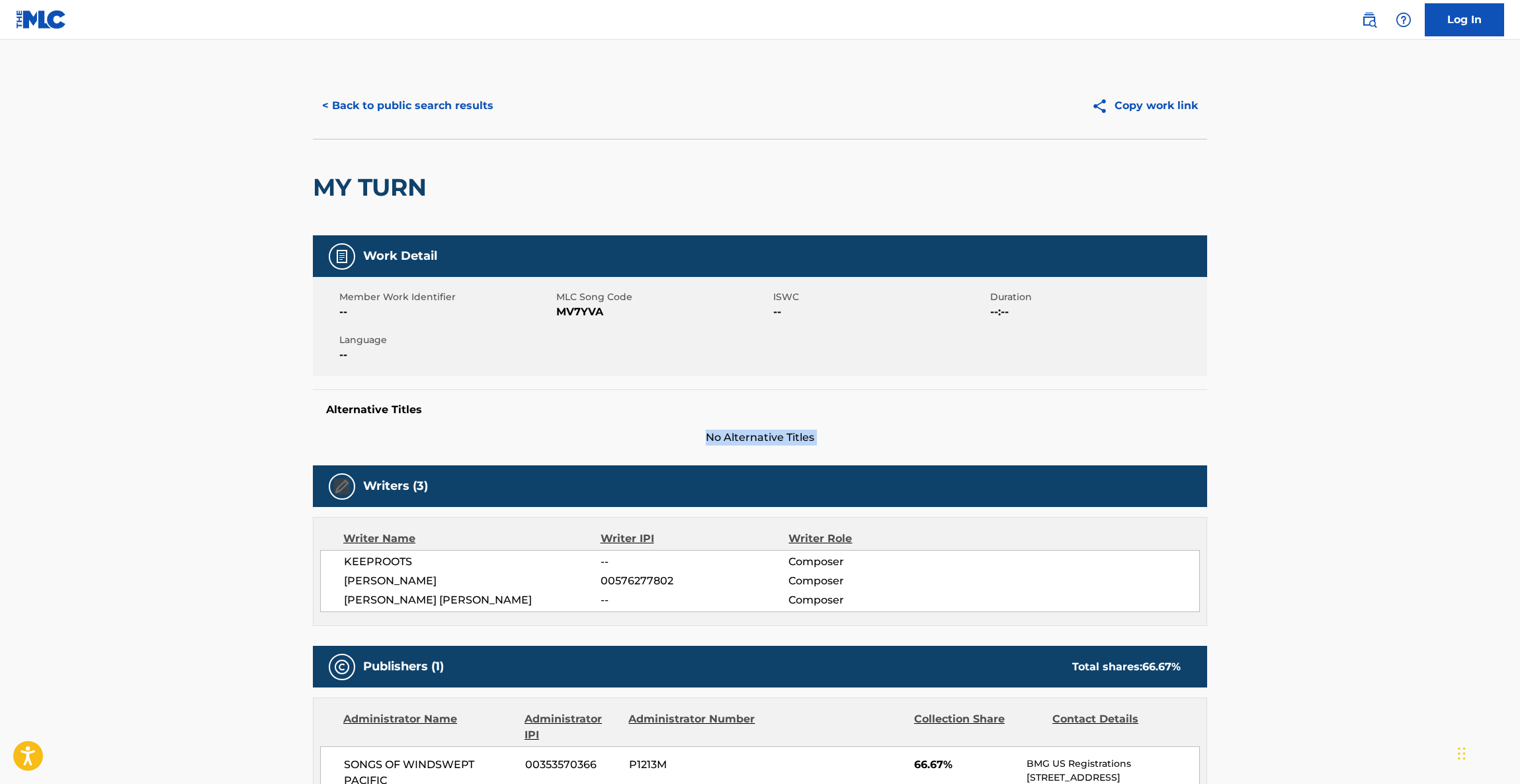
click at [1331, 403] on main "< Back to public search results Copy work link MY TURN Work Detail Member Work …" at bounding box center [760, 672] width 1520 height 1264
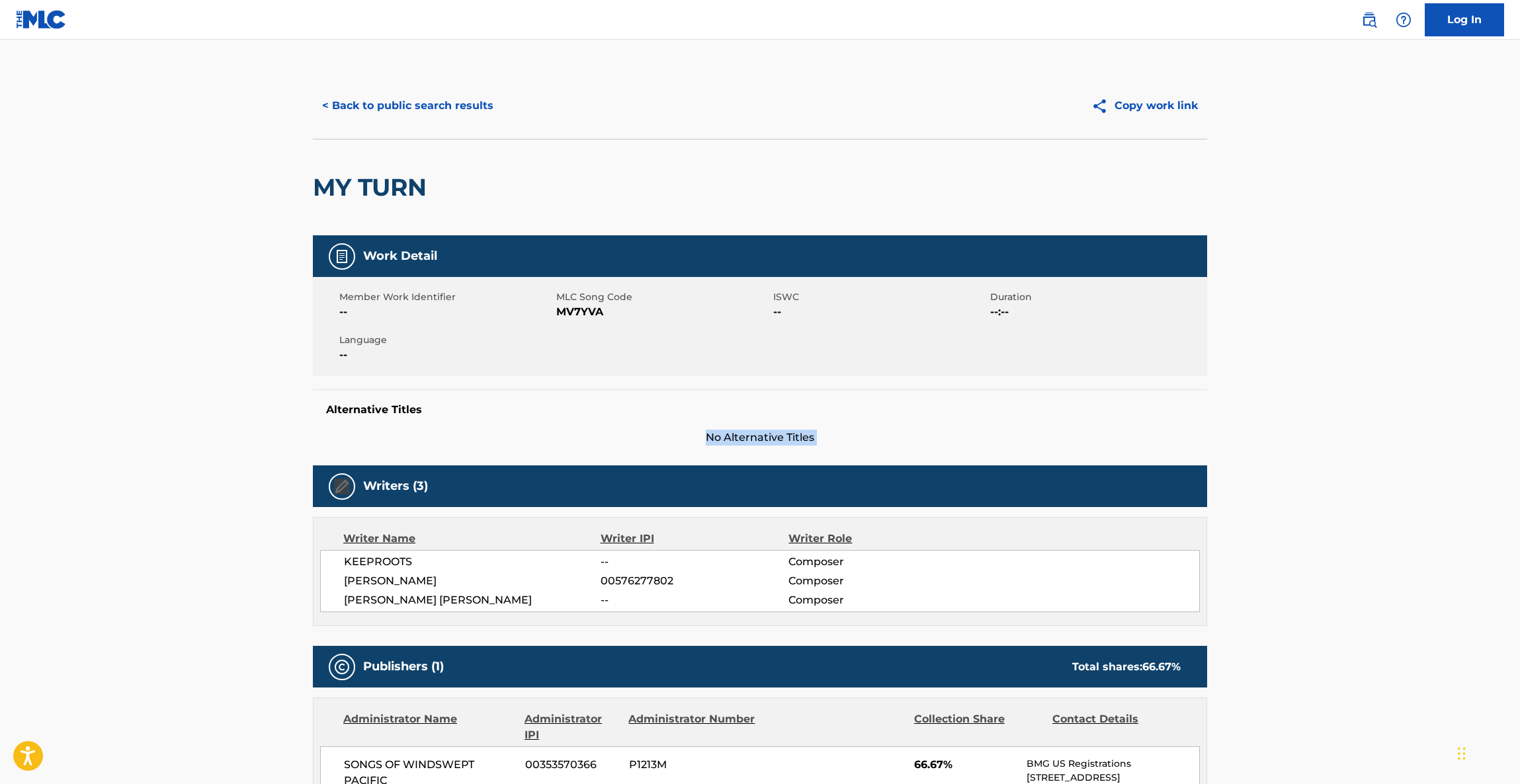
click at [1331, 403] on main "< Back to public search results Copy work link MY TURN Work Detail Member Work …" at bounding box center [760, 672] width 1520 height 1264
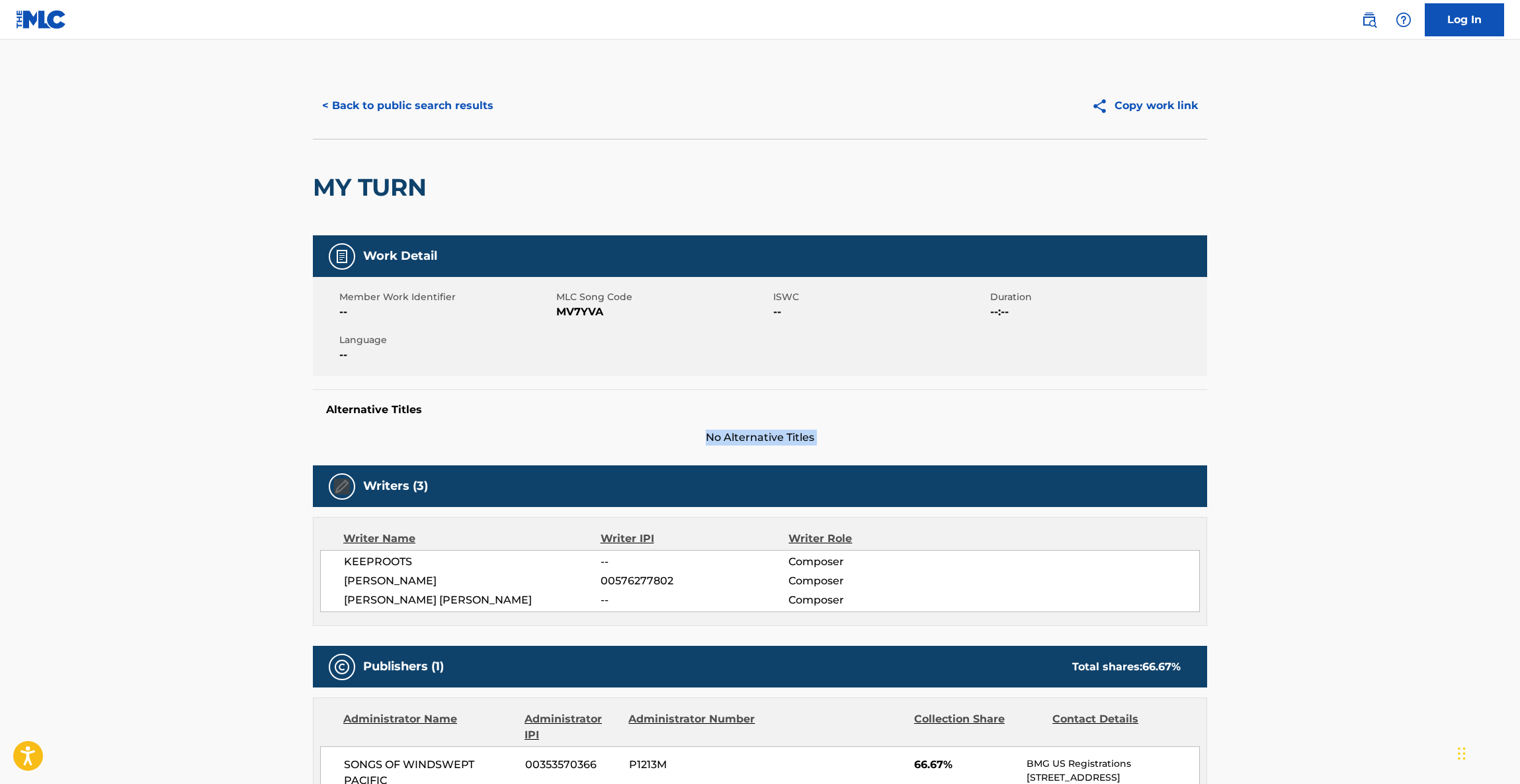
click at [1331, 403] on main "< Back to public search results Copy work link MY TURN Work Detail Member Work …" at bounding box center [760, 672] width 1520 height 1264
click at [1330, 399] on main "< Back to public search results Copy work link MY TURN Work Detail Member Work …" at bounding box center [760, 672] width 1520 height 1264
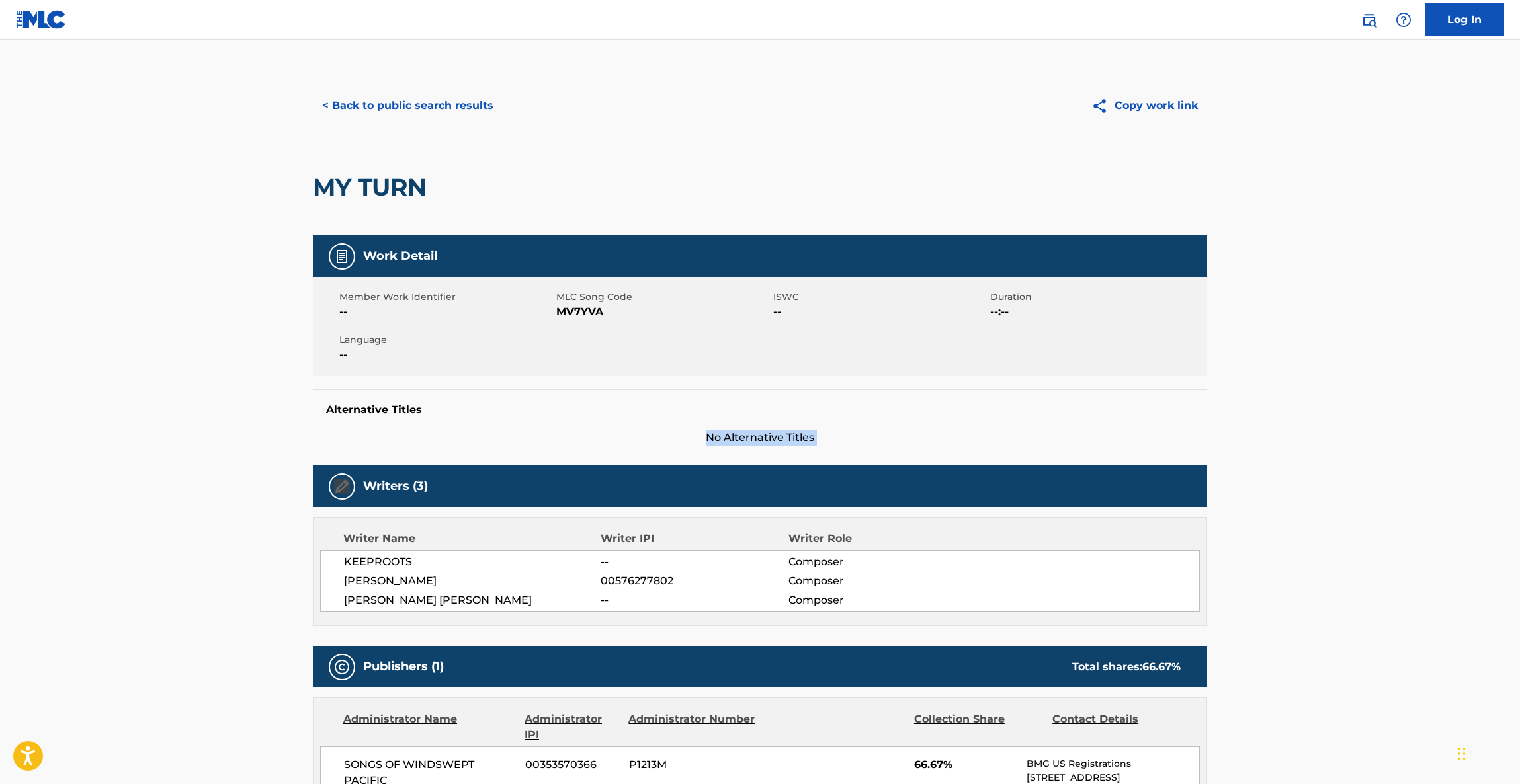
click at [1330, 399] on main "< Back to public search results Copy work link MY TURN Work Detail Member Work …" at bounding box center [760, 672] width 1520 height 1264
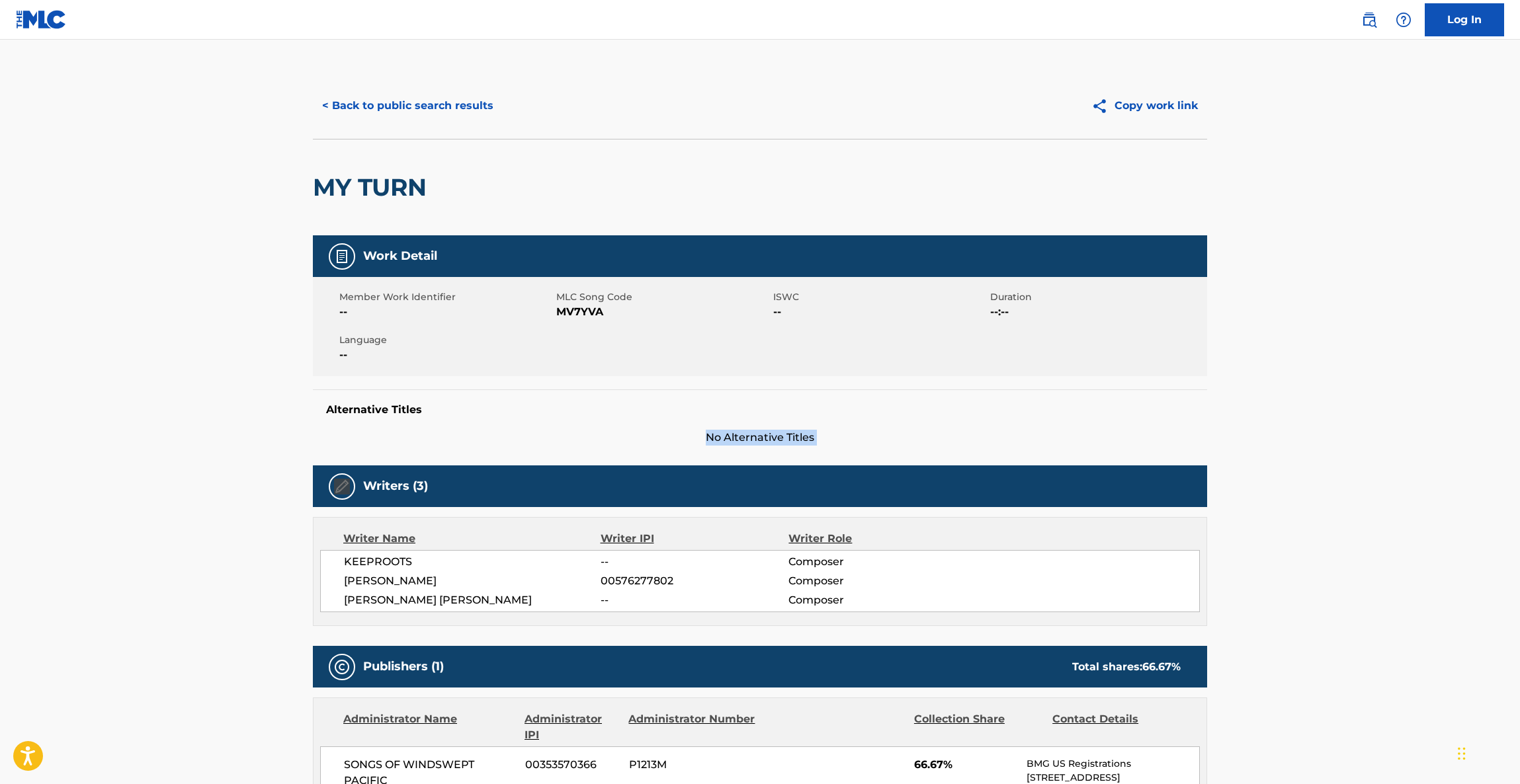
click at [1330, 399] on main "< Back to public search results Copy work link MY TURN Work Detail Member Work …" at bounding box center [760, 672] width 1520 height 1264
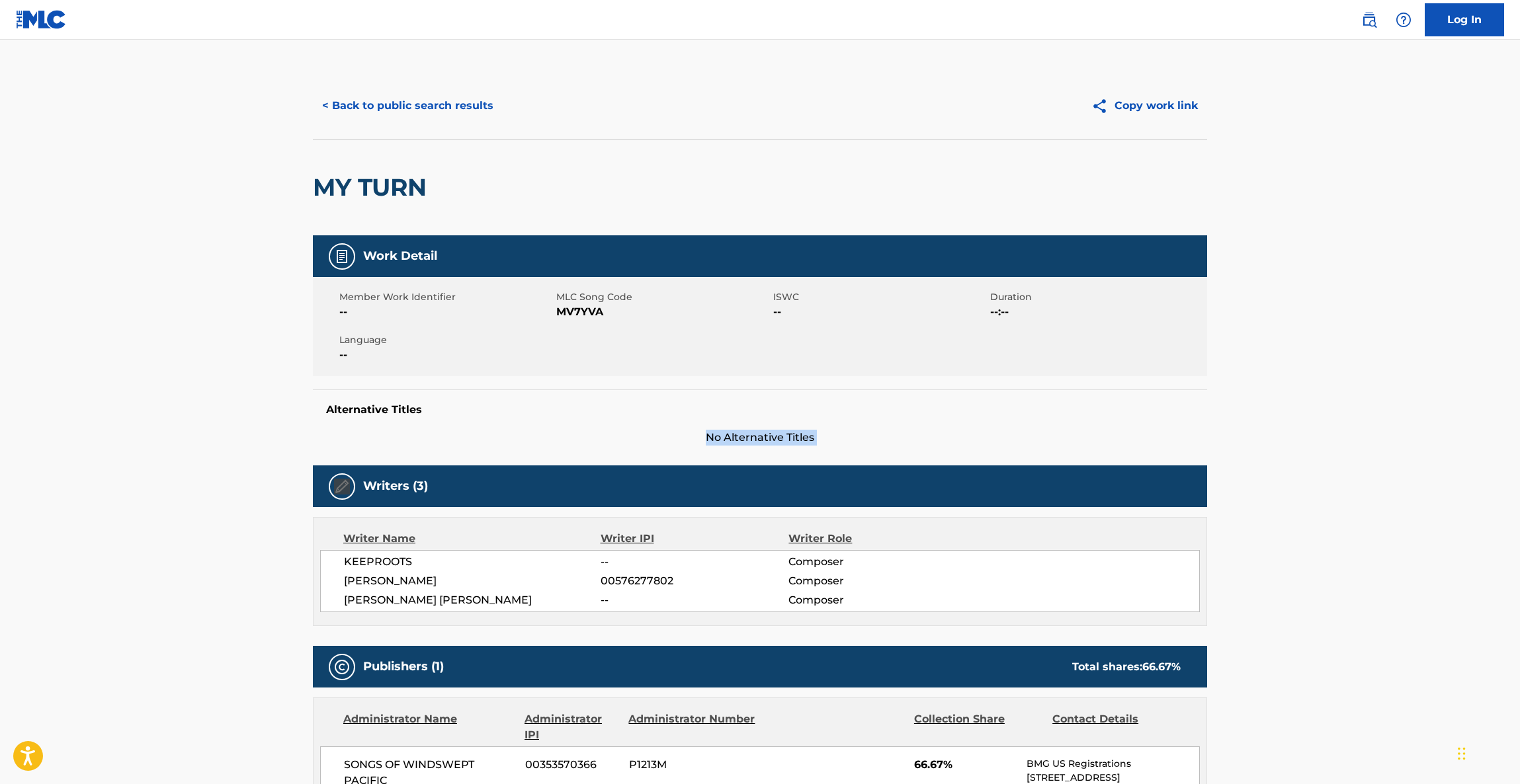
click at [1330, 399] on main "< Back to public search results Copy work link MY TURN Work Detail Member Work …" at bounding box center [760, 672] width 1520 height 1264
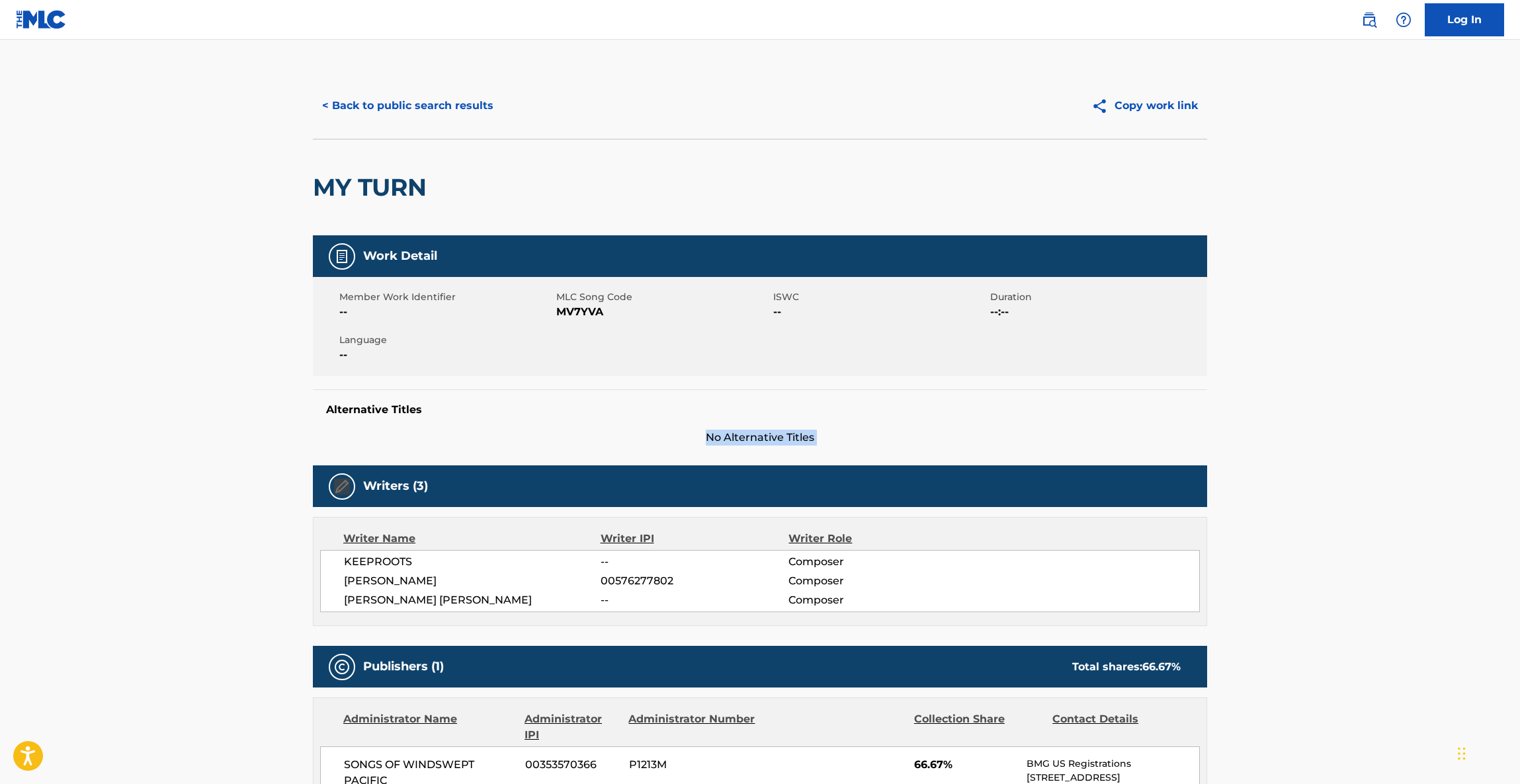
click at [1330, 399] on main "< Back to public search results Copy work link MY TURN Work Detail Member Work …" at bounding box center [760, 672] width 1520 height 1264
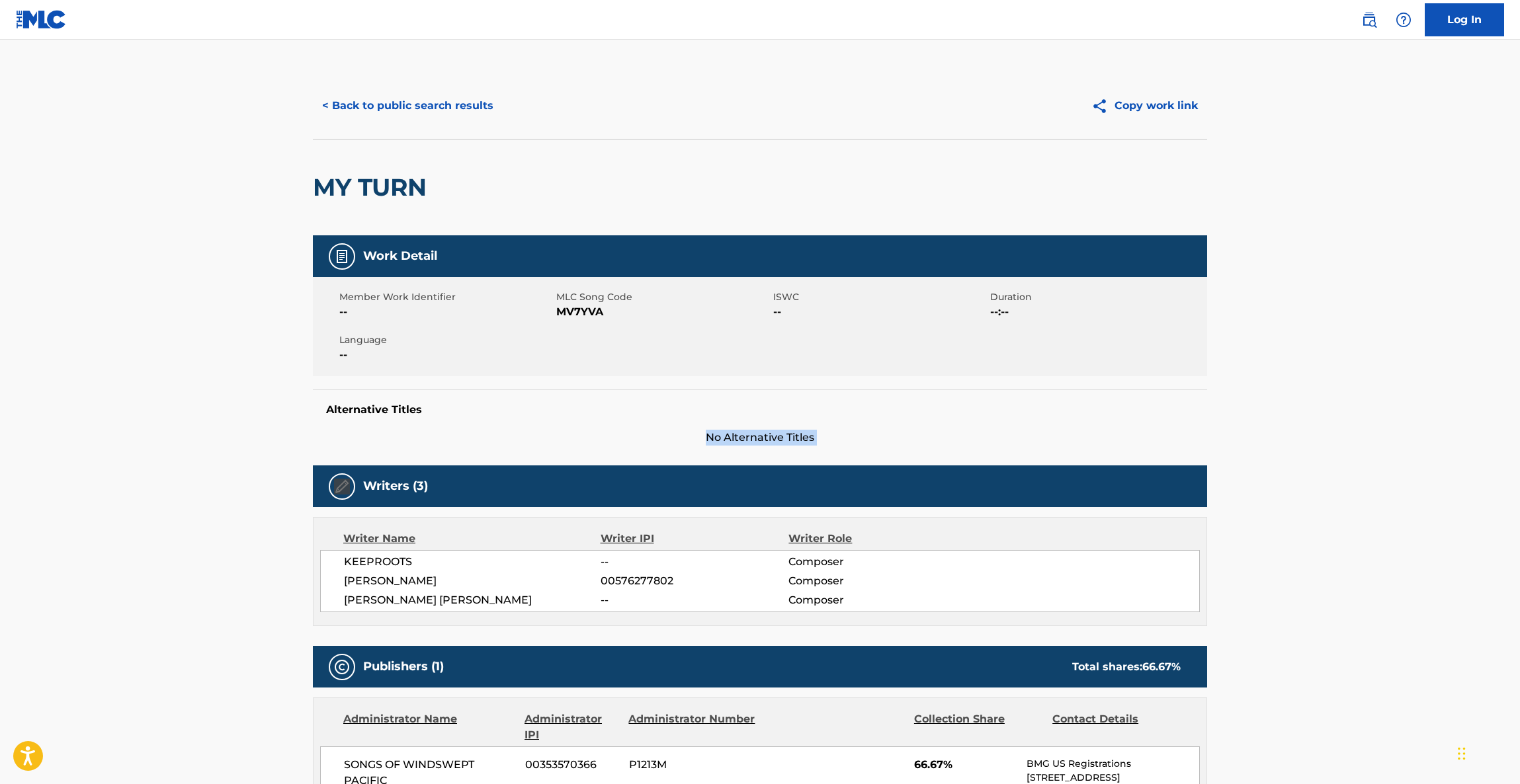
click at [1330, 399] on main "< Back to public search results Copy work link MY TURN Work Detail Member Work …" at bounding box center [760, 672] width 1520 height 1264
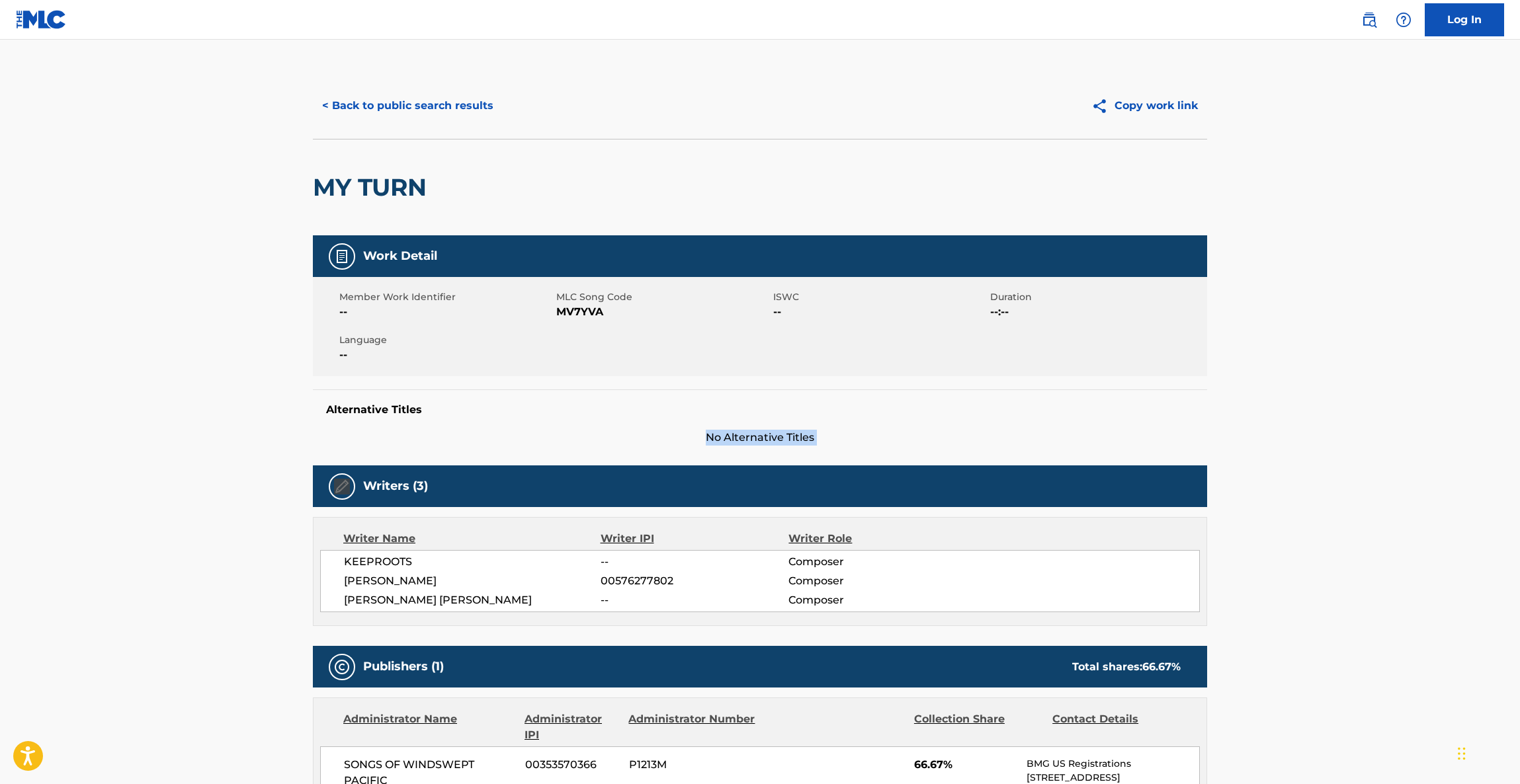
click at [1330, 399] on main "< Back to public search results Copy work link MY TURN Work Detail Member Work …" at bounding box center [760, 672] width 1520 height 1264
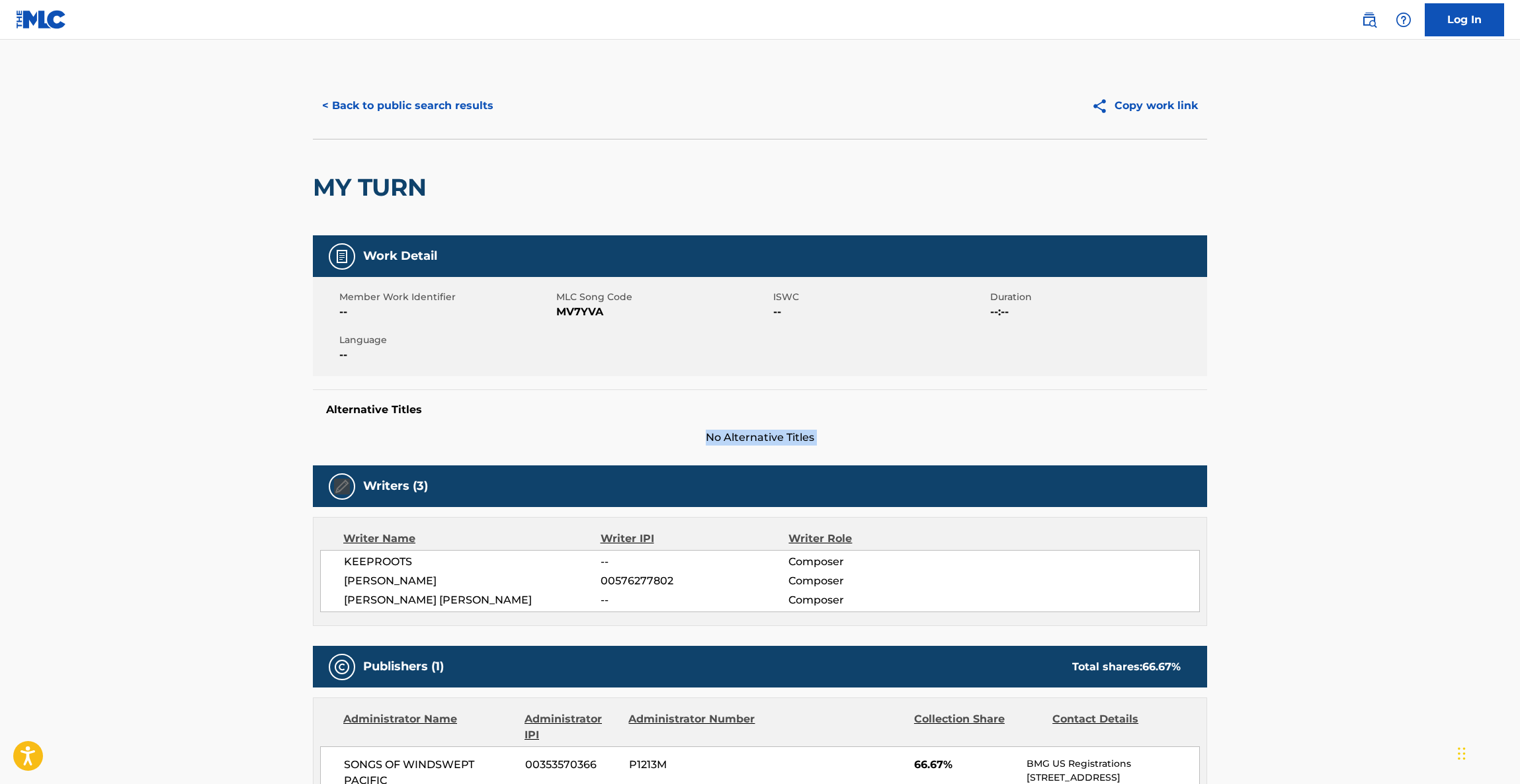
click at [1330, 399] on main "< Back to public search results Copy work link MY TURN Work Detail Member Work …" at bounding box center [760, 672] width 1520 height 1264
click at [1326, 400] on main "< Back to public search results Copy work link MY TURN Work Detail Member Work …" at bounding box center [760, 672] width 1520 height 1264
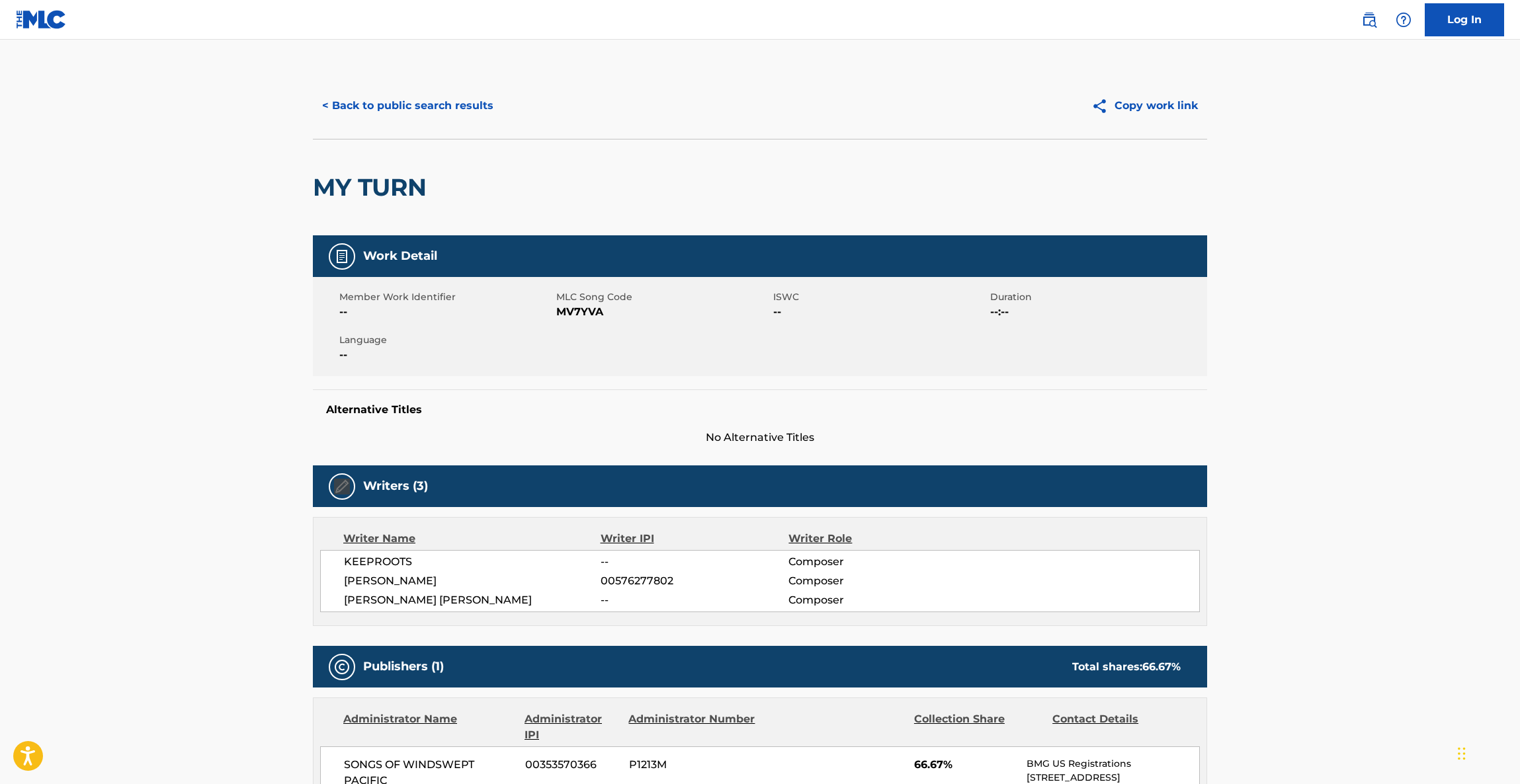
click at [1326, 400] on main "< Back to public search results Copy work link MY TURN Work Detail Member Work …" at bounding box center [760, 672] width 1520 height 1264
click at [1322, 400] on main "< Back to public search results Copy work link MY TURN Work Detail Member Work …" at bounding box center [760, 672] width 1520 height 1264
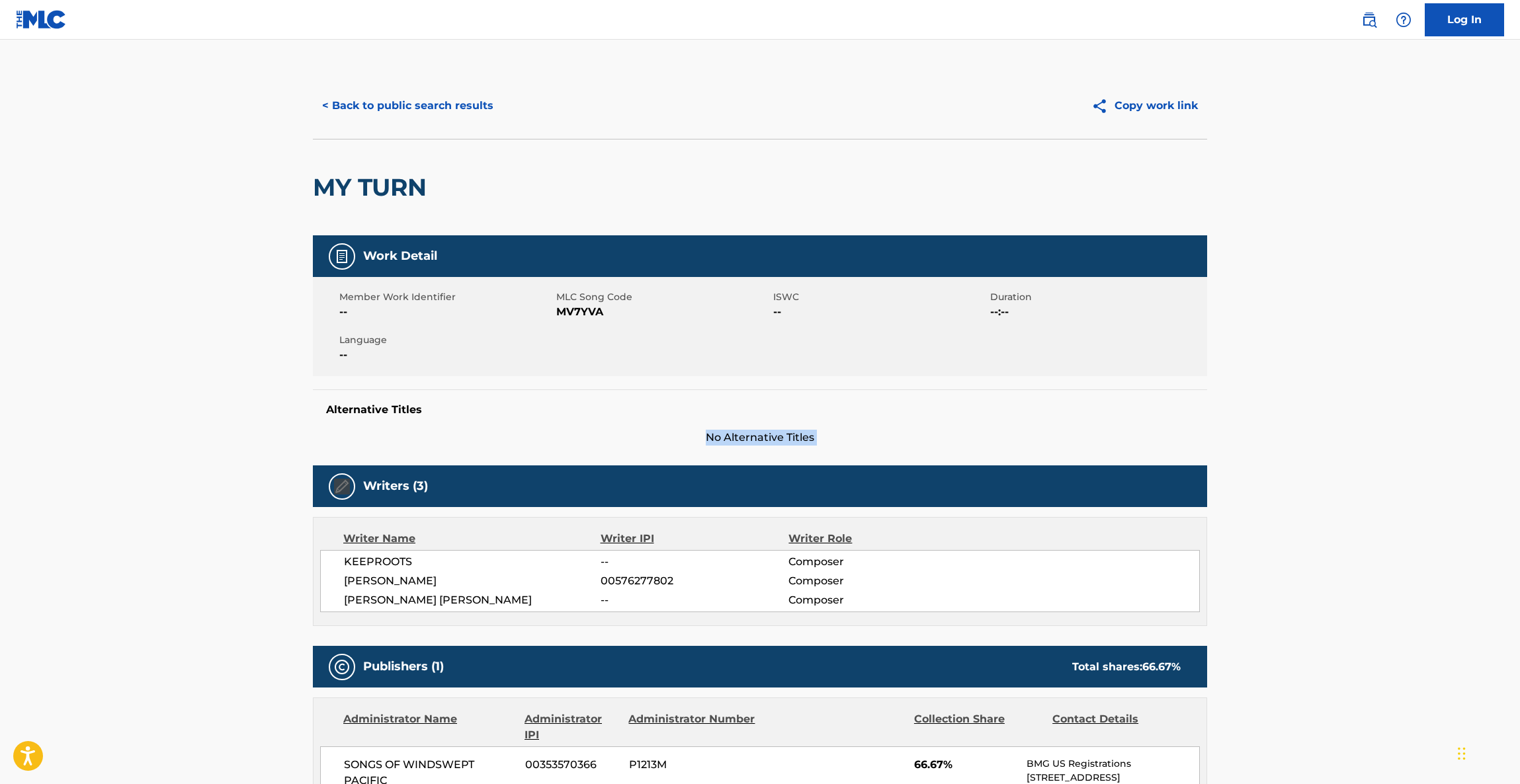
click at [1322, 400] on main "< Back to public search results Copy work link MY TURN Work Detail Member Work …" at bounding box center [760, 672] width 1520 height 1264
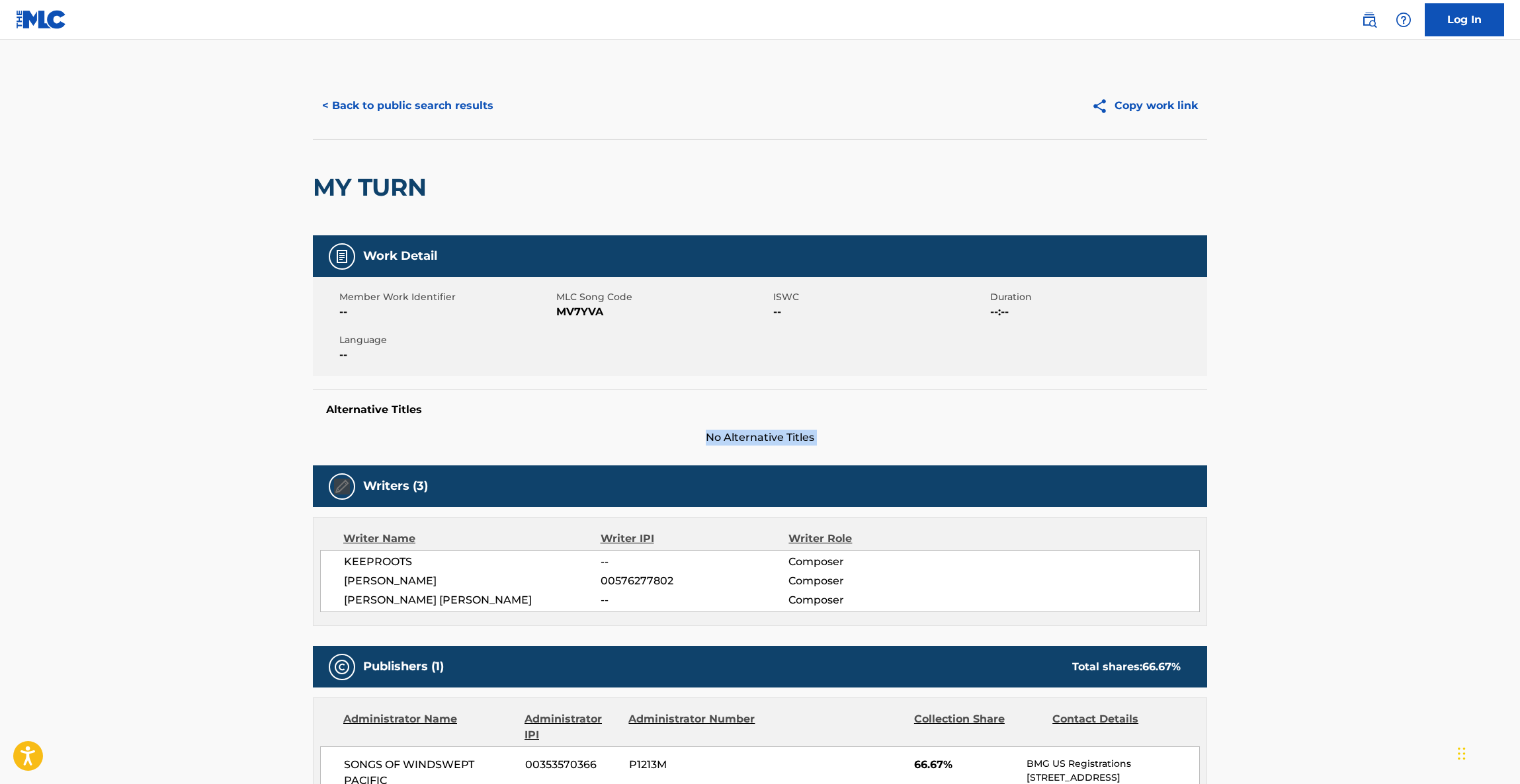
click at [1322, 400] on main "< Back to public search results Copy work link MY TURN Work Detail Member Work …" at bounding box center [760, 672] width 1520 height 1264
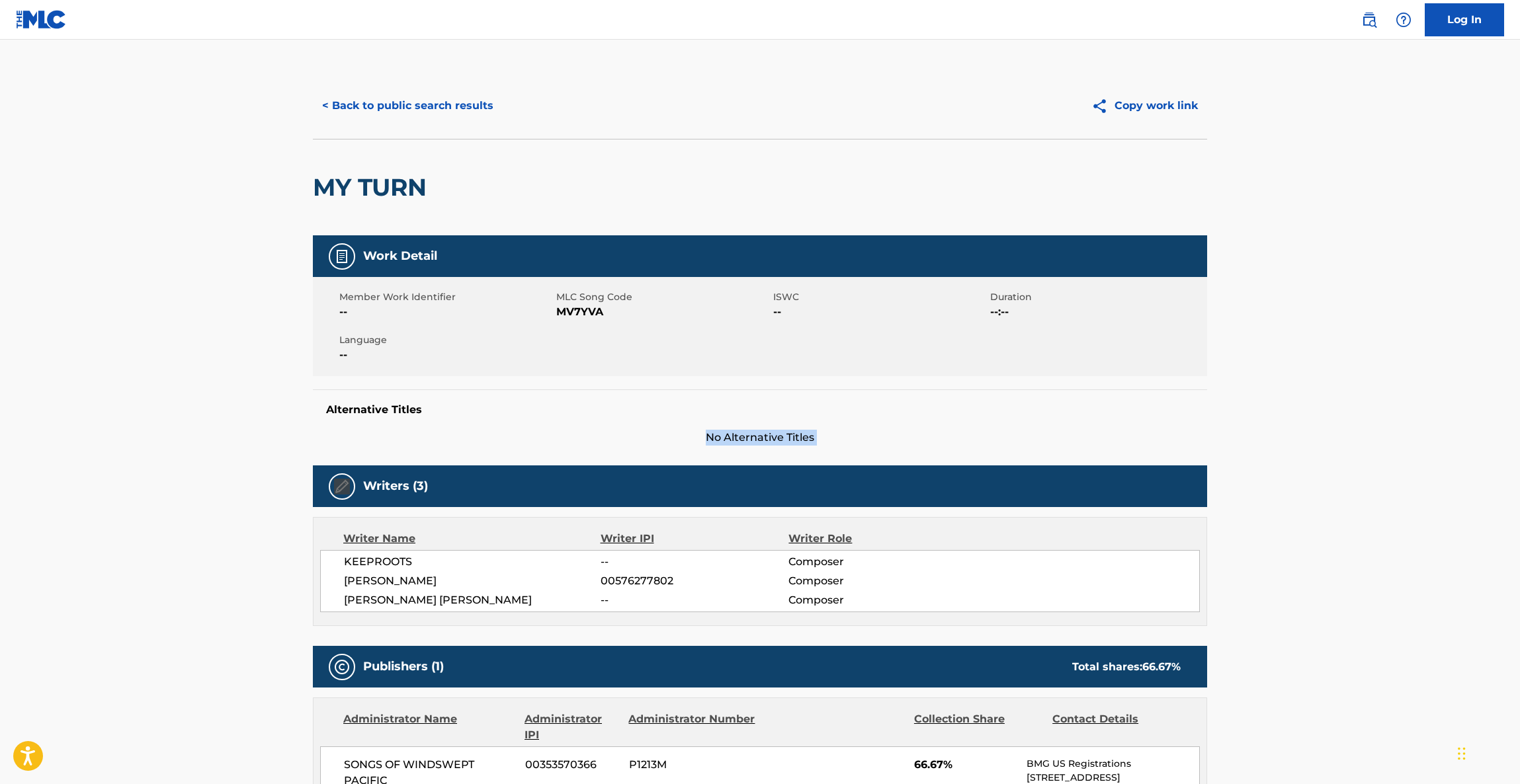
click at [1322, 400] on main "< Back to public search results Copy work link MY TURN Work Detail Member Work …" at bounding box center [760, 672] width 1520 height 1264
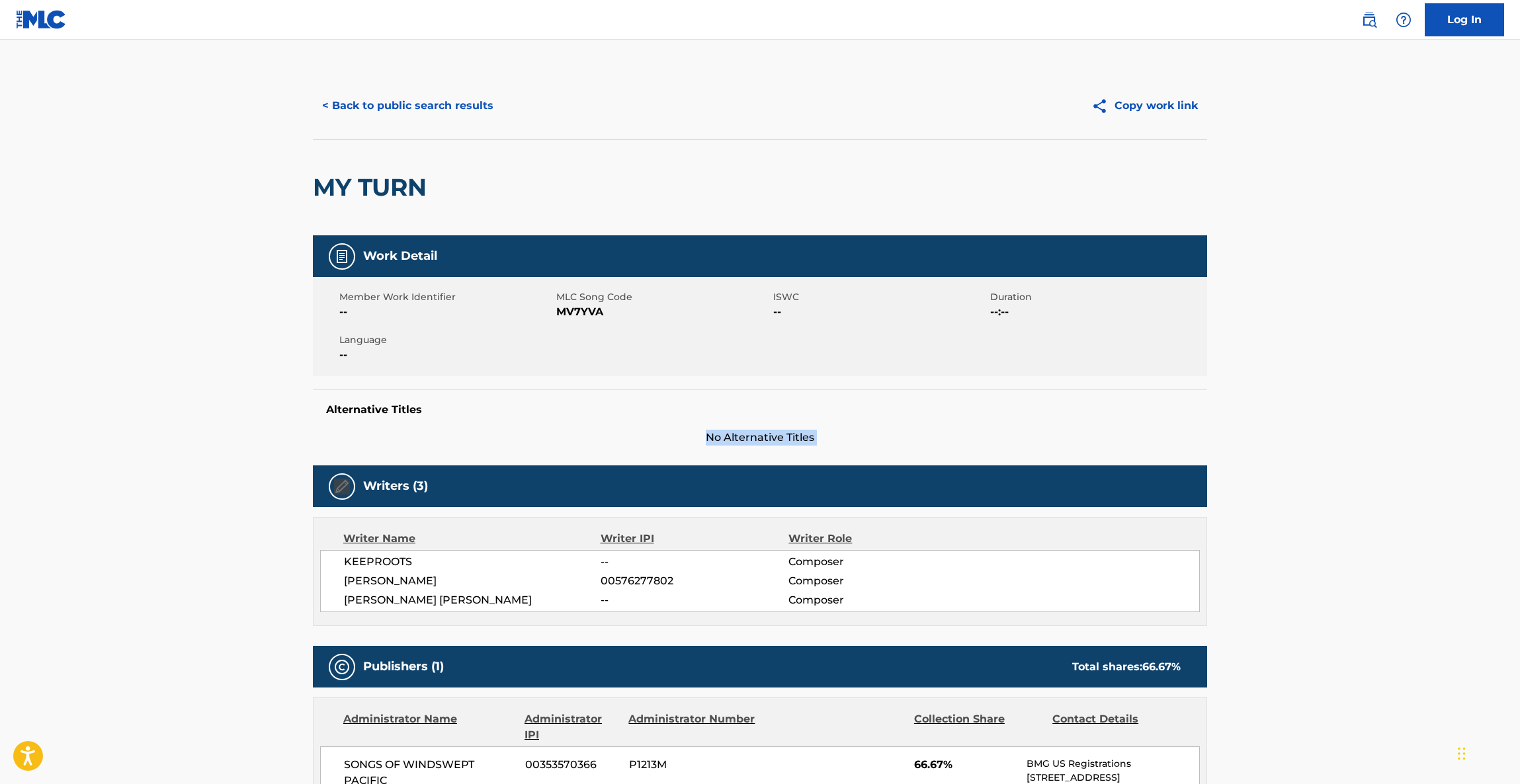
click at [1322, 400] on main "< Back to public search results Copy work link MY TURN Work Detail Member Work …" at bounding box center [760, 672] width 1520 height 1264
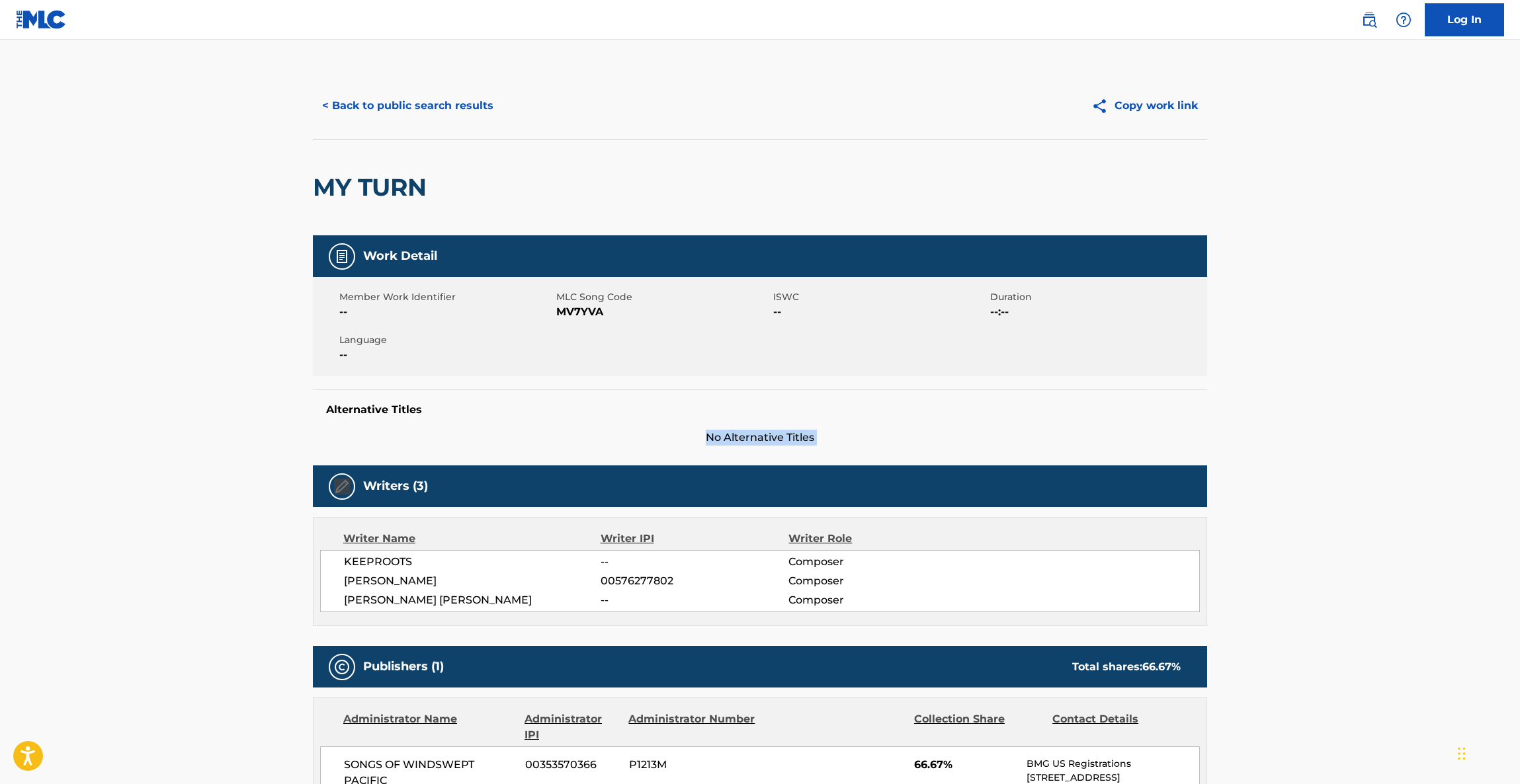
click at [1322, 400] on main "< Back to public search results Copy work link MY TURN Work Detail Member Work …" at bounding box center [760, 672] width 1520 height 1264
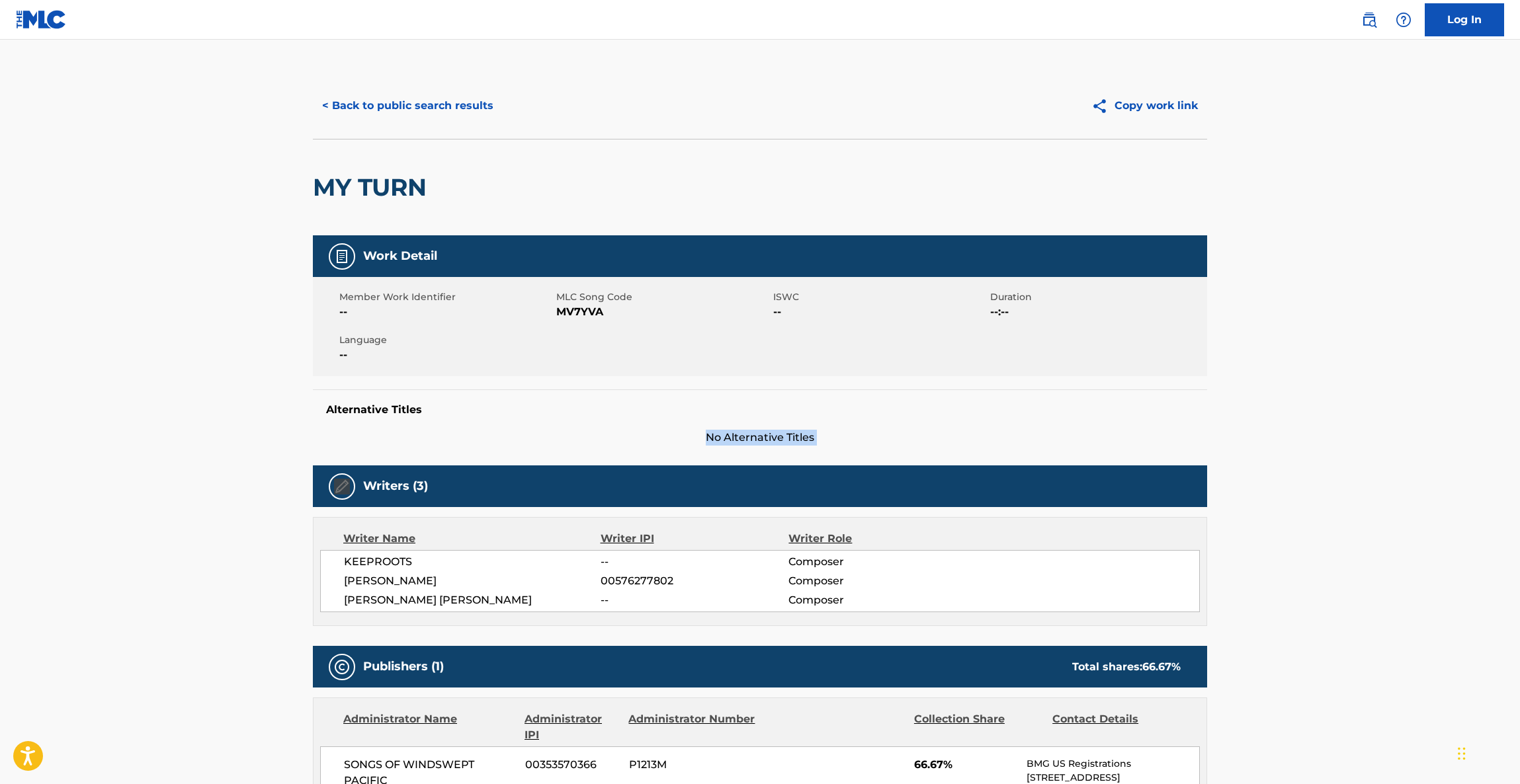
click at [1322, 400] on main "< Back to public search results Copy work link MY TURN Work Detail Member Work …" at bounding box center [760, 672] width 1520 height 1264
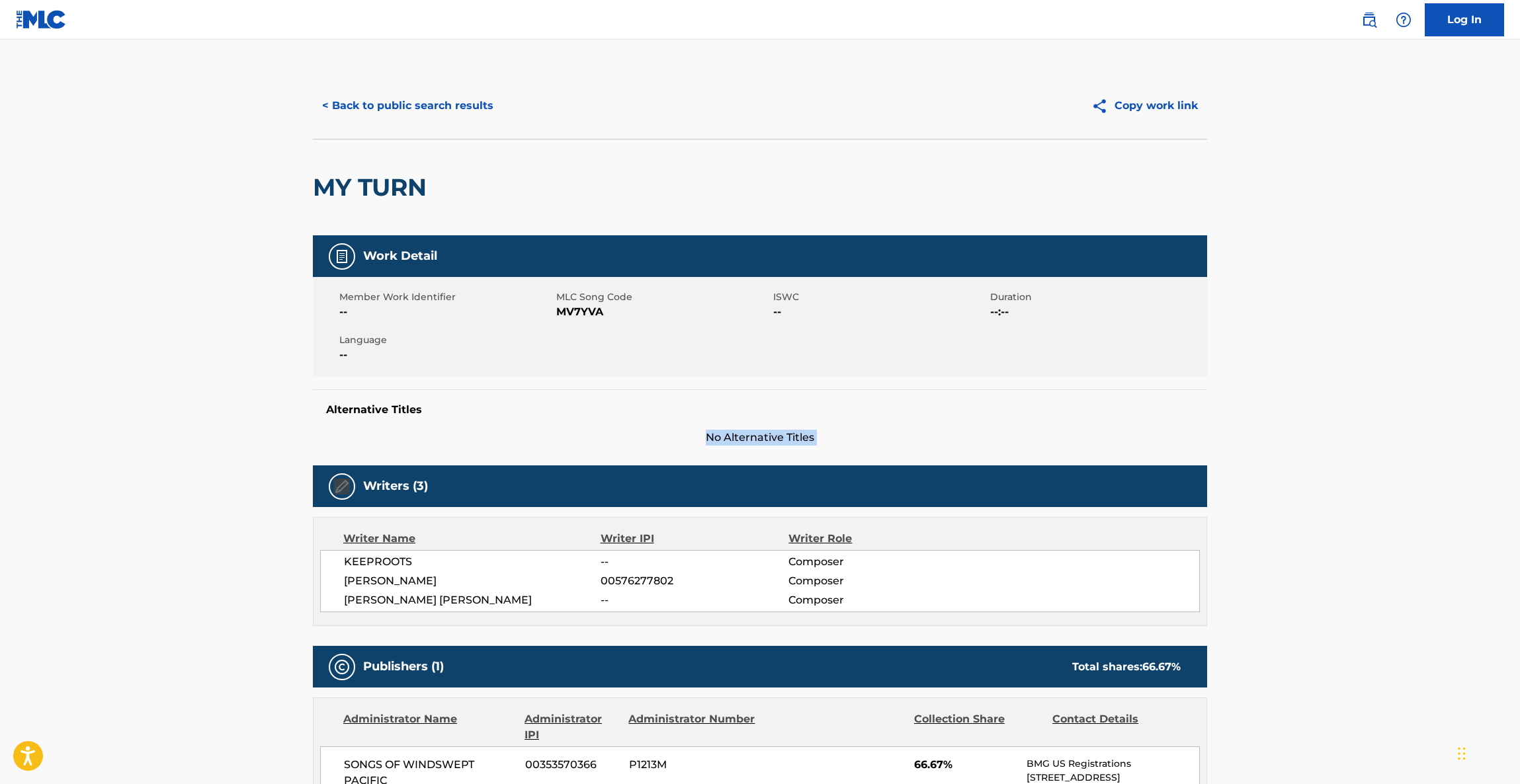
click at [1322, 400] on main "< Back to public search results Copy work link MY TURN Work Detail Member Work …" at bounding box center [760, 672] width 1520 height 1264
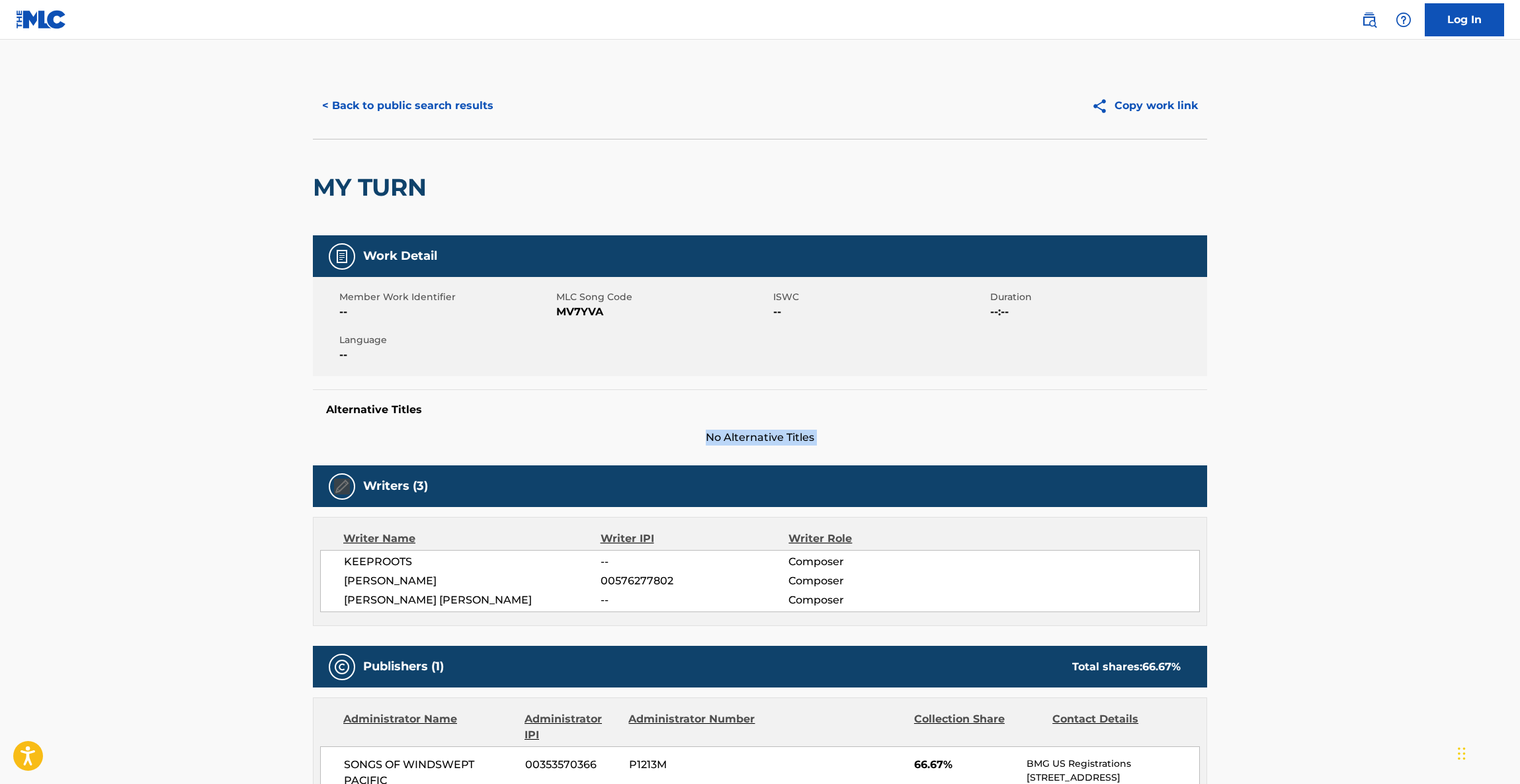
click at [1322, 400] on main "< Back to public search results Copy work link MY TURN Work Detail Member Work …" at bounding box center [760, 672] width 1520 height 1264
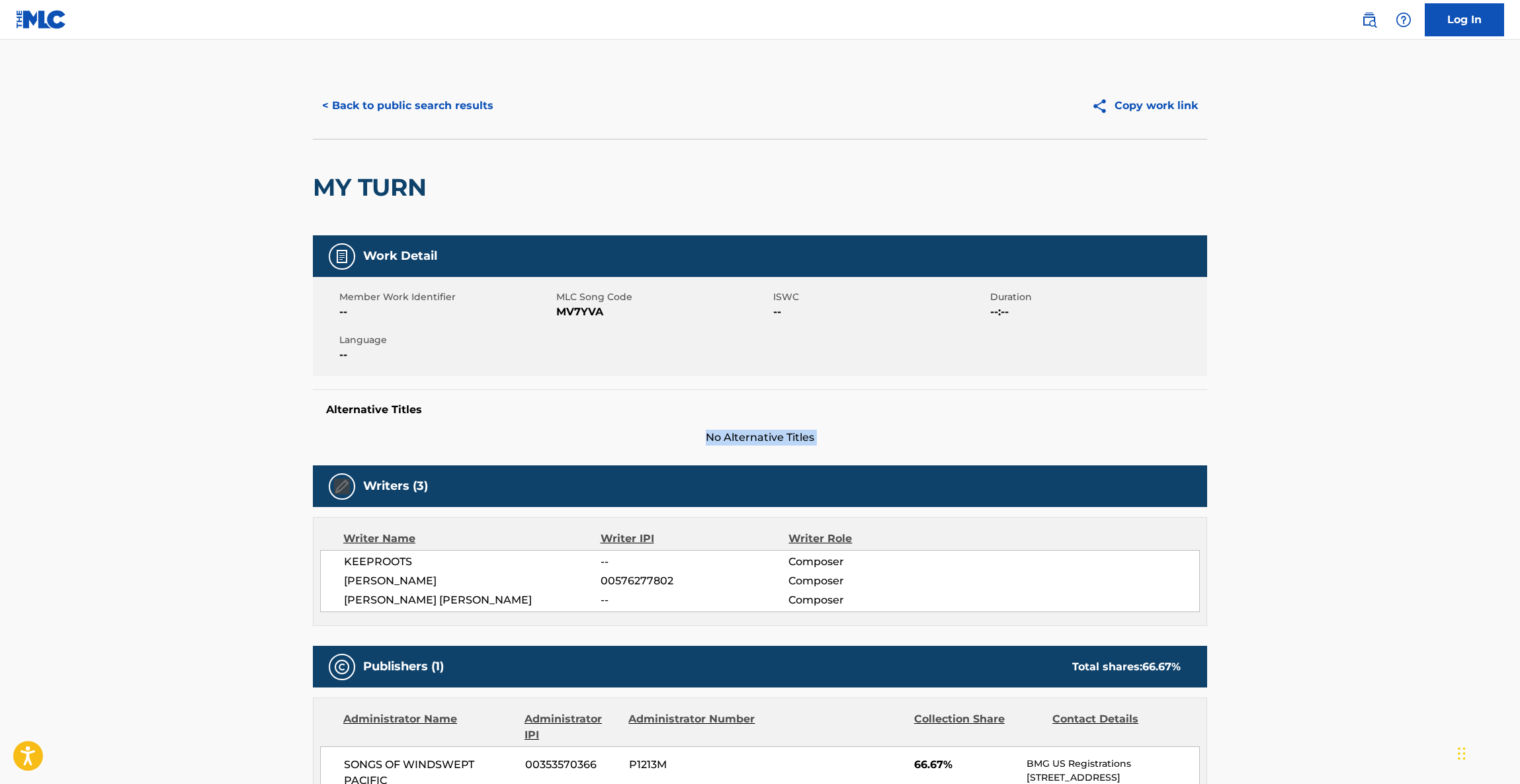
click at [1322, 400] on main "< Back to public search results Copy work link MY TURN Work Detail Member Work …" at bounding box center [760, 672] width 1520 height 1264
click at [1320, 399] on main "< Back to public search results Copy work link MY TURN Work Detail Member Work …" at bounding box center [760, 672] width 1520 height 1264
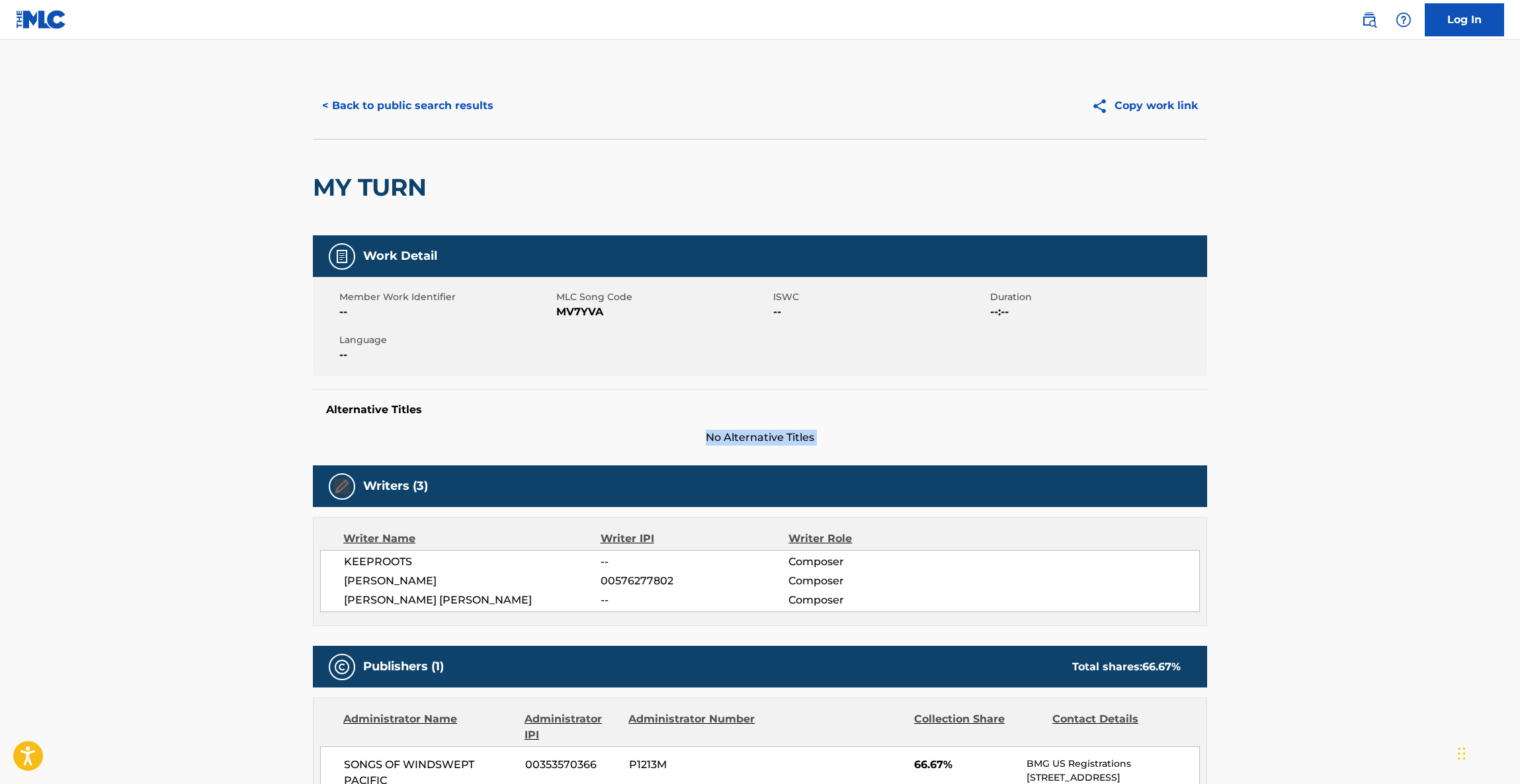
click at [1316, 406] on main "< Back to public search results Copy work link MY TURN Work Detail Member Work …" at bounding box center [760, 672] width 1520 height 1264
click at [1315, 406] on main "< Back to public search results Copy work link MY TURN Work Detail Member Work …" at bounding box center [760, 672] width 1520 height 1264
drag, startPoint x: 1307, startPoint y: 399, endPoint x: 1300, endPoint y: 378, distance: 22.1
click at [1304, 398] on main "< Back to public search results Copy work link MY TURN Work Detail Member Work …" at bounding box center [760, 672] width 1520 height 1264
click at [1291, 363] on main "< Back to public search results Copy work link MY TURN Work Detail Member Work …" at bounding box center [760, 672] width 1520 height 1264
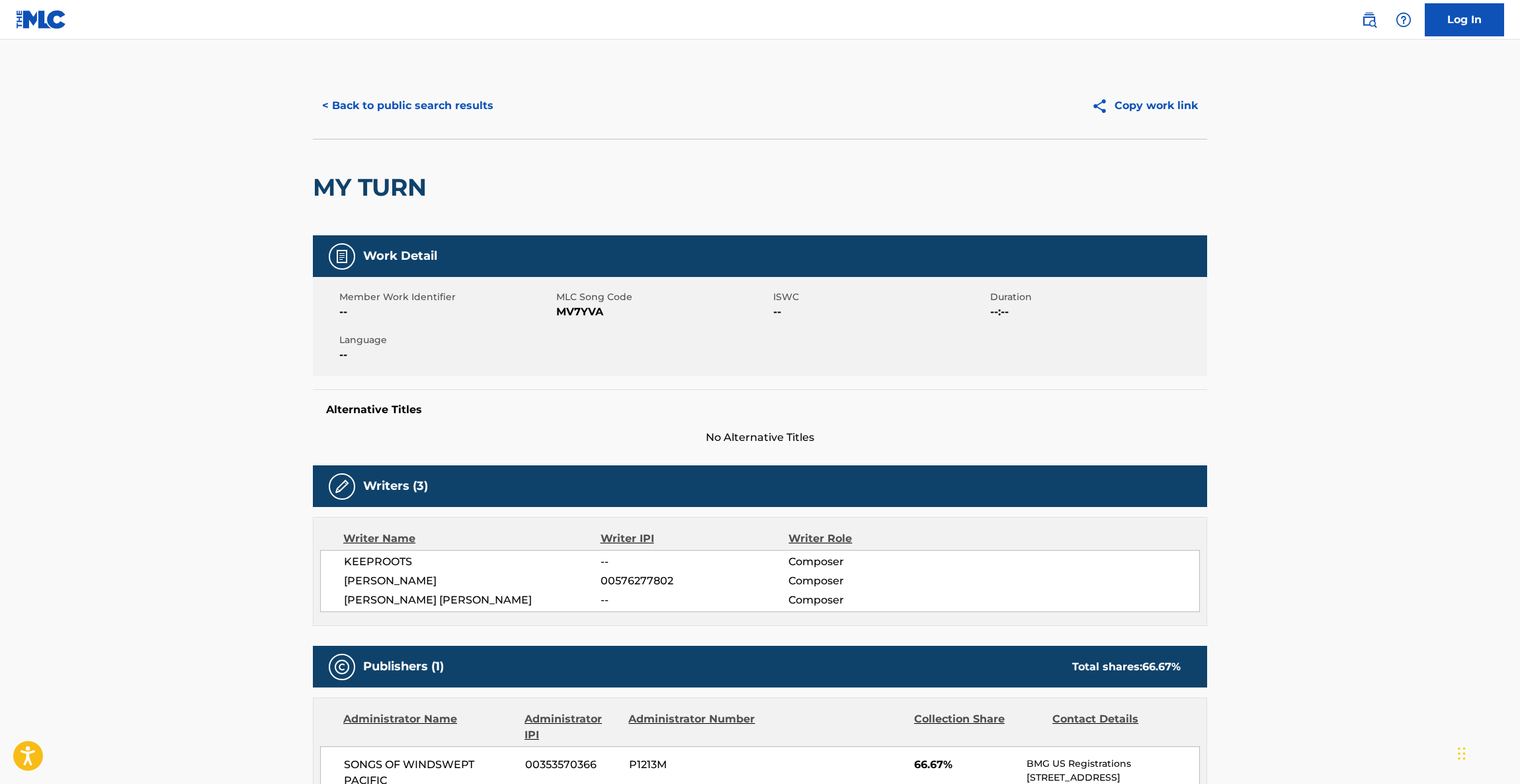
click at [1291, 363] on main "< Back to public search results Copy work link MY TURN Work Detail Member Work …" at bounding box center [760, 672] width 1520 height 1264
click at [1291, 364] on main "< Back to public search results Copy work link MY TURN Work Detail Member Work …" at bounding box center [760, 672] width 1520 height 1264
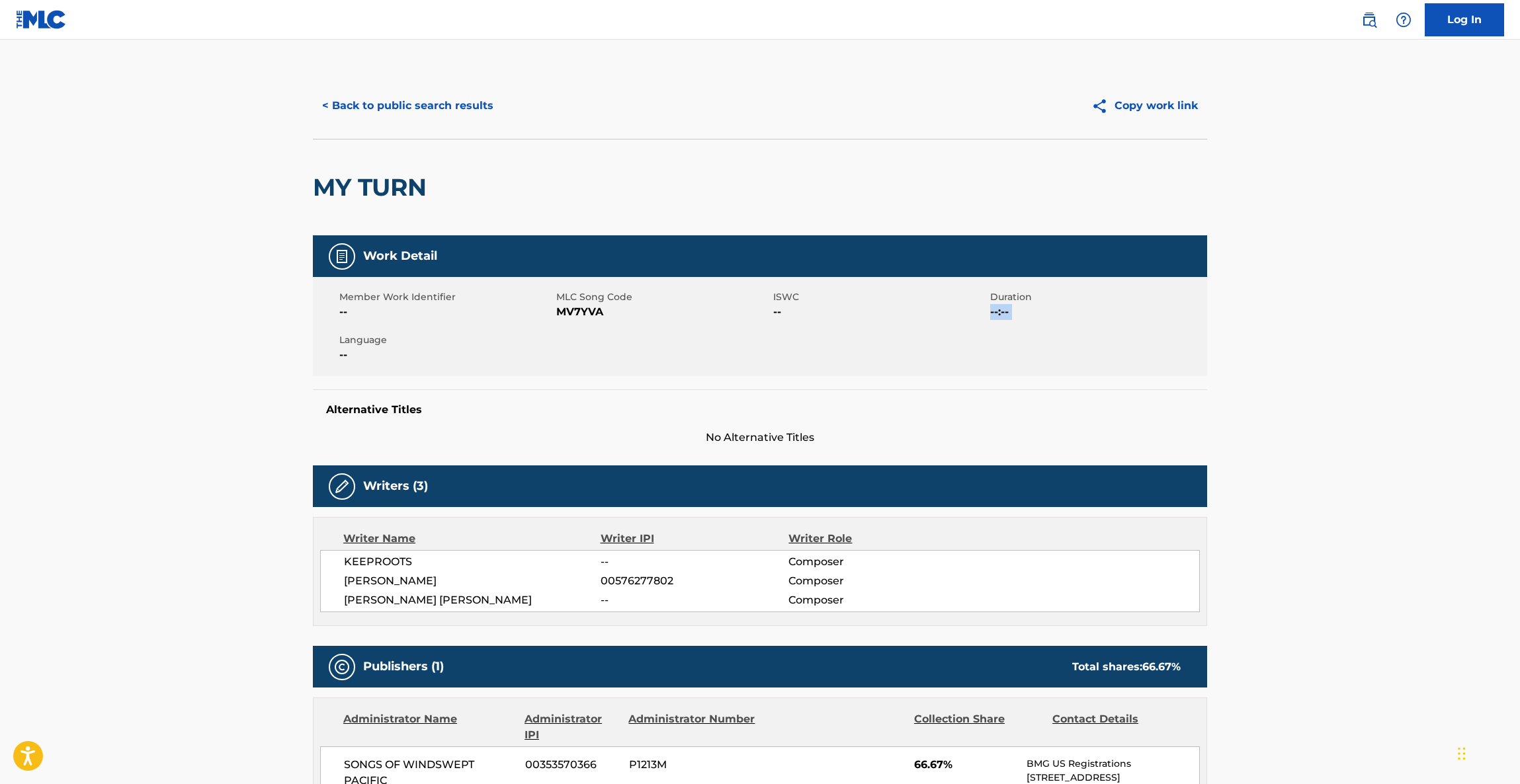
click at [1291, 364] on main "< Back to public search results Copy work link MY TURN Work Detail Member Work …" at bounding box center [760, 672] width 1520 height 1264
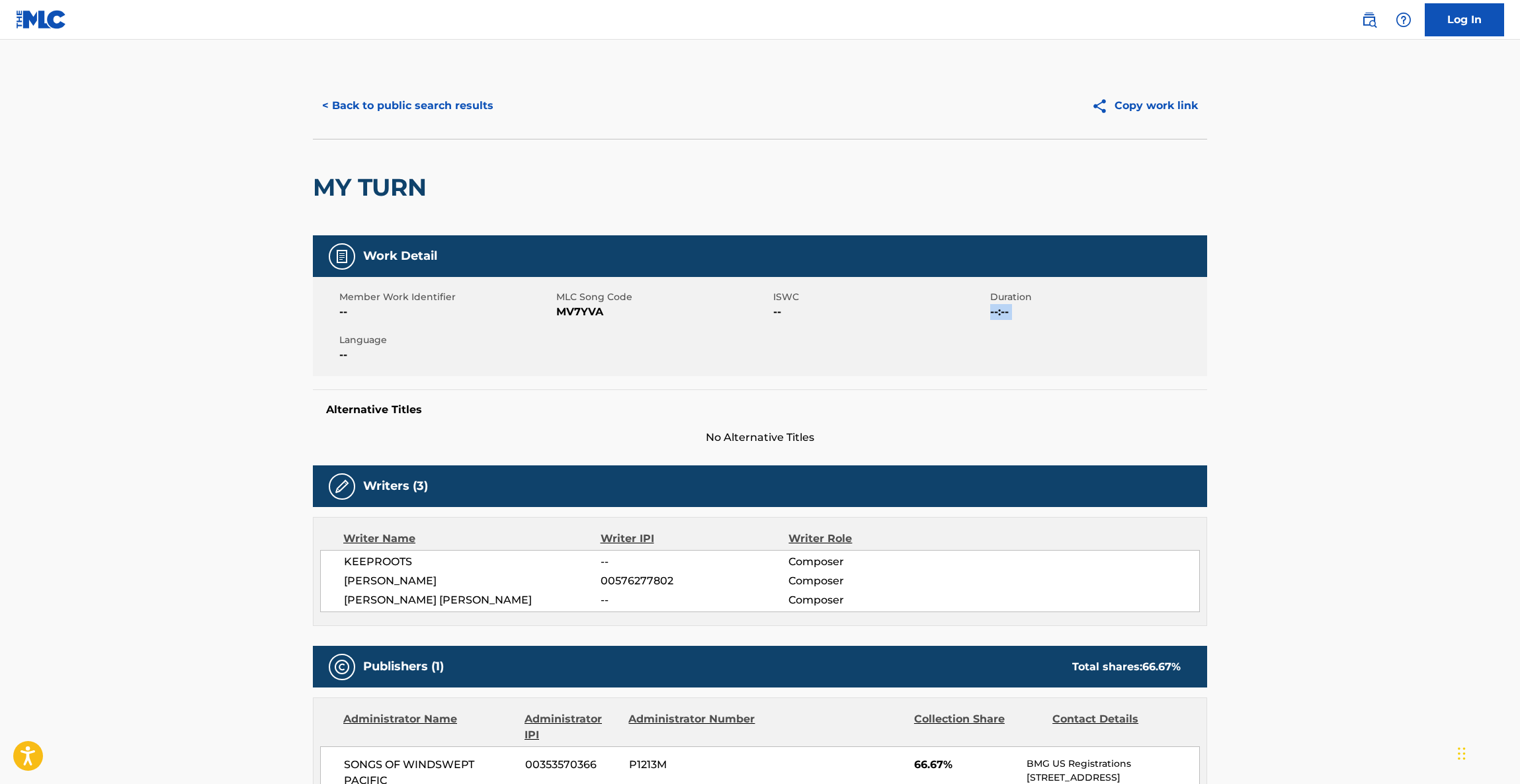
click at [1291, 364] on main "< Back to public search results Copy work link MY TURN Work Detail Member Work …" at bounding box center [760, 672] width 1520 height 1264
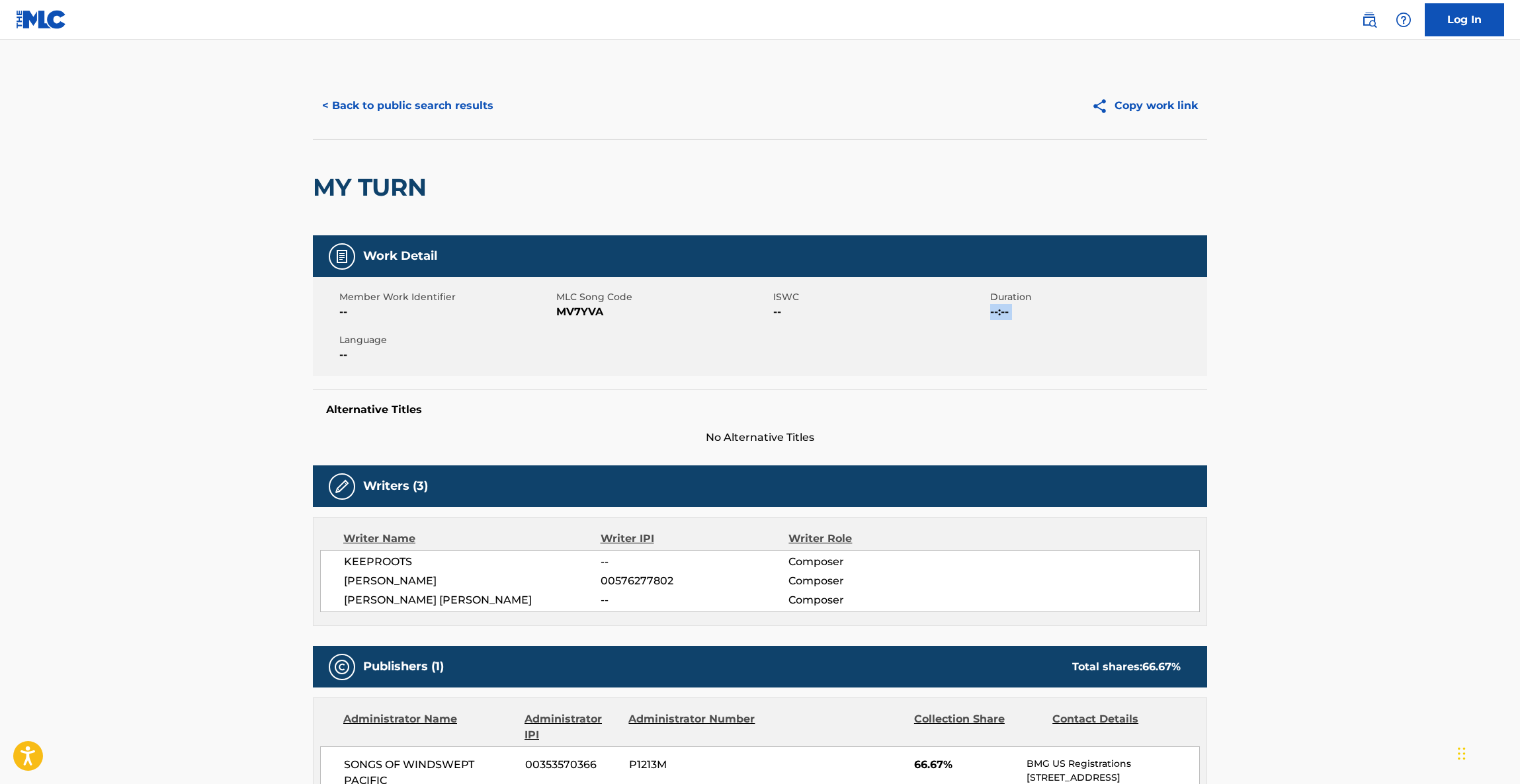
click at [1291, 364] on main "< Back to public search results Copy work link MY TURN Work Detail Member Work …" at bounding box center [760, 672] width 1520 height 1264
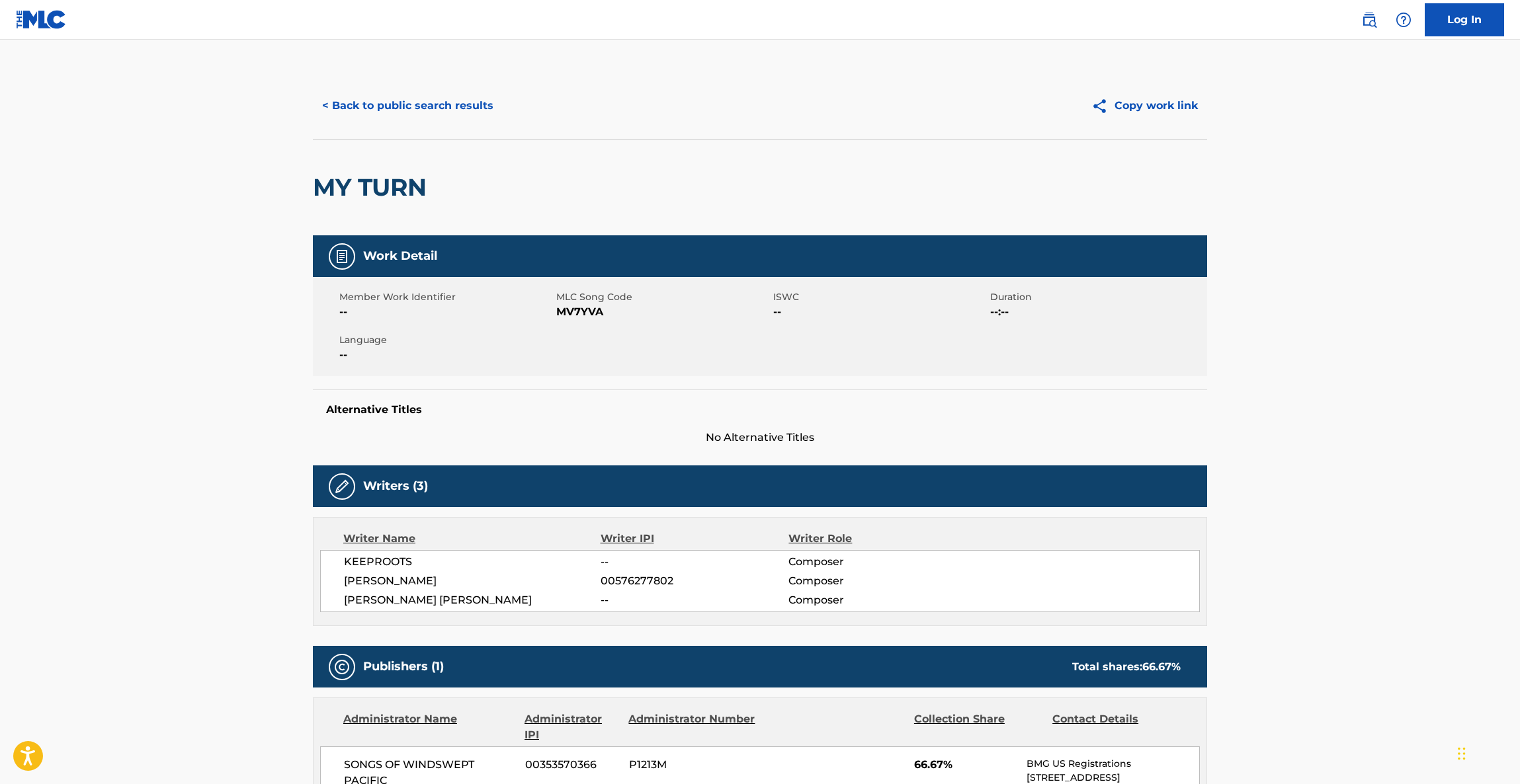
click at [1291, 364] on main "< Back to public search results Copy work link MY TURN Work Detail Member Work …" at bounding box center [760, 672] width 1520 height 1264
click at [1292, 359] on main "< Back to public search results Copy work link MY TURN Work Detail Member Work …" at bounding box center [760, 672] width 1520 height 1264
click at [1309, 361] on main "< Back to public search results Copy work link MY TURN Work Detail Member Work …" at bounding box center [760, 672] width 1520 height 1264
click at [1313, 363] on main "< Back to public search results Copy work link MY TURN Work Detail Member Work …" at bounding box center [760, 672] width 1520 height 1264
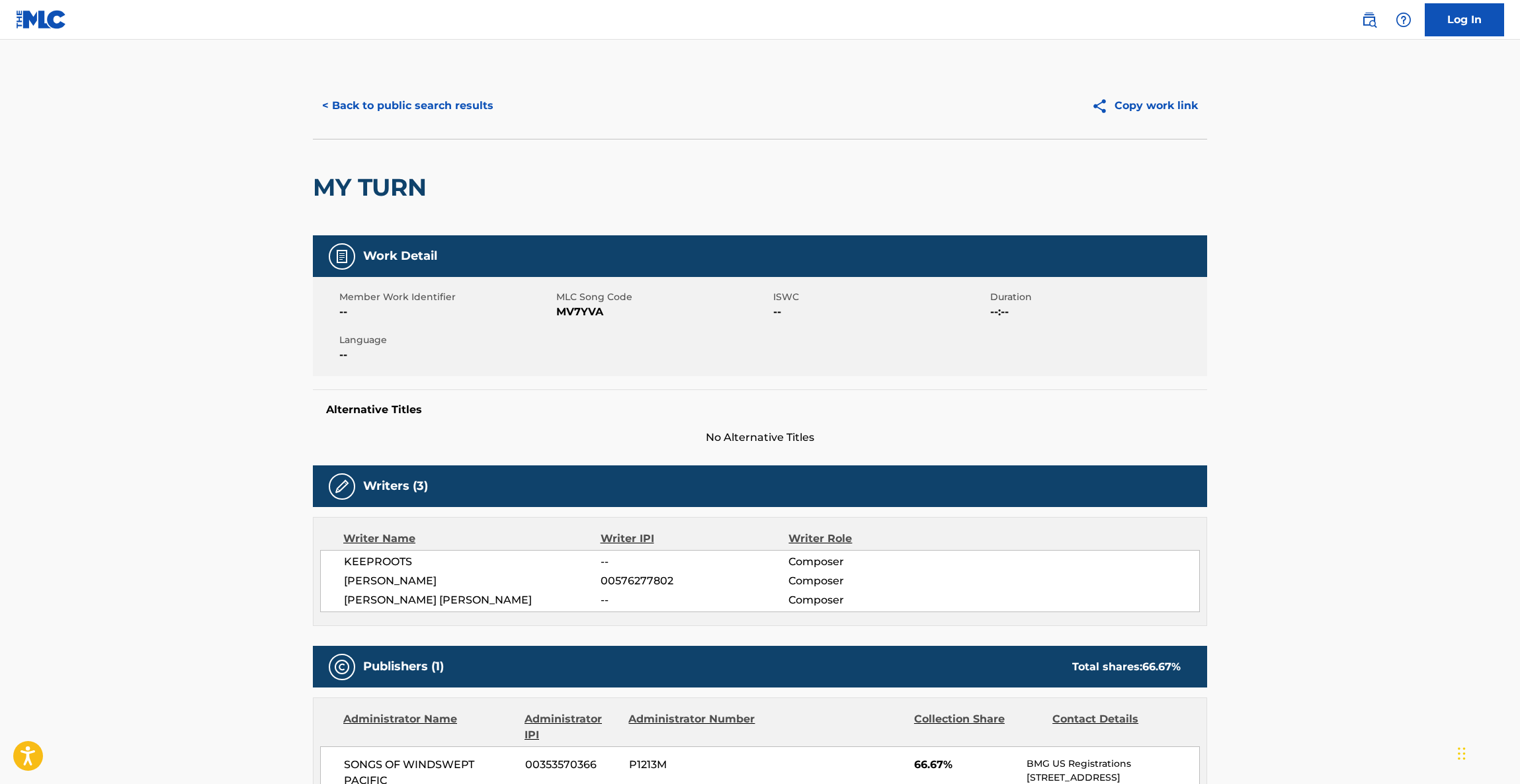
click at [1310, 354] on main "< Back to public search results Copy work link MY TURN Work Detail Member Work …" at bounding box center [760, 672] width 1520 height 1264
click at [1305, 351] on main "< Back to public search results Copy work link MY TURN Work Detail Member Work …" at bounding box center [760, 672] width 1520 height 1264
click at [1305, 356] on main "< Back to public search results Copy work link MY TURN Work Detail Member Work …" at bounding box center [760, 672] width 1520 height 1264
drag, startPoint x: 1304, startPoint y: 351, endPoint x: 1305, endPoint y: 343, distance: 8.1
click at [1304, 349] on main "< Back to public search results Copy work link MY TURN Work Detail Member Work …" at bounding box center [760, 672] width 1520 height 1264
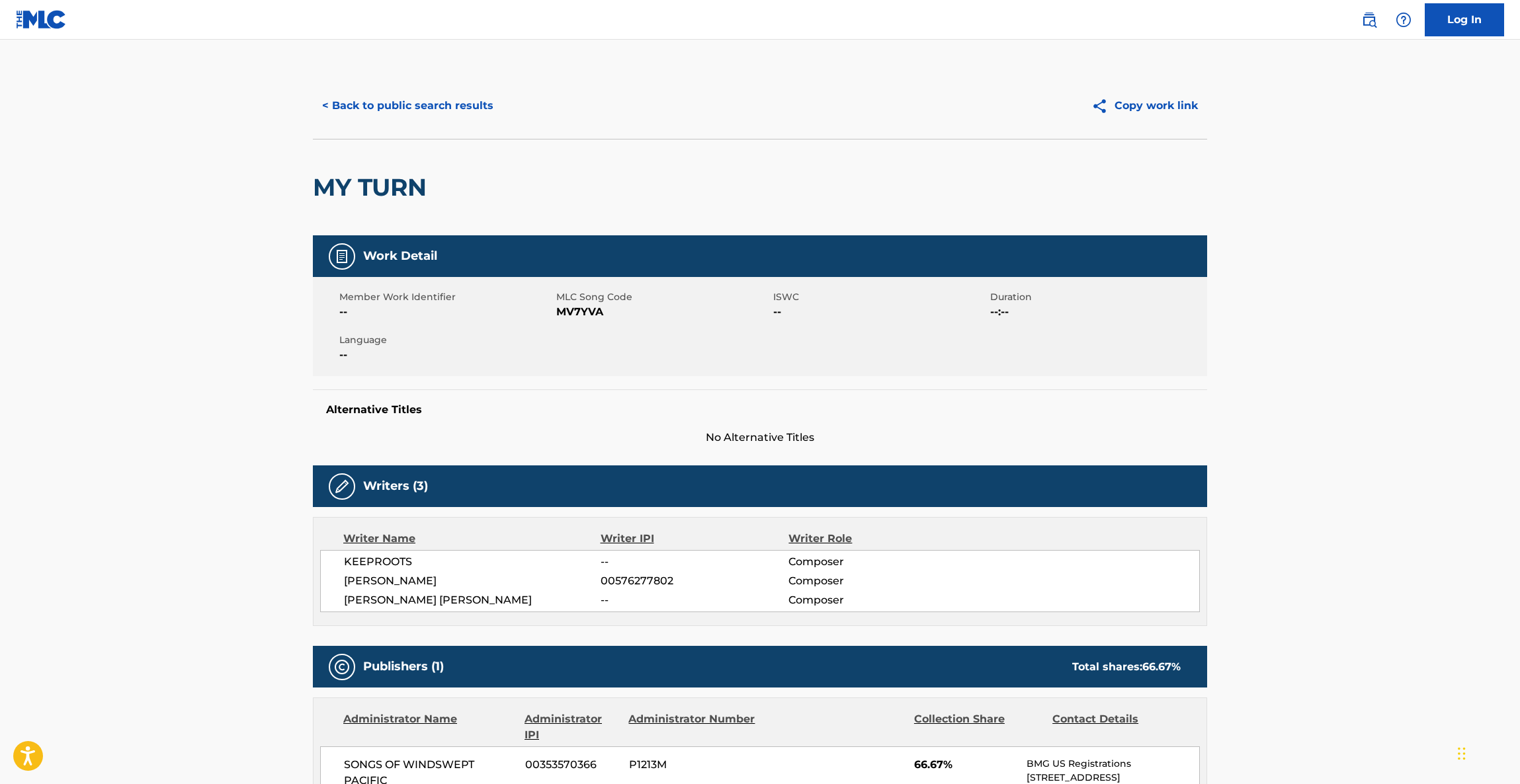
click at [1313, 329] on main "< Back to public search results Copy work link MY TURN Work Detail Member Work …" at bounding box center [760, 672] width 1520 height 1264
drag, startPoint x: 1301, startPoint y: 351, endPoint x: 1318, endPoint y: 448, distance: 98.5
click at [1301, 383] on main "< Back to public search results Copy work link MY TURN Work Detail Member Work …" at bounding box center [760, 672] width 1520 height 1264
click at [1318, 448] on main "< Back to public search results Copy work link MY TURN Work Detail Member Work …" at bounding box center [760, 672] width 1520 height 1264
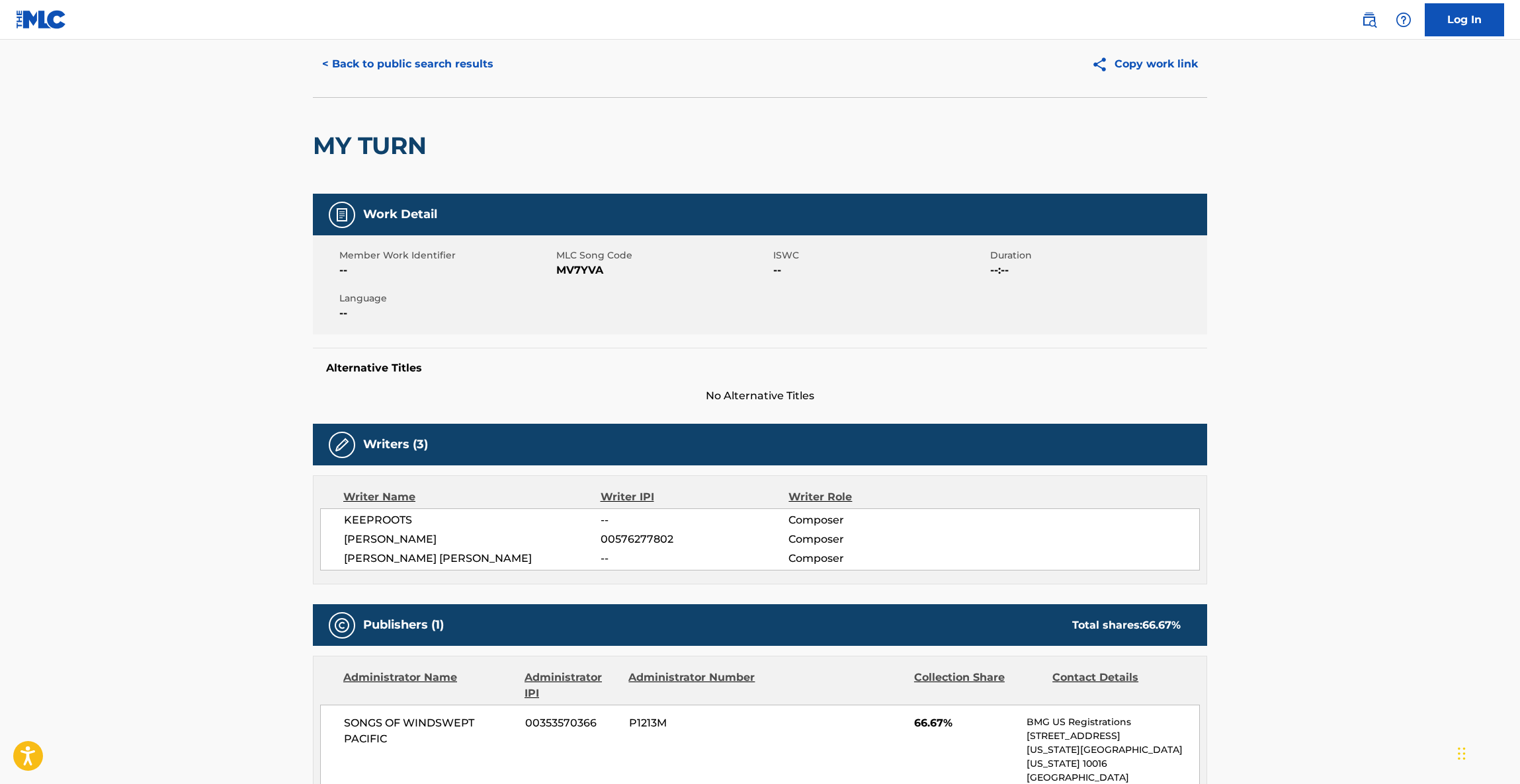
scroll to position [570, 0]
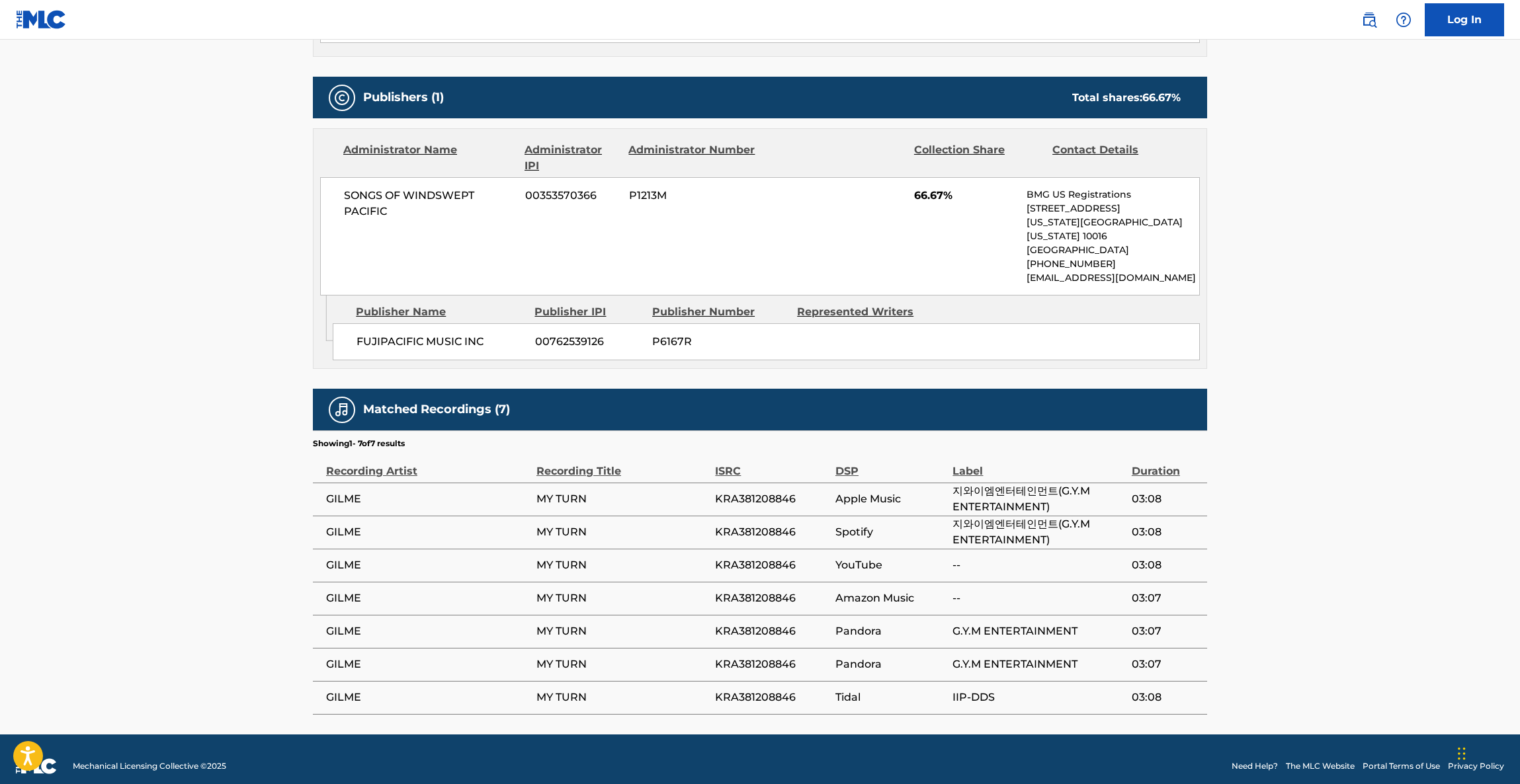
click at [1328, 367] on main "< Back to public search results Copy work link MY TURN Work Detail Member Work …" at bounding box center [760, 102] width 1520 height 1264
click at [1320, 372] on main "< Back to public search results Copy work link MY TURN Work Detail Member Work …" at bounding box center [760, 102] width 1520 height 1264
click at [1310, 332] on main "< Back to public search results Copy work link MY TURN Work Detail Member Work …" at bounding box center [760, 102] width 1520 height 1264
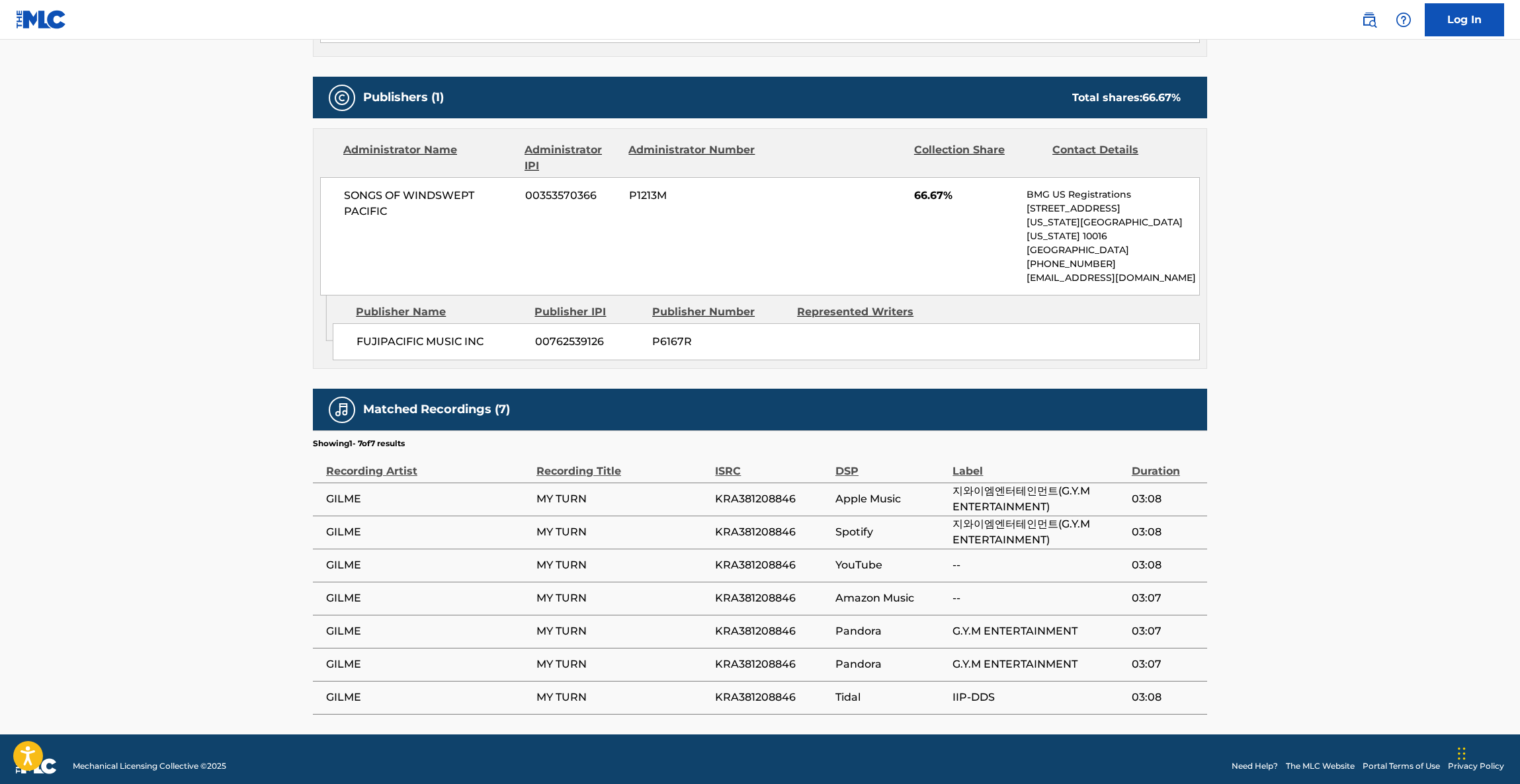
drag, startPoint x: 1310, startPoint y: 335, endPoint x: 1323, endPoint y: 345, distance: 16.4
click at [1311, 336] on main "< Back to public search results Copy work link MY TURN Work Detail Member Work …" at bounding box center [760, 102] width 1520 height 1264
click at [1324, 347] on main "< Back to public search results Copy work link MY TURN Work Detail Member Work …" at bounding box center [760, 102] width 1520 height 1264
drag, startPoint x: 1324, startPoint y: 347, endPoint x: 1327, endPoint y: 352, distance: 5.8
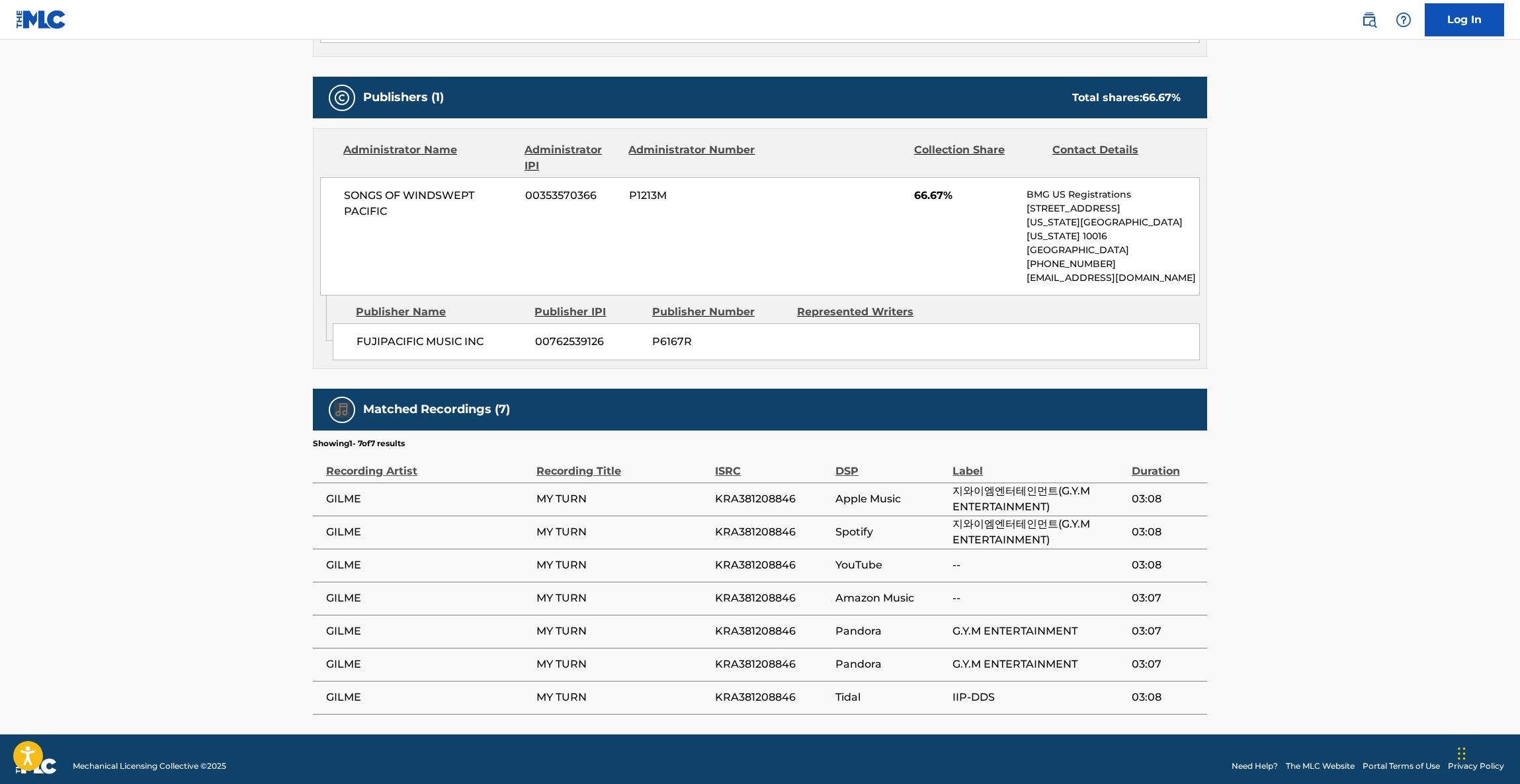
click at [1327, 352] on main "< Back to public search results Copy work link MY TURN Work Detail Member Work …" at bounding box center [760, 102] width 1520 height 1264
click at [1329, 354] on main "< Back to public search results Copy work link MY TURN Work Detail Member Work …" at bounding box center [760, 102] width 1520 height 1264
click at [1328, 365] on main "< Back to public search results Copy work link MY TURN Work Detail Member Work …" at bounding box center [760, 102] width 1520 height 1264
click at [1338, 347] on main "< Back to public search results Copy work link MY TURN Work Detail Member Work …" at bounding box center [760, 102] width 1520 height 1264
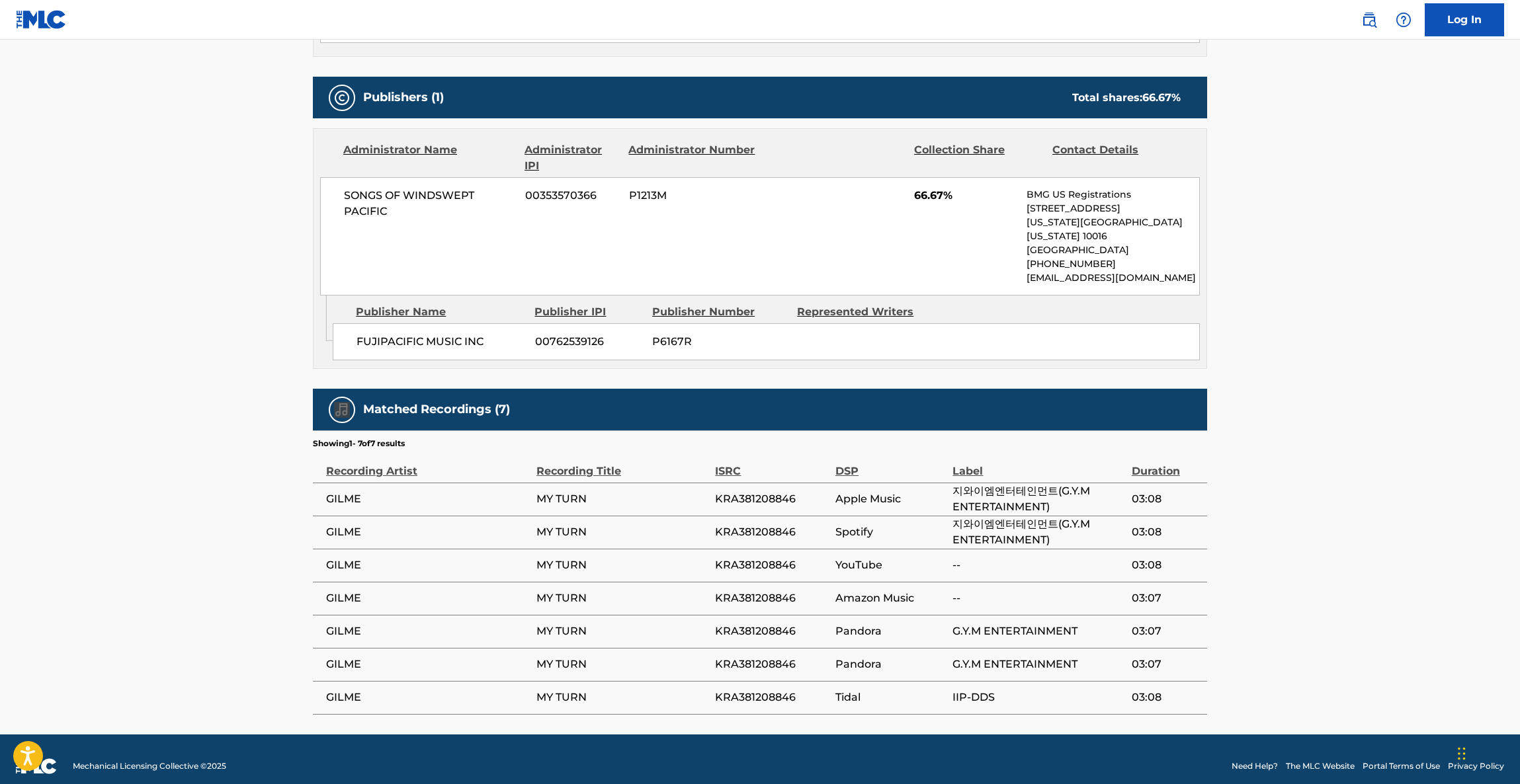
click at [1339, 347] on main "< Back to public search results Copy work link MY TURN Work Detail Member Work …" at bounding box center [760, 102] width 1520 height 1264
click at [1356, 356] on main "< Back to public search results Copy work link MY TURN Work Detail Member Work …" at bounding box center [760, 102] width 1520 height 1264
drag, startPoint x: 1395, startPoint y: 379, endPoint x: 1396, endPoint y: 372, distance: 7.1
click at [1396, 374] on main "< Back to public search results Copy work link MY TURN Work Detail Member Work …" at bounding box center [760, 102] width 1520 height 1264
click at [1398, 372] on main "< Back to public search results Copy work link MY TURN Work Detail Member Work …" at bounding box center [760, 102] width 1520 height 1264
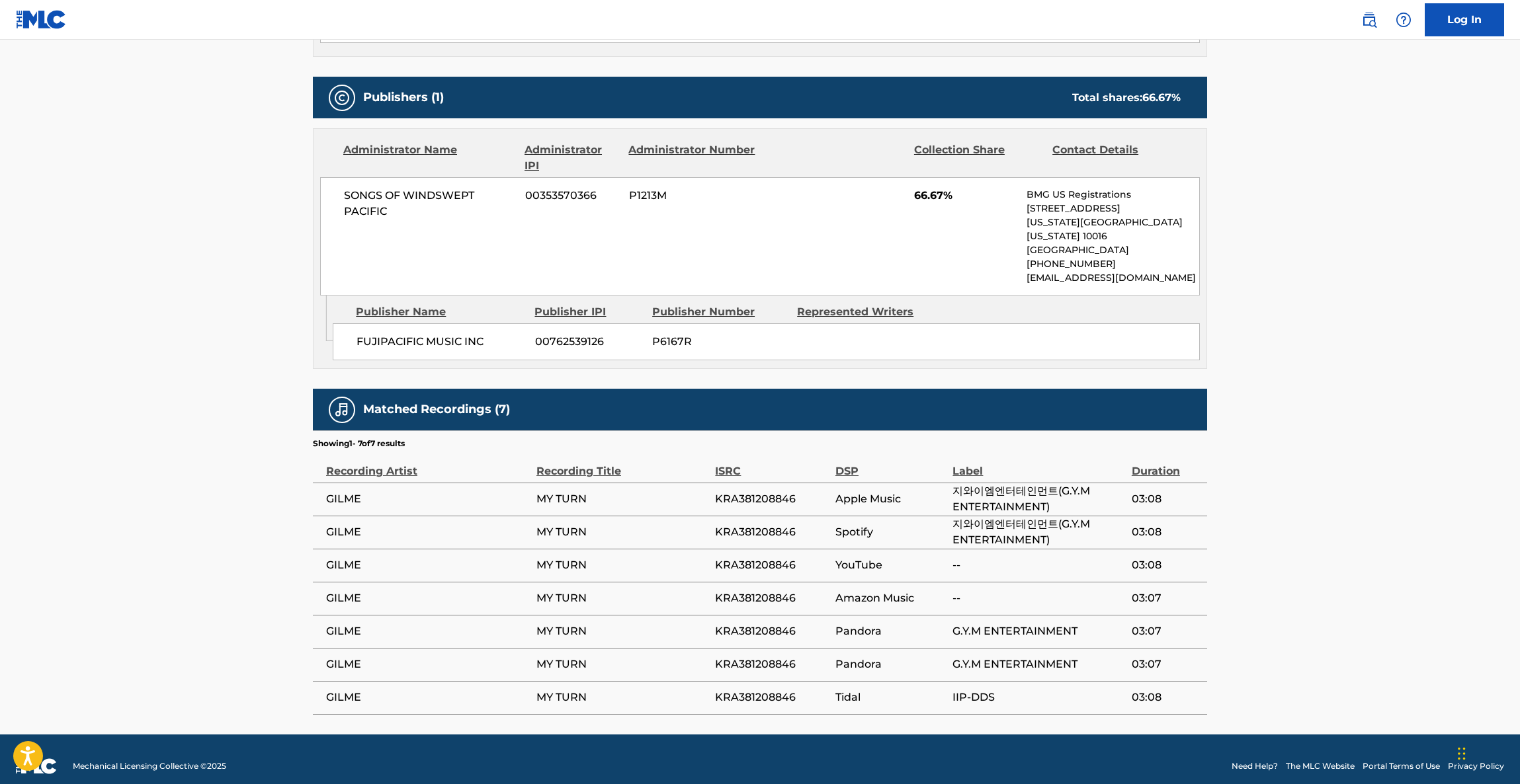
click at [1398, 372] on main "< Back to public search results Copy work link MY TURN Work Detail Member Work …" at bounding box center [760, 102] width 1520 height 1264
click at [1398, 373] on main "< Back to public search results Copy work link MY TURN Work Detail Member Work …" at bounding box center [760, 102] width 1520 height 1264
click at [1398, 376] on main "< Back to public search results Copy work link MY TURN Work Detail Member Work …" at bounding box center [760, 102] width 1520 height 1264
click at [1402, 353] on main "< Back to public search results Copy work link MY TURN Work Detail Member Work …" at bounding box center [760, 102] width 1520 height 1264
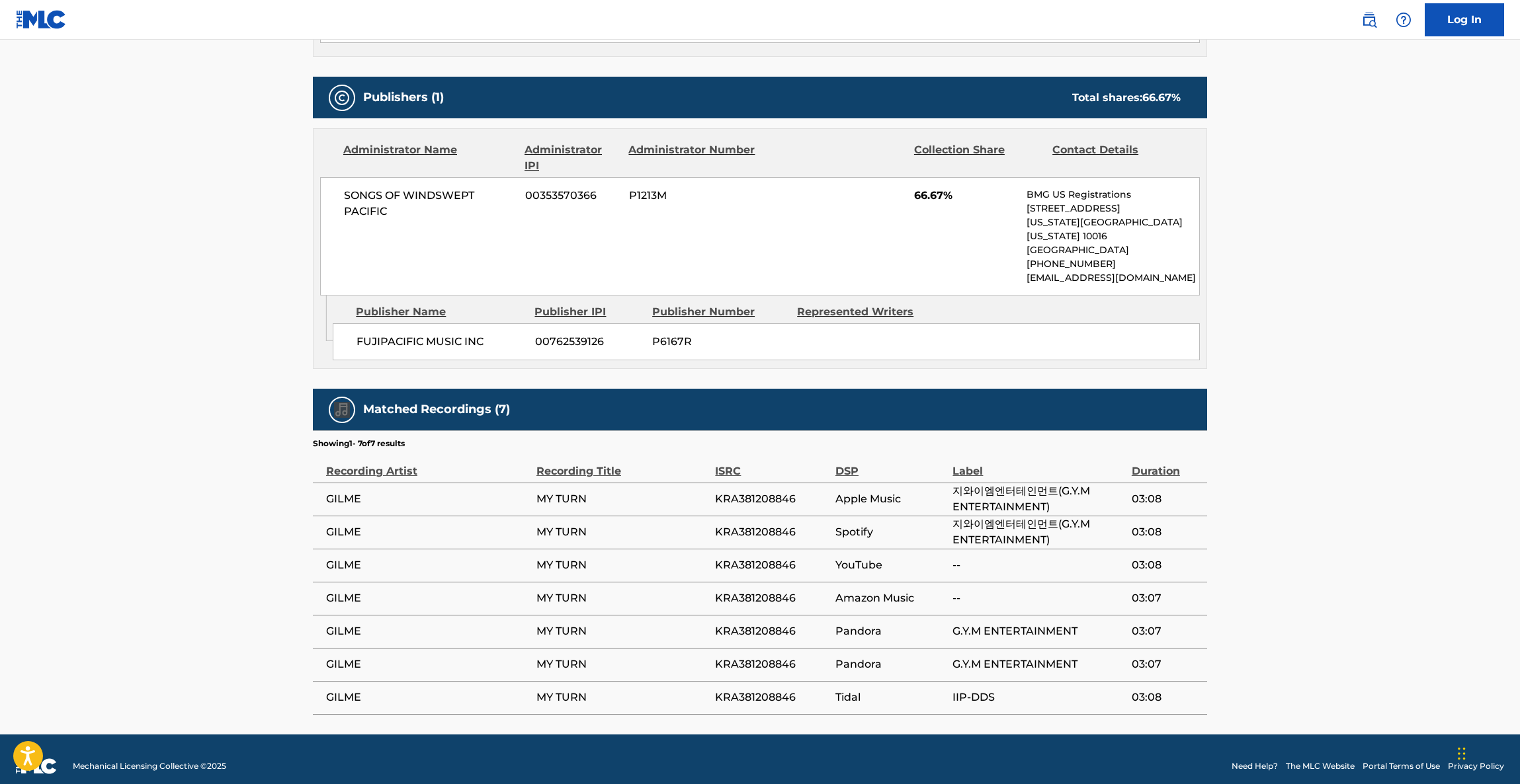
click at [1402, 353] on main "< Back to public search results Copy work link MY TURN Work Detail Member Work …" at bounding box center [760, 102] width 1520 height 1264
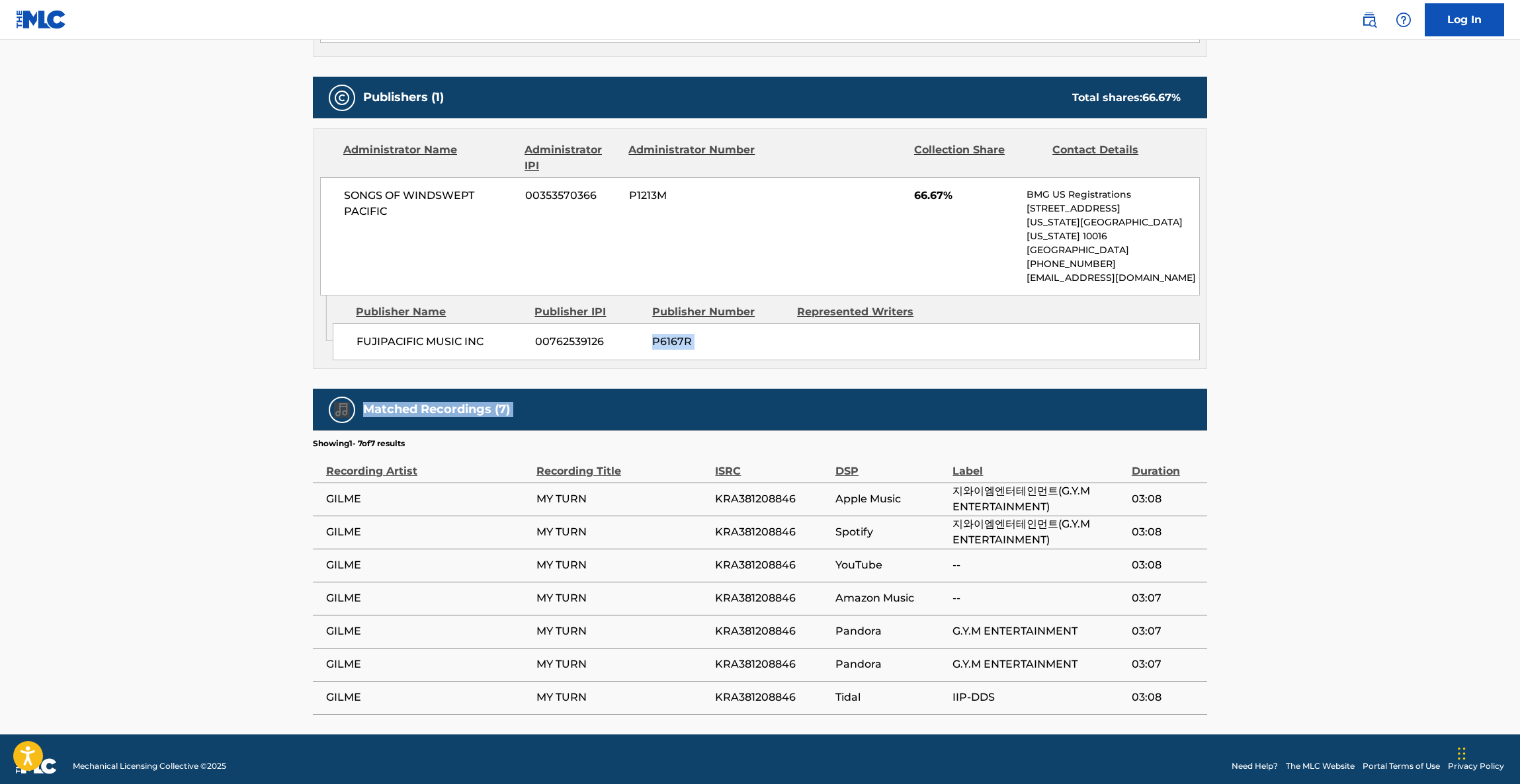
drag, startPoint x: 1402, startPoint y: 353, endPoint x: 1403, endPoint y: 362, distance: 9.1
click at [1403, 361] on main "< Back to public search results Copy work link MY TURN Work Detail Member Work …" at bounding box center [760, 102] width 1520 height 1264
click at [1403, 362] on main "< Back to public search results Copy work link MY TURN Work Detail Member Work …" at bounding box center [760, 102] width 1520 height 1264
drag, startPoint x: 1403, startPoint y: 362, endPoint x: 1400, endPoint y: 369, distance: 7.6
click at [1403, 365] on main "< Back to public search results Copy work link MY TURN Work Detail Member Work …" at bounding box center [760, 102] width 1520 height 1264
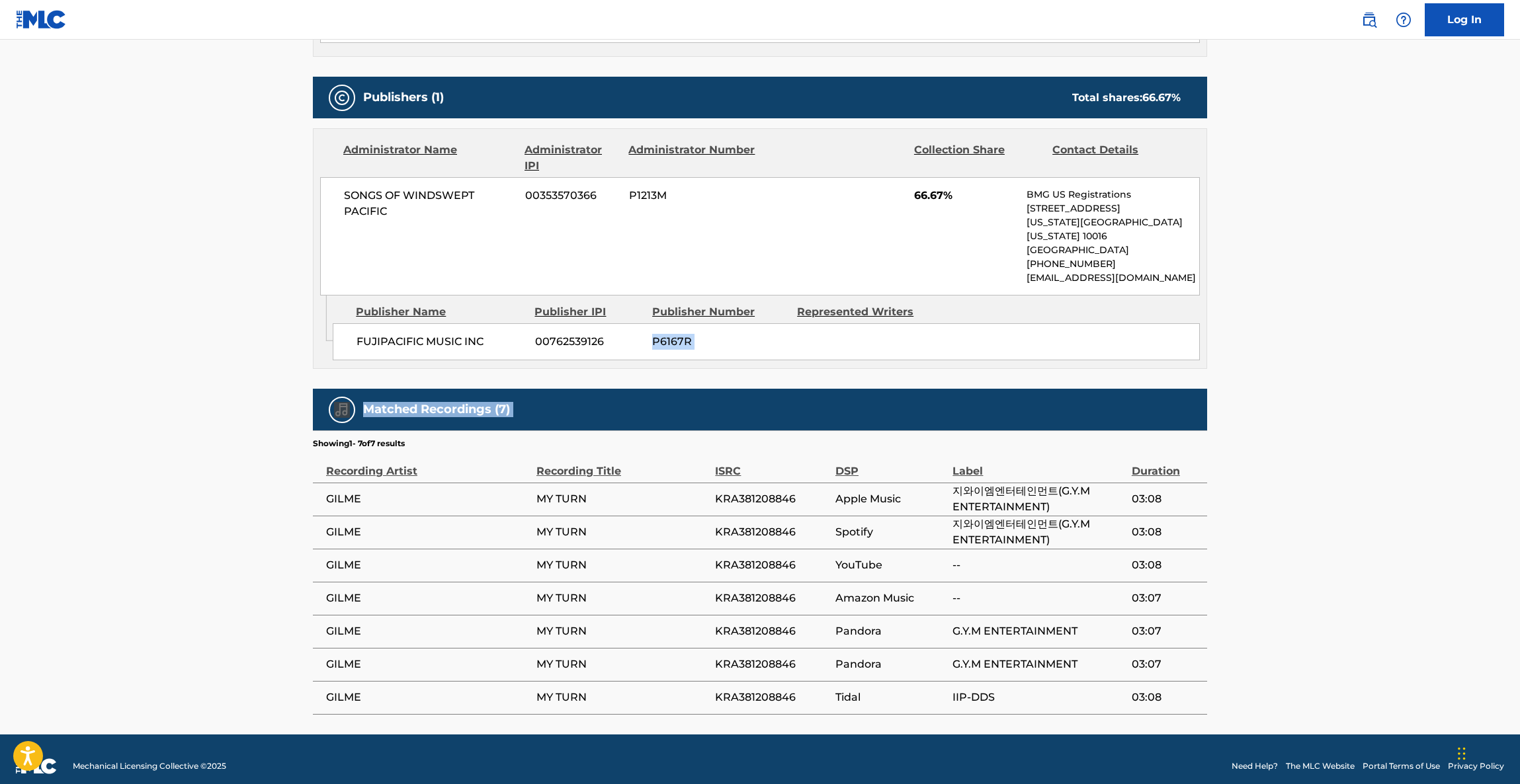
click at [1400, 369] on main "< Back to public search results Copy work link MY TURN Work Detail Member Work …" at bounding box center [760, 102] width 1520 height 1264
click at [1400, 371] on main "< Back to public search results Copy work link MY TURN Work Detail Member Work …" at bounding box center [760, 102] width 1520 height 1264
click at [1400, 376] on main "< Back to public search results Copy work link MY TURN Work Detail Member Work …" at bounding box center [760, 102] width 1520 height 1264
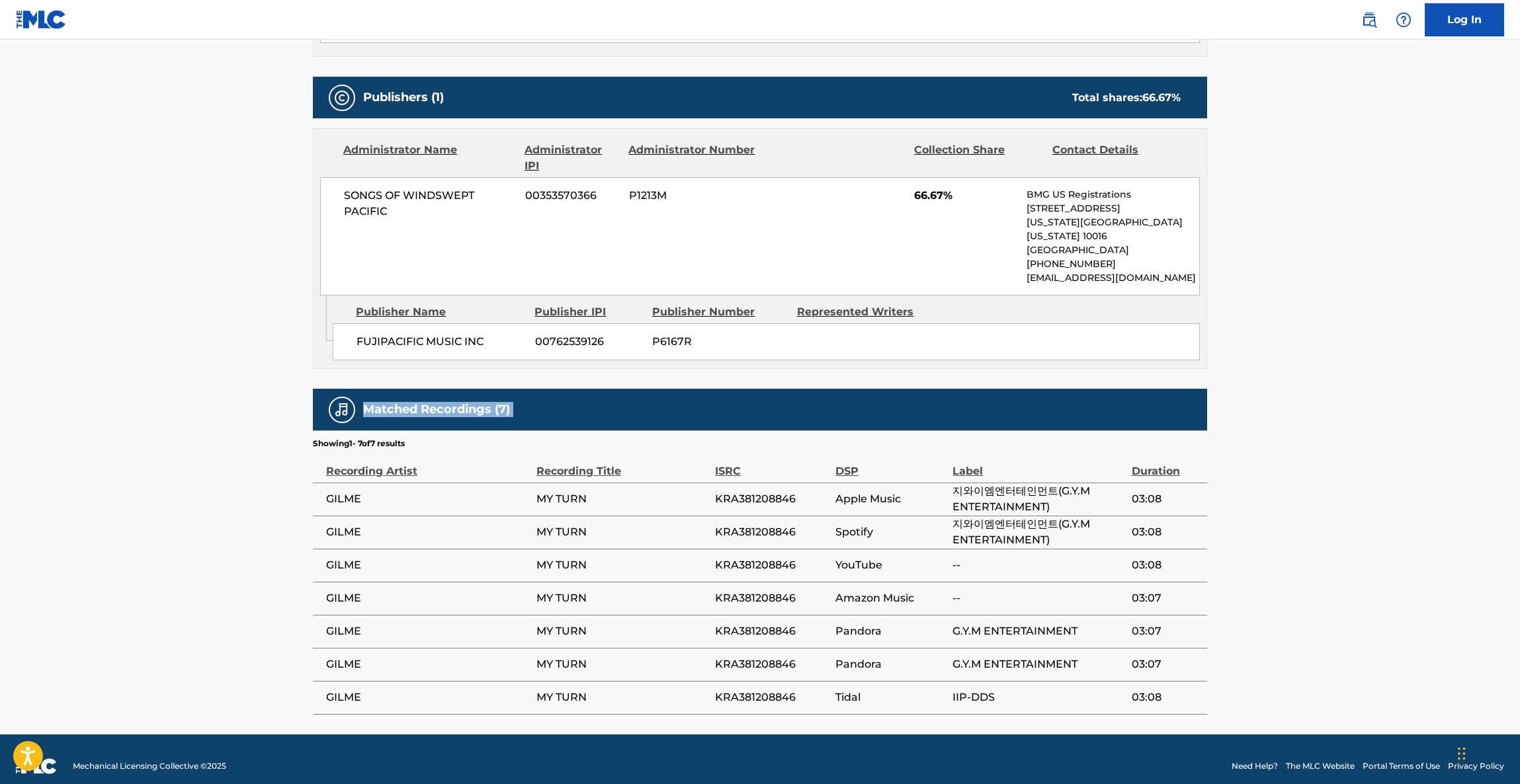
click at [1400, 376] on main "< Back to public search results Copy work link MY TURN Work Detail Member Work …" at bounding box center [760, 102] width 1520 height 1264
click at [1400, 378] on main "< Back to public search results Copy work link MY TURN Work Detail Member Work …" at bounding box center [760, 102] width 1520 height 1264
click at [1402, 379] on main "< Back to public search results Copy work link MY TURN Work Detail Member Work …" at bounding box center [760, 102] width 1520 height 1264
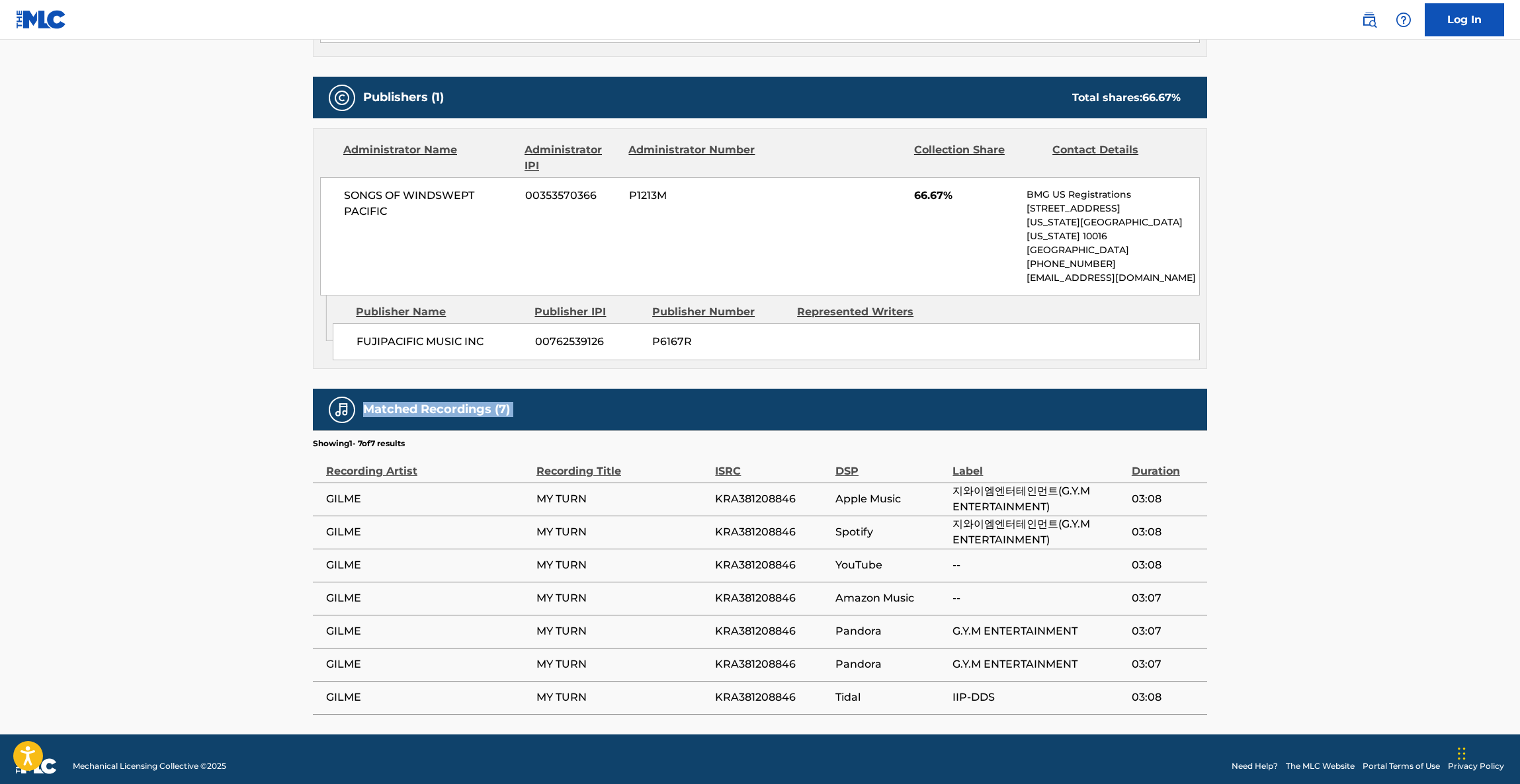
click at [1402, 379] on main "< Back to public search results Copy work link MY TURN Work Detail Member Work …" at bounding box center [760, 102] width 1520 height 1264
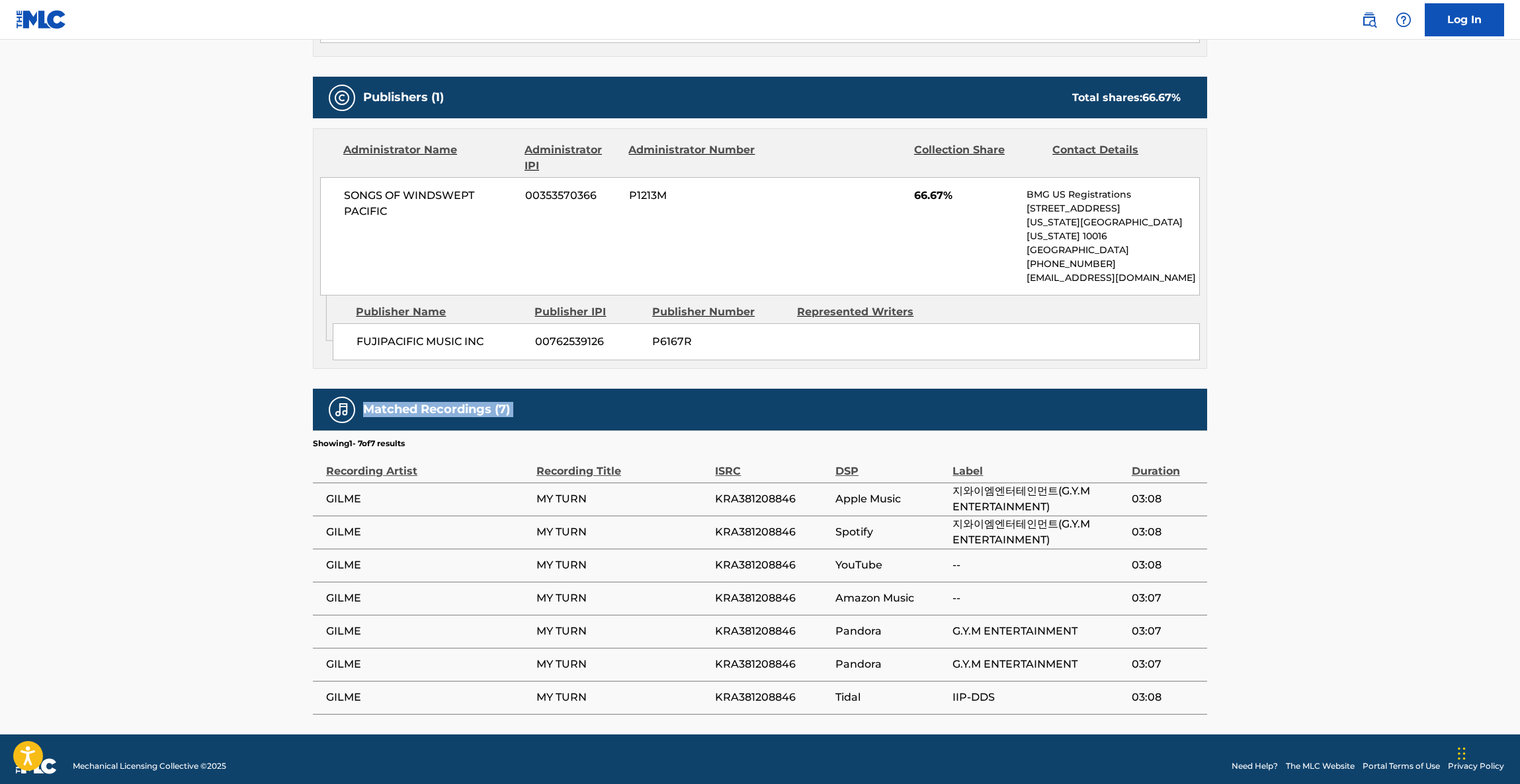
click at [1402, 379] on main "< Back to public search results Copy work link MY TURN Work Detail Member Work …" at bounding box center [760, 102] width 1520 height 1264
click at [1402, 379] on main "< Back to public search results Copy work link MY TURN Work Detail Member Work …" at bounding box center [760, 102] width 1520 height 1264
click at [1402, 380] on main "< Back to public search results Copy work link MY TURN Work Detail Member Work …" at bounding box center [760, 102] width 1520 height 1264
click at [1403, 383] on main "< Back to public search results Copy work link MY TURN Work Detail Member Work …" at bounding box center [760, 102] width 1520 height 1264
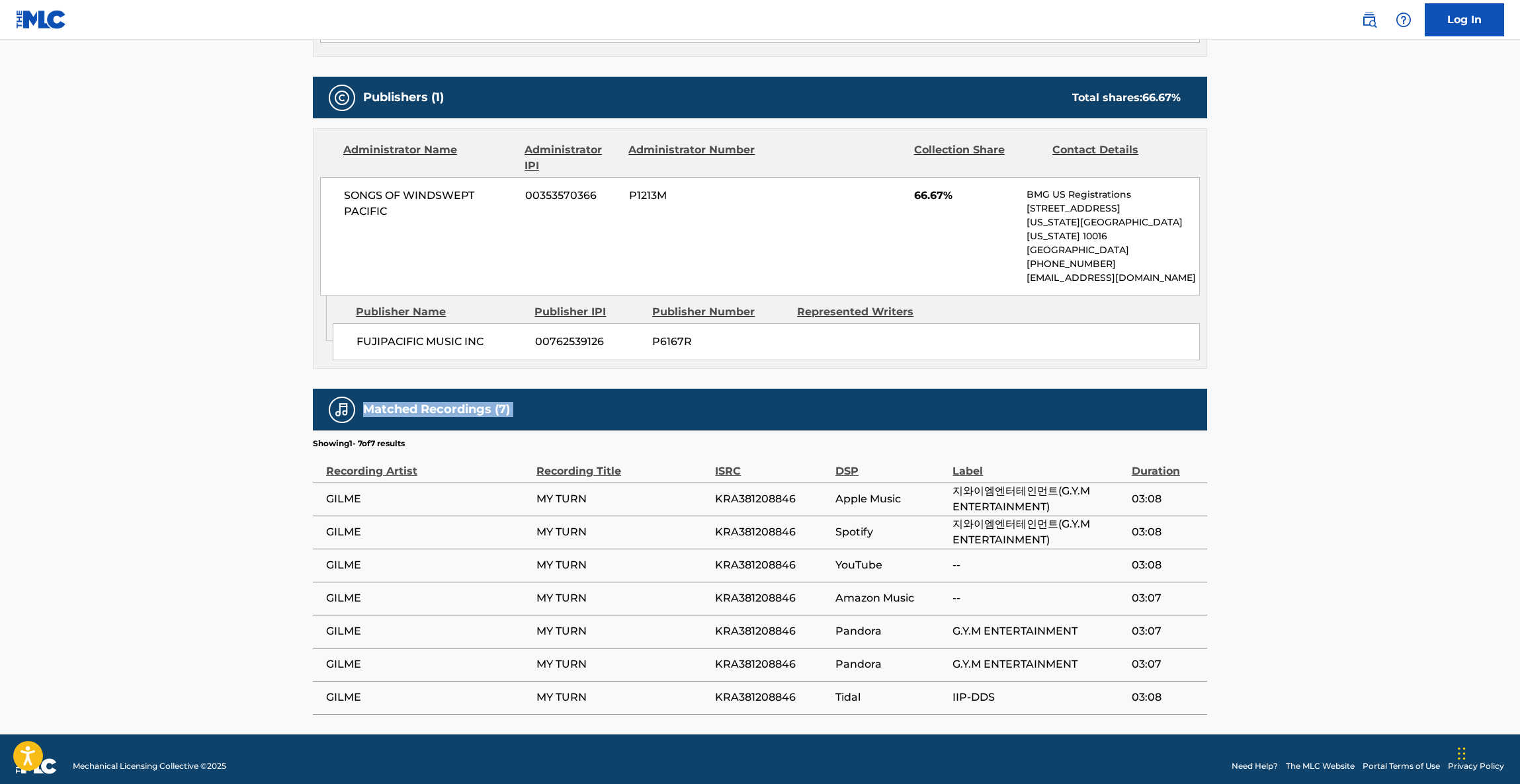
click at [1403, 383] on main "< Back to public search results Copy work link MY TURN Work Detail Member Work …" at bounding box center [760, 102] width 1520 height 1264
click at [1403, 384] on main "< Back to public search results Copy work link MY TURN Work Detail Member Work …" at bounding box center [760, 102] width 1520 height 1264
click at [1403, 387] on main "< Back to public search results Copy work link MY TURN Work Detail Member Work …" at bounding box center [760, 102] width 1520 height 1264
click at [1403, 388] on main "< Back to public search results Copy work link MY TURN Work Detail Member Work …" at bounding box center [760, 102] width 1520 height 1264
click at [1403, 389] on main "< Back to public search results Copy work link MY TURN Work Detail Member Work …" at bounding box center [760, 102] width 1520 height 1264
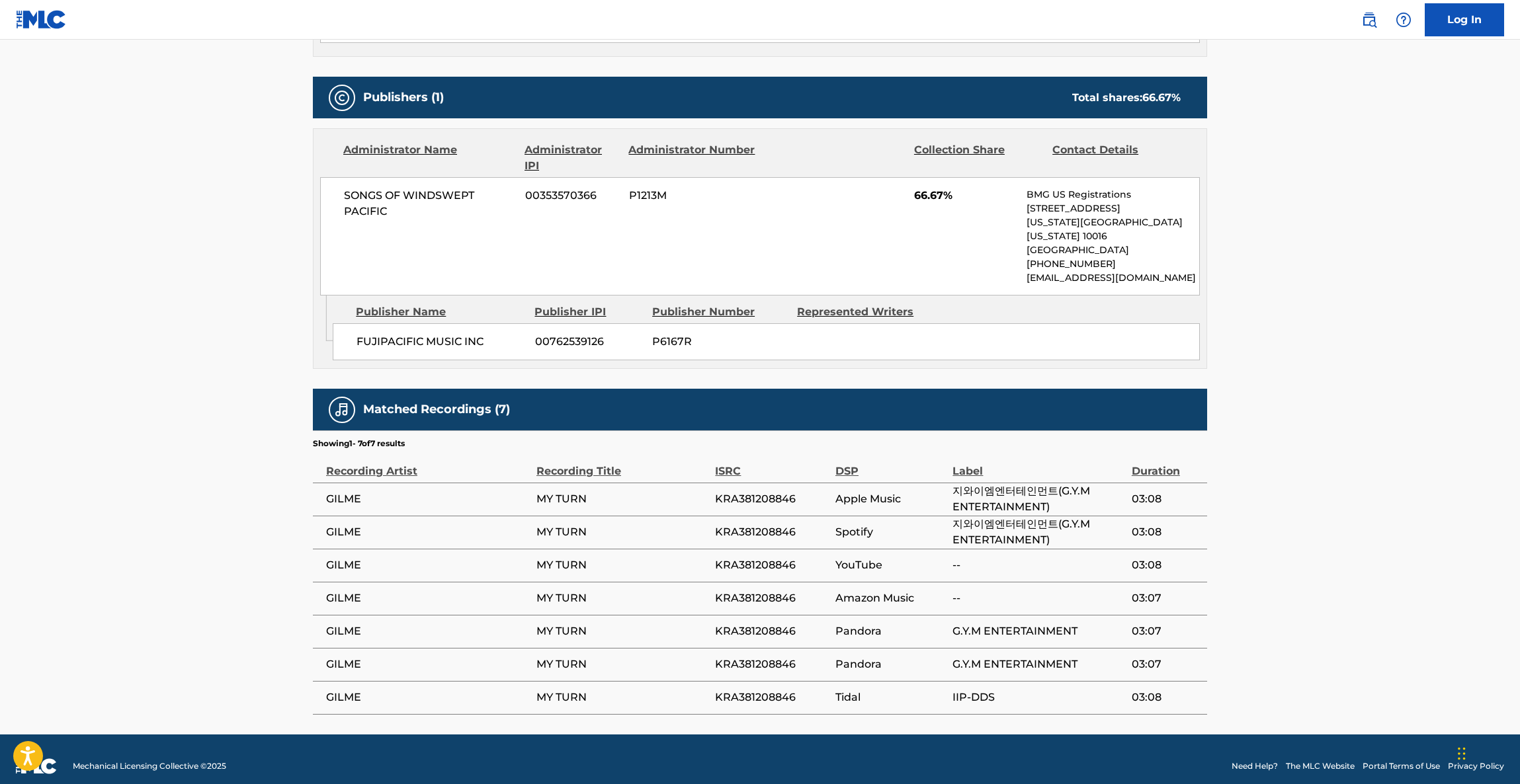
click at [1403, 389] on main "< Back to public search results Copy work link MY TURN Work Detail Member Work …" at bounding box center [760, 102] width 1520 height 1264
click at [1403, 392] on main "< Back to public search results Copy work link MY TURN Work Detail Member Work …" at bounding box center [760, 102] width 1520 height 1264
click at [1403, 394] on main "< Back to public search results Copy work link MY TURN Work Detail Member Work …" at bounding box center [760, 102] width 1520 height 1264
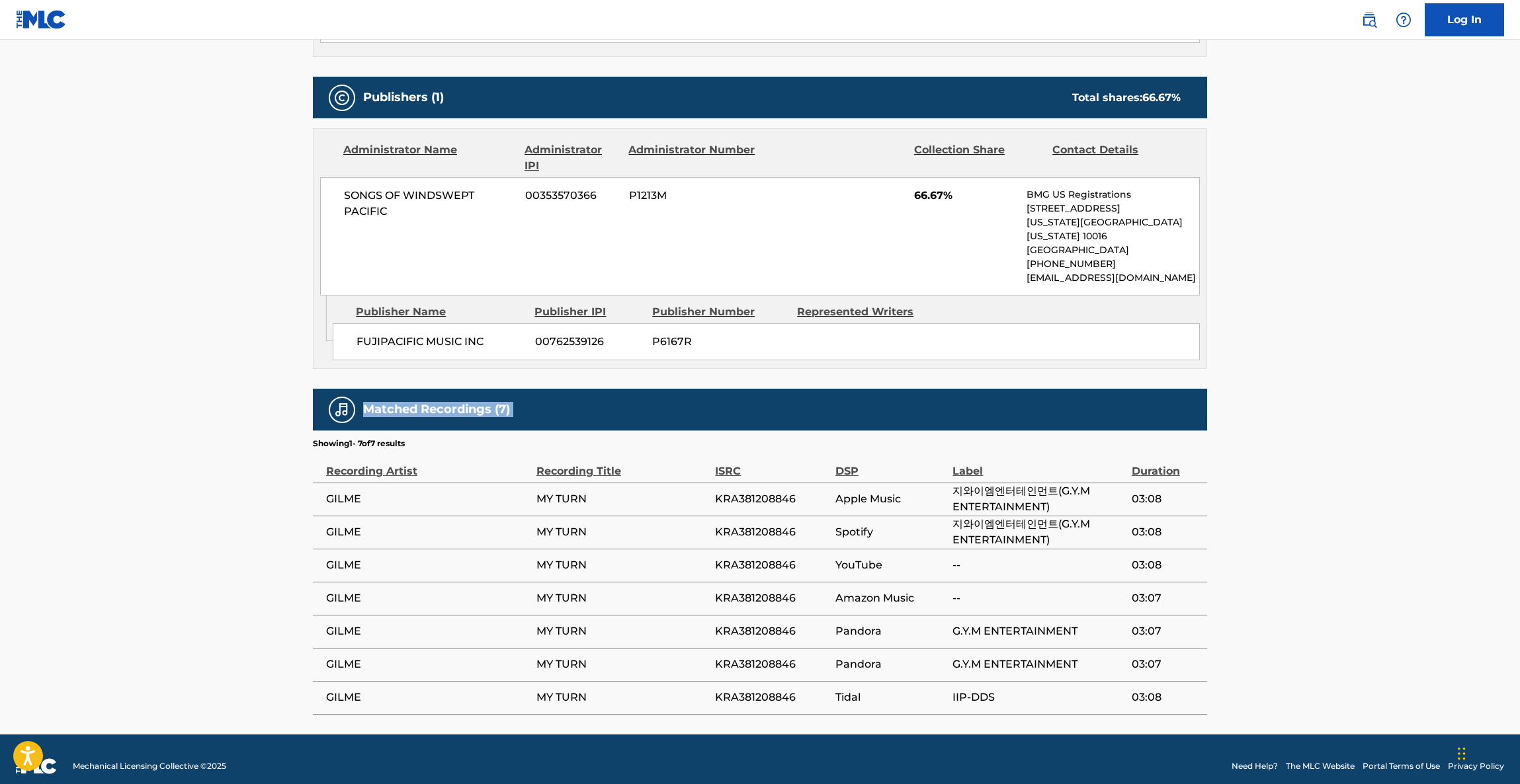
click at [1403, 394] on main "< Back to public search results Copy work link MY TURN Work Detail Member Work …" at bounding box center [760, 102] width 1520 height 1264
click at [1403, 395] on main "< Back to public search results Copy work link MY TURN Work Detail Member Work …" at bounding box center [760, 102] width 1520 height 1264
click at [1403, 396] on main "< Back to public search results Copy work link MY TURN Work Detail Member Work …" at bounding box center [760, 102] width 1520 height 1264
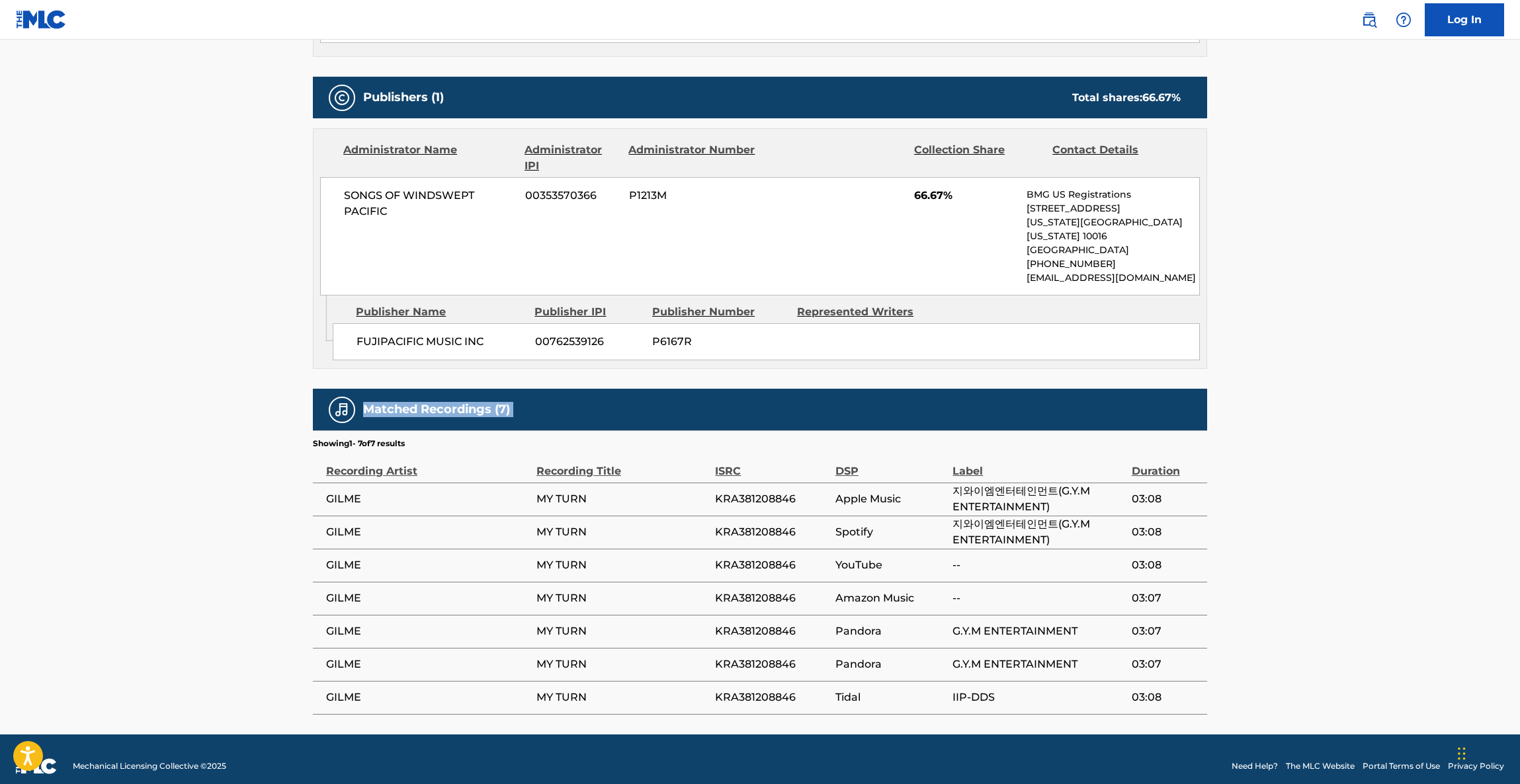
click at [1403, 396] on main "< Back to public search results Copy work link MY TURN Work Detail Member Work …" at bounding box center [760, 102] width 1520 height 1264
click at [1403, 399] on main "< Back to public search results Copy work link MY TURN Work Detail Member Work …" at bounding box center [760, 102] width 1520 height 1264
click at [1404, 404] on main "< Back to public search results Copy work link MY TURN Work Detail Member Work …" at bounding box center [760, 102] width 1520 height 1264
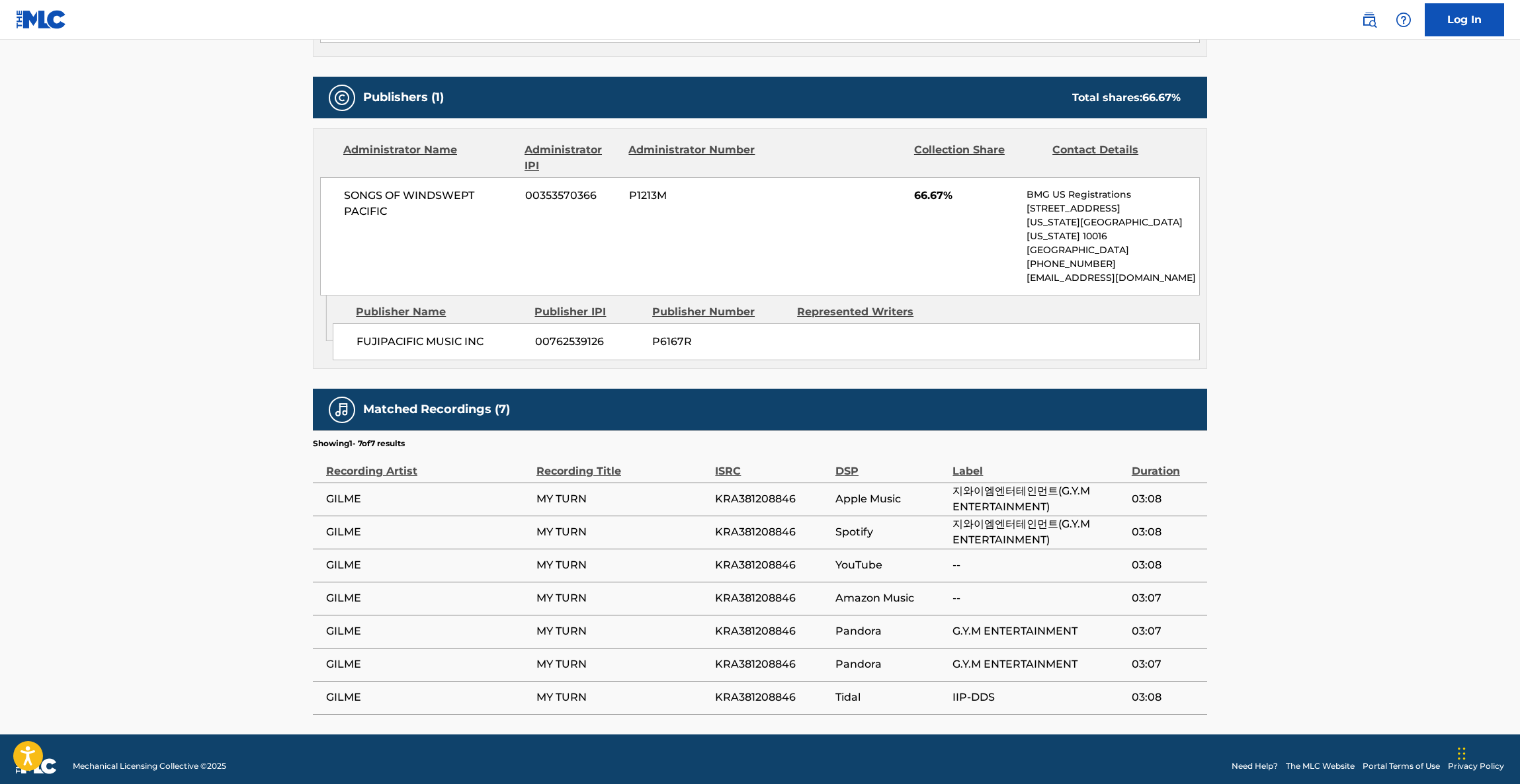
click at [1404, 404] on main "< Back to public search results Copy work link MY TURN Work Detail Member Work …" at bounding box center [760, 102] width 1520 height 1264
click at [1407, 408] on main "< Back to public search results Copy work link MY TURN Work Detail Member Work …" at bounding box center [760, 102] width 1520 height 1264
click at [1292, 367] on main "< Back to public search results Copy work link MY TURN Work Detail Member Work …" at bounding box center [760, 102] width 1520 height 1264
click at [1292, 365] on main "< Back to public search results Copy work link MY TURN Work Detail Member Work …" at bounding box center [760, 102] width 1520 height 1264
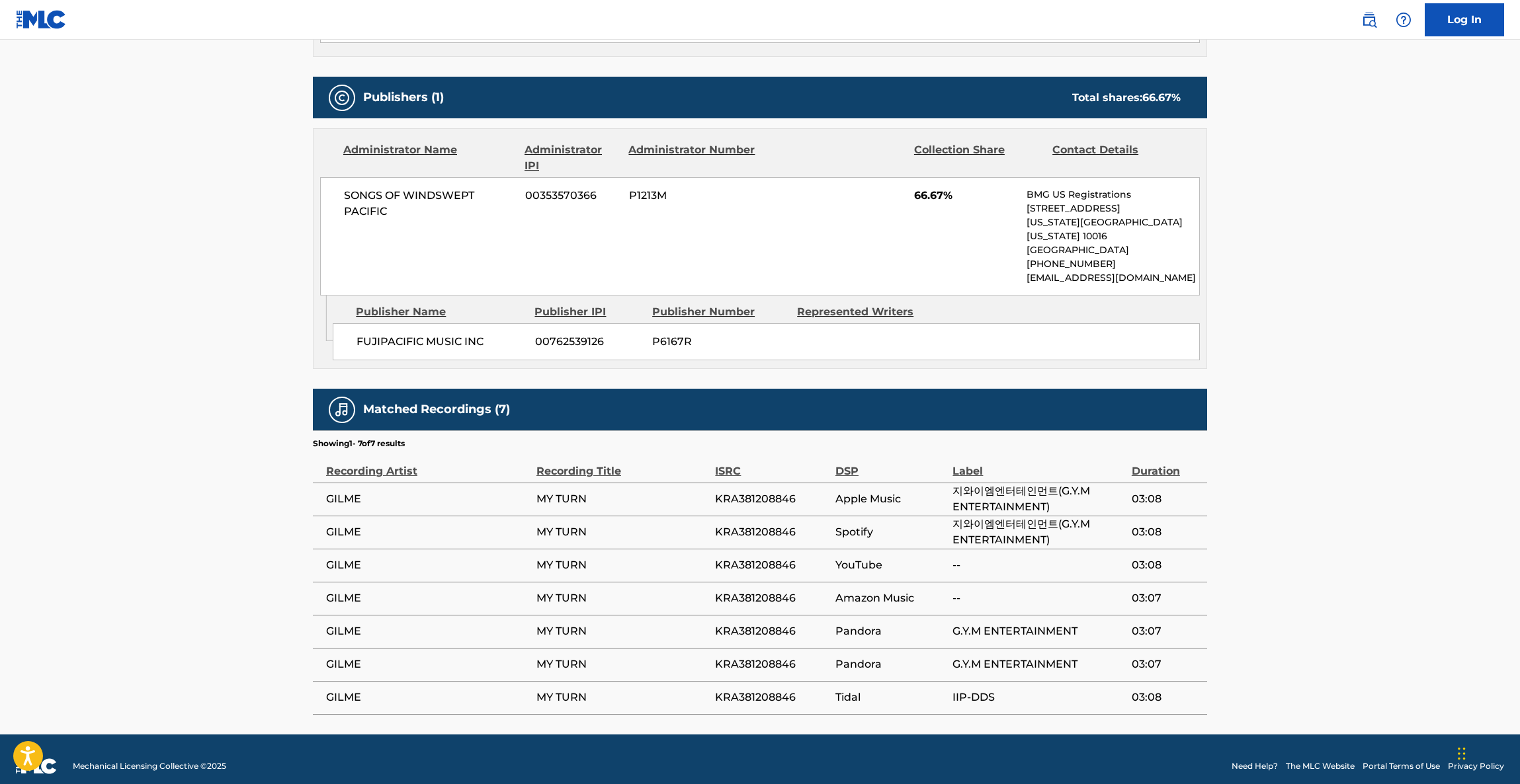
click at [1291, 344] on main "< Back to public search results Copy work link MY TURN Work Detail Member Work …" at bounding box center [760, 102] width 1520 height 1264
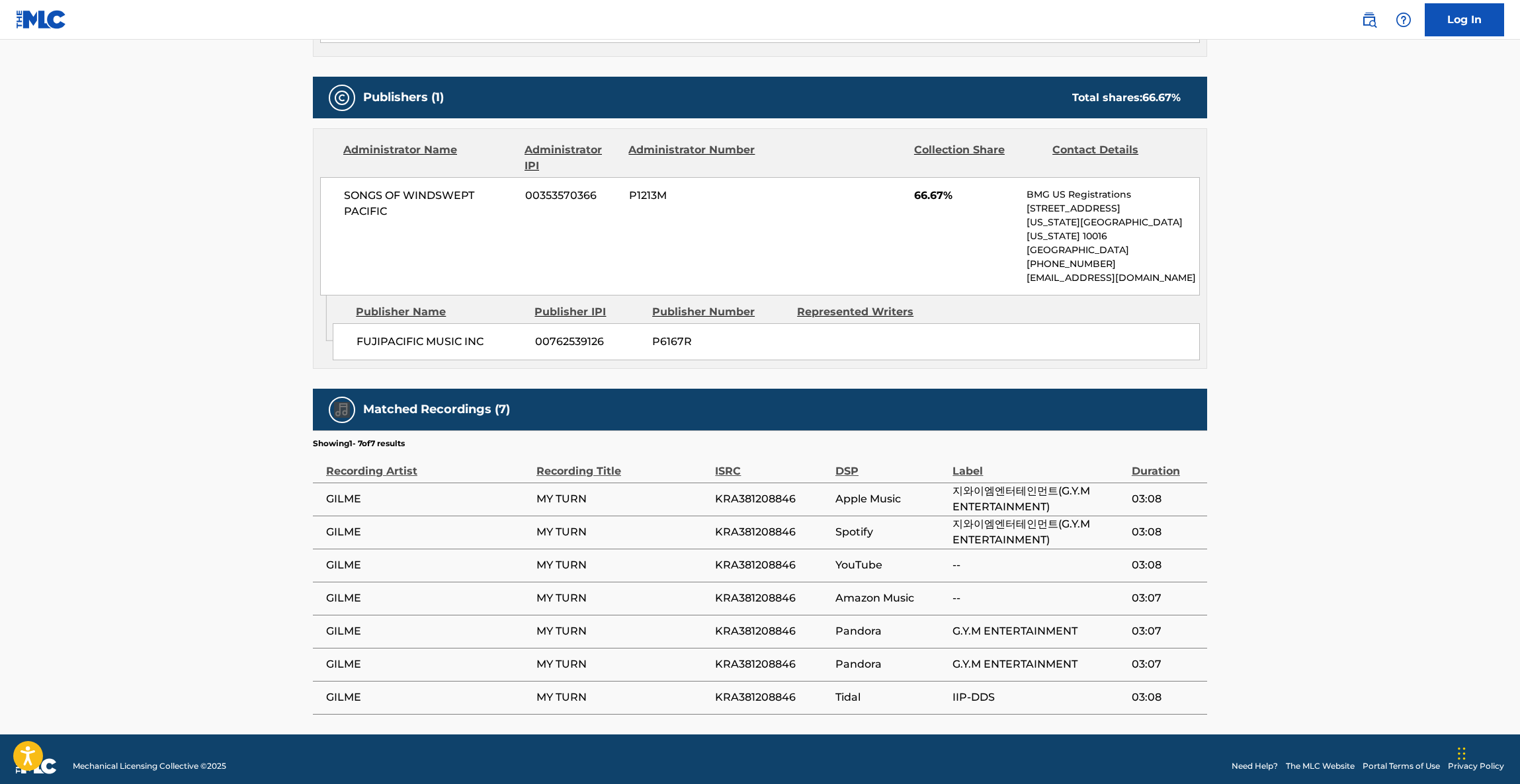
click at [1291, 344] on main "< Back to public search results Copy work link MY TURN Work Detail Member Work …" at bounding box center [760, 102] width 1520 height 1264
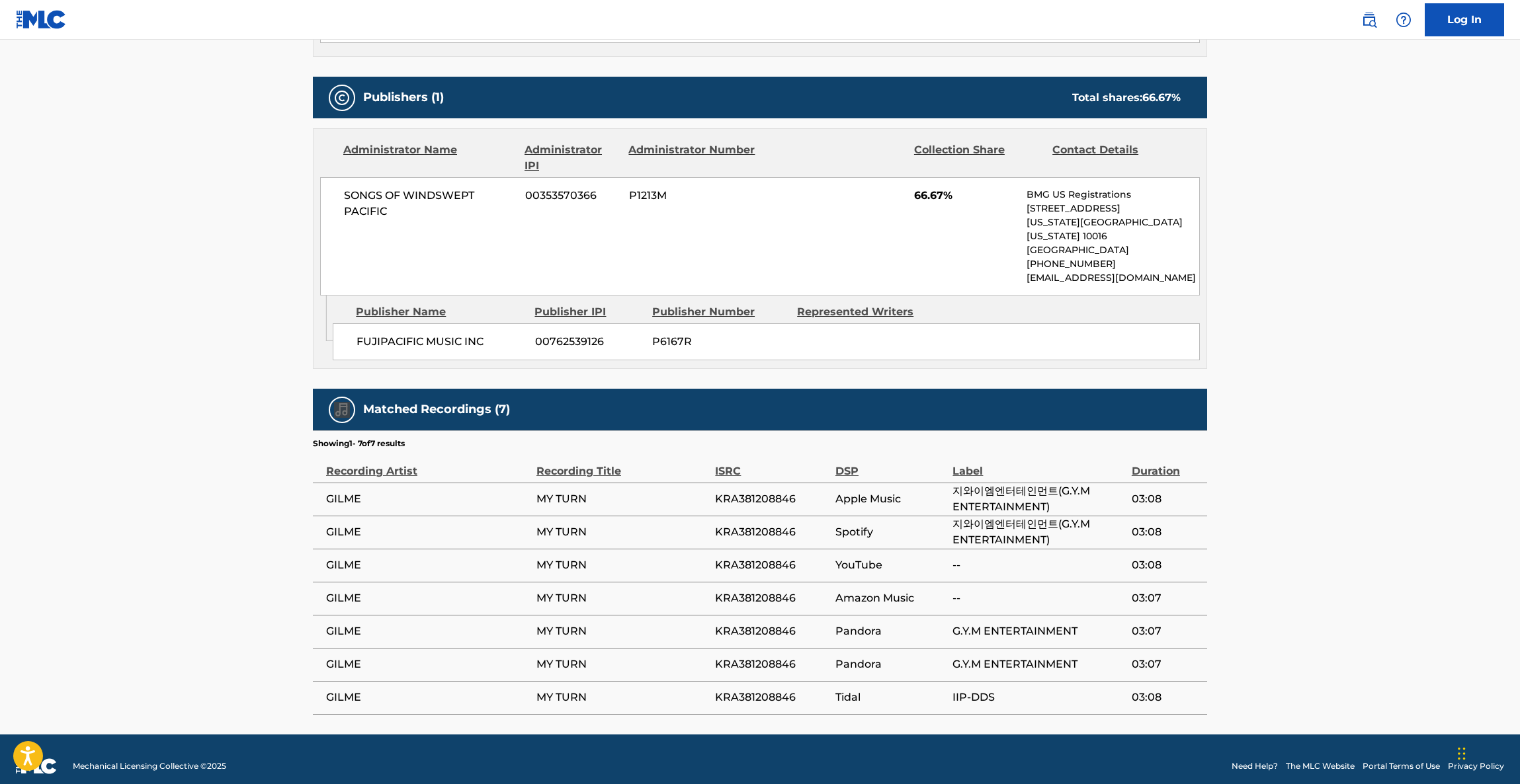
click at [1291, 344] on main "< Back to public search results Copy work link MY TURN Work Detail Member Work …" at bounding box center [760, 102] width 1520 height 1264
click at [1291, 347] on main "< Back to public search results Copy work link MY TURN Work Detail Member Work …" at bounding box center [760, 102] width 1520 height 1264
click at [1291, 344] on main "< Back to public search results Copy work link MY TURN Work Detail Member Work …" at bounding box center [760, 102] width 1520 height 1264
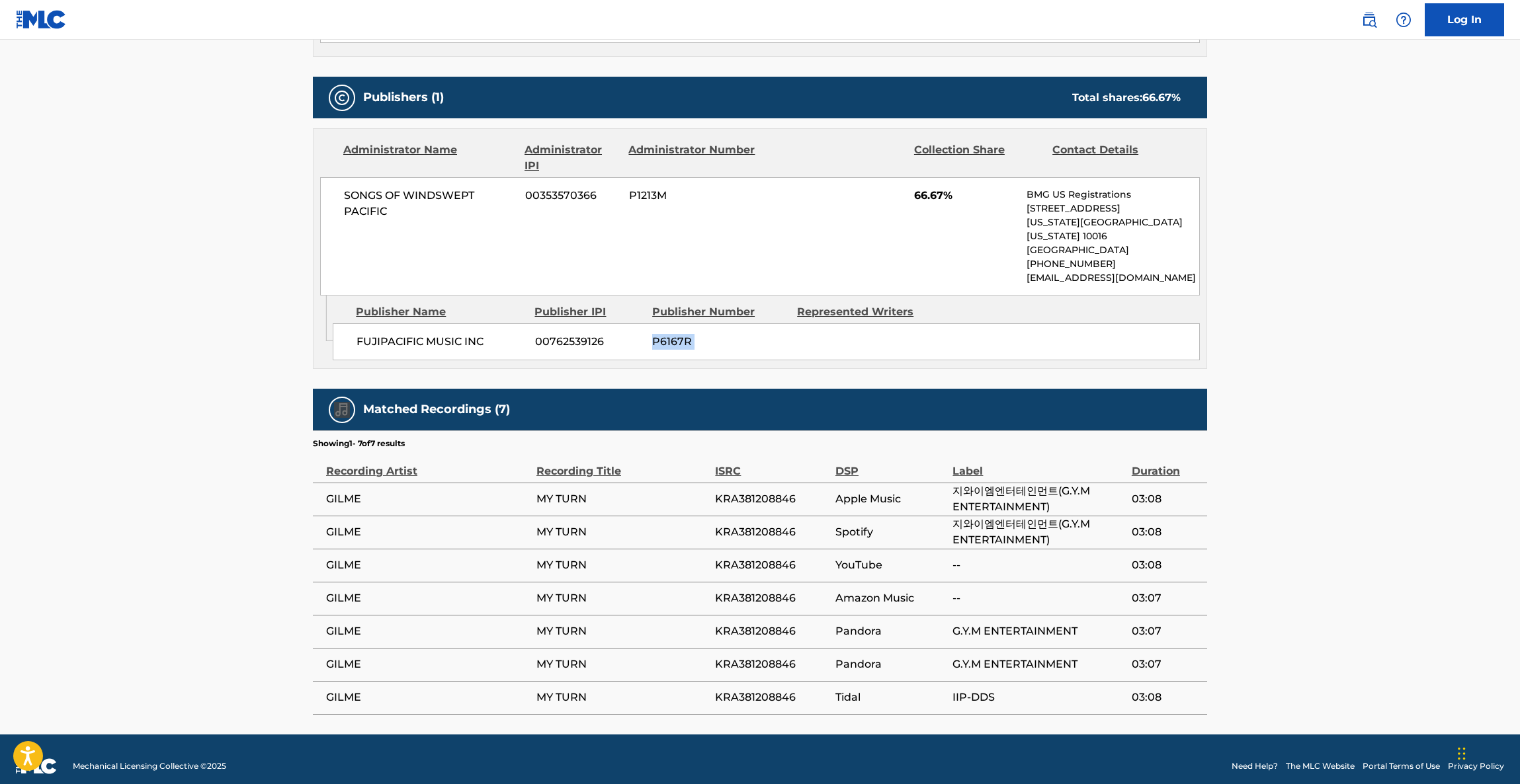
click at [1291, 344] on main "< Back to public search results Copy work link MY TURN Work Detail Member Work …" at bounding box center [760, 102] width 1520 height 1264
click at [1301, 343] on main "< Back to public search results Copy work link MY TURN Work Detail Member Work …" at bounding box center [760, 102] width 1520 height 1264
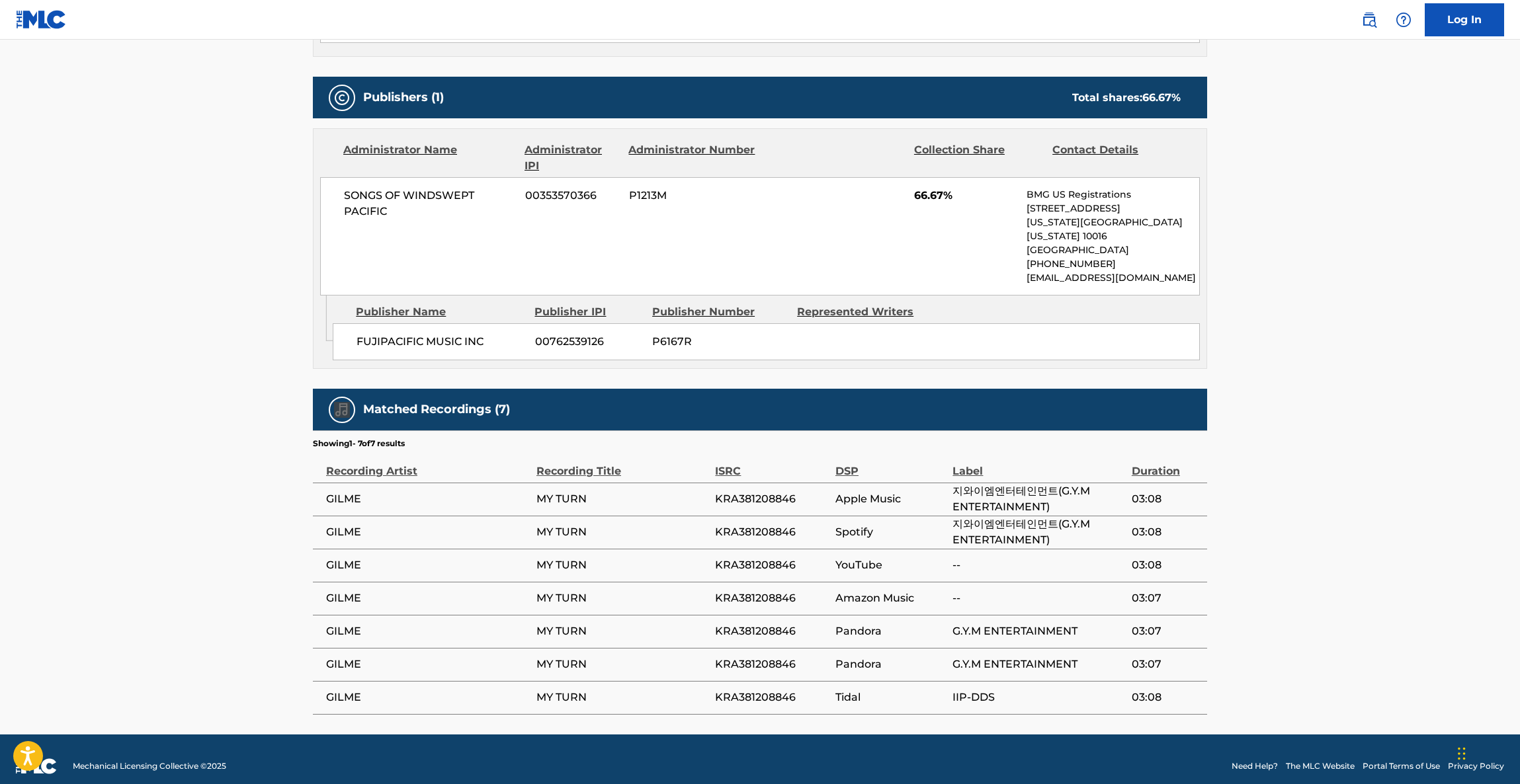
click at [1301, 343] on main "< Back to public search results Copy work link MY TURN Work Detail Member Work …" at bounding box center [760, 102] width 1520 height 1264
drag, startPoint x: 1301, startPoint y: 343, endPoint x: 1297, endPoint y: 333, distance: 10.8
click at [1300, 336] on main "< Back to public search results Copy work link MY TURN Work Detail Member Work …" at bounding box center [760, 102] width 1520 height 1264
click at [1295, 329] on main "< Back to public search results Copy work link MY TURN Work Detail Member Work …" at bounding box center [760, 102] width 1520 height 1264
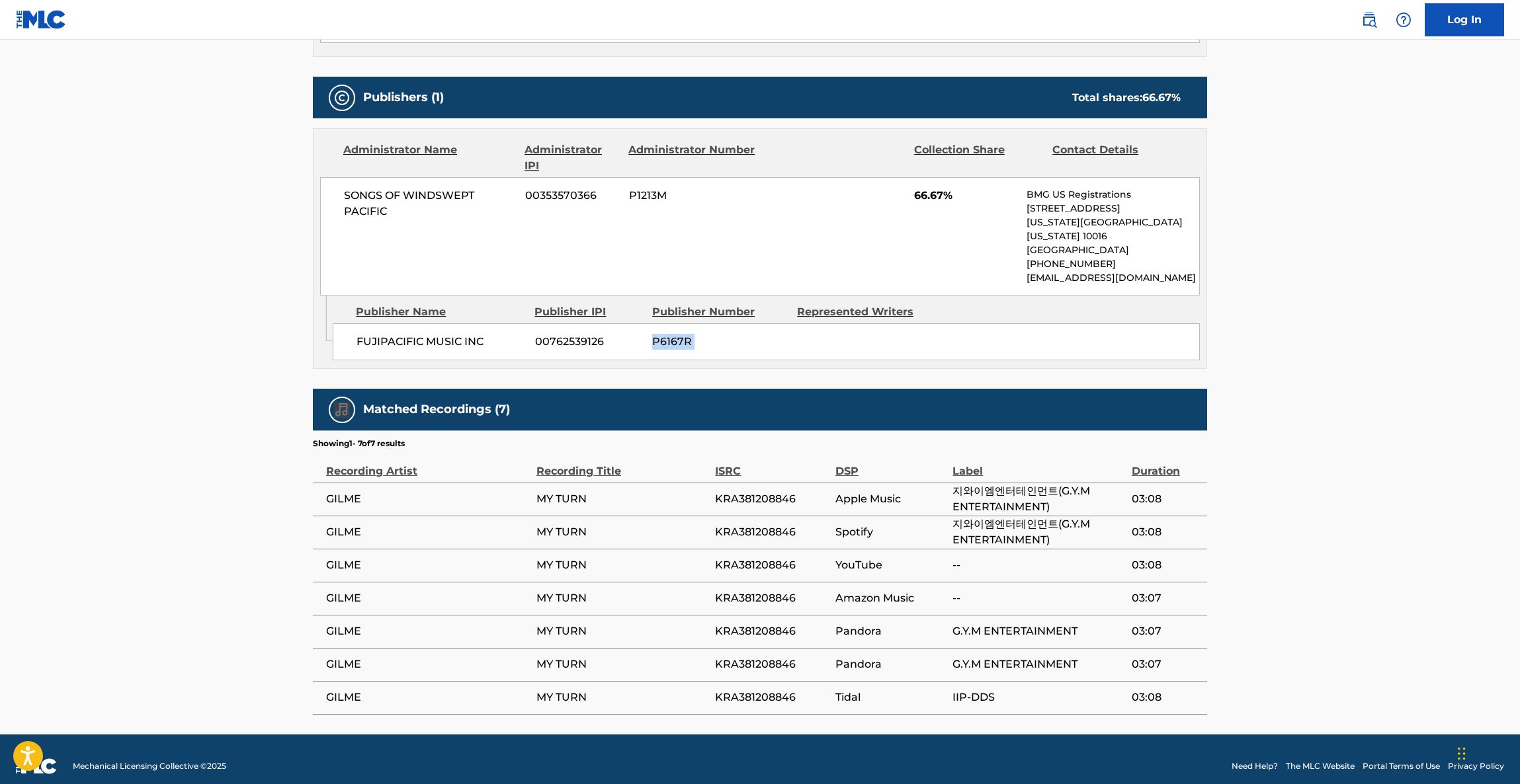
click at [1295, 329] on main "< Back to public search results Copy work link MY TURN Work Detail Member Work …" at bounding box center [760, 102] width 1520 height 1264
click at [1299, 320] on main "< Back to public search results Copy work link MY TURN Work Detail Member Work …" at bounding box center [760, 102] width 1520 height 1264
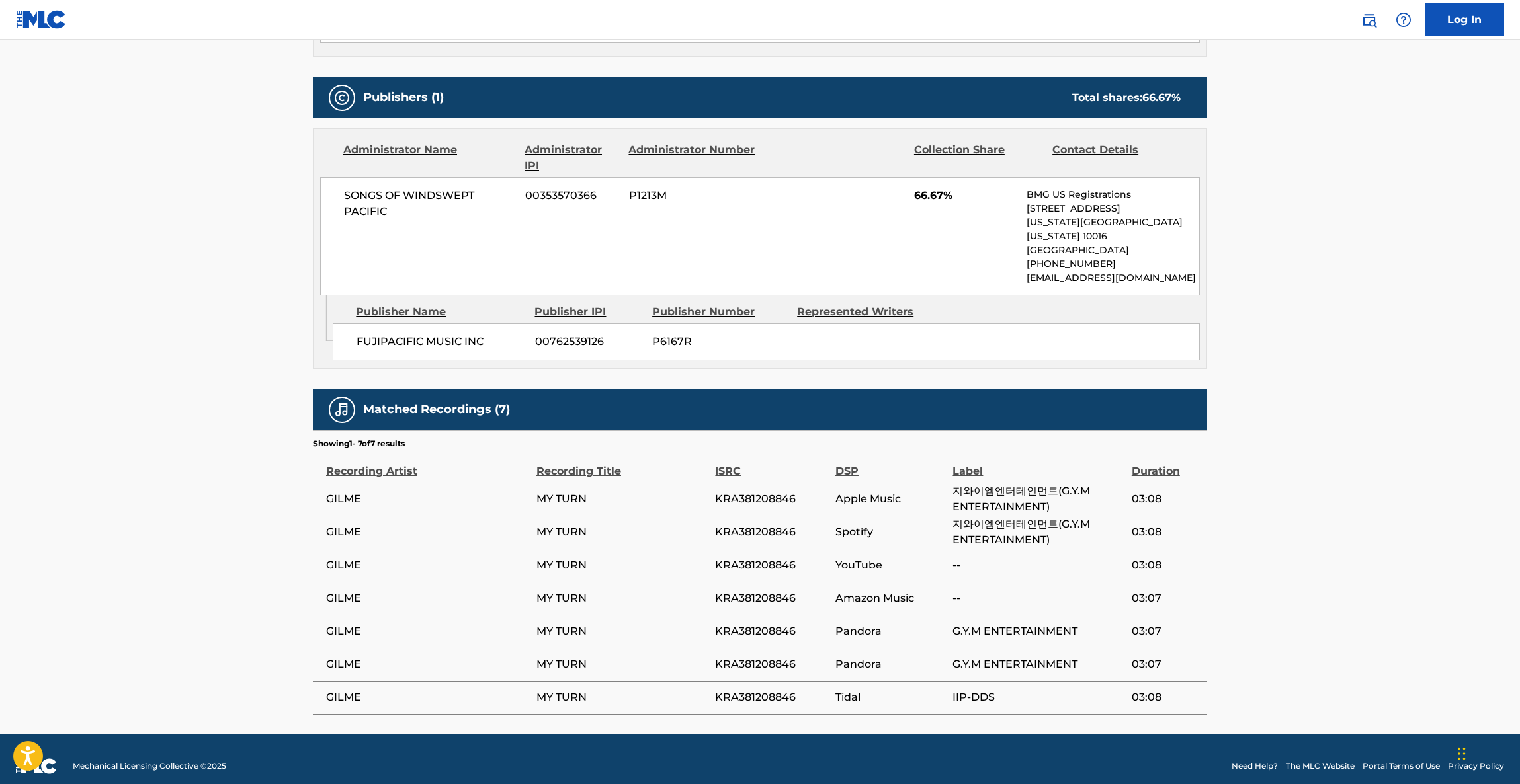
click at [1308, 296] on main "< Back to public search results Copy work link MY TURN Work Detail Member Work …" at bounding box center [760, 102] width 1520 height 1264
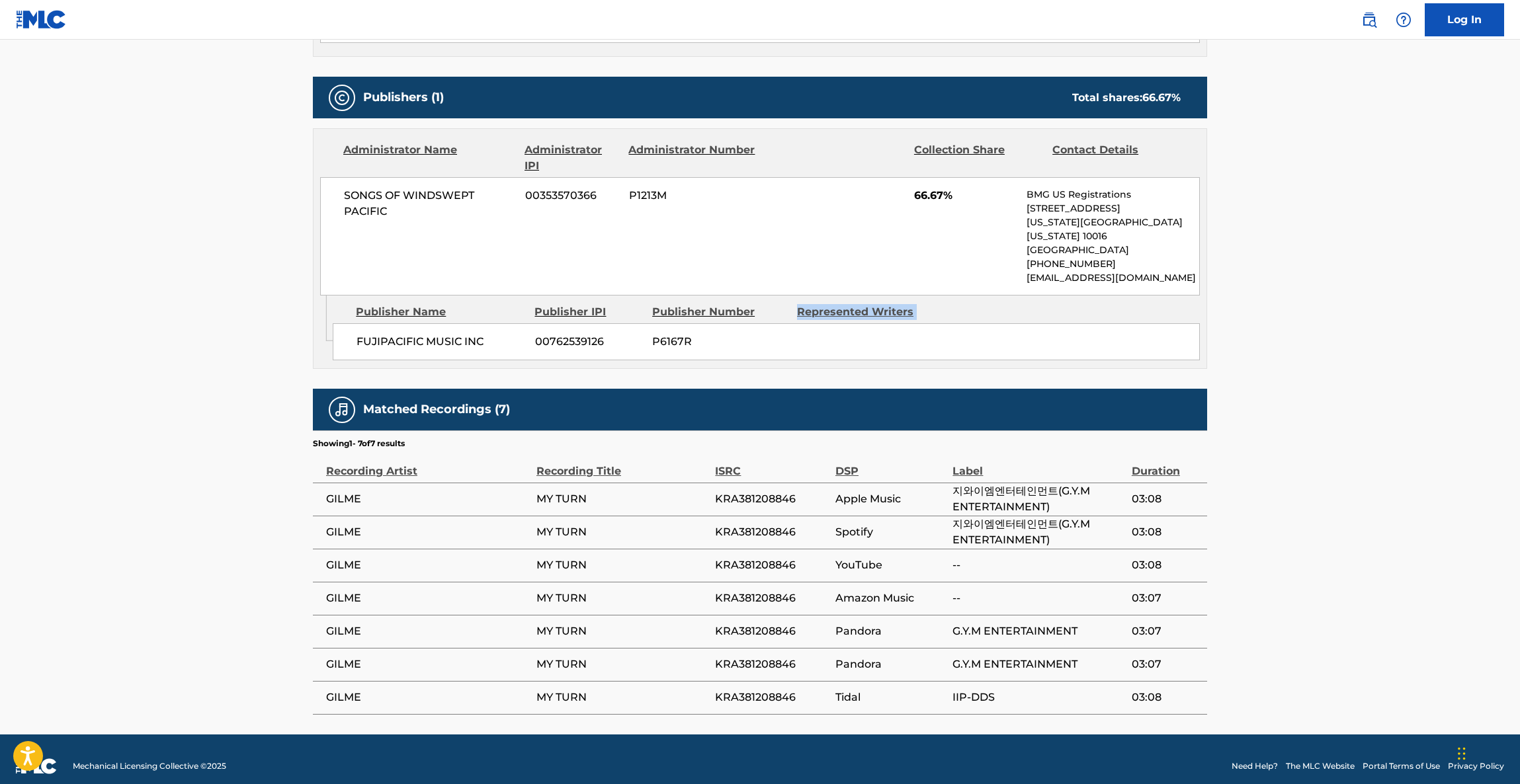
click at [1308, 296] on main "< Back to public search results Copy work link MY TURN Work Detail Member Work …" at bounding box center [760, 102] width 1520 height 1264
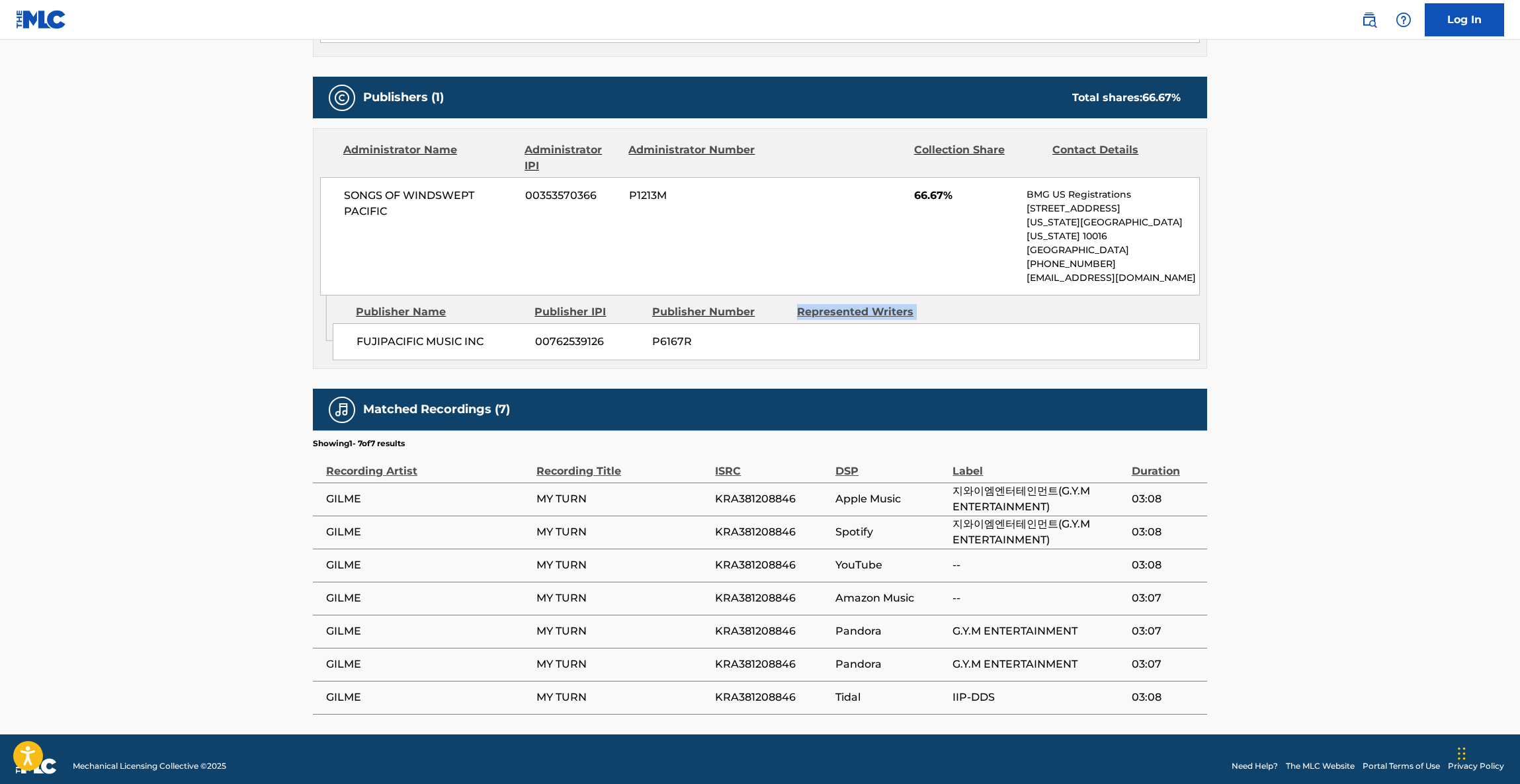
click at [1308, 296] on main "< Back to public search results Copy work link MY TURN Work Detail Member Work …" at bounding box center [760, 102] width 1520 height 1264
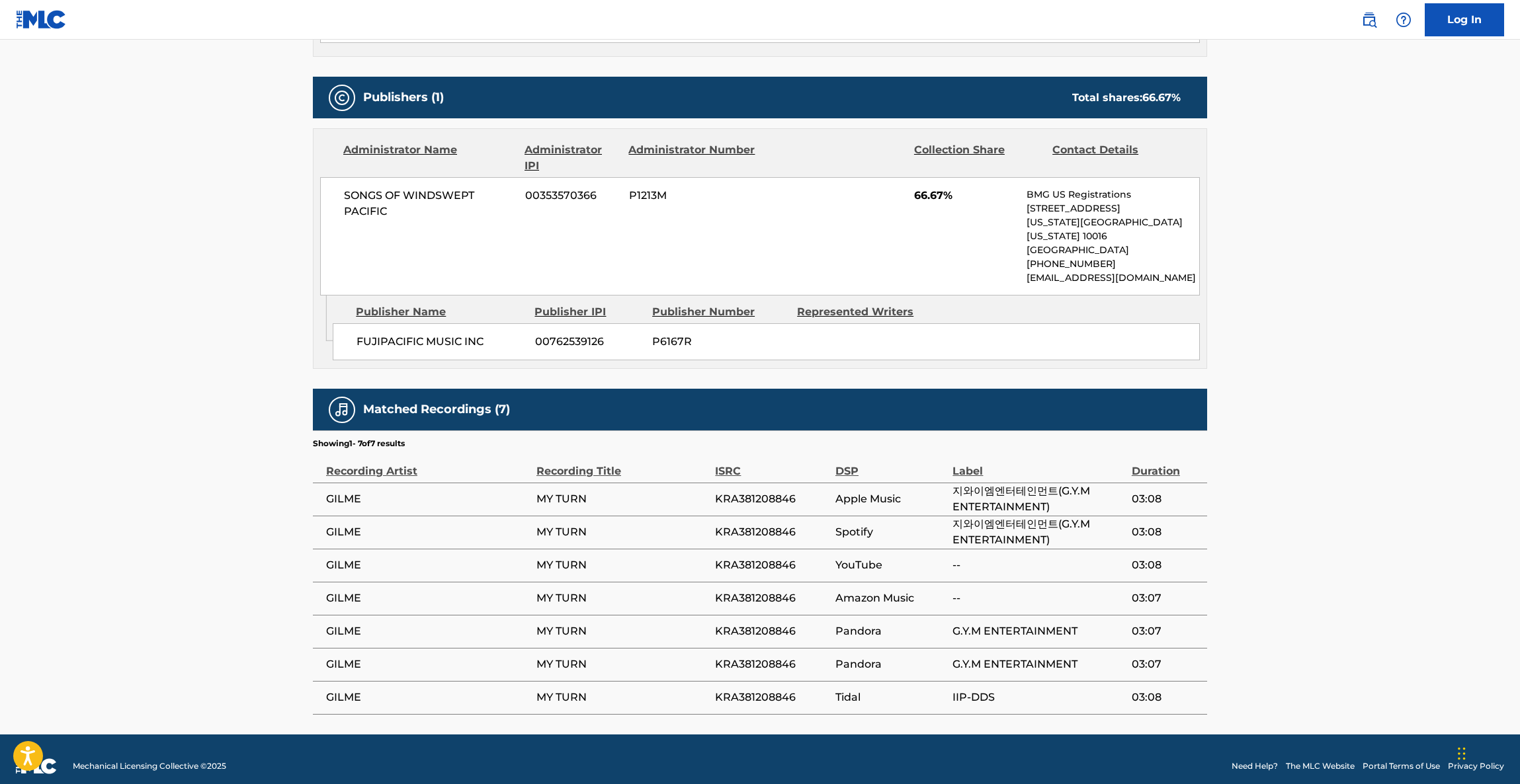
click at [1308, 296] on main "< Back to public search results Copy work link MY TURN Work Detail Member Work …" at bounding box center [760, 102] width 1520 height 1264
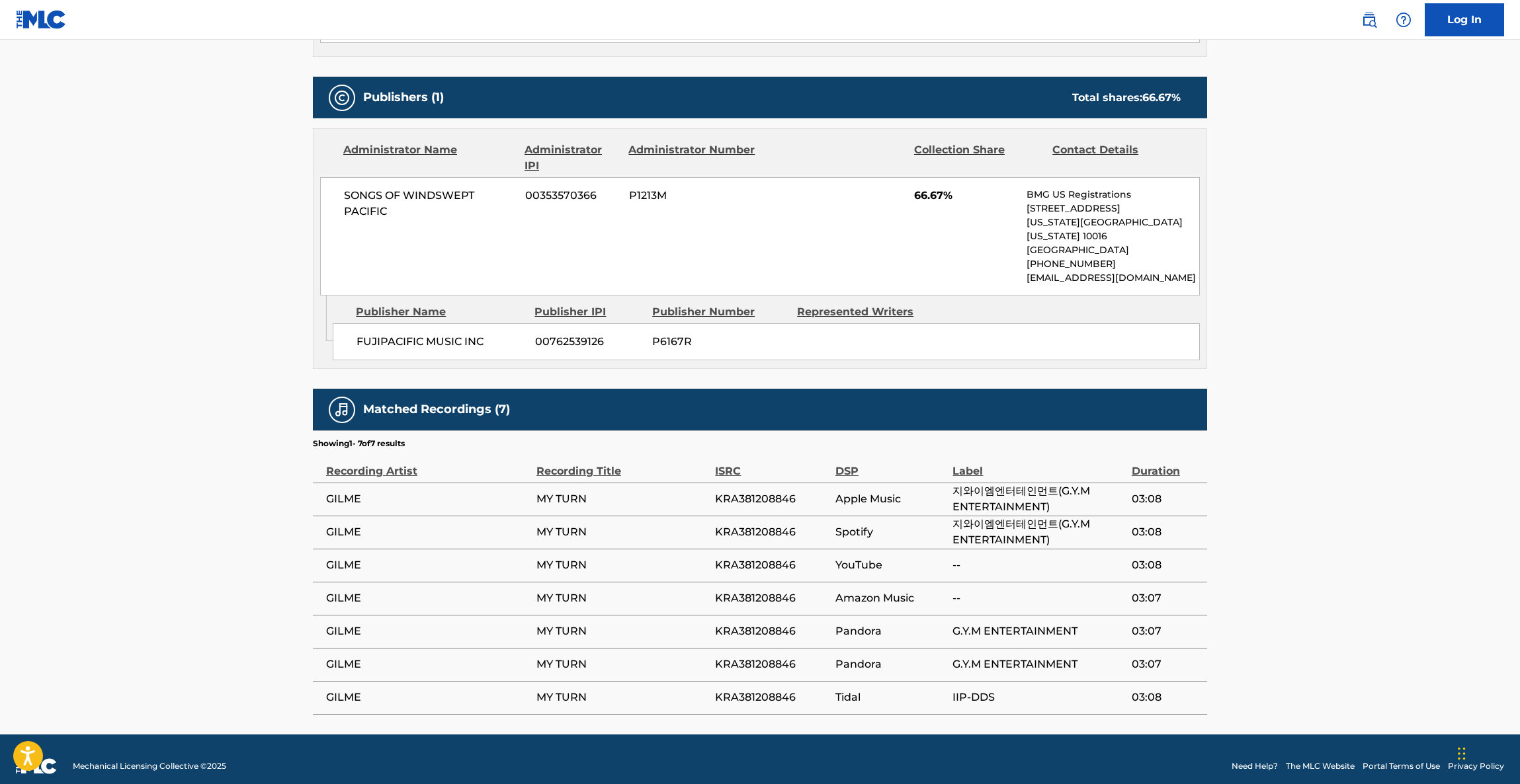
click at [1308, 296] on main "< Back to public search results Copy work link MY TURN Work Detail Member Work …" at bounding box center [760, 102] width 1520 height 1264
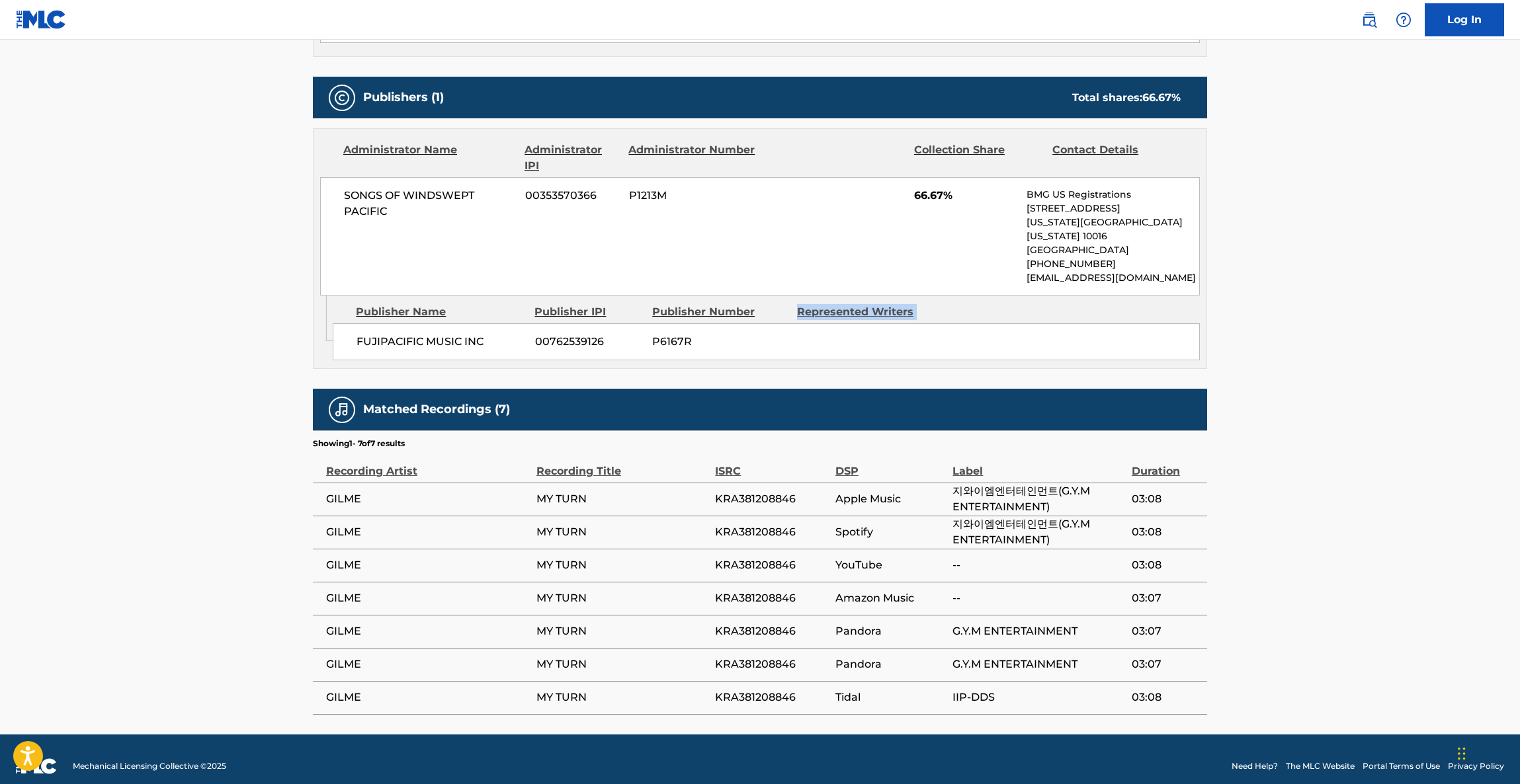
click at [1308, 296] on main "< Back to public search results Copy work link MY TURN Work Detail Member Work …" at bounding box center [760, 102] width 1520 height 1264
click at [1308, 297] on main "< Back to public search results Copy work link MY TURN Work Detail Member Work …" at bounding box center [760, 102] width 1520 height 1264
click at [1309, 297] on main "< Back to public search results Copy work link MY TURN Work Detail Member Work …" at bounding box center [760, 102] width 1520 height 1264
click at [1315, 293] on main "< Back to public search results Copy work link MY TURN Work Detail Member Work …" at bounding box center [760, 102] width 1520 height 1264
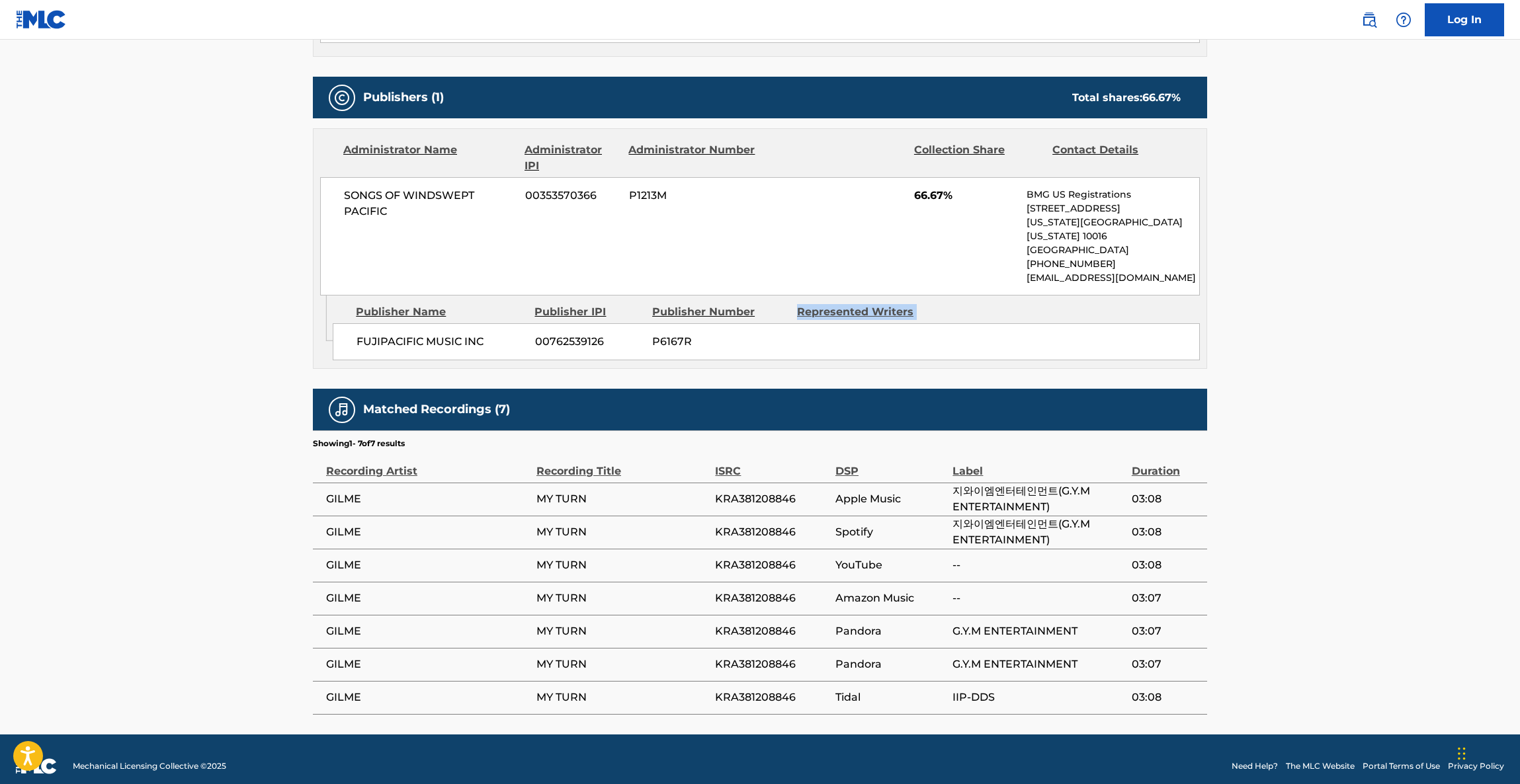
click at [1315, 293] on main "< Back to public search results Copy work link MY TURN Work Detail Member Work …" at bounding box center [760, 102] width 1520 height 1264
click at [1315, 290] on main "< Back to public search results Copy work link MY TURN Work Detail Member Work …" at bounding box center [760, 102] width 1520 height 1264
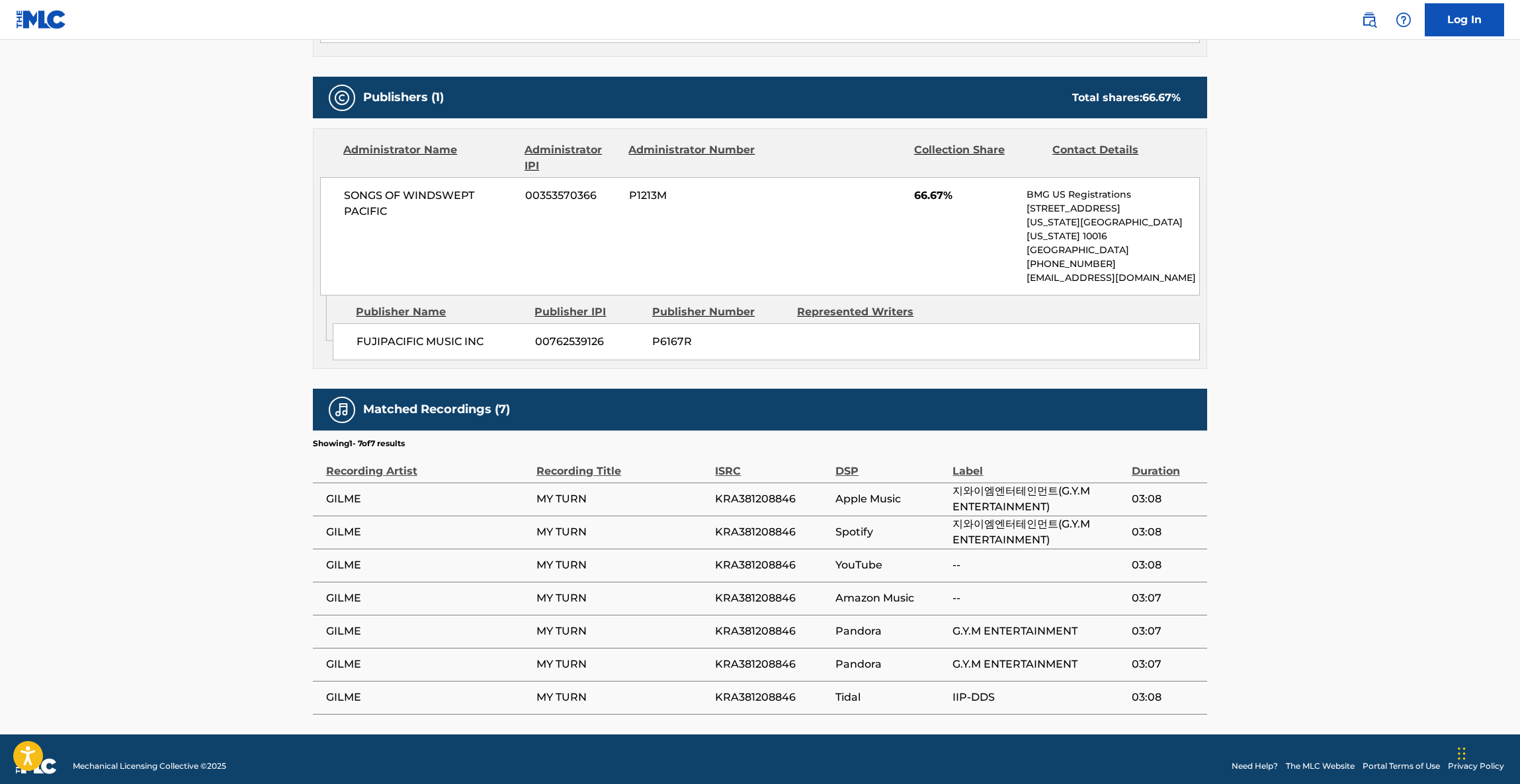
click at [1315, 290] on main "< Back to public search results Copy work link MY TURN Work Detail Member Work …" at bounding box center [760, 102] width 1520 height 1264
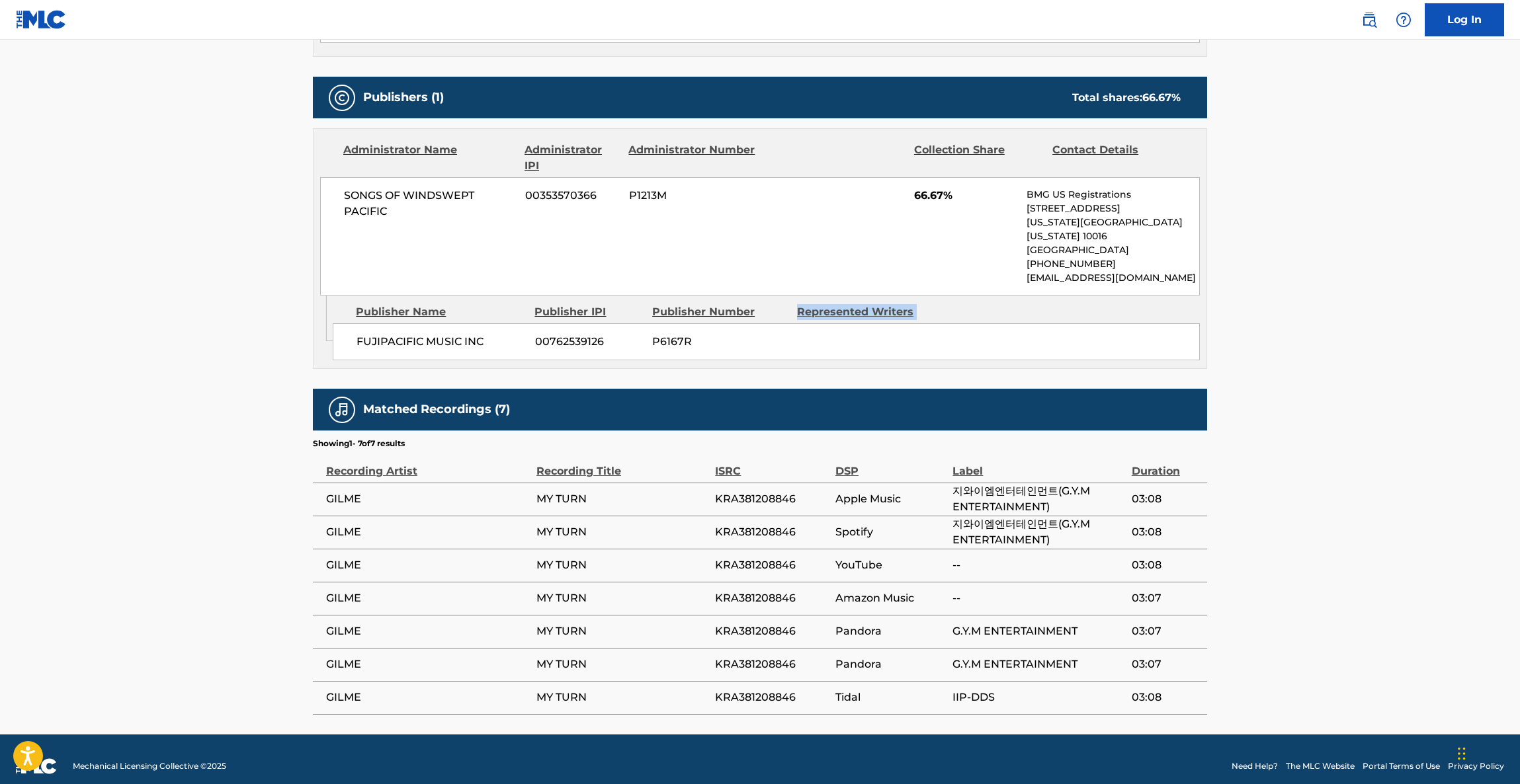
click at [1315, 290] on main "< Back to public search results Copy work link MY TURN Work Detail Member Work …" at bounding box center [760, 102] width 1520 height 1264
click
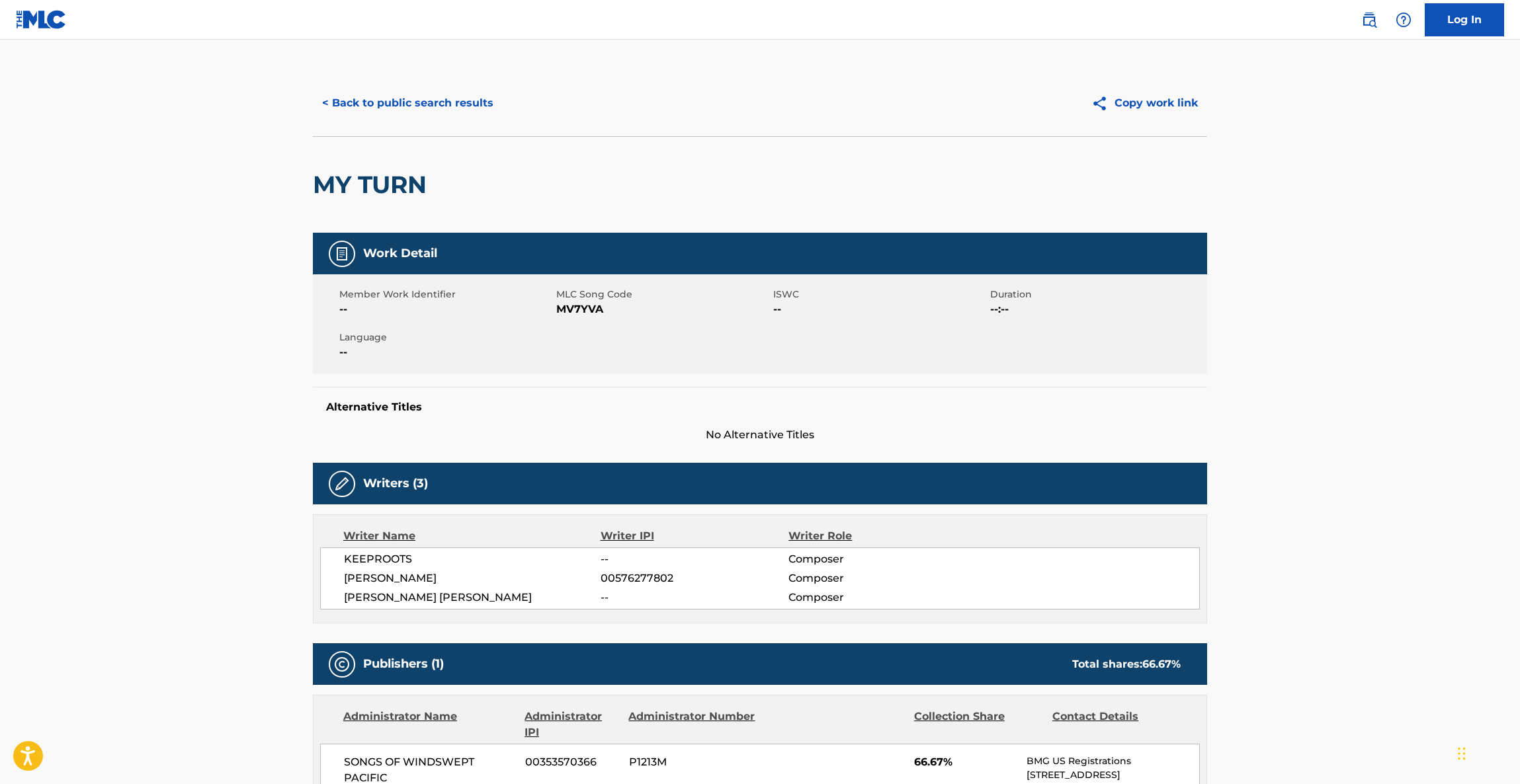
scroll to position [0, 0]
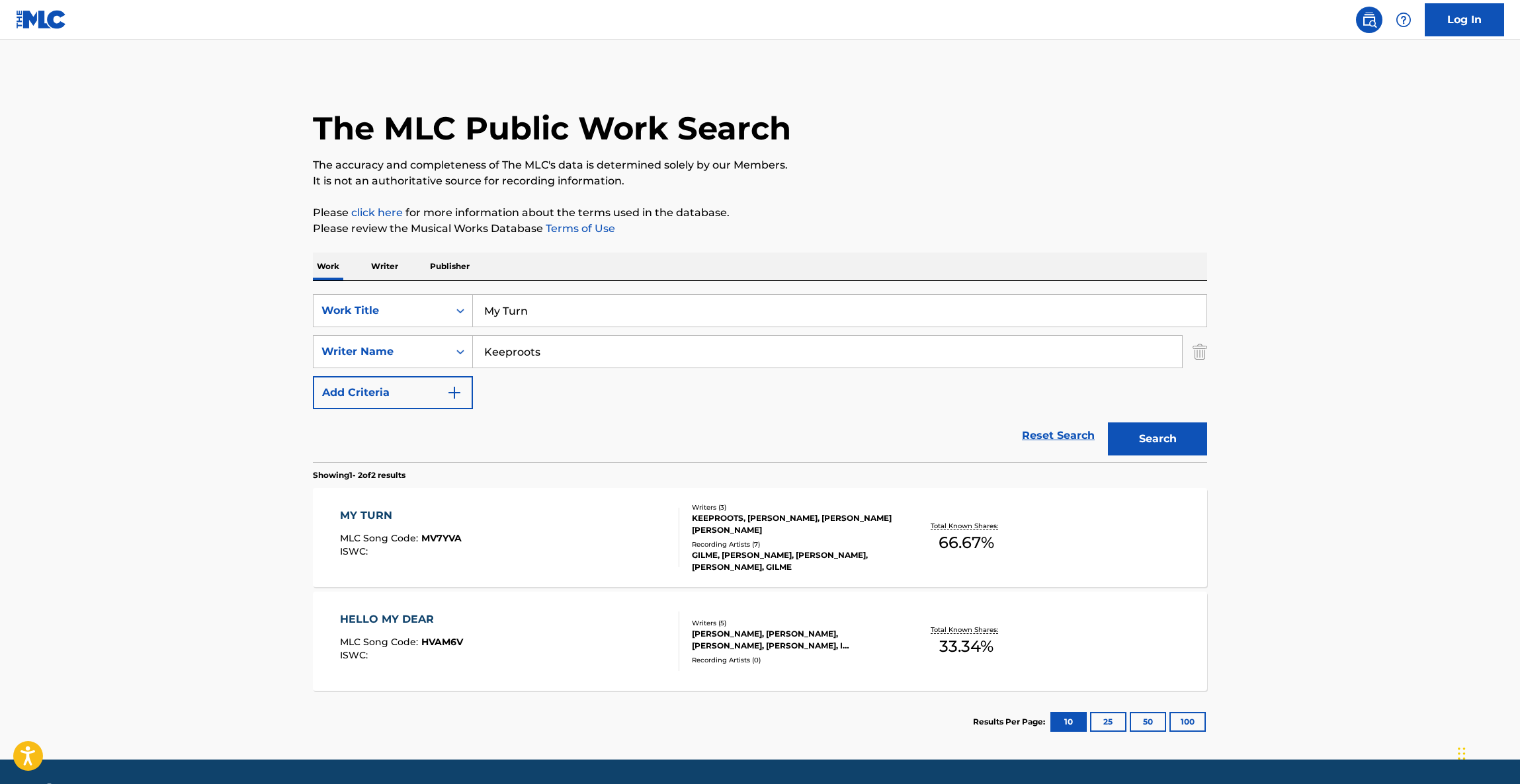
paste input "All Right"
type input "All Right"
drag, startPoint x: 494, startPoint y: 349, endPoint x: 587, endPoint y: 359, distance: 93.5
paste input "Park"
type input "Park"
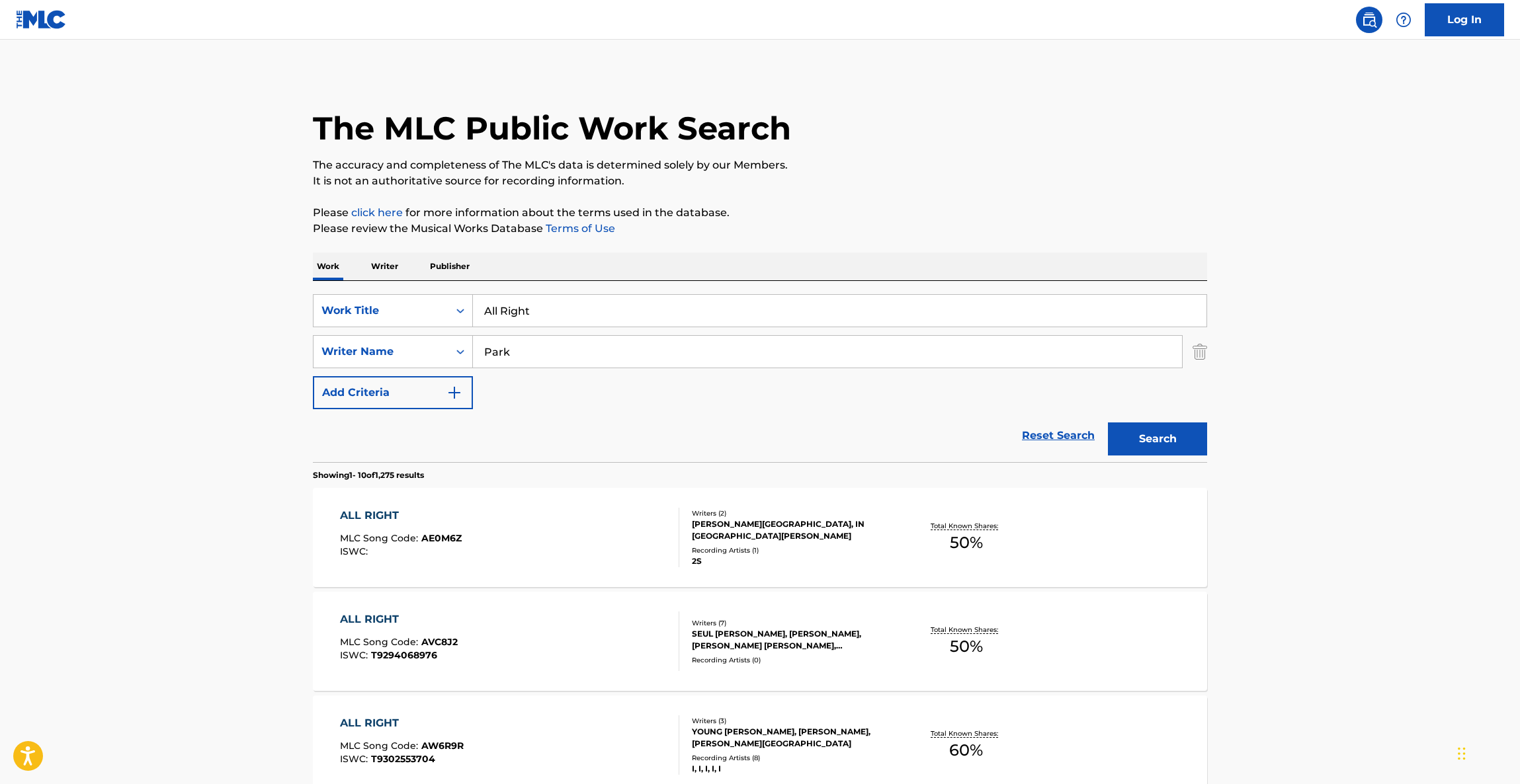
drag, startPoint x: 289, startPoint y: 270, endPoint x: 251, endPoint y: 262, distance: 38.8
paste input "Goodbye Earth"
type input "Goodbye Earth"
drag, startPoint x: 224, startPoint y: 357, endPoint x: 455, endPoint y: 361, distance: 231.0
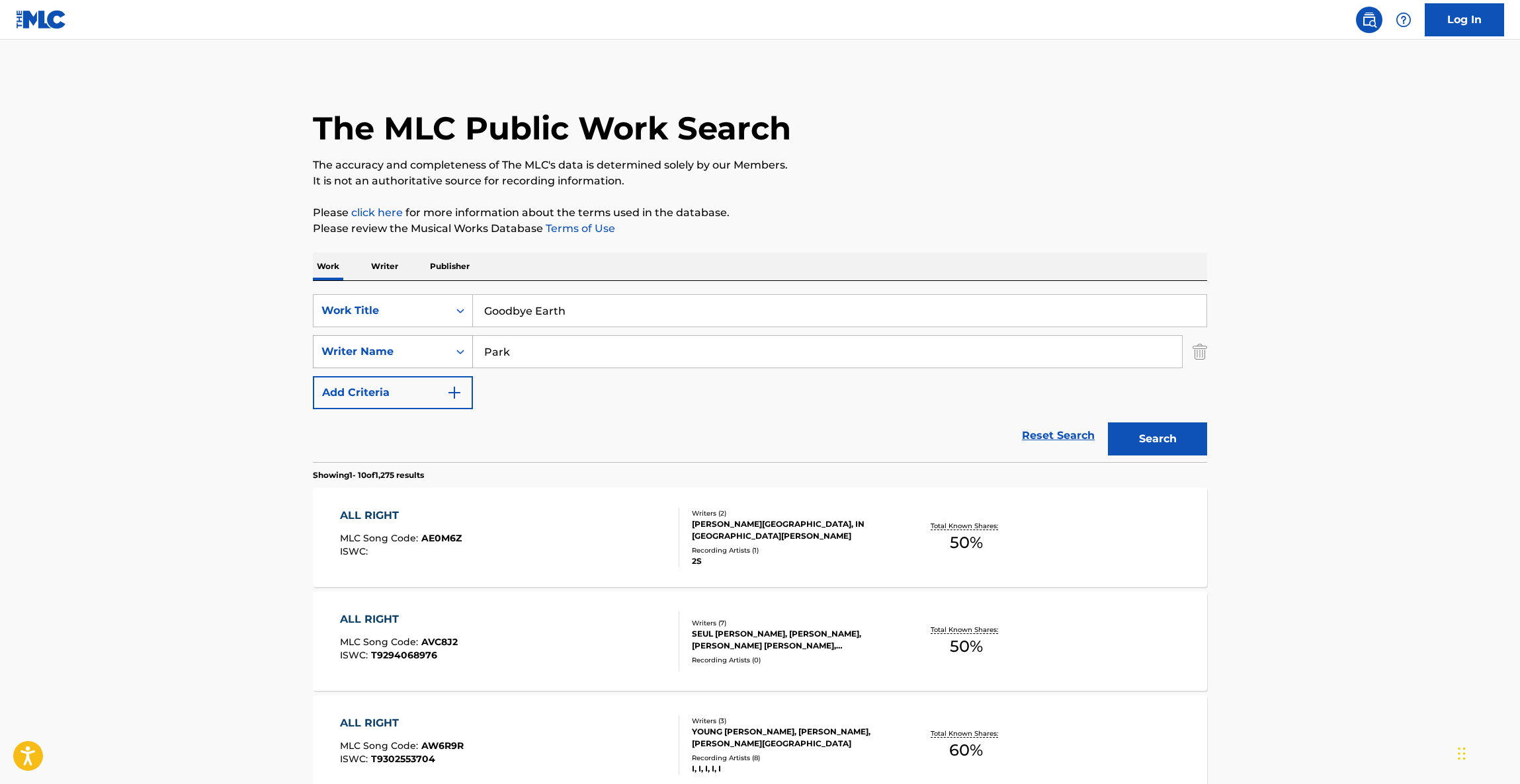
drag, startPoint x: 578, startPoint y: 367, endPoint x: 293, endPoint y: 340, distance: 286.3
paste input "Sang"
type input "Sang"
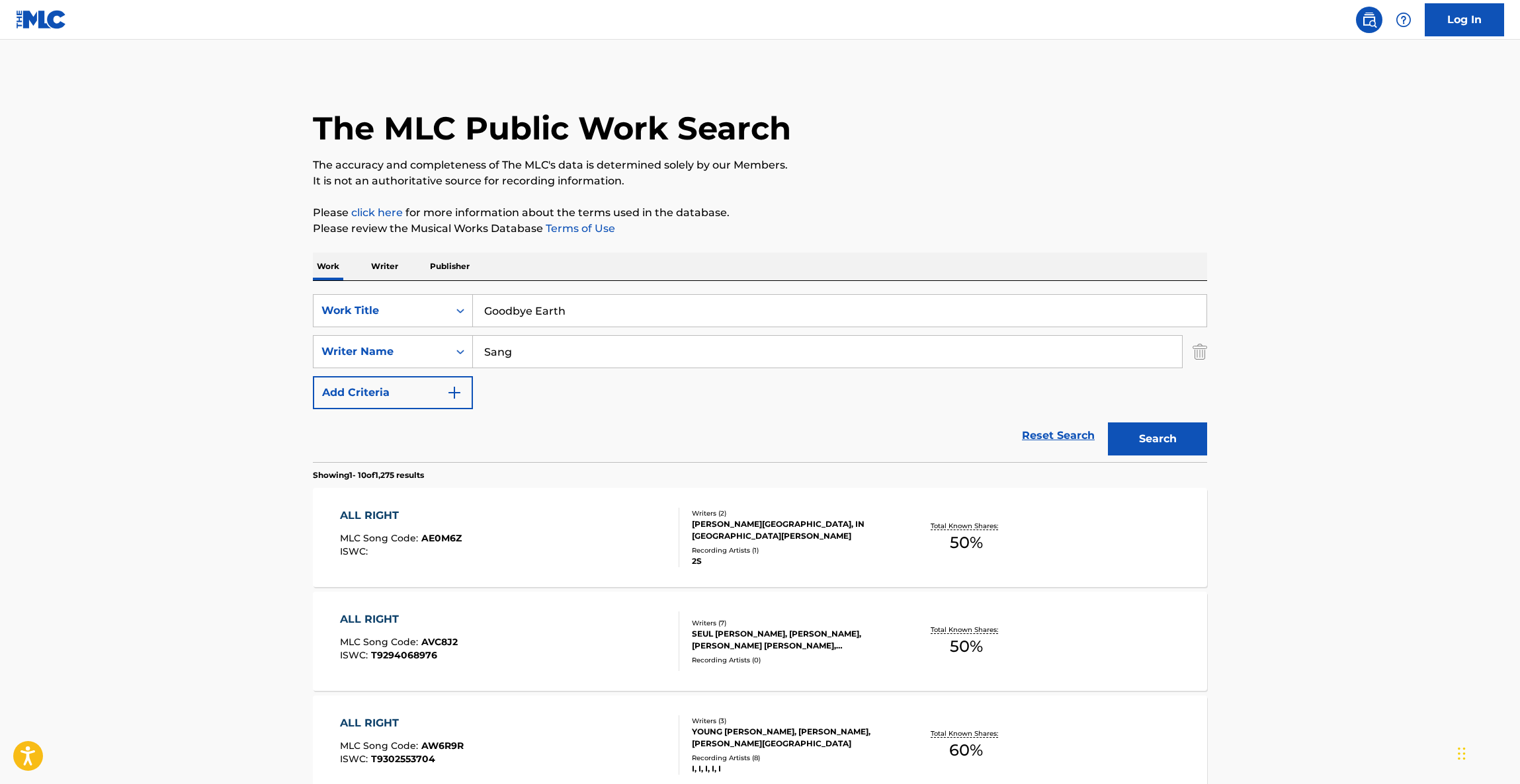
click at [1168, 420] on div "Search" at bounding box center [1154, 436] width 106 height 53
click at [1162, 429] on button "Search" at bounding box center [1157, 439] width 99 height 33
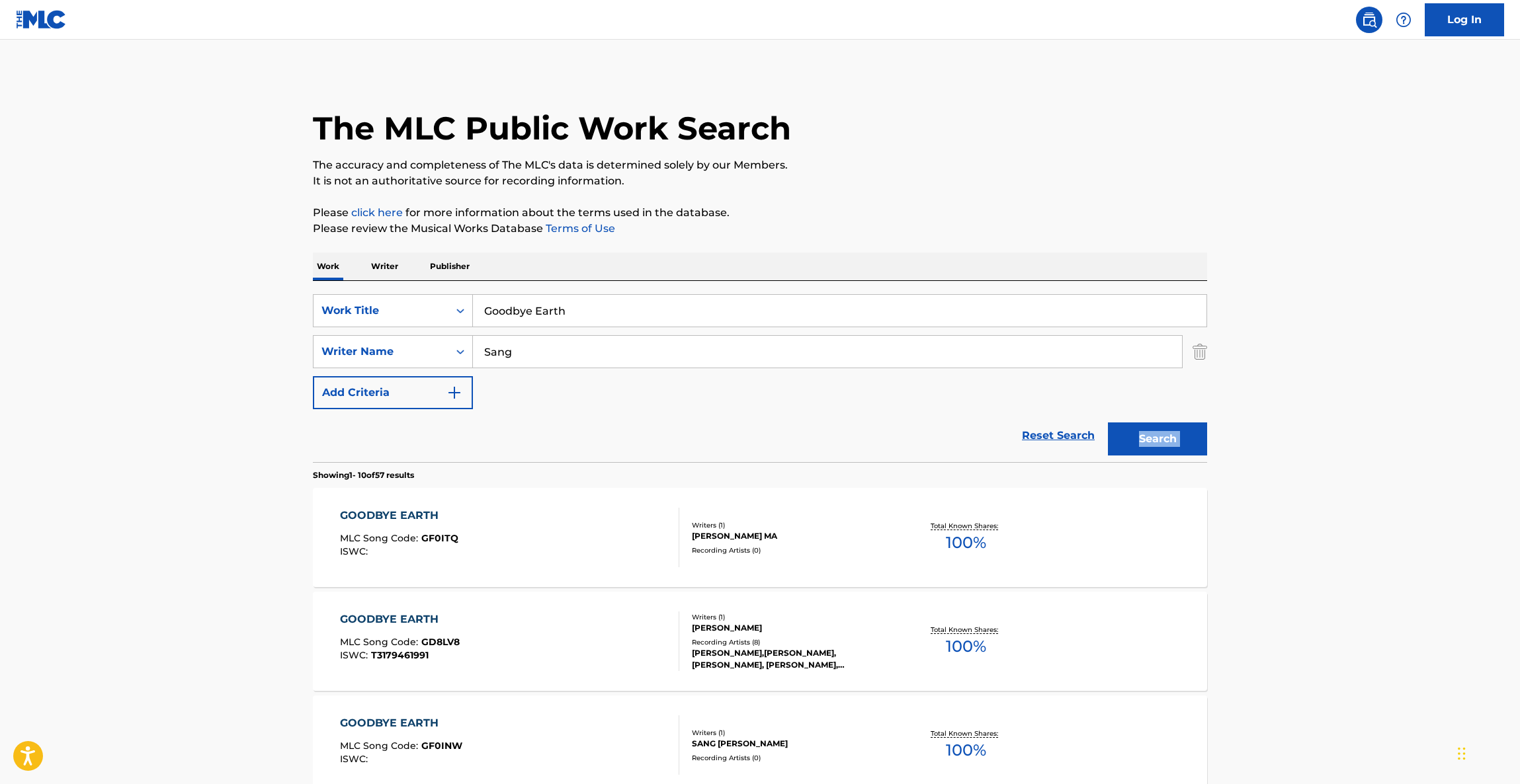
drag, startPoint x: 1351, startPoint y: 434, endPoint x: 1349, endPoint y: 442, distance: 8.2
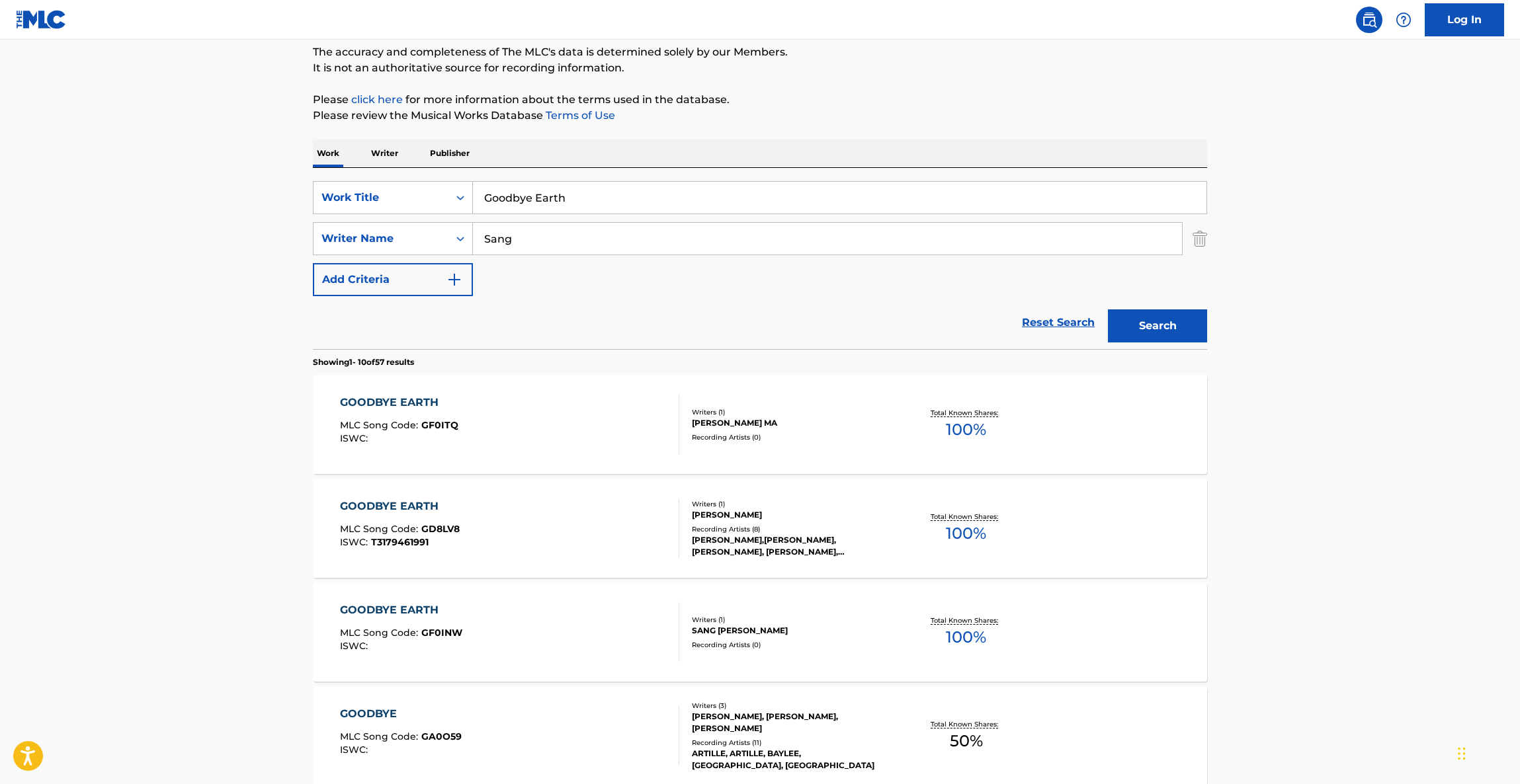
scroll to position [199, 0]
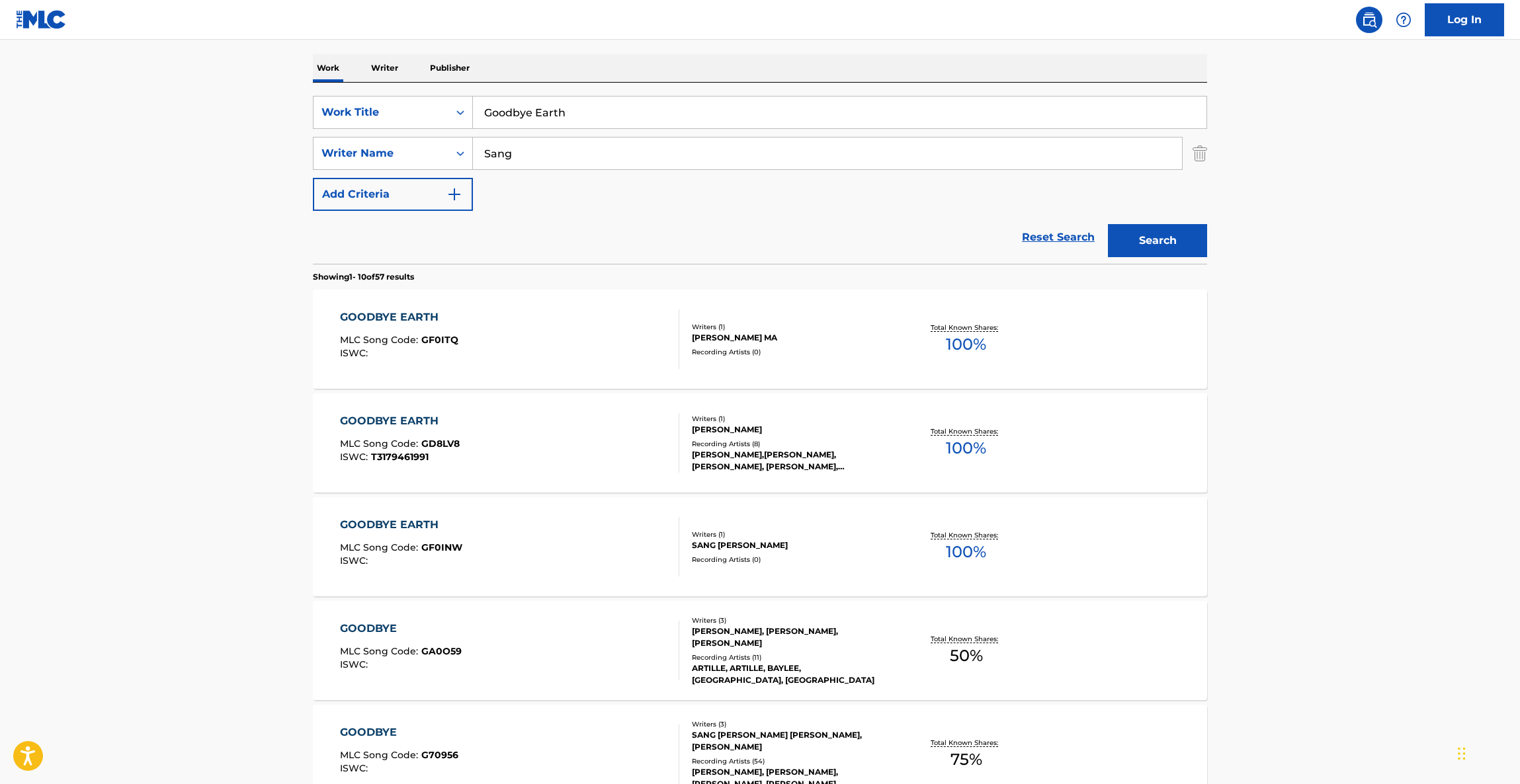
click at [1313, 487] on main "The MLC Public Work Search The accuracy and completeness of The MLC's data is d…" at bounding box center [760, 619] width 1520 height 1556
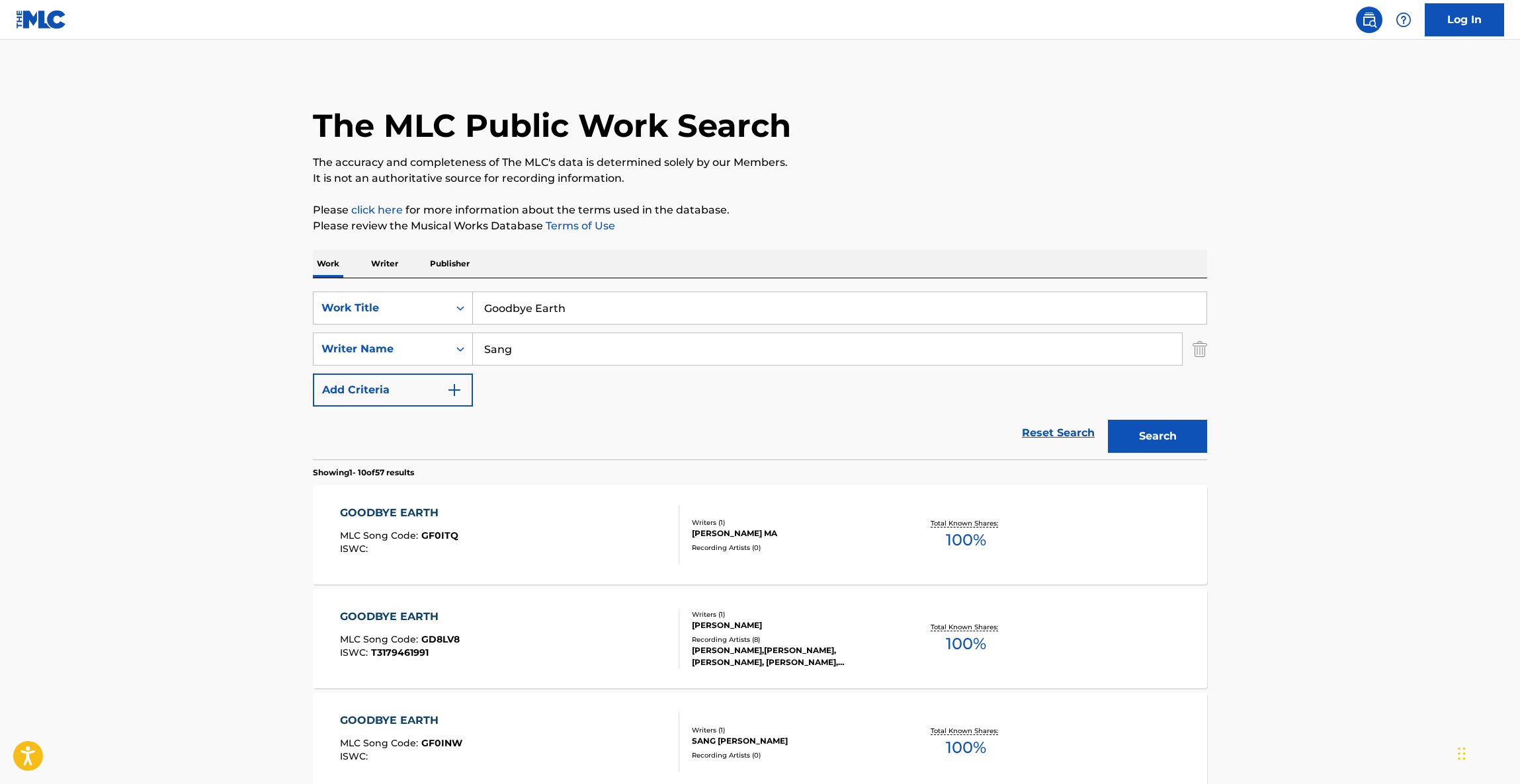
scroll to position [0, 0]
